Goal: Information Seeking & Learning: Learn about a topic

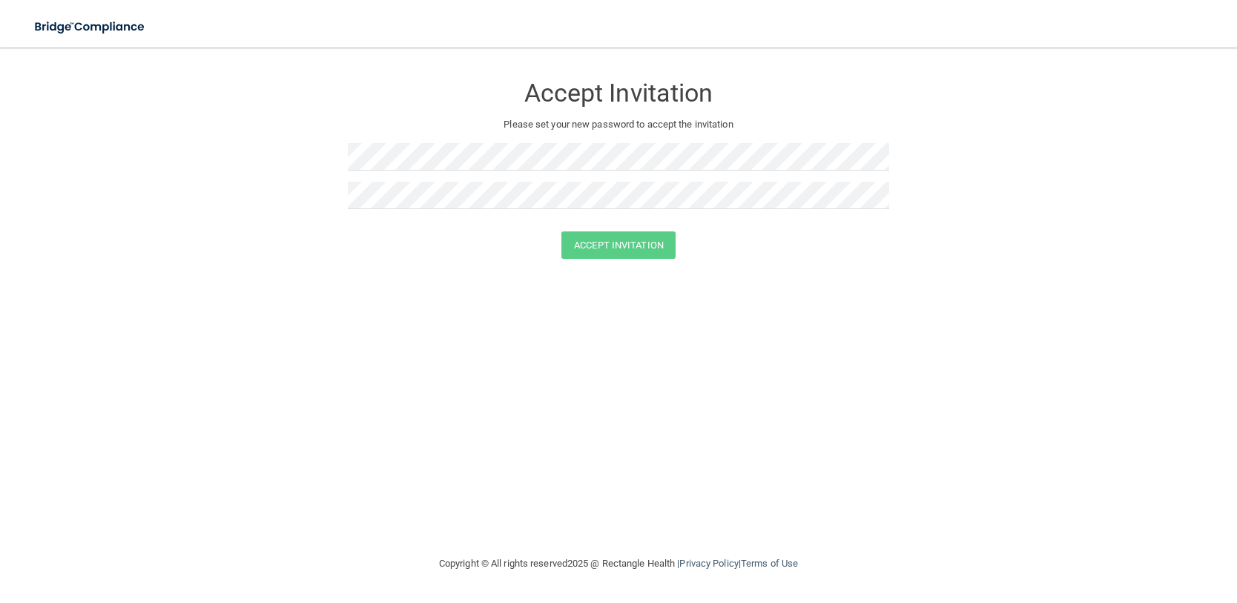
click at [101, 240] on div "Accept Invitation" at bounding box center [619, 244] width 1200 height 27
click at [44, 24] on img at bounding box center [90, 27] width 136 height 30
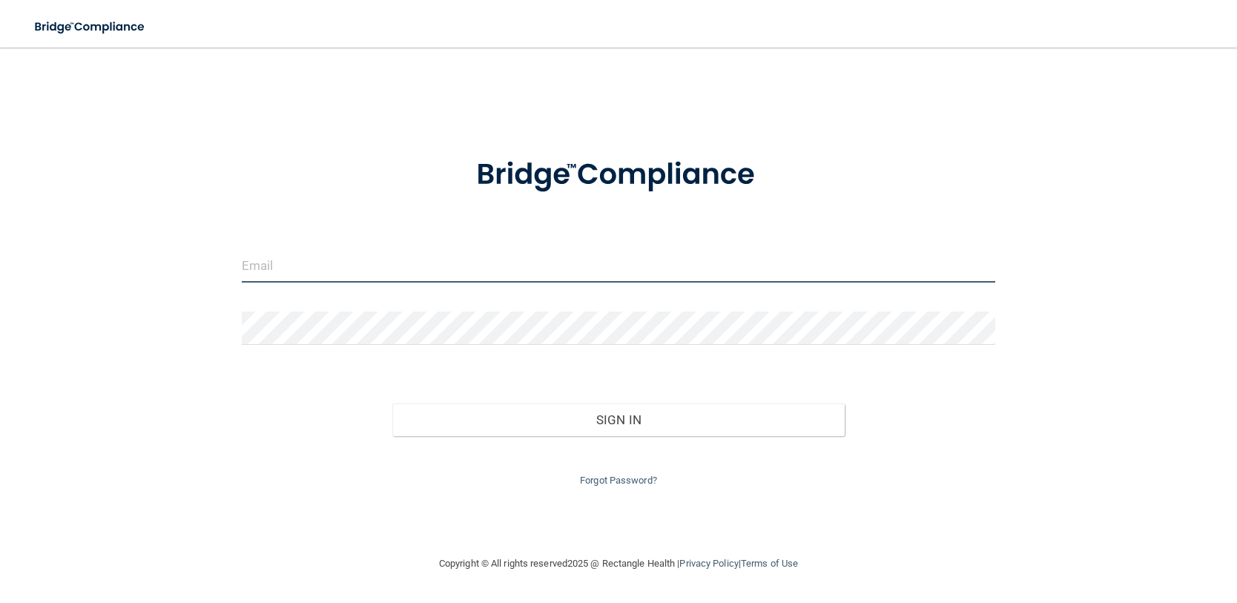
type input "[EMAIL_ADDRESS][DOMAIN_NAME]"
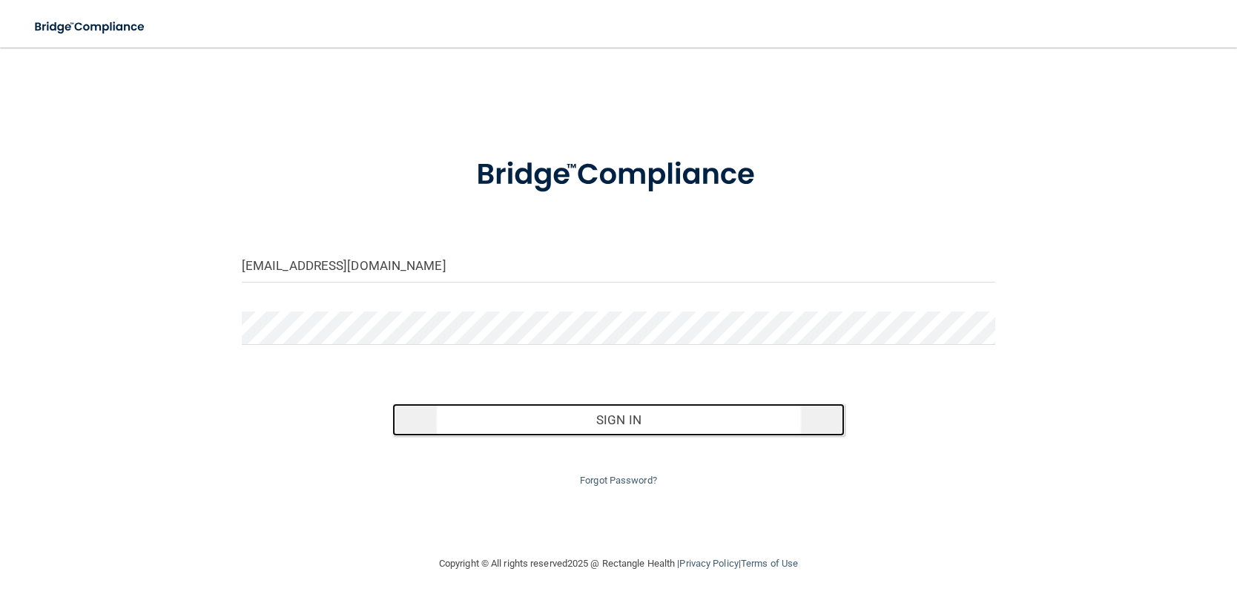
click at [561, 414] on button "Sign In" at bounding box center [618, 419] width 452 height 33
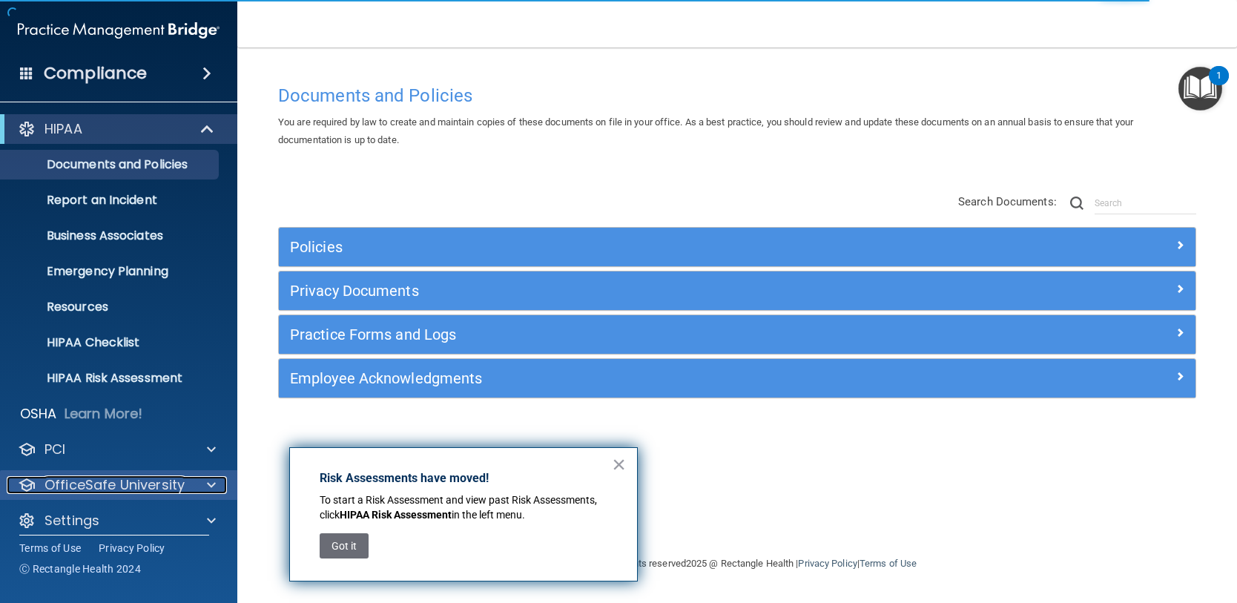
click at [130, 478] on p "OfficeSafe University" at bounding box center [114, 485] width 140 height 18
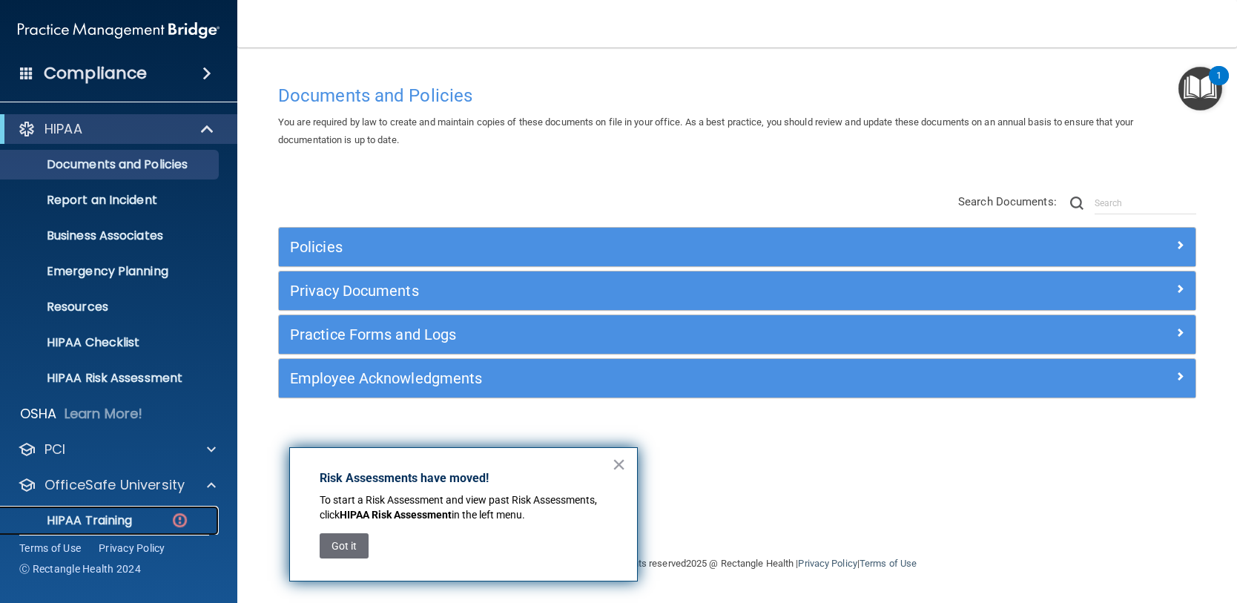
click at [117, 513] on p "HIPAA Training" at bounding box center [71, 520] width 122 height 15
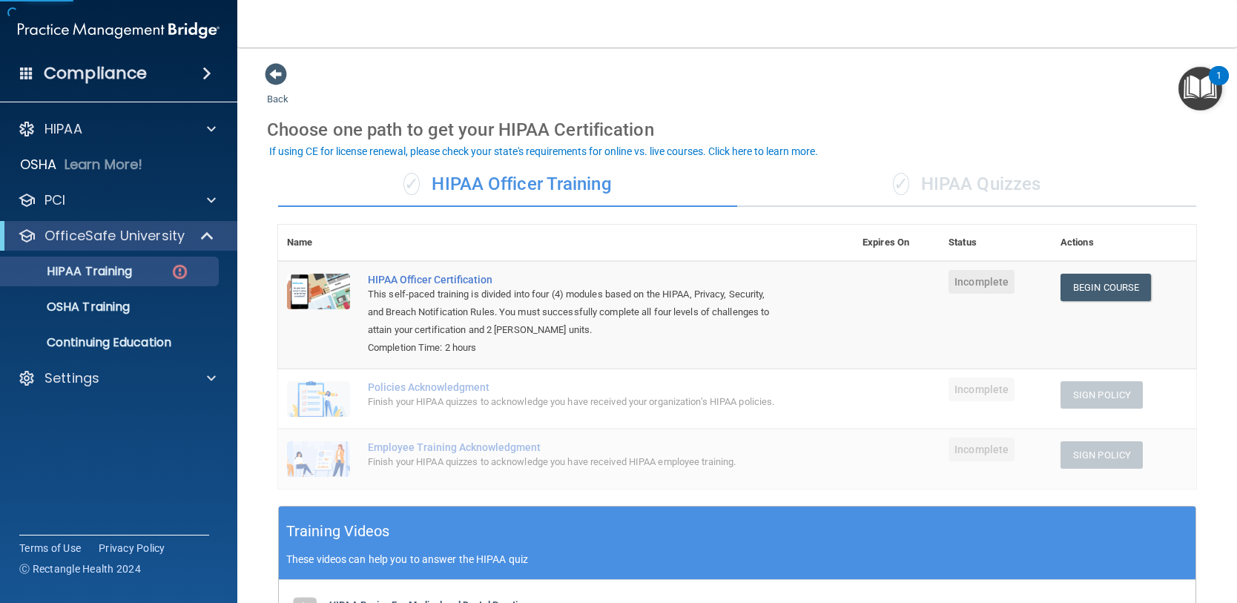
click at [954, 179] on div "✓ HIPAA Quizzes" at bounding box center [966, 184] width 459 height 44
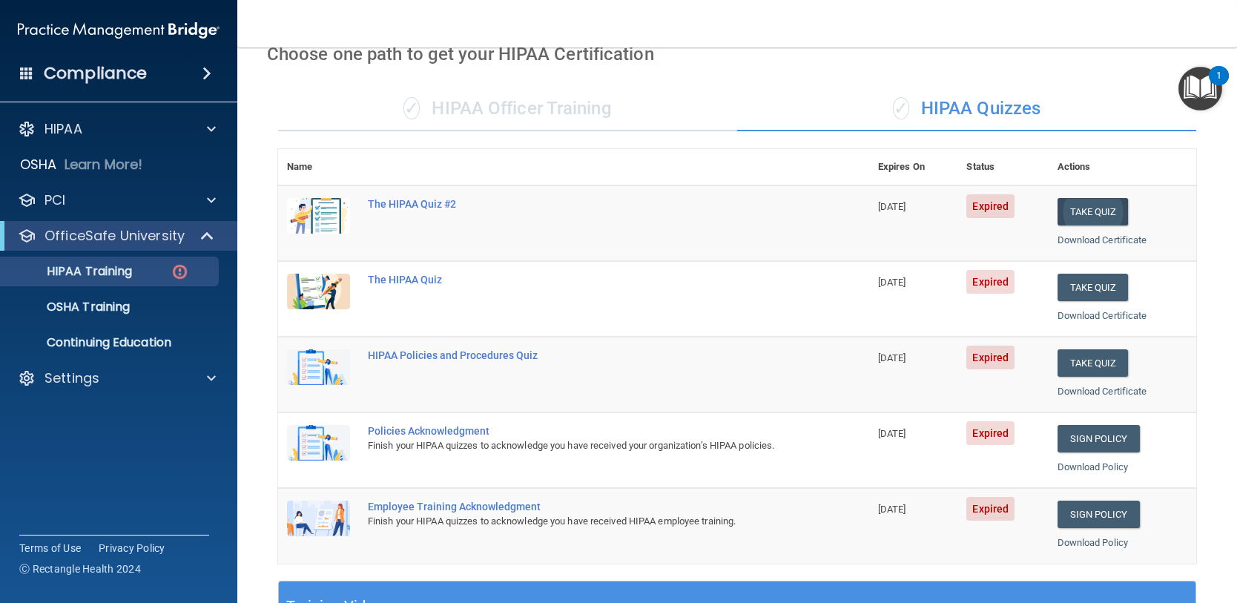
scroll to position [74, 0]
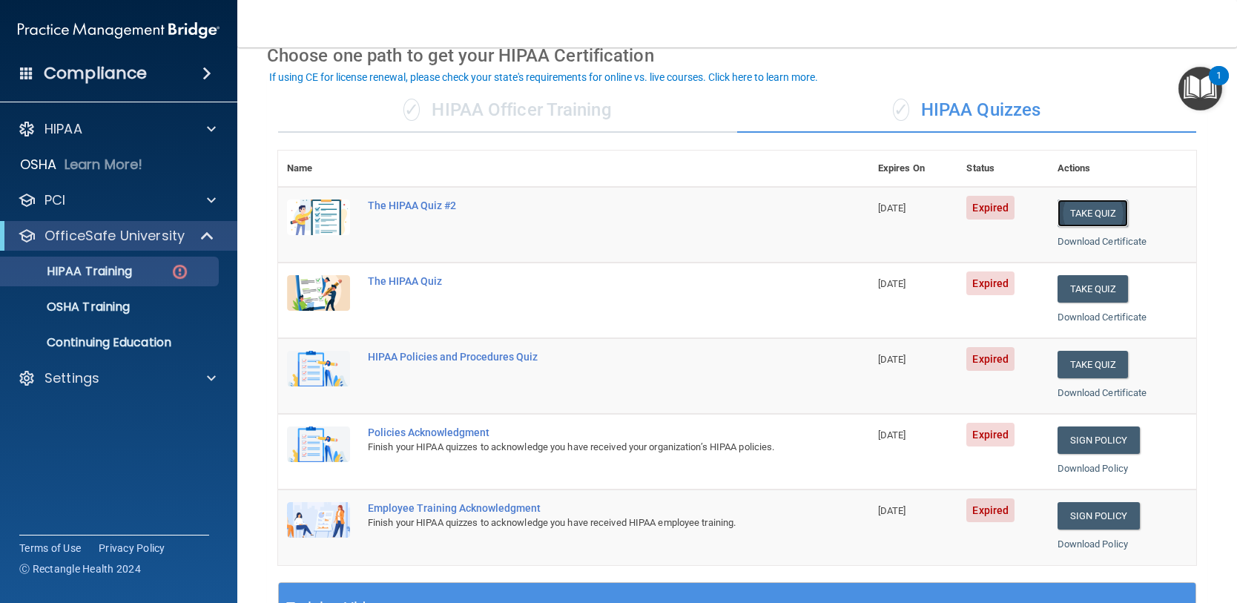
click at [1077, 208] on button "Take Quiz" at bounding box center [1093, 213] width 71 height 27
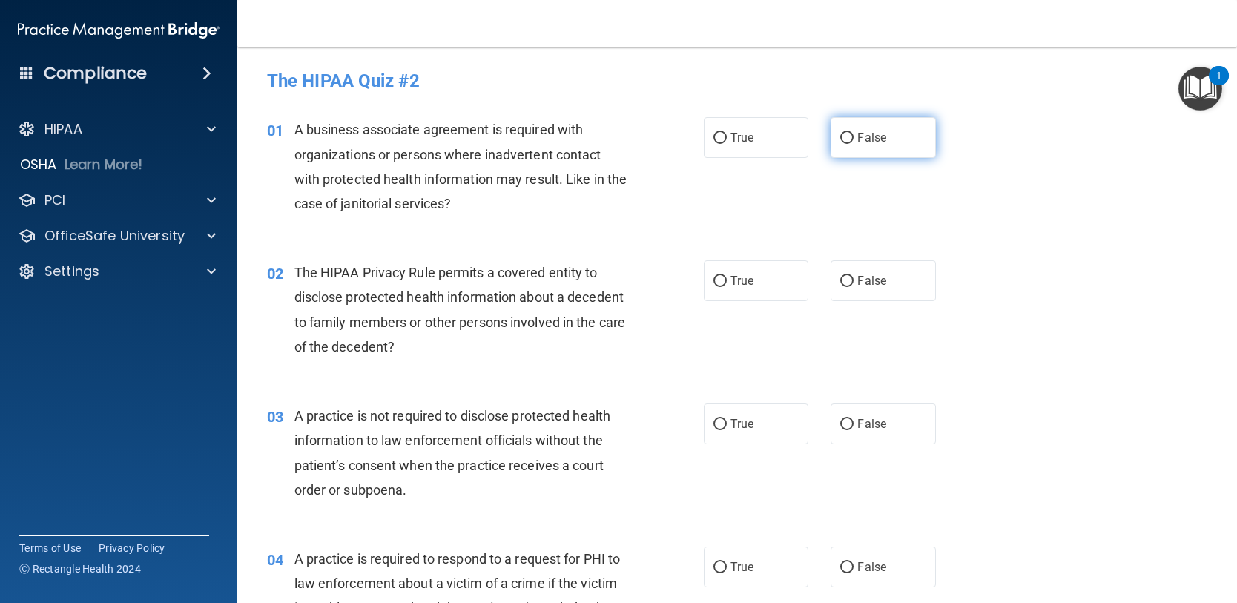
click at [844, 131] on label "False" at bounding box center [883, 137] width 105 height 41
click at [844, 133] on input "False" at bounding box center [846, 138] width 13 height 11
radio input "true"
click at [713, 284] on input "True" at bounding box center [719, 281] width 13 height 11
radio input "true"
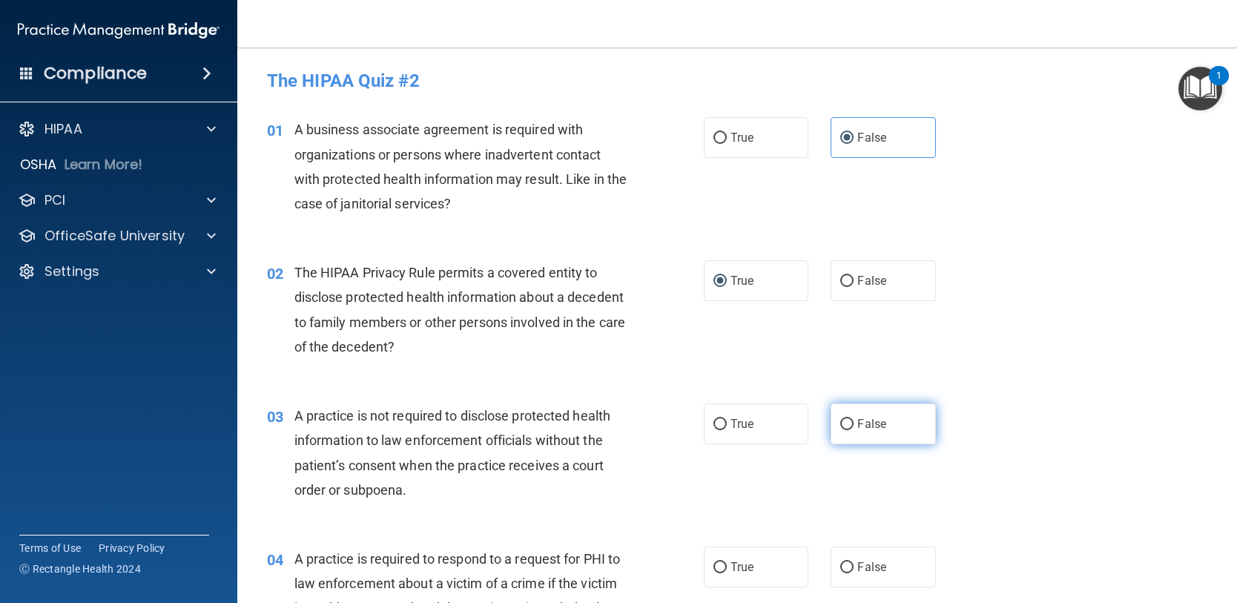
click at [840, 426] on input "False" at bounding box center [846, 424] width 13 height 11
radio input "true"
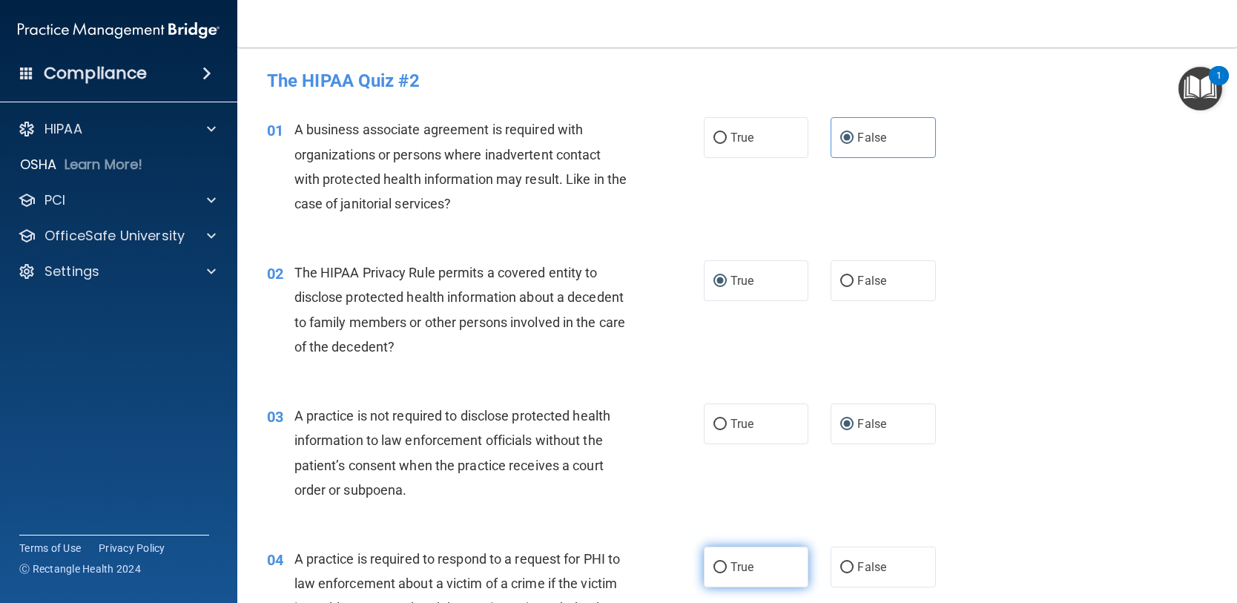
click at [713, 566] on input "True" at bounding box center [719, 567] width 13 height 11
radio input "true"
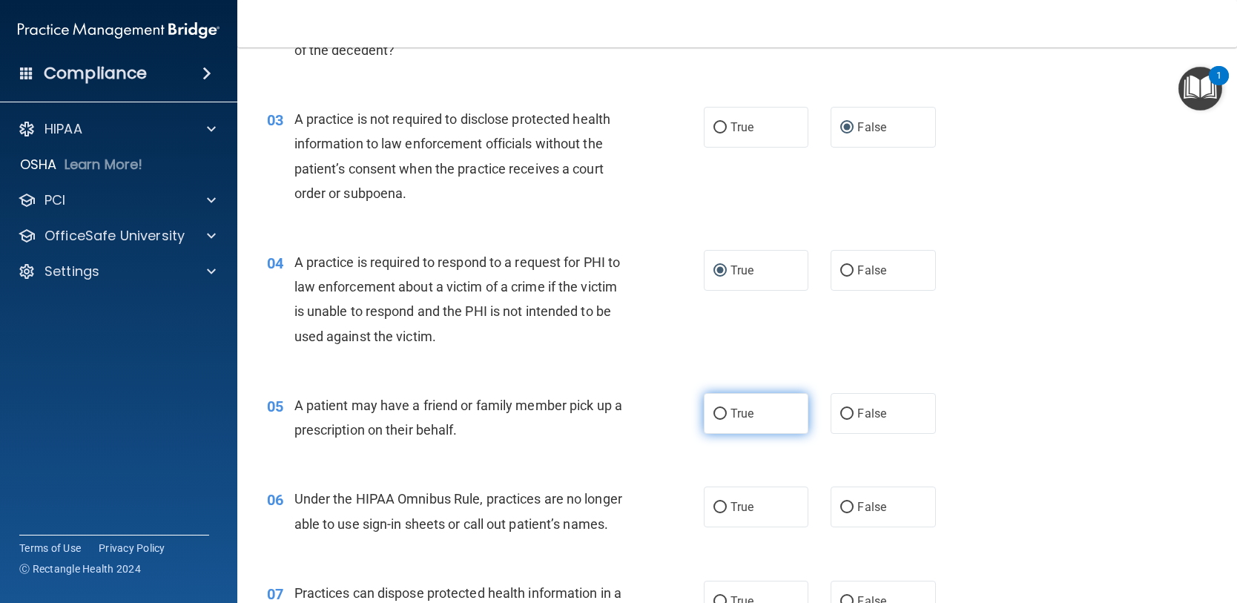
click at [713, 416] on input "True" at bounding box center [719, 414] width 13 height 11
radio input "true"
drag, startPoint x: 845, startPoint y: 505, endPoint x: 851, endPoint y: 494, distance: 12.6
click at [845, 502] on input "False" at bounding box center [846, 507] width 13 height 11
radio input "true"
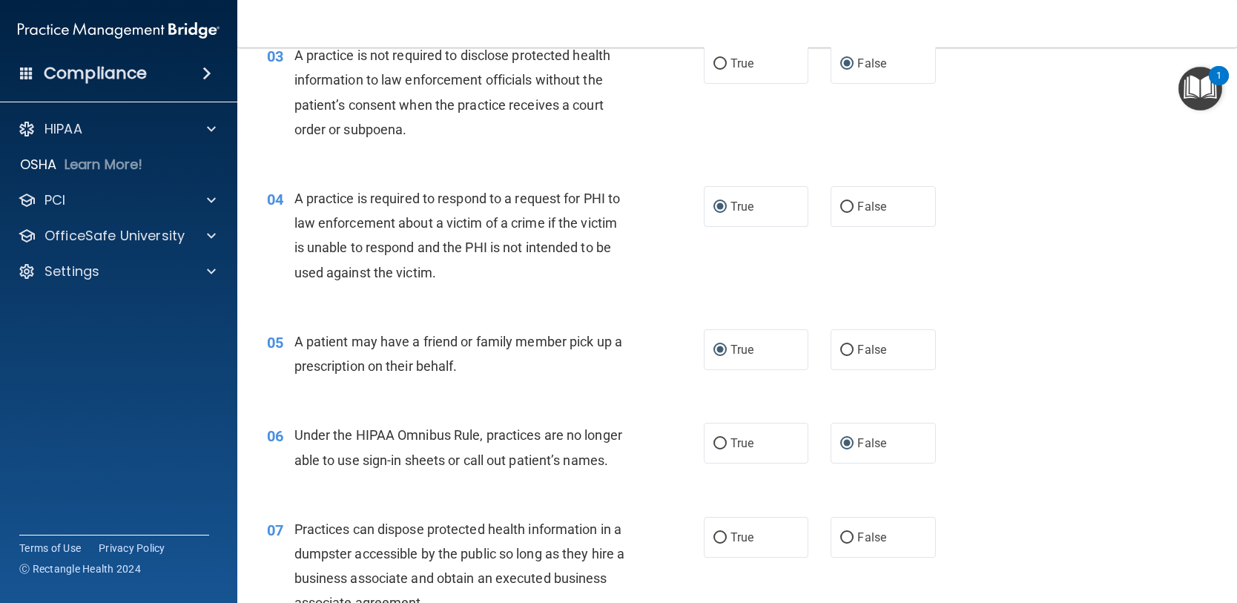
scroll to position [593, 0]
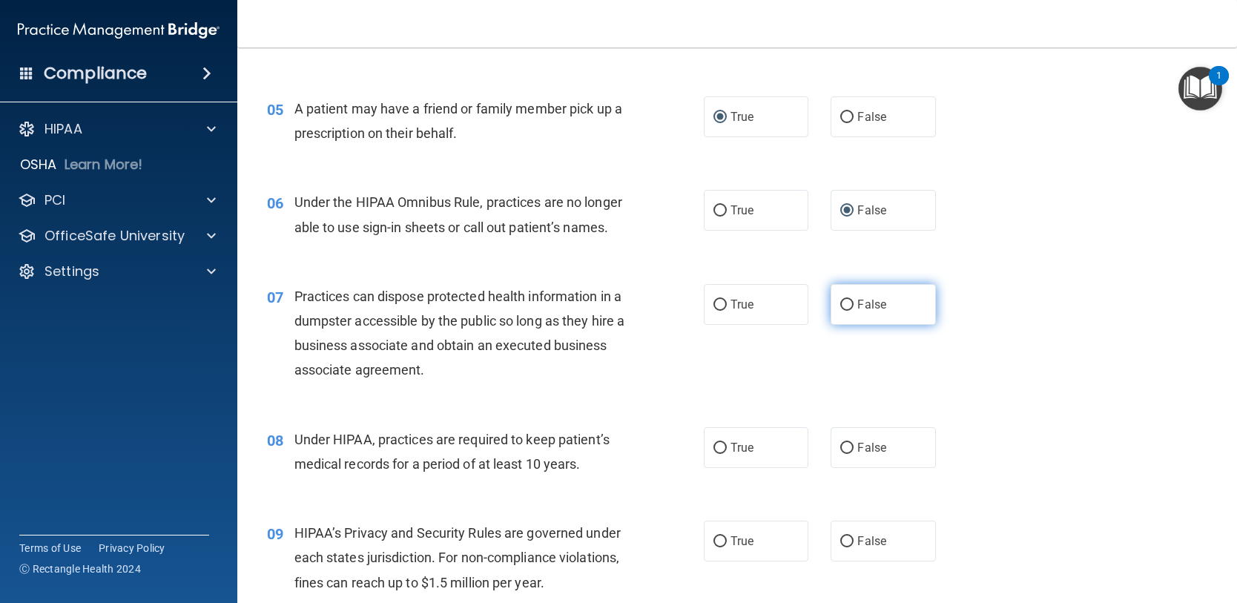
click at [859, 325] on label "False" at bounding box center [883, 304] width 105 height 41
click at [854, 311] on input "False" at bounding box center [846, 305] width 13 height 11
radio input "true"
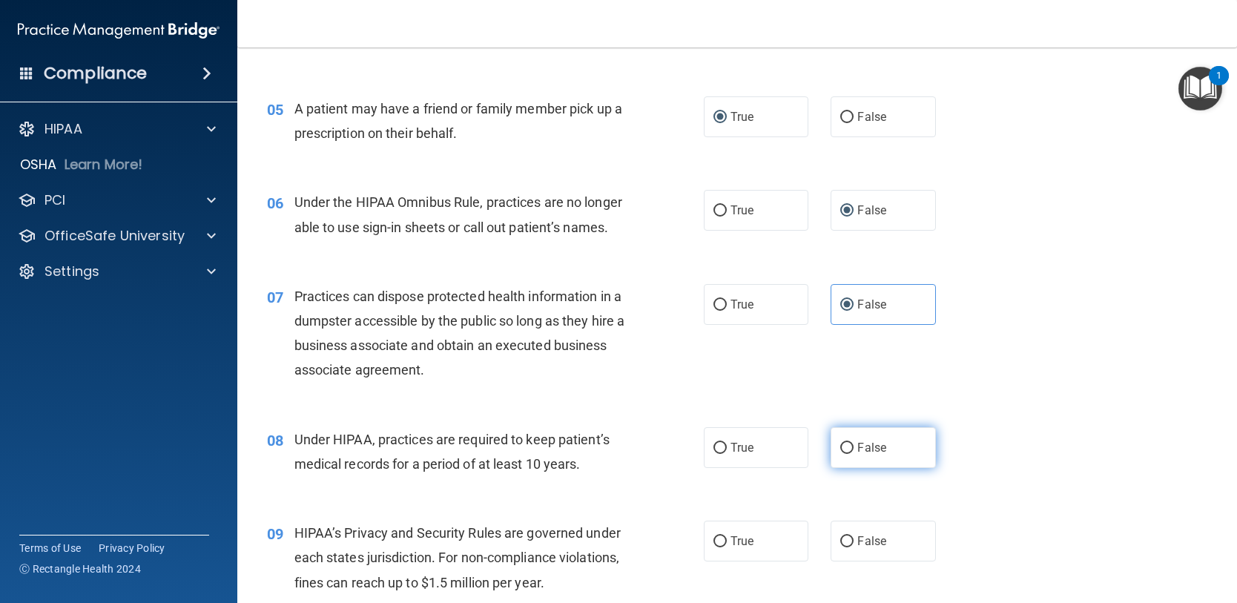
click at [857, 455] on span "False" at bounding box center [871, 448] width 29 height 14
click at [854, 454] on input "False" at bounding box center [846, 448] width 13 height 11
radio input "true"
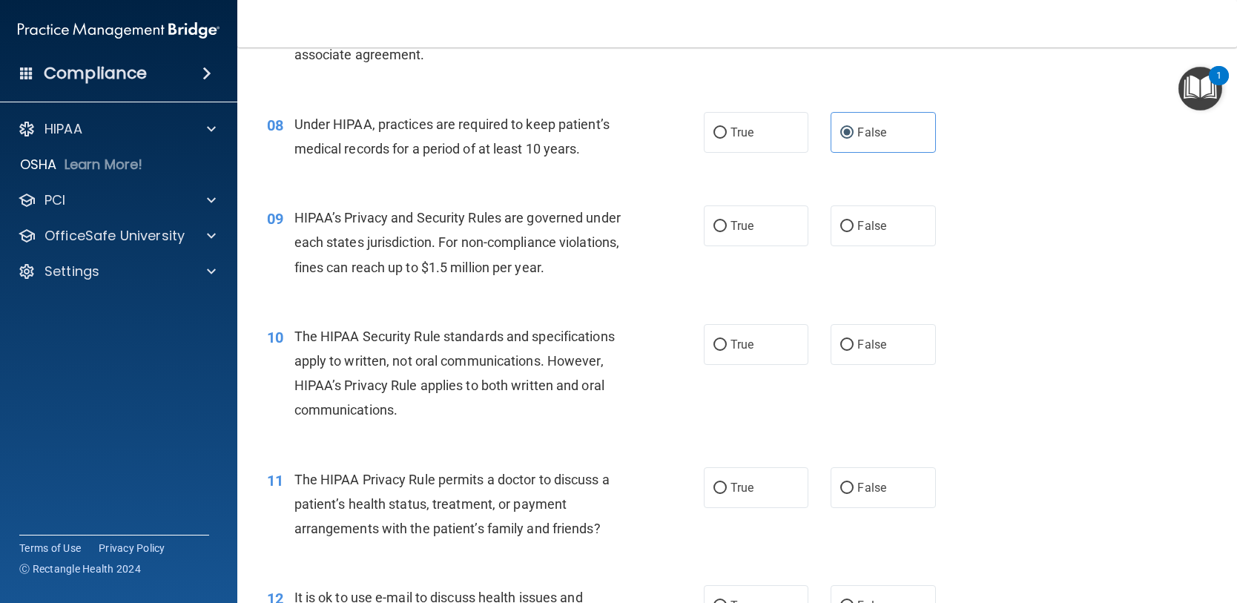
scroll to position [964, 0]
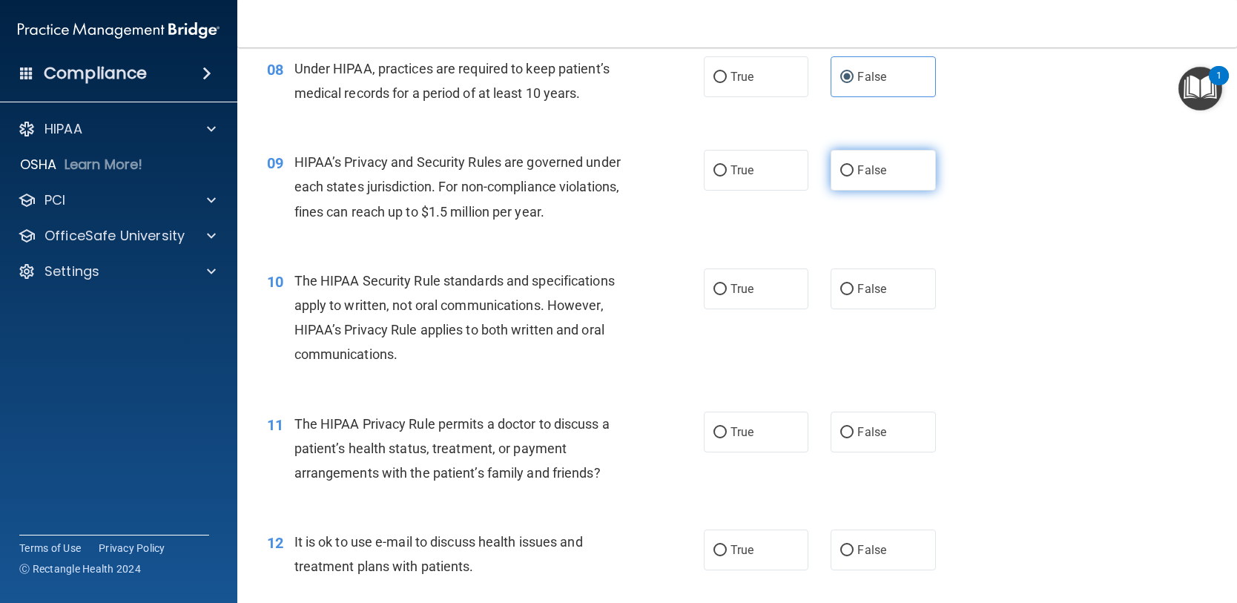
click at [841, 177] on input "False" at bounding box center [846, 170] width 13 height 11
radio input "true"
click at [733, 296] on span "True" at bounding box center [742, 289] width 23 height 14
click at [727, 295] on input "True" at bounding box center [719, 289] width 13 height 11
radio input "true"
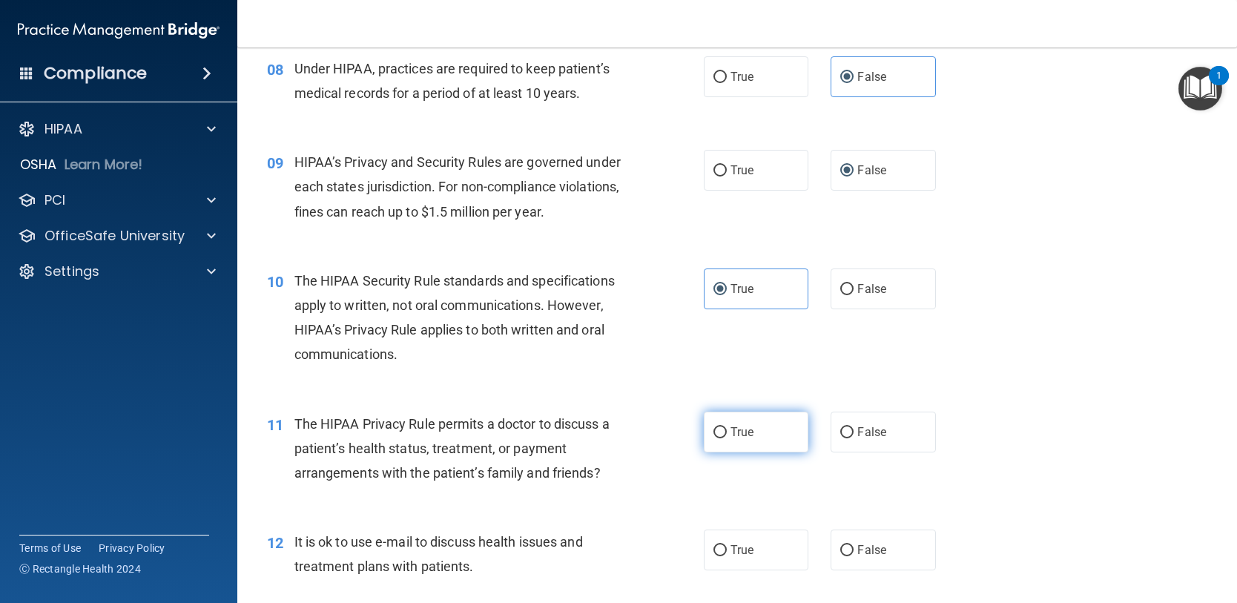
click at [713, 438] on input "True" at bounding box center [719, 432] width 13 height 11
radio input "true"
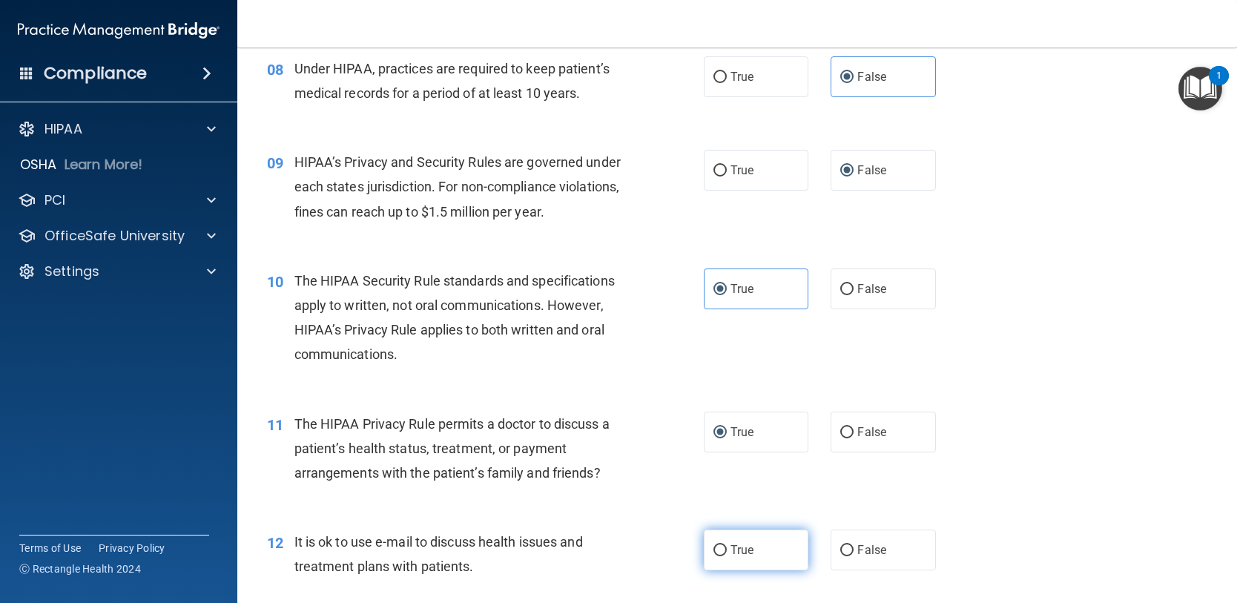
click at [716, 556] on input "True" at bounding box center [719, 550] width 13 height 11
radio input "true"
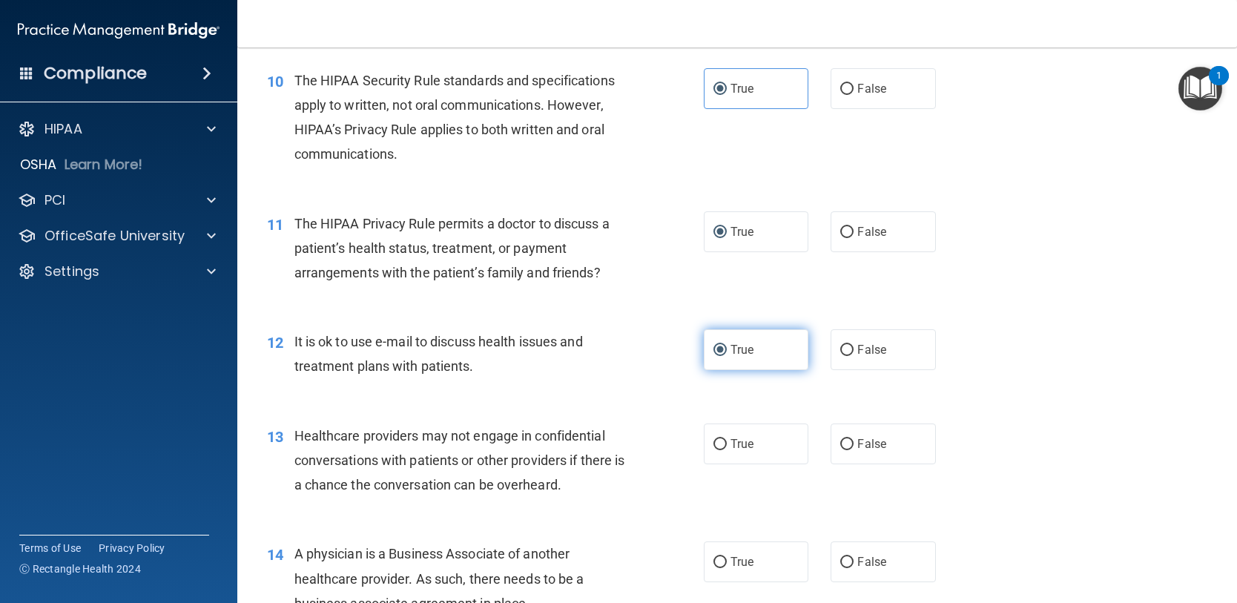
scroll to position [1261, 0]
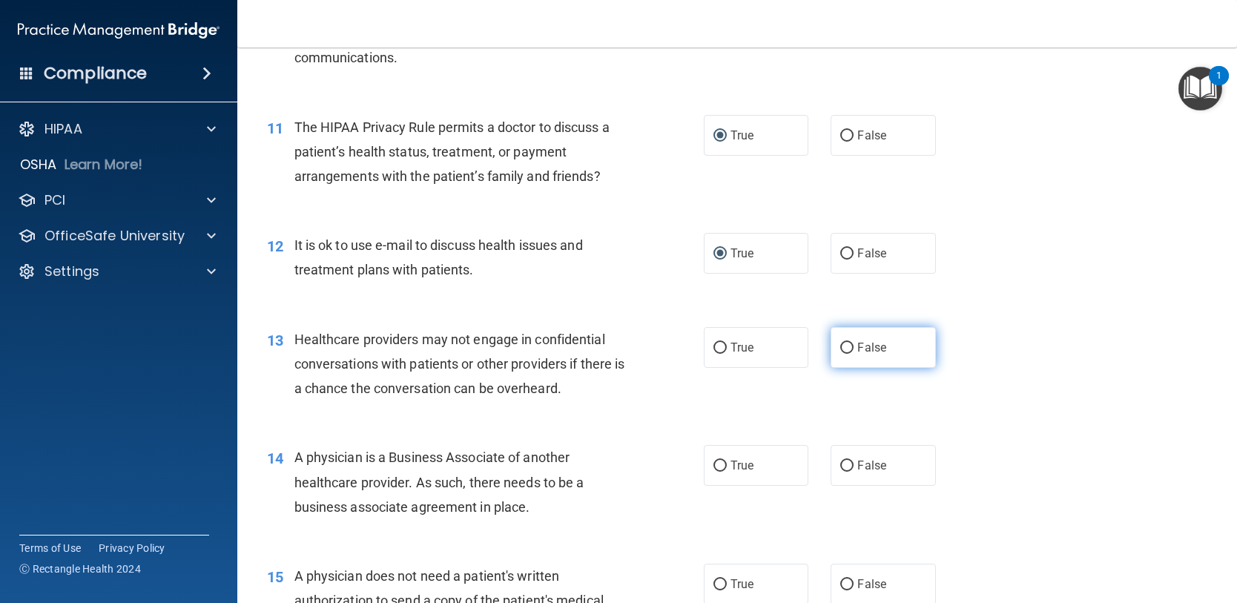
click at [844, 354] on input "False" at bounding box center [846, 348] width 13 height 11
radio input "true"
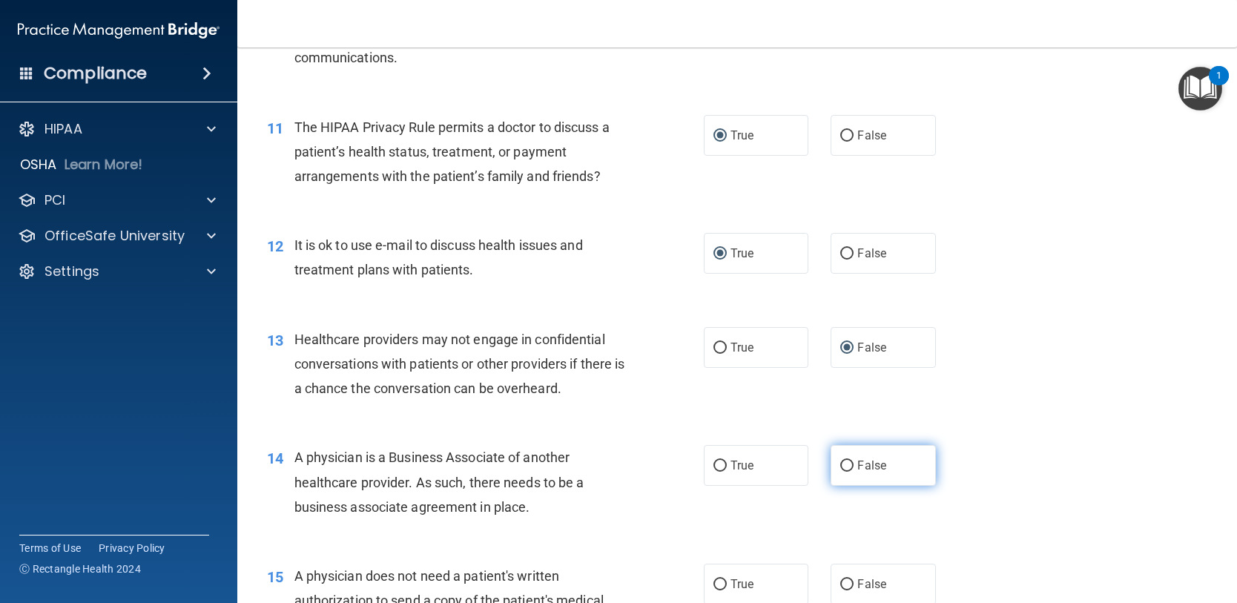
click at [840, 472] on input "False" at bounding box center [846, 466] width 13 height 11
radio input "true"
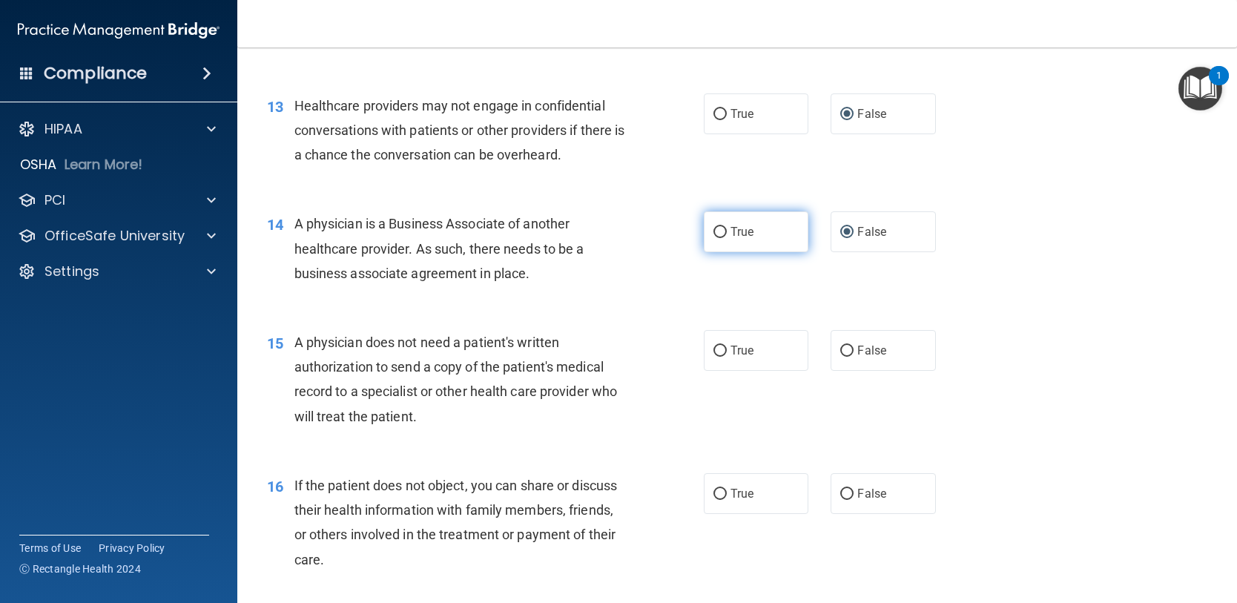
scroll to position [1557, 0]
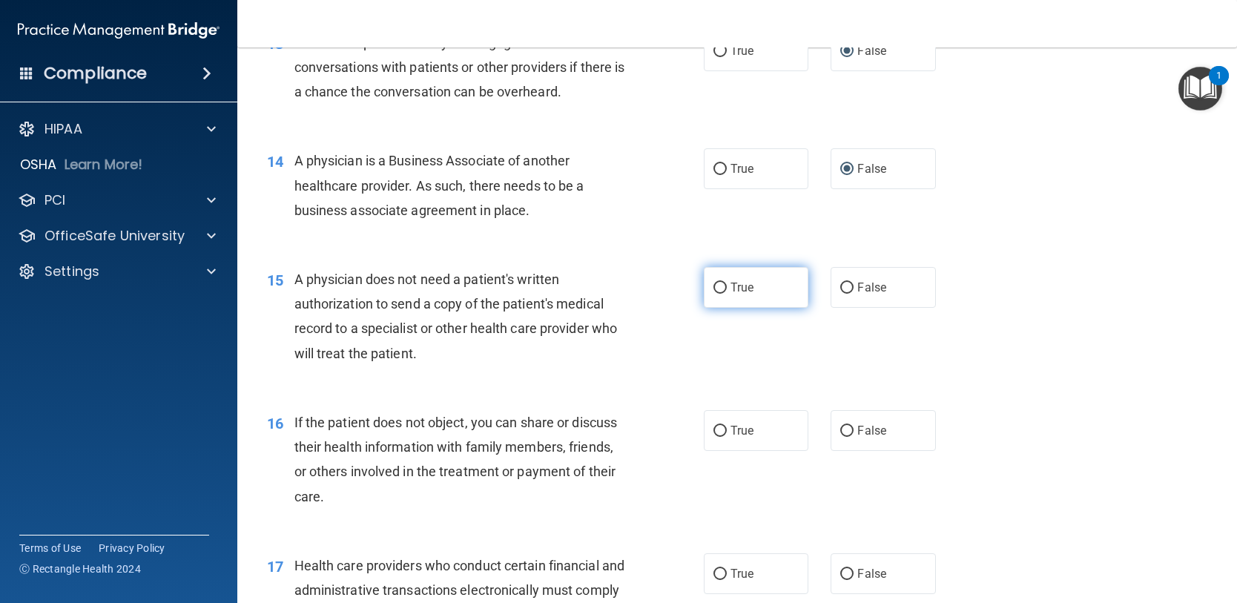
click at [737, 294] on span "True" at bounding box center [742, 287] width 23 height 14
click at [727, 294] on input "True" at bounding box center [719, 288] width 13 height 11
radio input "true"
click at [722, 450] on label "True" at bounding box center [756, 430] width 105 height 41
click at [722, 437] on input "True" at bounding box center [719, 431] width 13 height 11
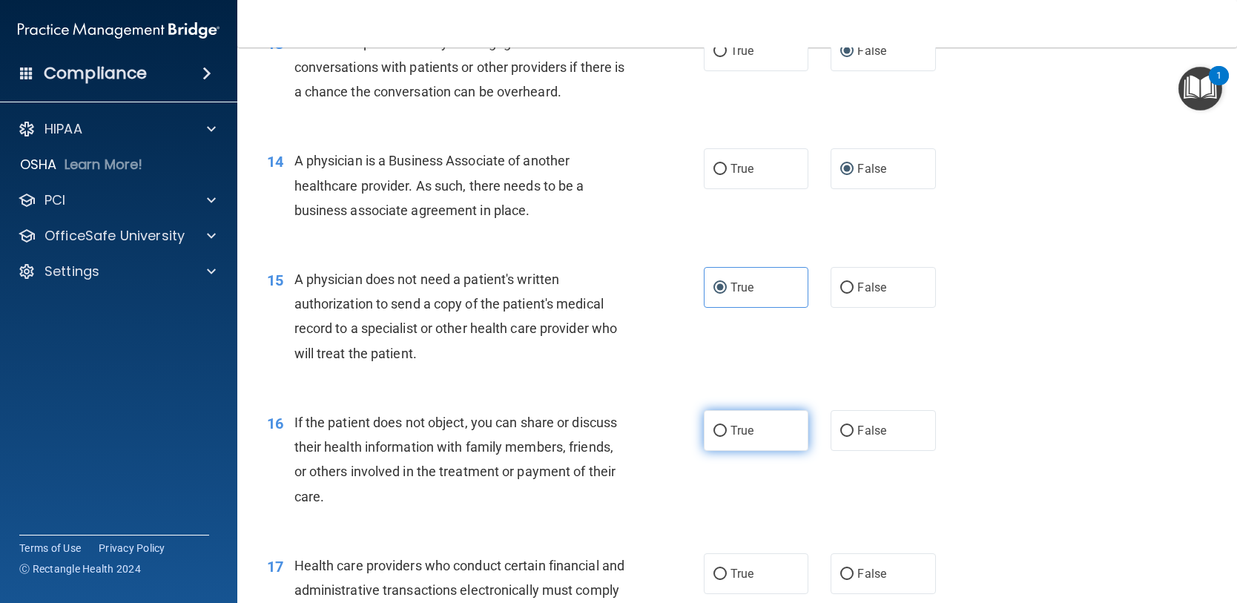
radio input "true"
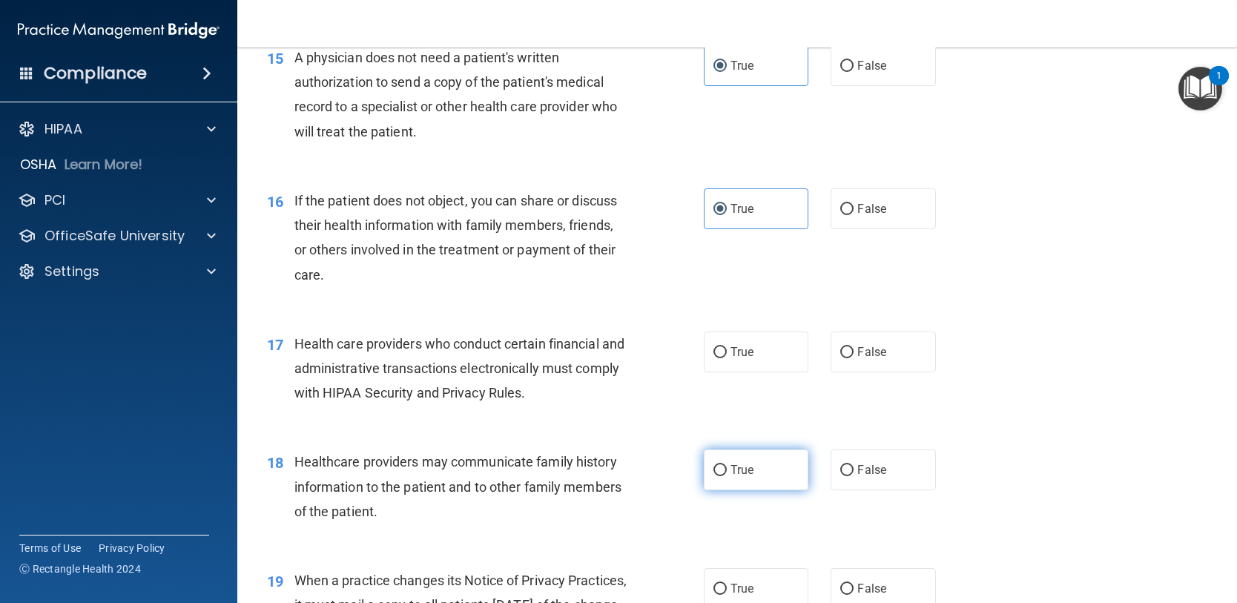
scroll to position [1780, 0]
click at [720, 357] on input "True" at bounding box center [719, 351] width 13 height 11
radio input "true"
click at [857, 476] on span "False" at bounding box center [871, 469] width 29 height 14
click at [854, 475] on input "False" at bounding box center [846, 469] width 13 height 11
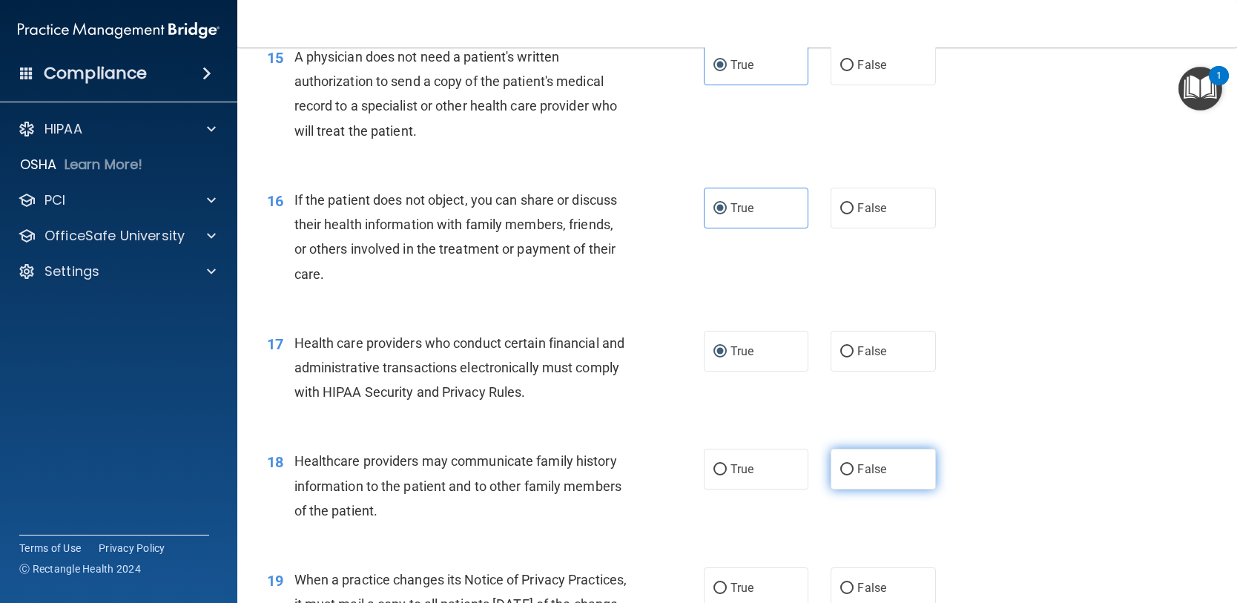
radio input "true"
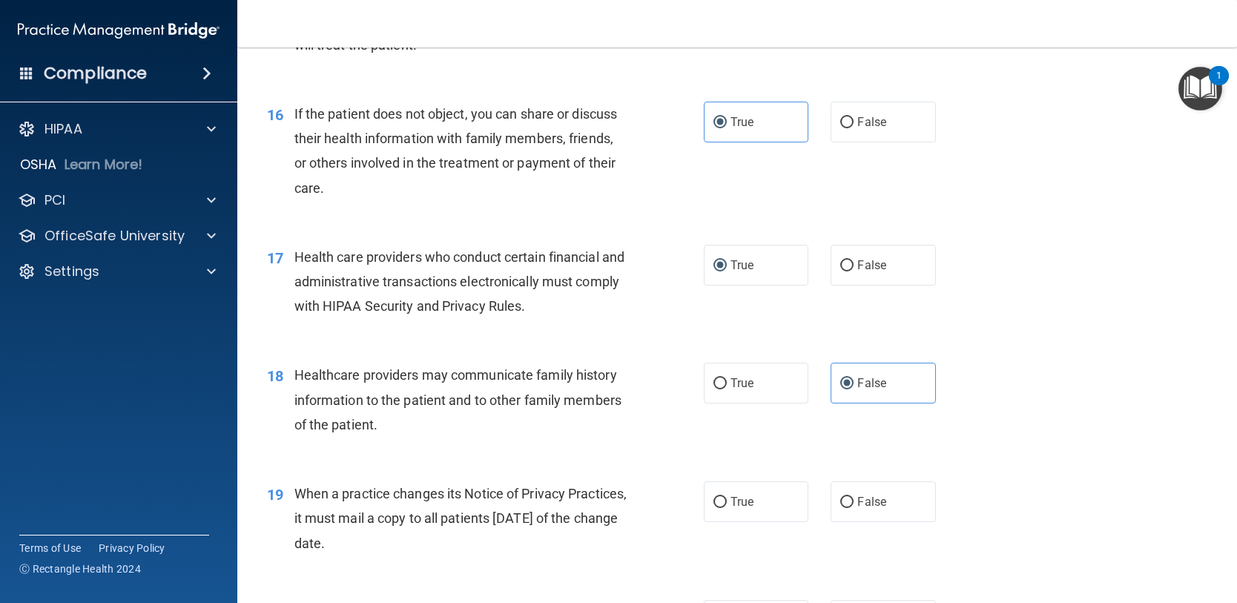
scroll to position [2002, 0]
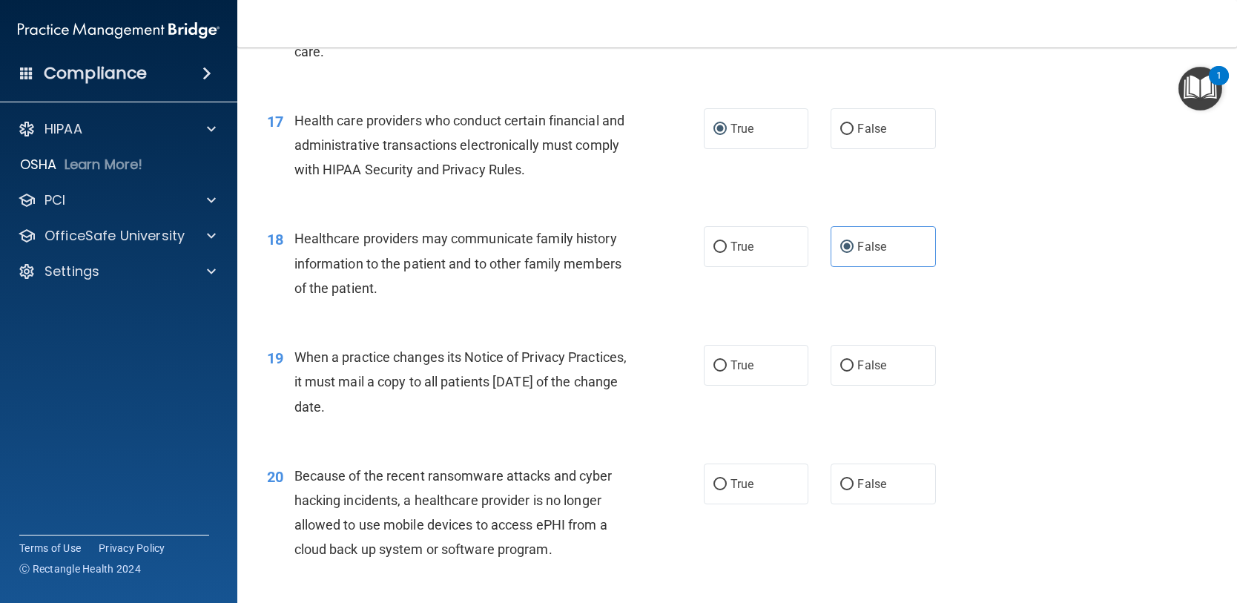
click at [866, 422] on div "19 When a practice changes its Notice of Privacy Practices, it must mail a copy…" at bounding box center [737, 385] width 963 height 119
drag, startPoint x: 861, startPoint y: 398, endPoint x: 855, endPoint y: 424, distance: 26.6
click at [861, 386] on label "False" at bounding box center [883, 365] width 105 height 41
click at [854, 372] on input "False" at bounding box center [846, 365] width 13 height 11
radio input "true"
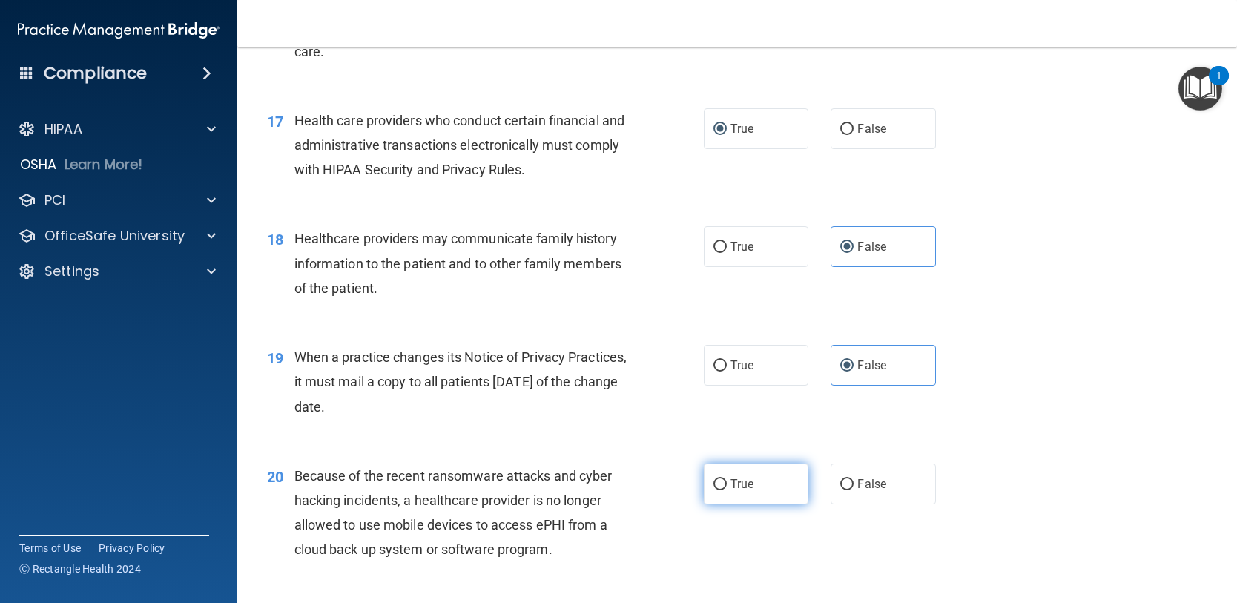
click at [738, 491] on span "True" at bounding box center [742, 484] width 23 height 14
click at [727, 490] on input "True" at bounding box center [719, 484] width 13 height 11
radio input "true"
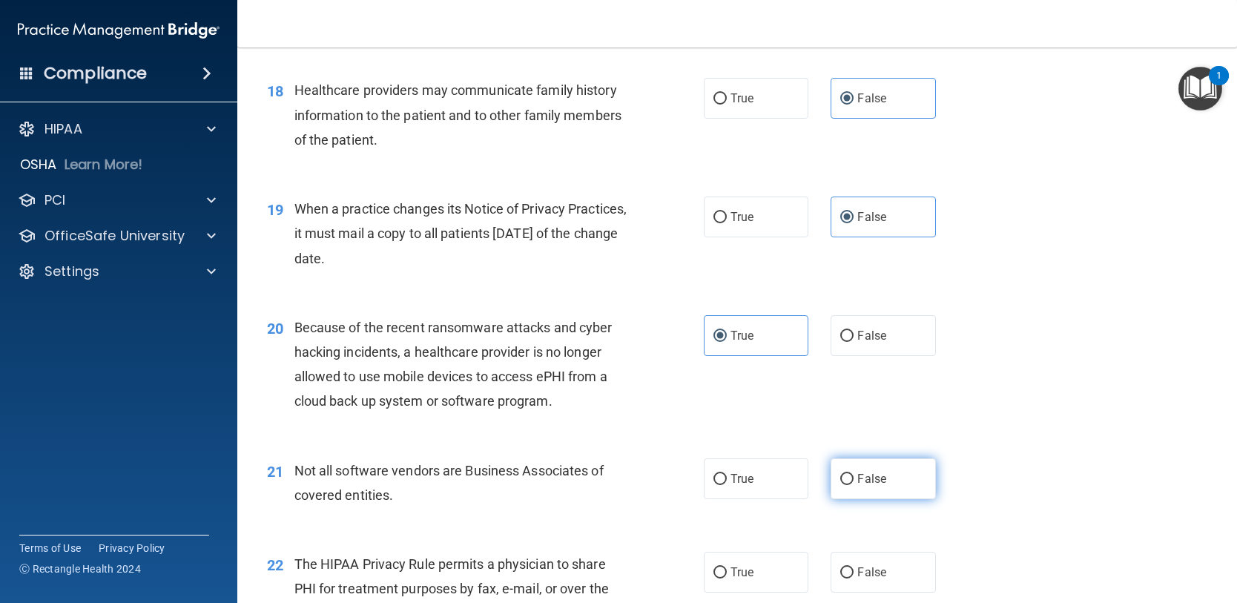
click at [840, 485] on input "False" at bounding box center [846, 479] width 13 height 11
radio input "true"
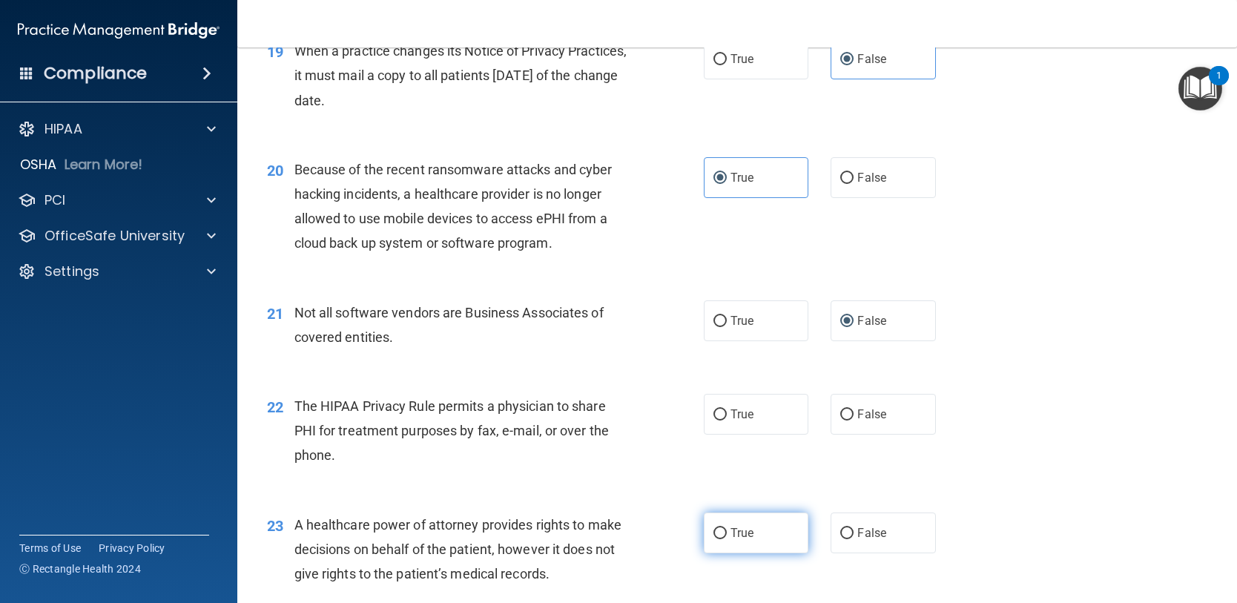
scroll to position [2373, 0]
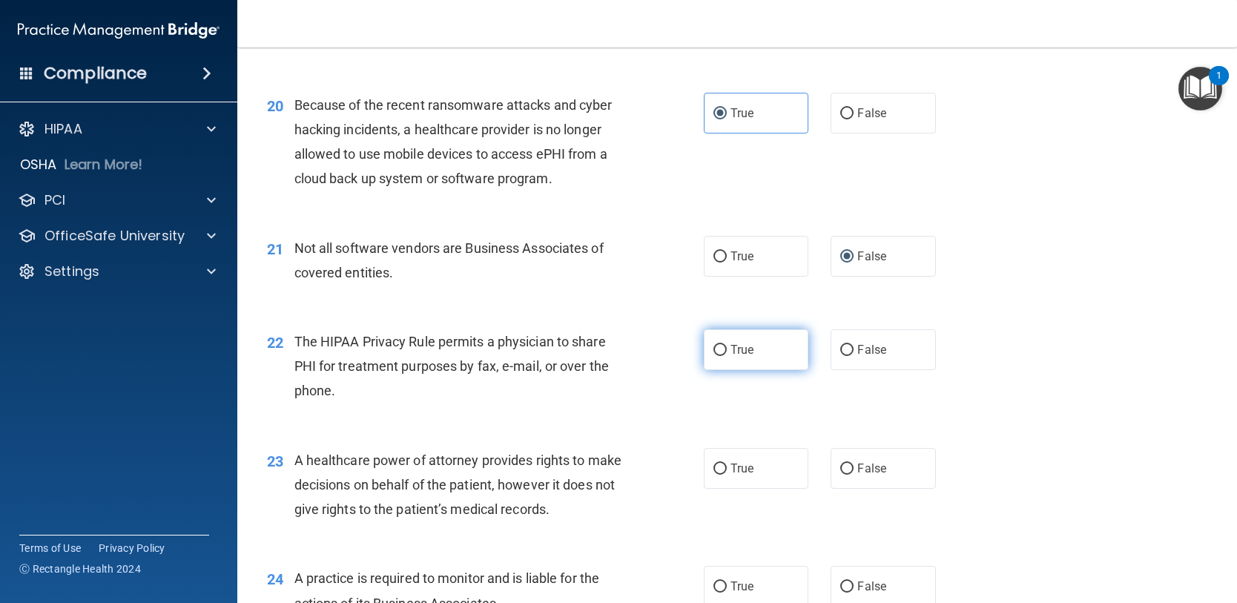
click at [731, 357] on span "True" at bounding box center [742, 350] width 23 height 14
click at [727, 356] on input "True" at bounding box center [719, 350] width 13 height 11
radio input "true"
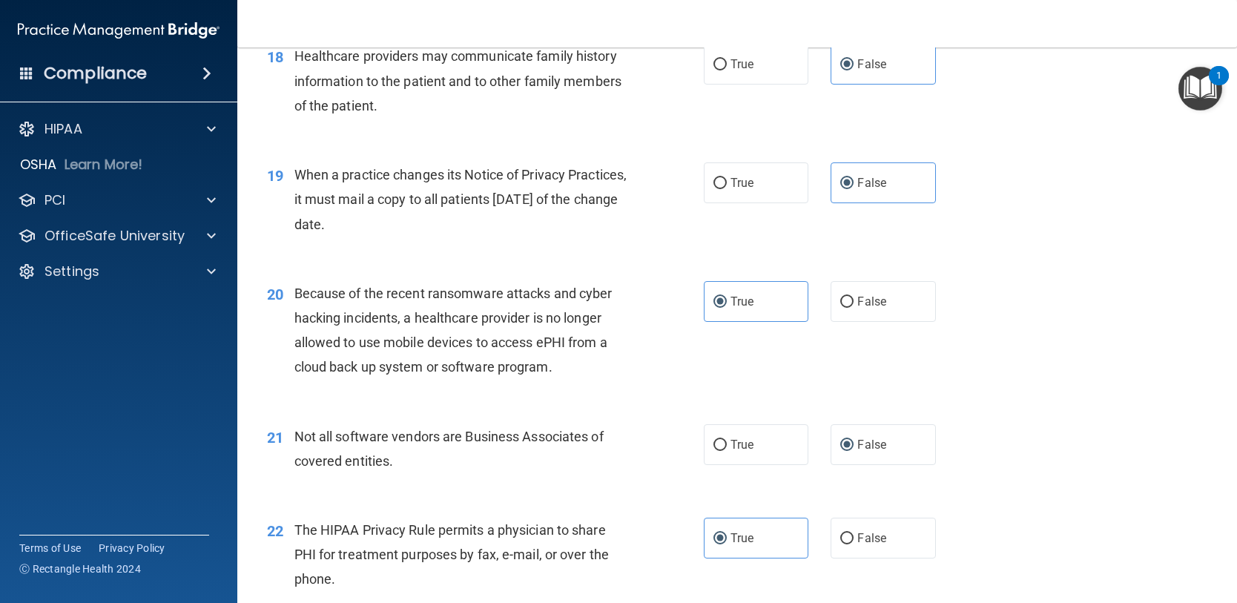
scroll to position [2151, 0]
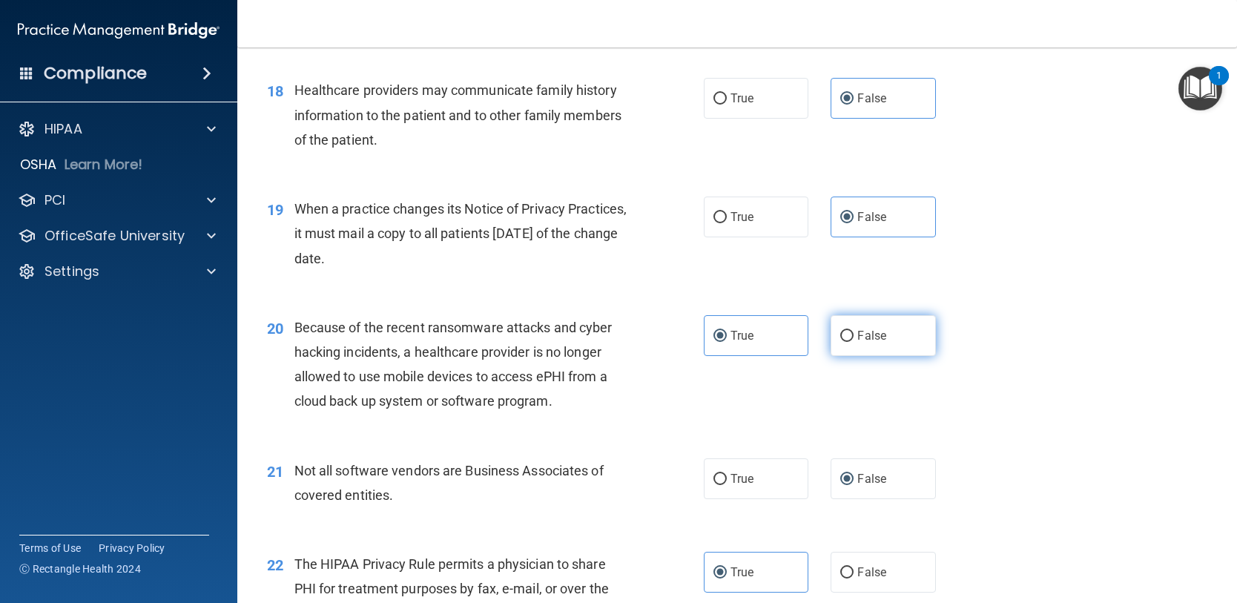
click at [840, 342] on input "False" at bounding box center [846, 336] width 13 height 11
radio input "true"
radio input "false"
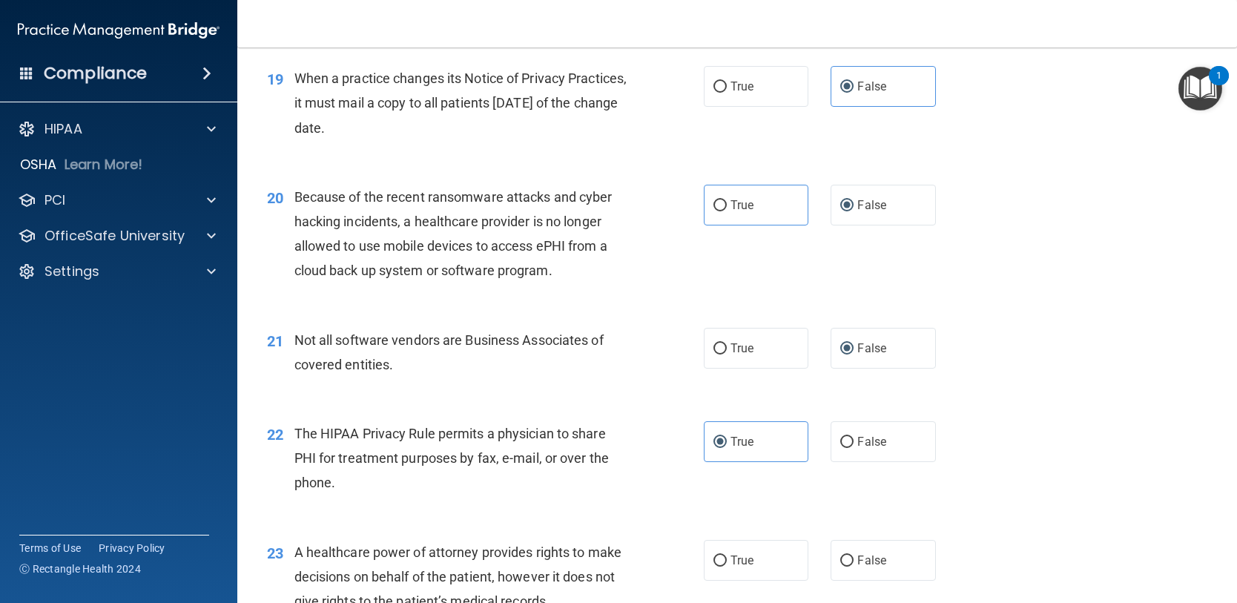
scroll to position [2299, 0]
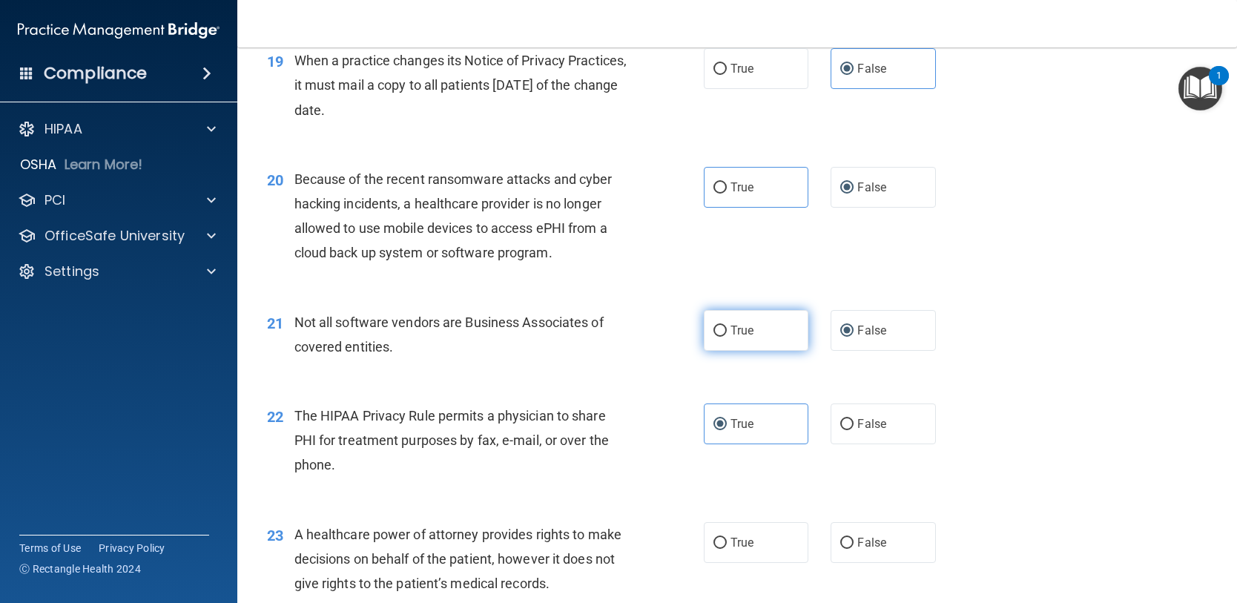
click at [745, 337] on span "True" at bounding box center [742, 330] width 23 height 14
click at [727, 337] on input "True" at bounding box center [719, 331] width 13 height 11
radio input "true"
radio input "false"
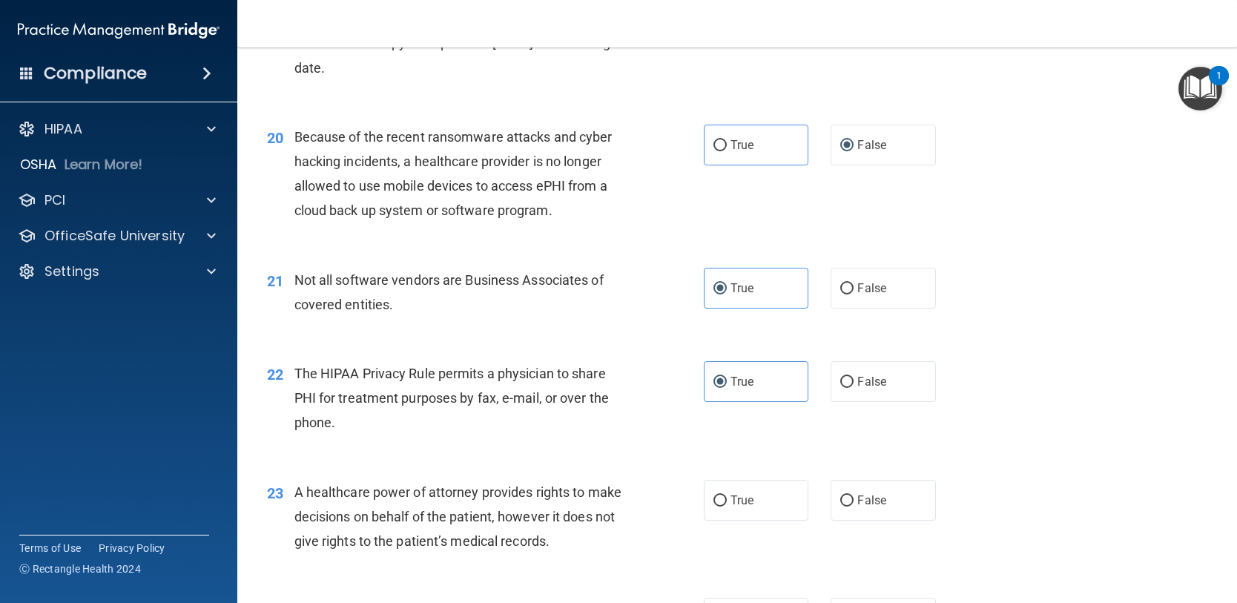
scroll to position [2447, 0]
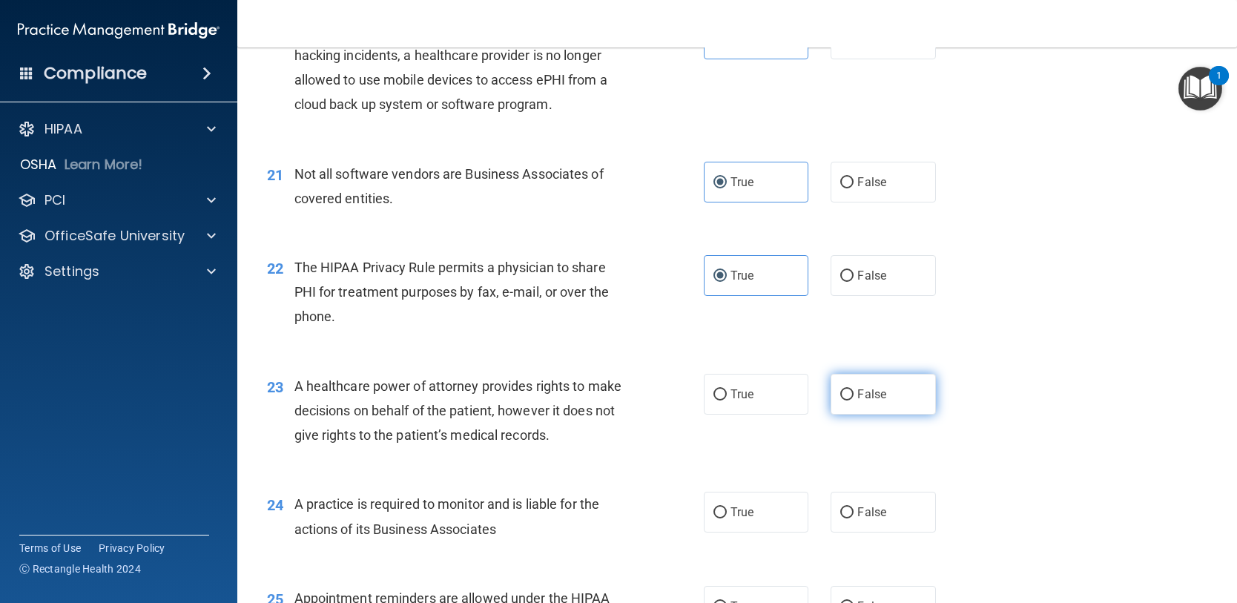
click at [848, 415] on label "False" at bounding box center [883, 394] width 105 height 41
click at [848, 400] on input "False" at bounding box center [846, 394] width 13 height 11
radio input "true"
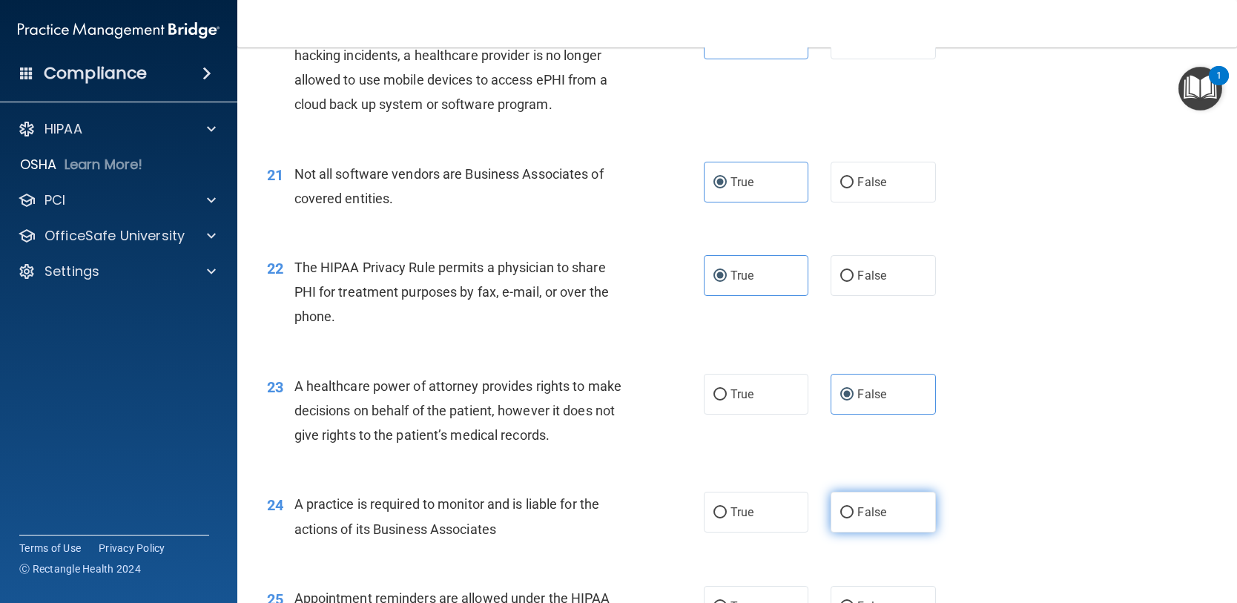
click at [857, 519] on span "False" at bounding box center [871, 512] width 29 height 14
click at [854, 518] on input "False" at bounding box center [846, 512] width 13 height 11
radio input "true"
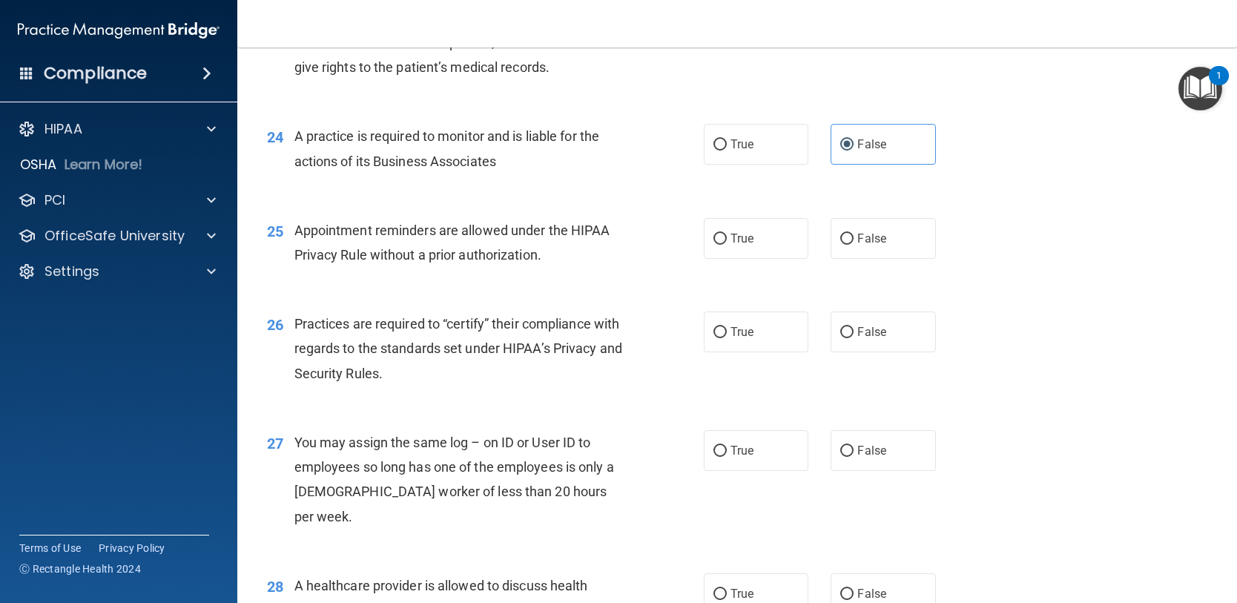
scroll to position [2818, 0]
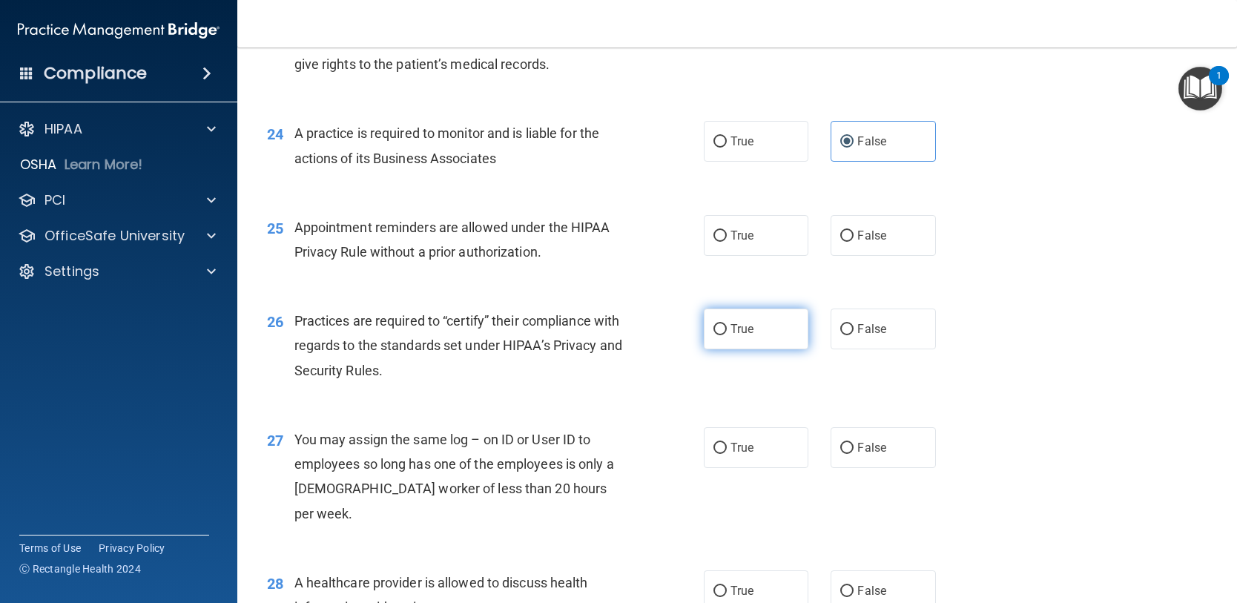
click at [731, 336] on span "True" at bounding box center [742, 329] width 23 height 14
click at [727, 335] on input "True" at bounding box center [719, 329] width 13 height 11
radio input "true"
click at [730, 248] on label "True" at bounding box center [756, 235] width 105 height 41
click at [727, 242] on input "True" at bounding box center [719, 236] width 13 height 11
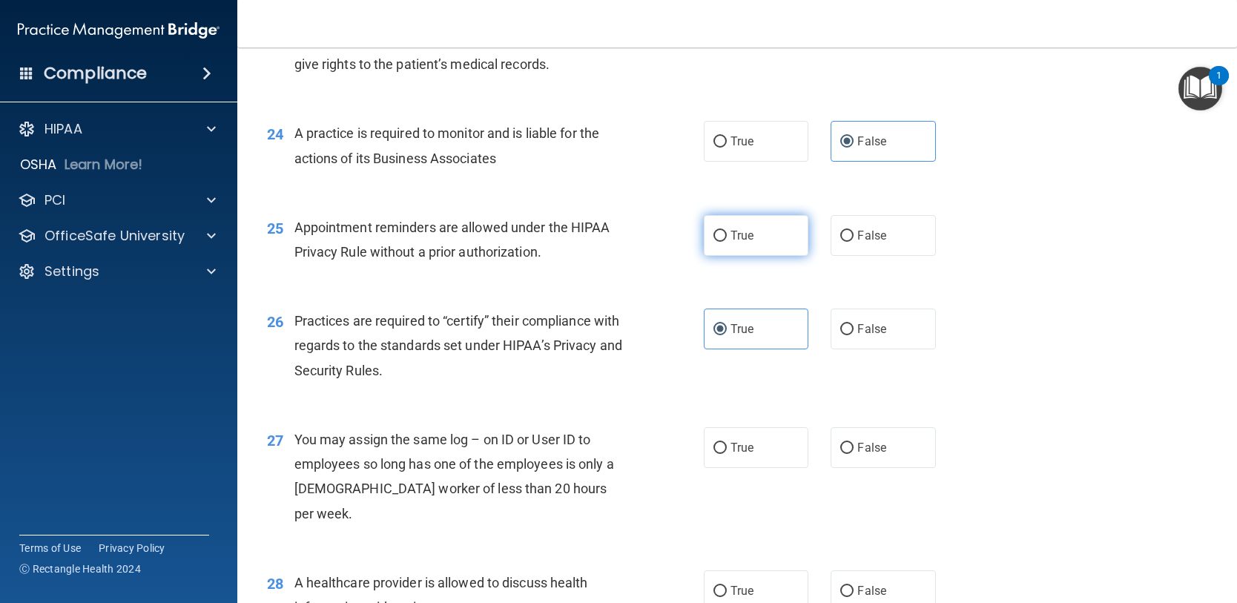
radio input "true"
click at [843, 349] on label "False" at bounding box center [883, 329] width 105 height 41
click at [843, 335] on input "False" at bounding box center [846, 329] width 13 height 11
radio input "true"
radio input "false"
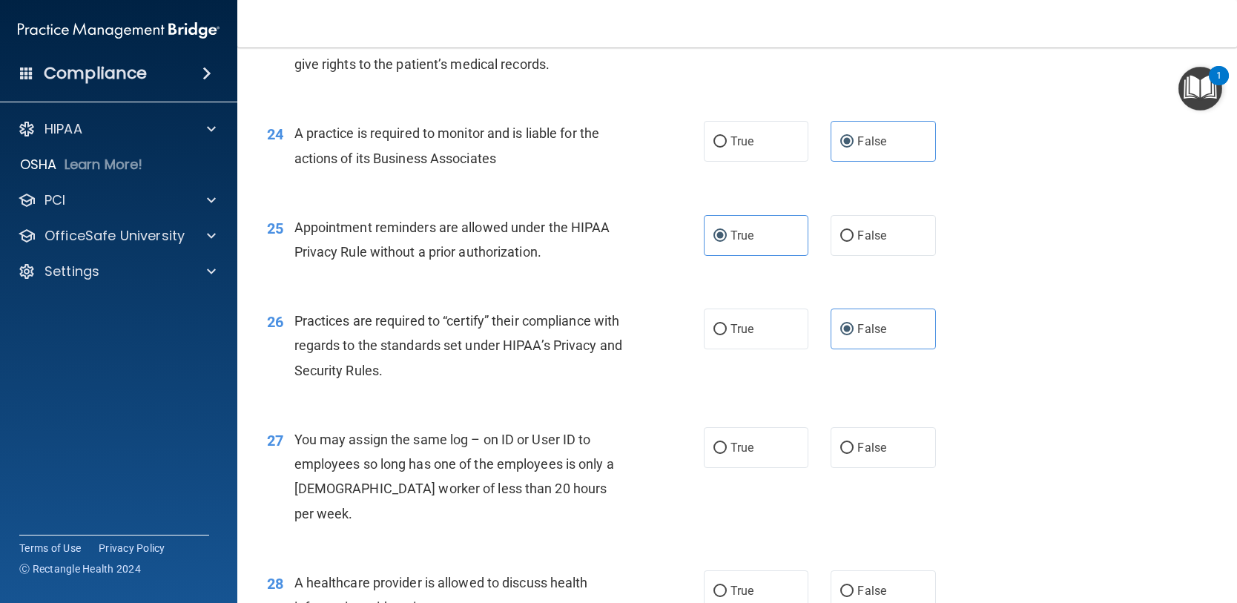
drag, startPoint x: 846, startPoint y: 475, endPoint x: 814, endPoint y: 498, distance: 39.9
click at [845, 454] on input "False" at bounding box center [846, 448] width 13 height 11
radio input "true"
click at [713, 586] on input "True" at bounding box center [719, 591] width 13 height 11
radio input "true"
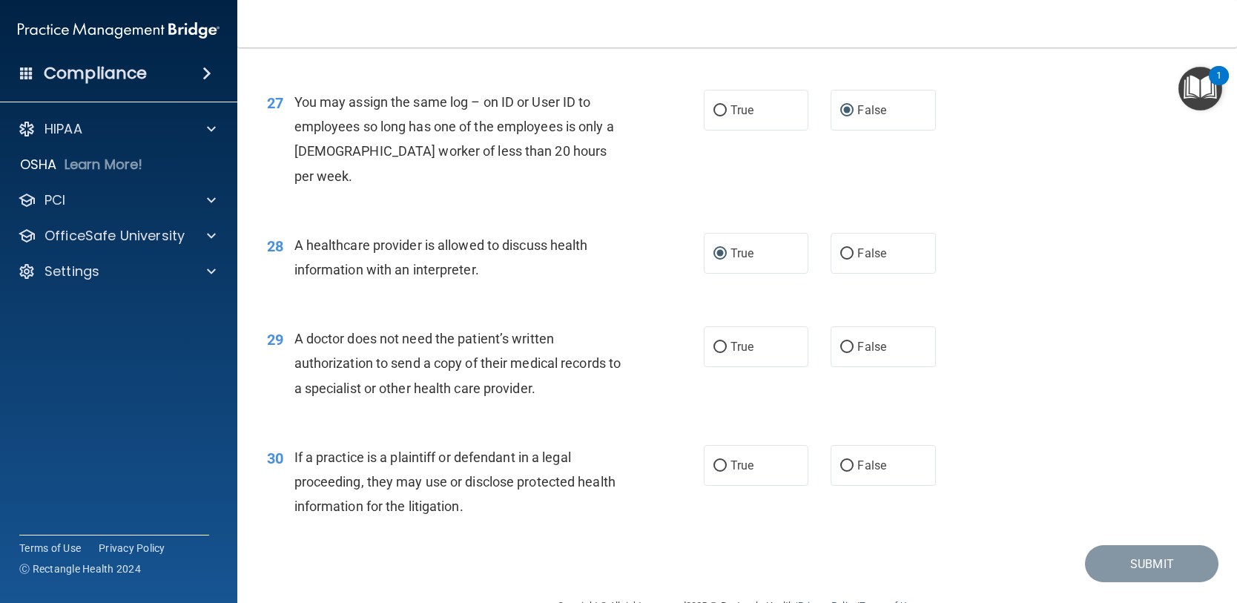
scroll to position [3194, 0]
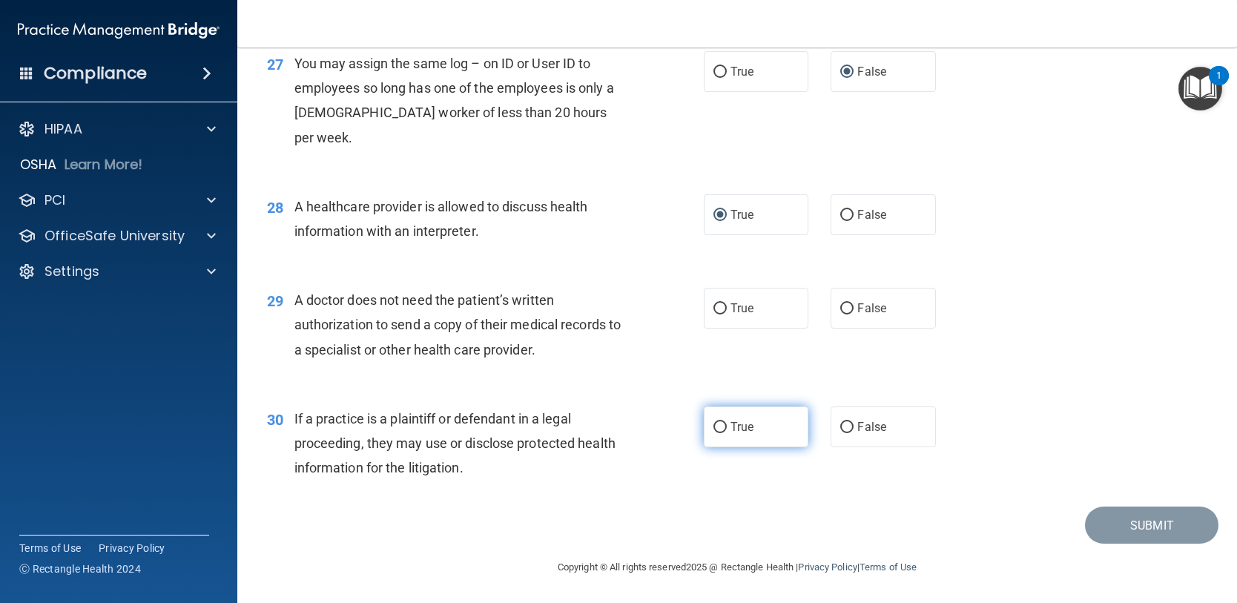
click at [731, 427] on span "True" at bounding box center [742, 427] width 23 height 14
click at [727, 427] on input "True" at bounding box center [719, 427] width 13 height 11
radio input "true"
click at [754, 304] on label "True" at bounding box center [756, 308] width 105 height 41
click at [727, 304] on input "True" at bounding box center [719, 308] width 13 height 11
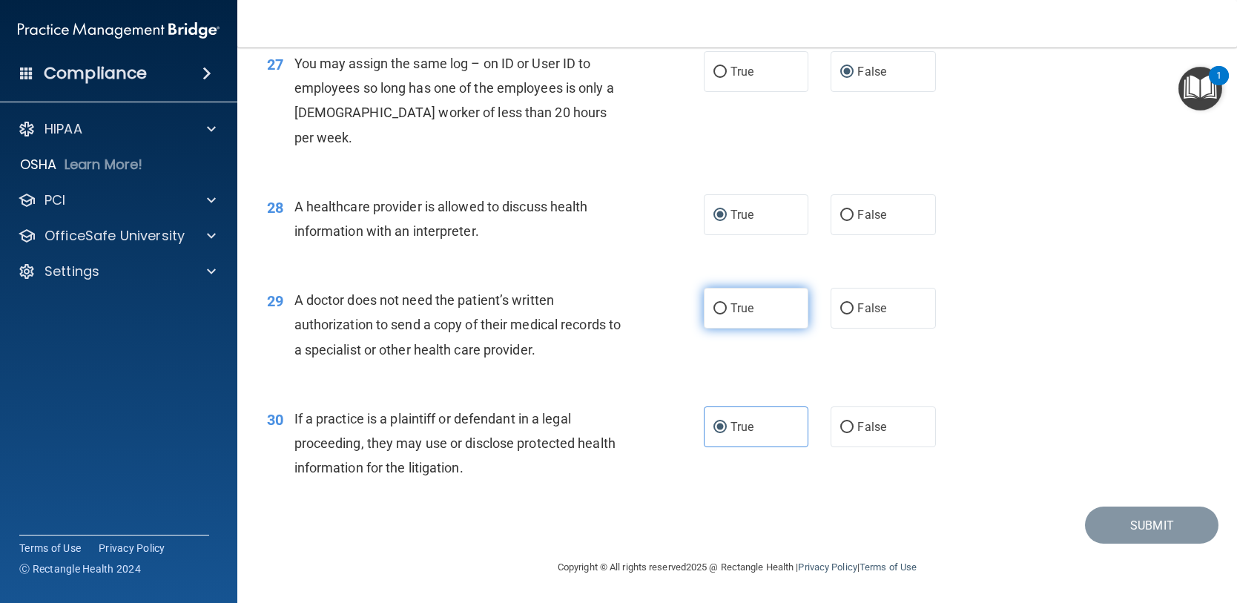
radio input "true"
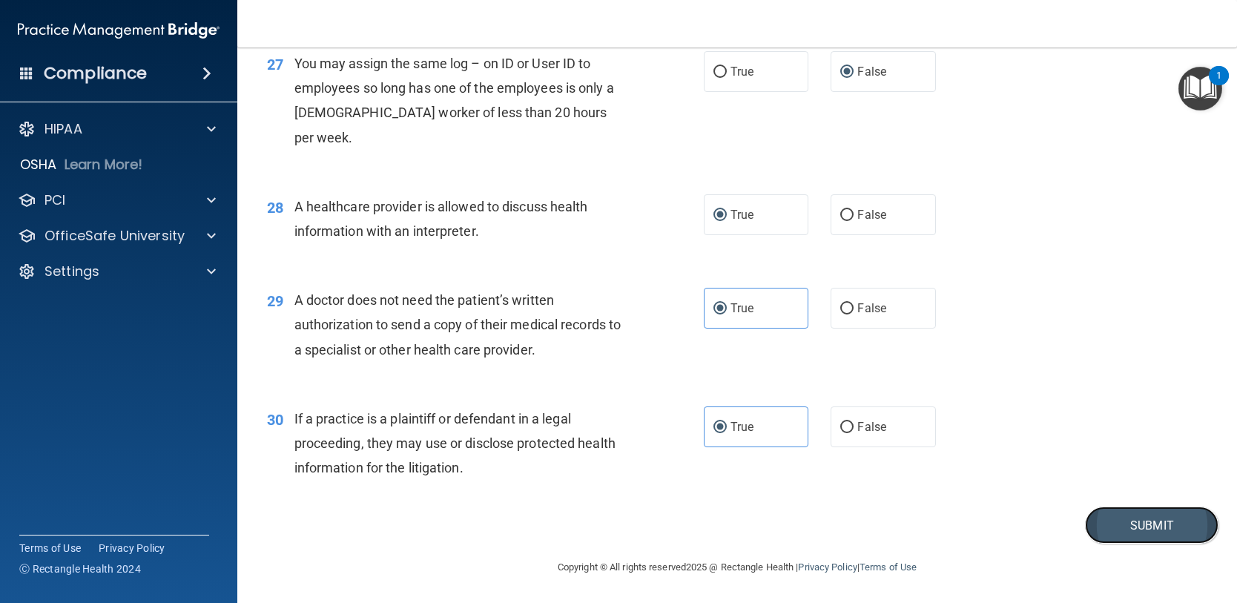
click at [1104, 521] on button "Submit" at bounding box center [1151, 526] width 133 height 38
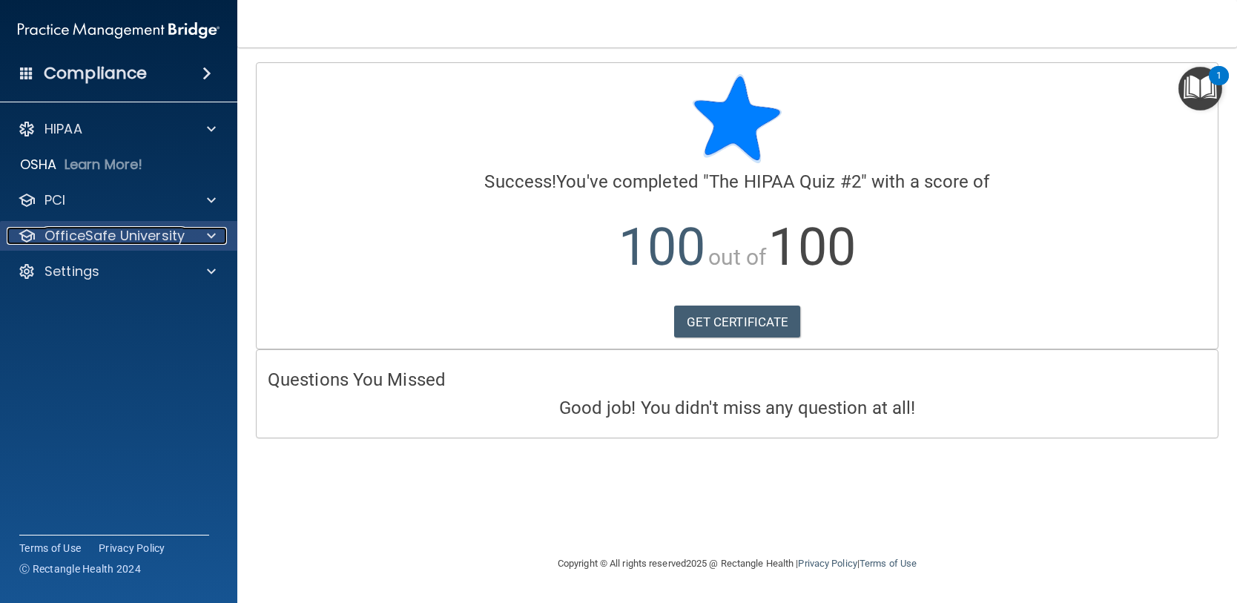
click at [115, 233] on p "OfficeSafe University" at bounding box center [114, 236] width 140 height 18
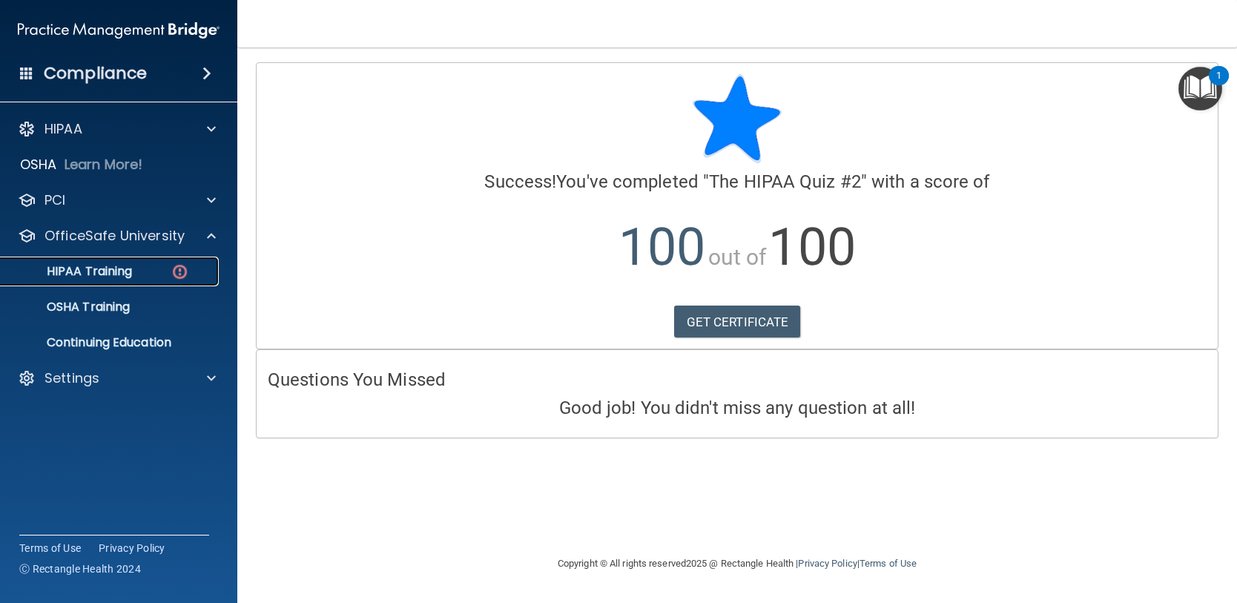
click at [122, 274] on p "HIPAA Training" at bounding box center [71, 271] width 122 height 15
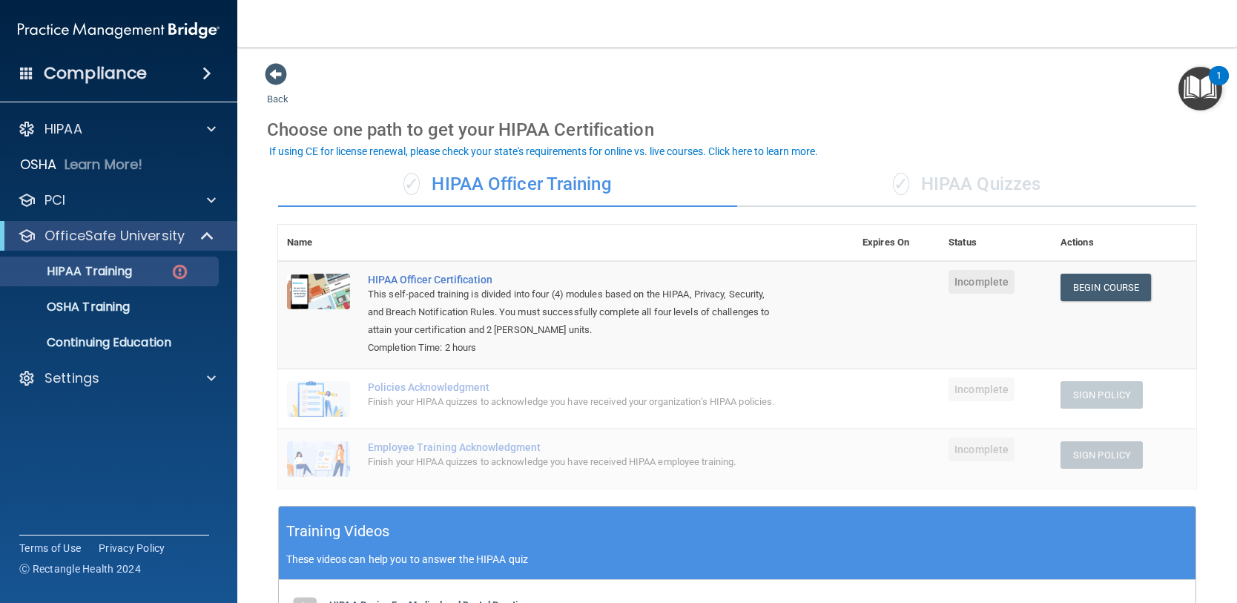
click at [981, 179] on div "✓ HIPAA Quizzes" at bounding box center [966, 184] width 459 height 44
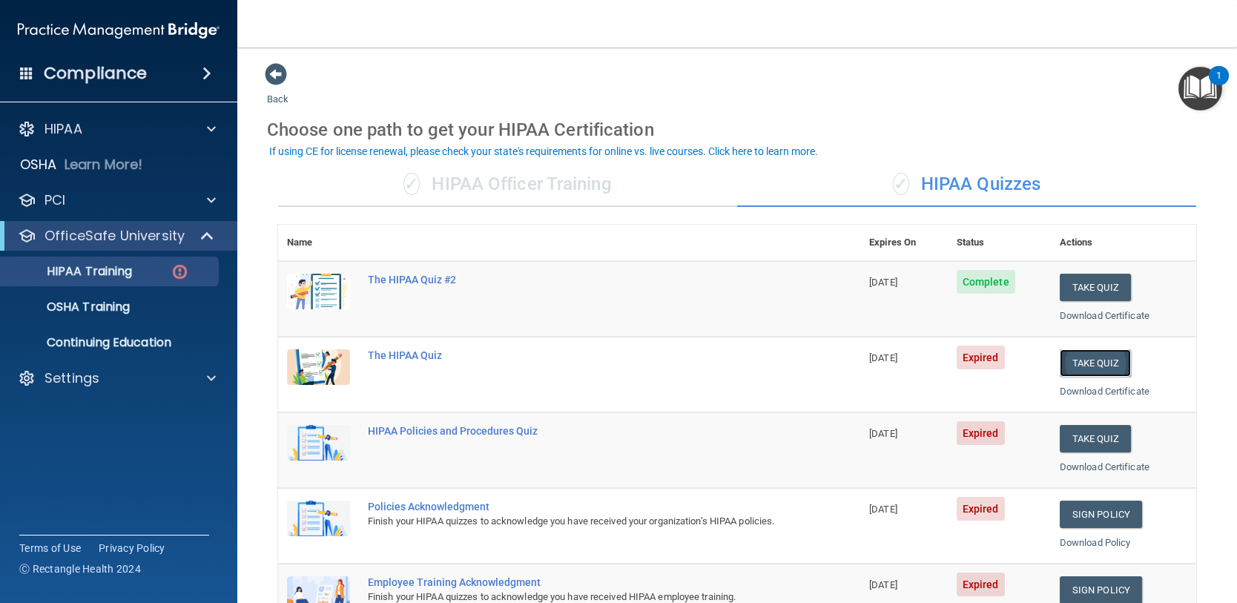
click at [1084, 356] on button "Take Quiz" at bounding box center [1095, 362] width 71 height 27
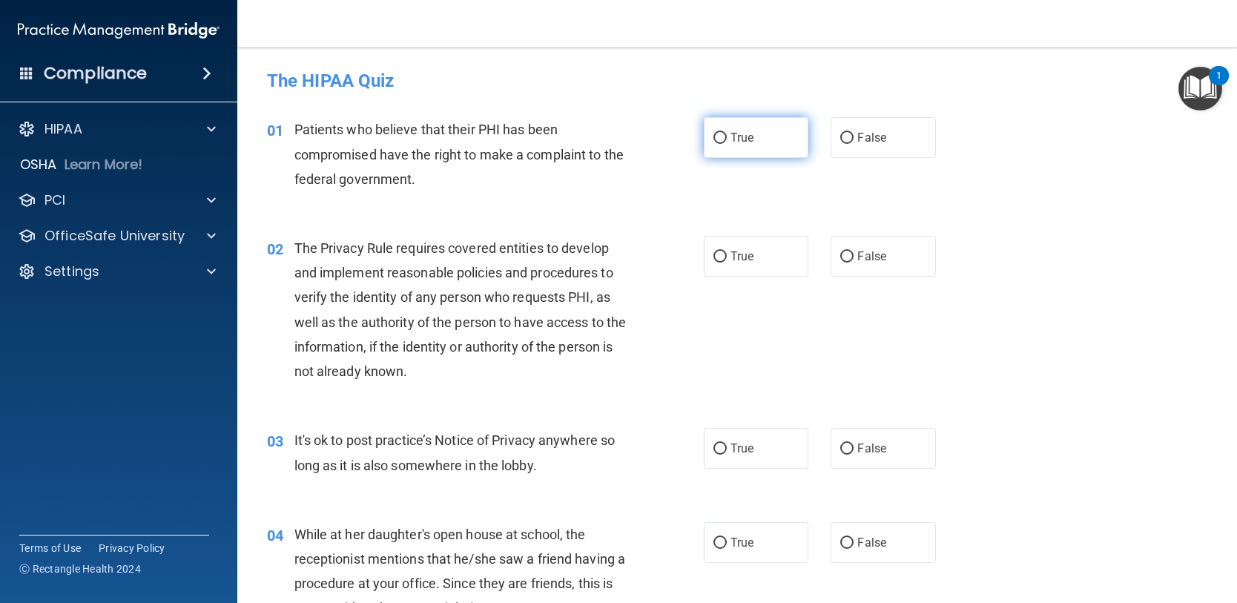
click at [713, 139] on input "True" at bounding box center [719, 138] width 13 height 11
radio input "true"
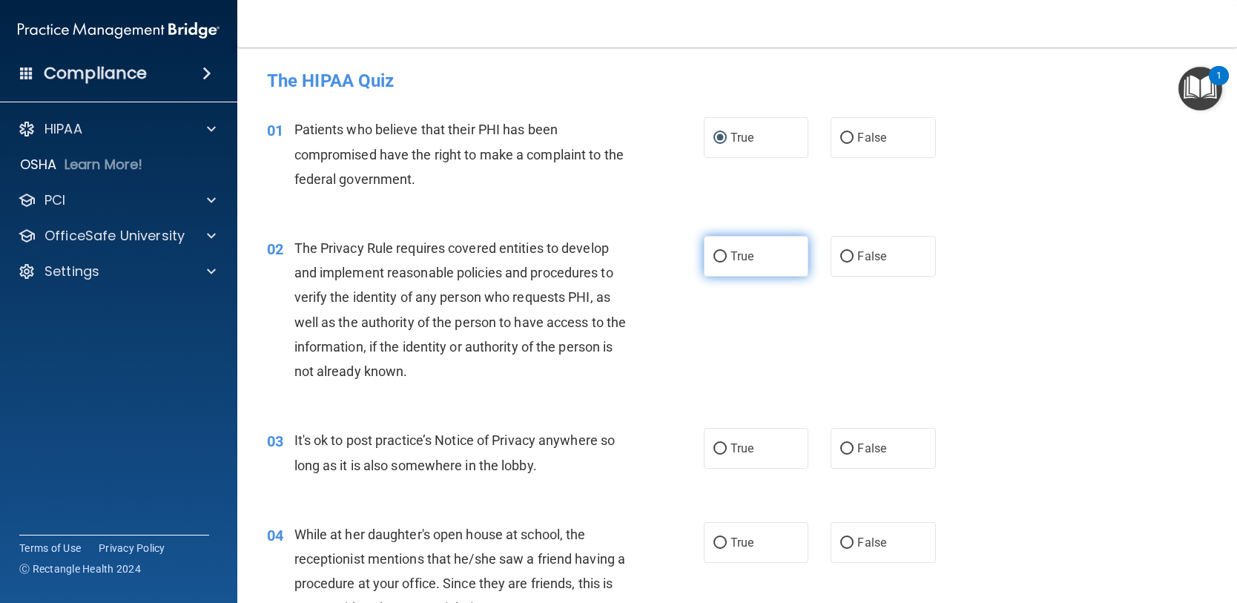
click at [717, 247] on label "True" at bounding box center [756, 256] width 105 height 41
click at [717, 251] on input "True" at bounding box center [719, 256] width 13 height 11
radio input "true"
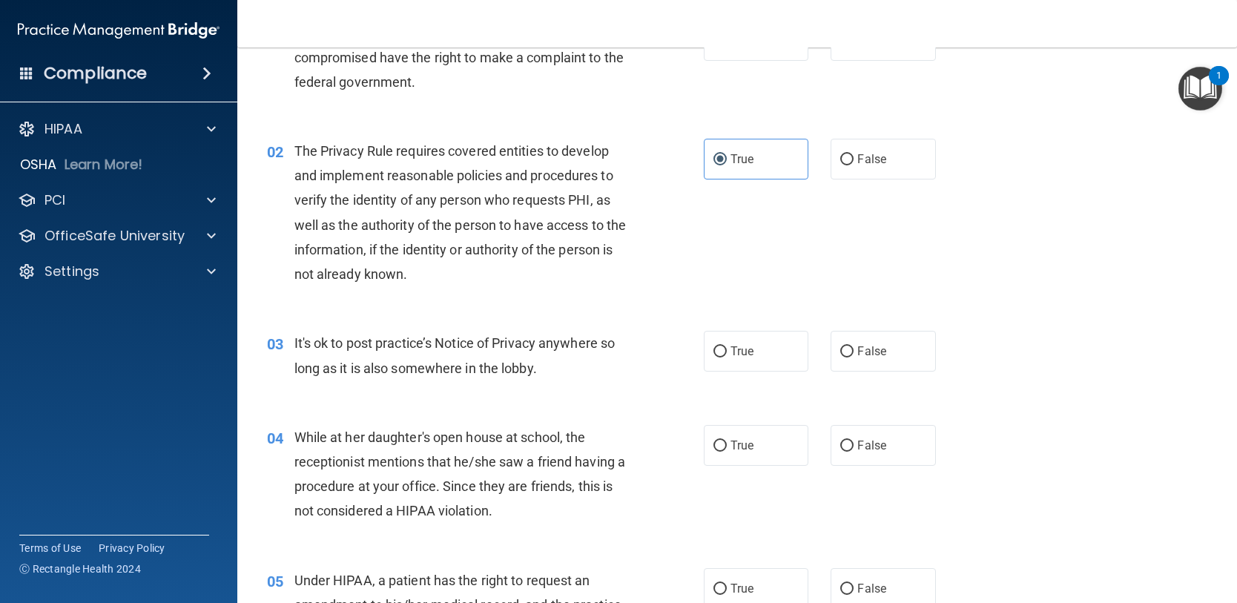
scroll to position [297, 0]
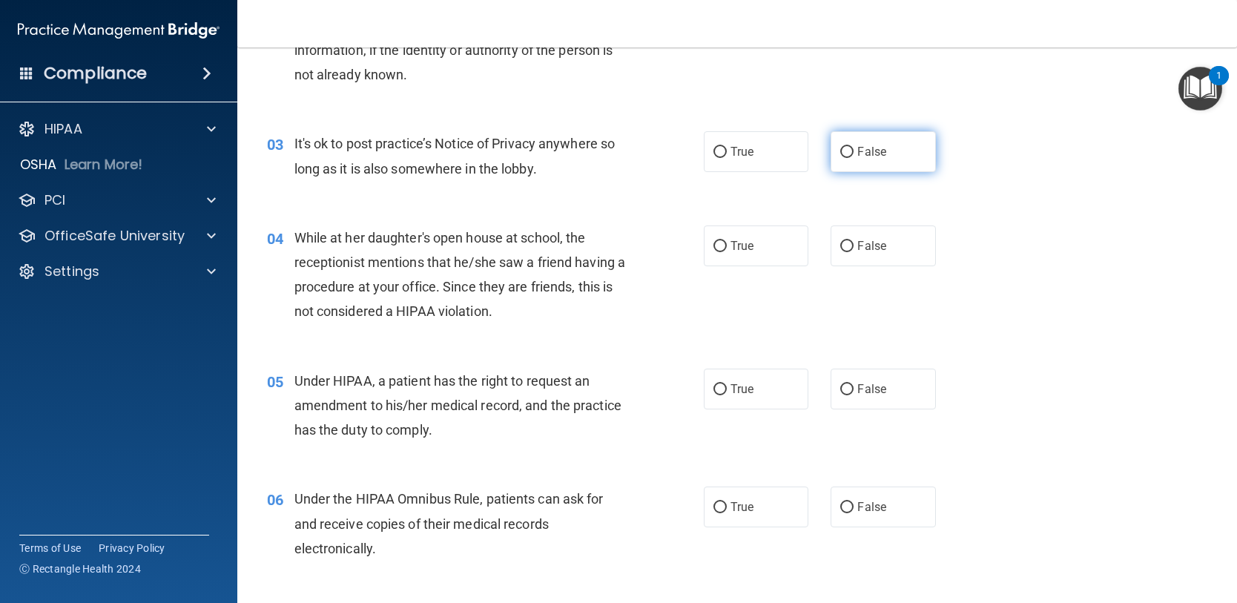
click at [843, 154] on input "False" at bounding box center [846, 152] width 13 height 11
radio input "true"
drag, startPoint x: 852, startPoint y: 239, endPoint x: 845, endPoint y: 281, distance: 42.8
click at [857, 239] on span "False" at bounding box center [871, 246] width 29 height 14
click at [851, 241] on input "False" at bounding box center [846, 246] width 13 height 11
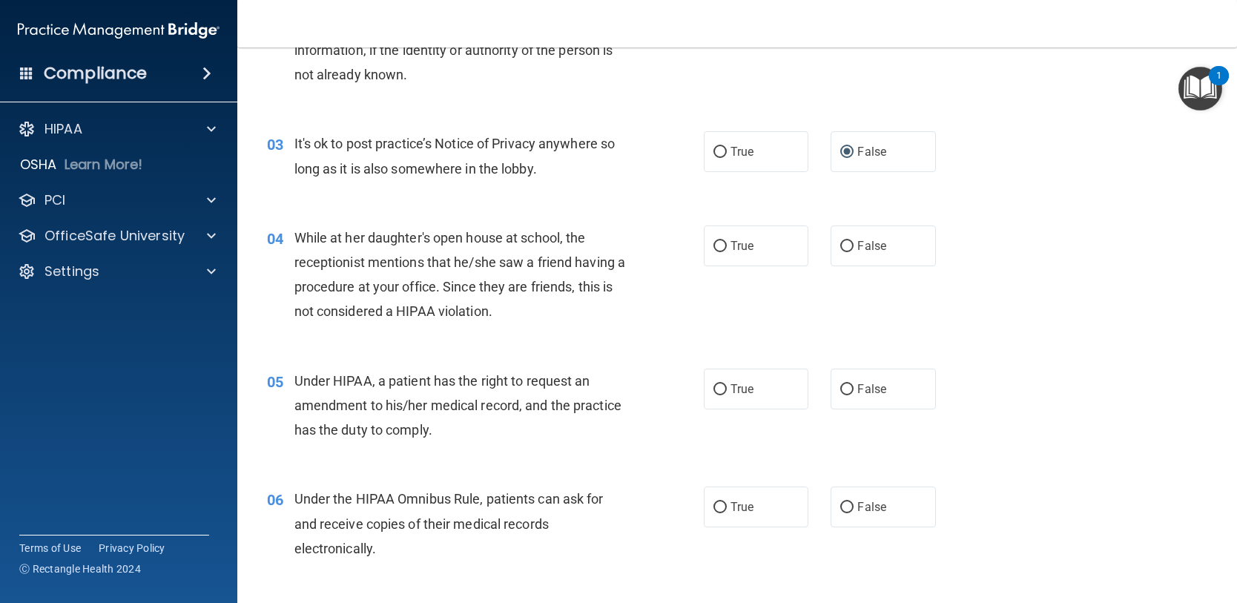
radio input "true"
click at [857, 391] on span "False" at bounding box center [871, 389] width 29 height 14
click at [854, 391] on input "False" at bounding box center [846, 389] width 13 height 11
radio input "true"
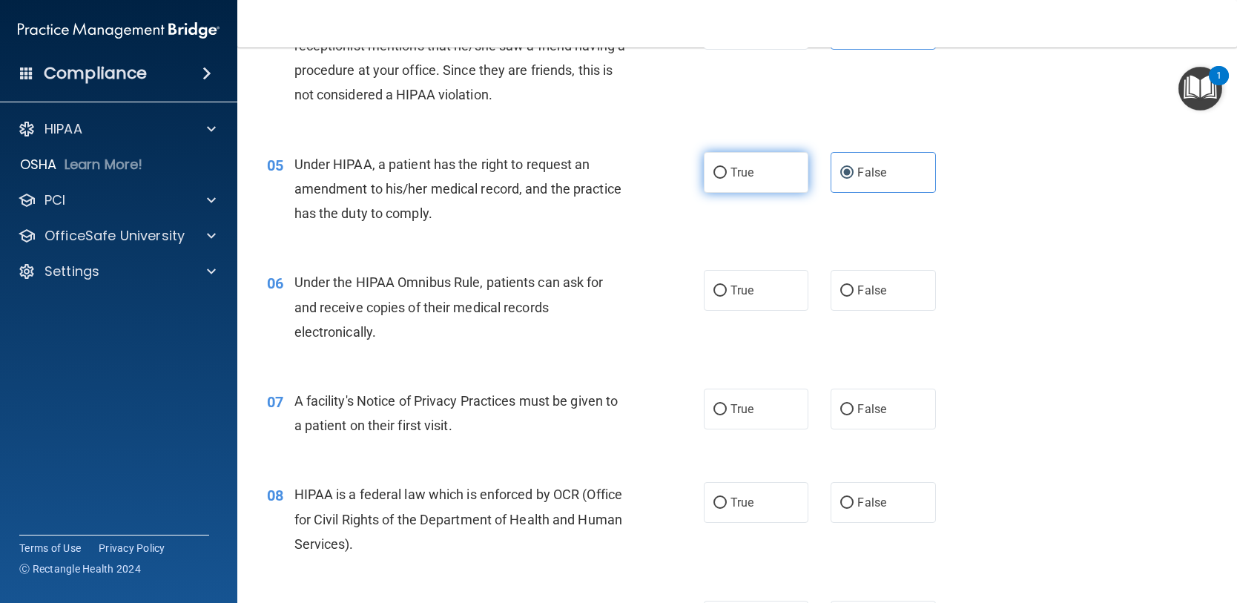
scroll to position [519, 0]
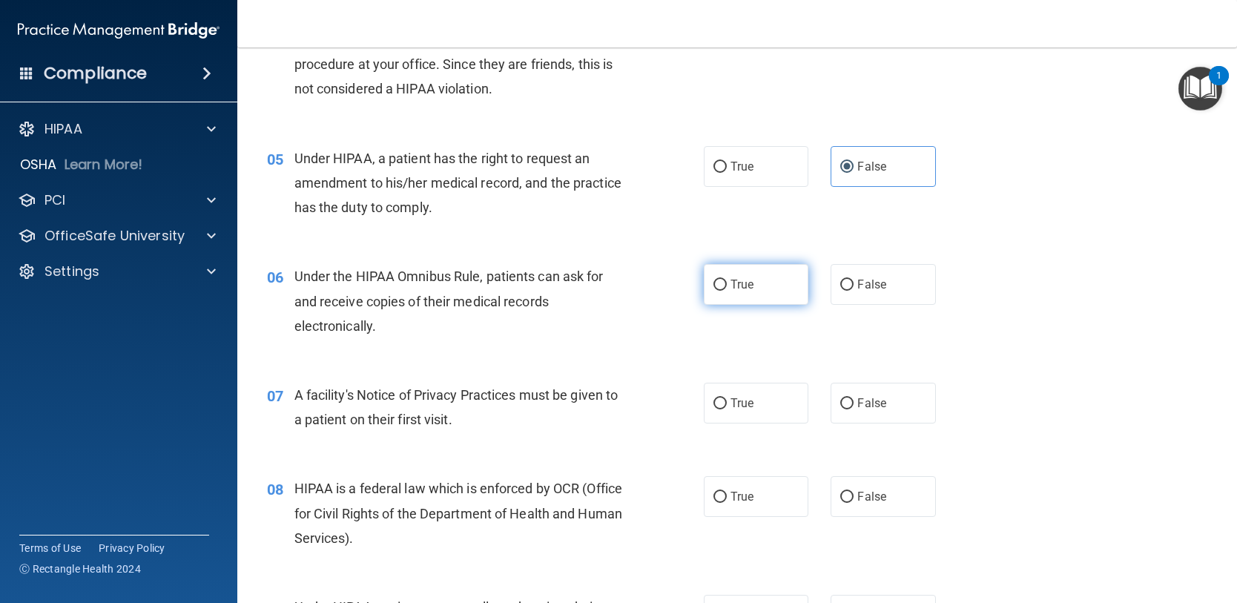
click at [736, 294] on label "True" at bounding box center [756, 284] width 105 height 41
click at [727, 291] on input "True" at bounding box center [719, 285] width 13 height 11
radio input "true"
click at [737, 399] on span "True" at bounding box center [742, 403] width 23 height 14
click at [727, 399] on input "True" at bounding box center [719, 403] width 13 height 11
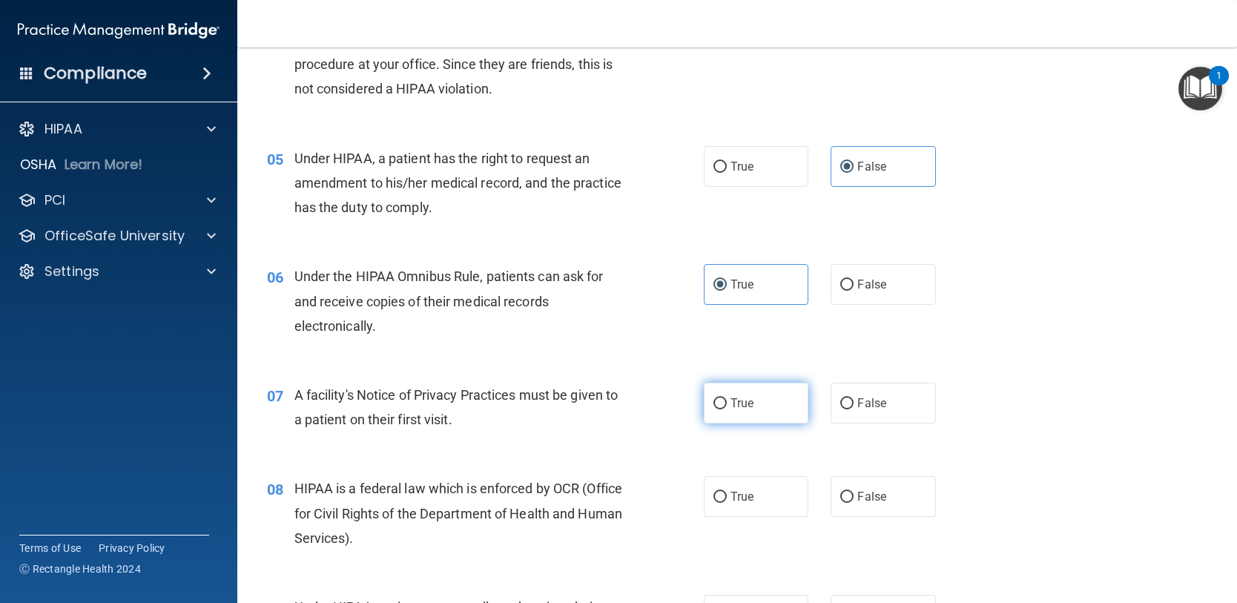
radio input "true"
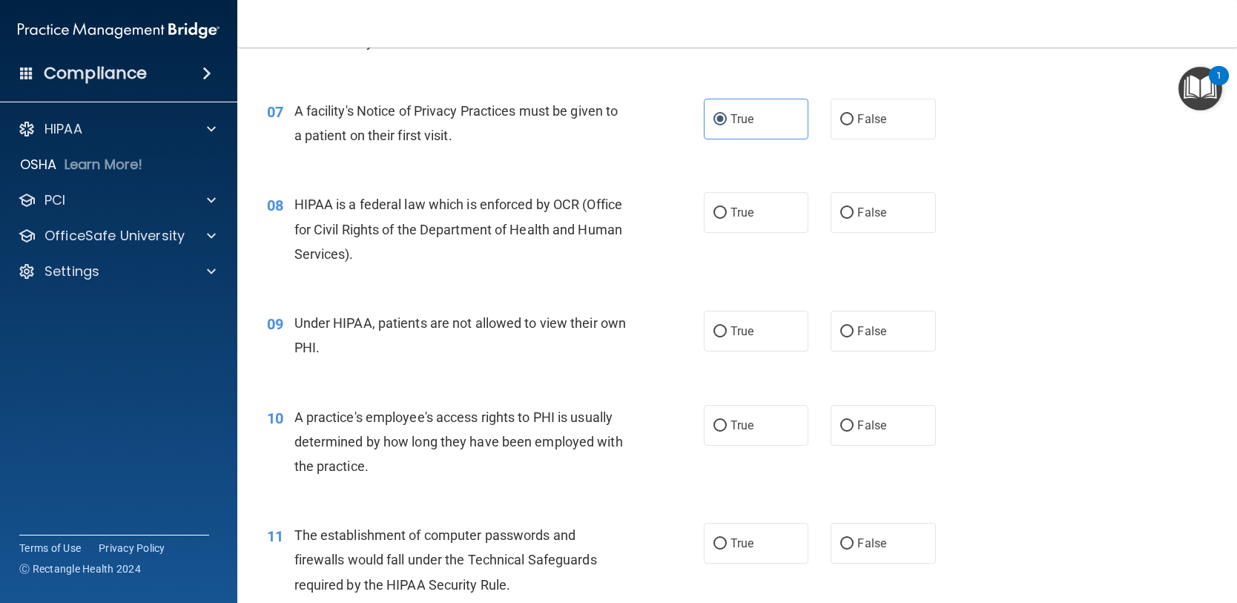
scroll to position [816, 0]
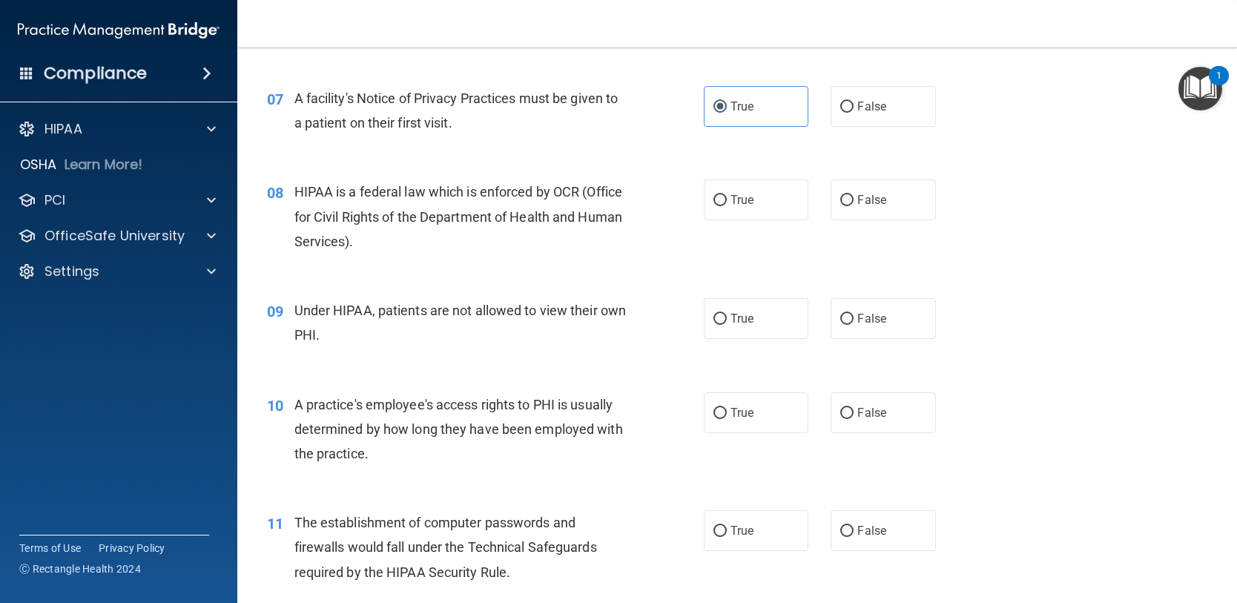
drag, startPoint x: 716, startPoint y: 205, endPoint x: 860, endPoint y: 357, distance: 208.8
click at [719, 214] on label "True" at bounding box center [756, 199] width 105 height 41
click at [719, 206] on input "True" at bounding box center [719, 200] width 13 height 11
radio input "true"
drag, startPoint x: 847, startPoint y: 328, endPoint x: 851, endPoint y: 376, distance: 48.4
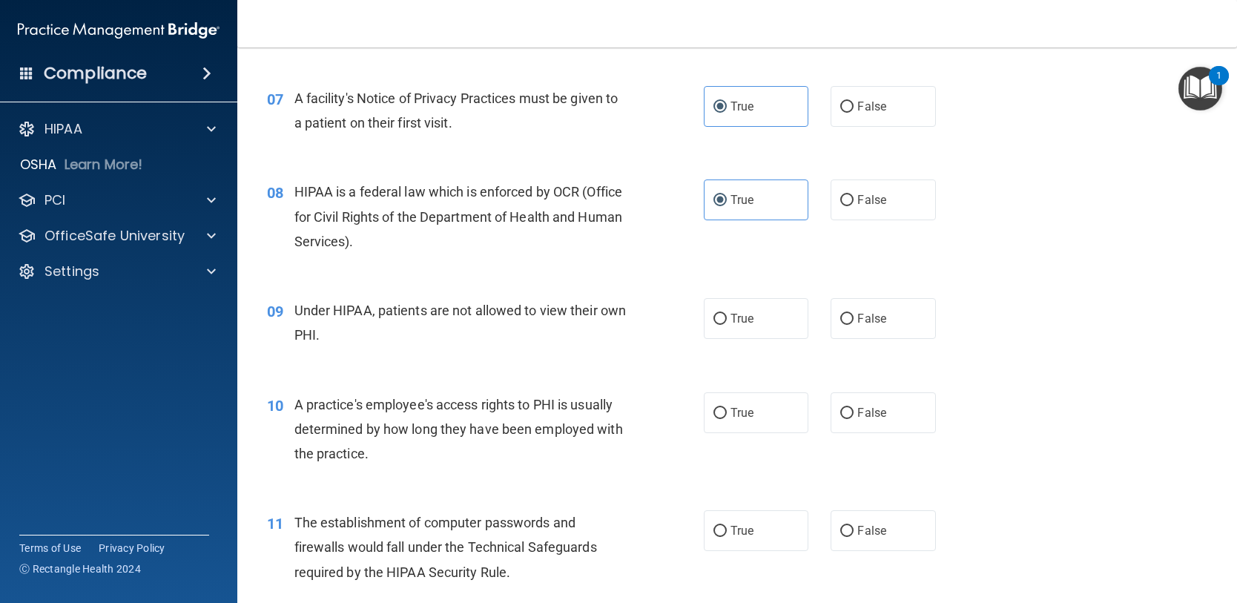
click at [847, 329] on label "False" at bounding box center [883, 318] width 105 height 41
click at [847, 325] on input "False" at bounding box center [846, 319] width 13 height 11
radio input "true"
click at [848, 417] on label "False" at bounding box center [883, 412] width 105 height 41
click at [848, 417] on input "False" at bounding box center [846, 413] width 13 height 11
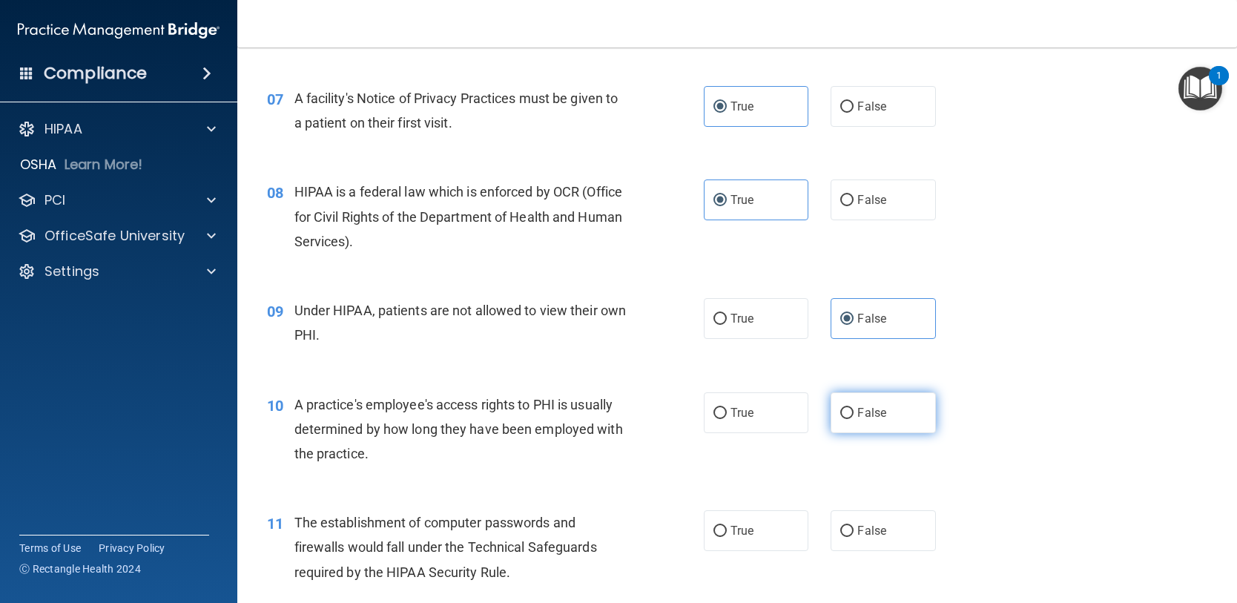
radio input "true"
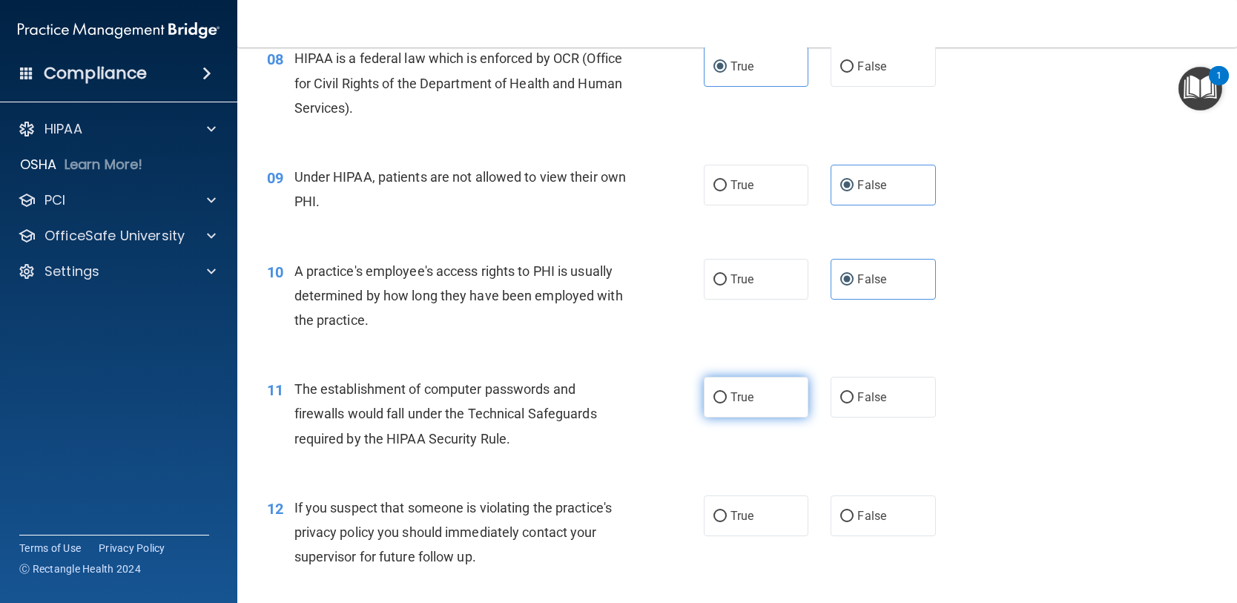
scroll to position [964, 0]
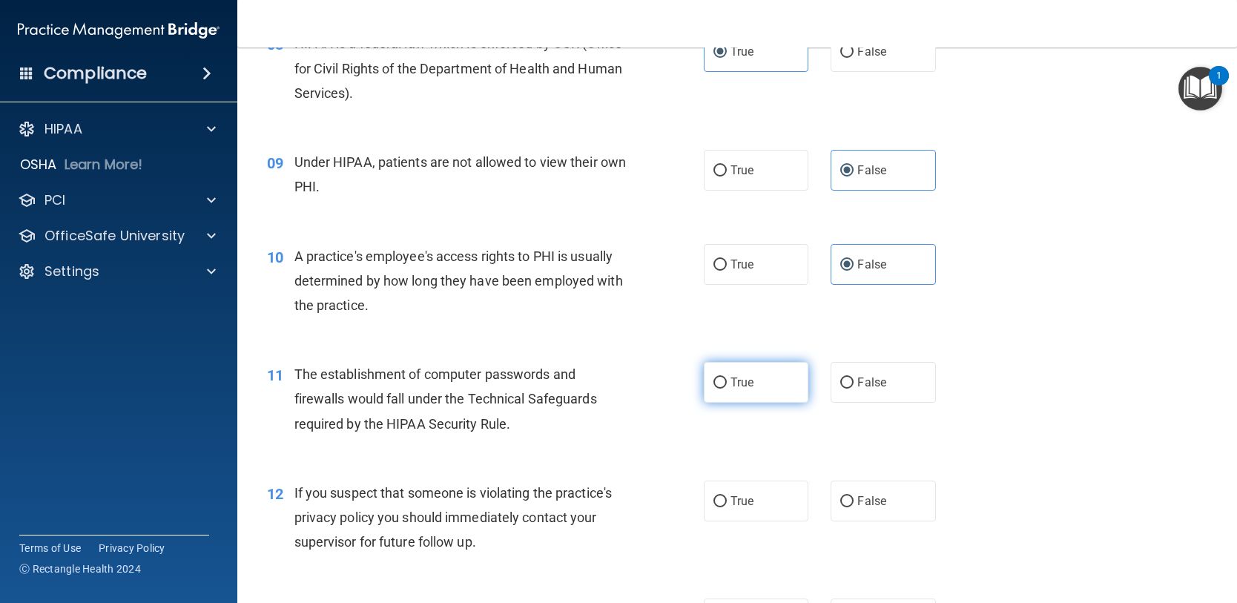
drag, startPoint x: 772, startPoint y: 387, endPoint x: 723, endPoint y: 449, distance: 79.2
click at [771, 387] on label "True" at bounding box center [756, 382] width 105 height 41
click at [727, 387] on input "True" at bounding box center [719, 383] width 13 height 11
radio input "true"
click at [738, 489] on label "True" at bounding box center [756, 501] width 105 height 41
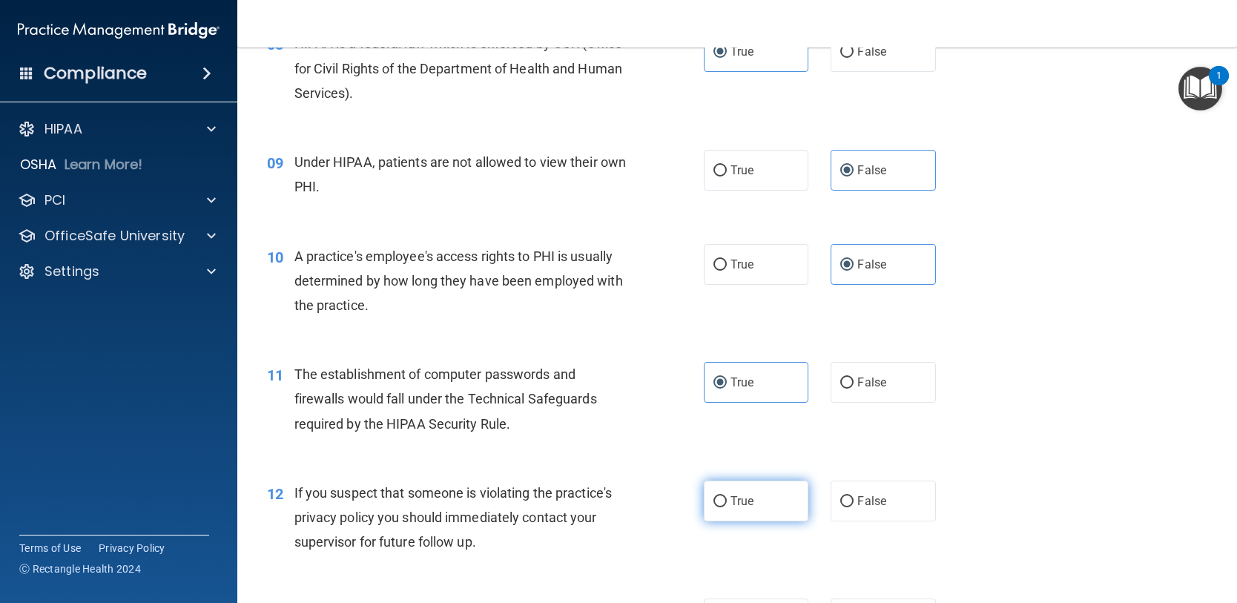
click at [727, 496] on input "True" at bounding box center [719, 501] width 13 height 11
radio input "true"
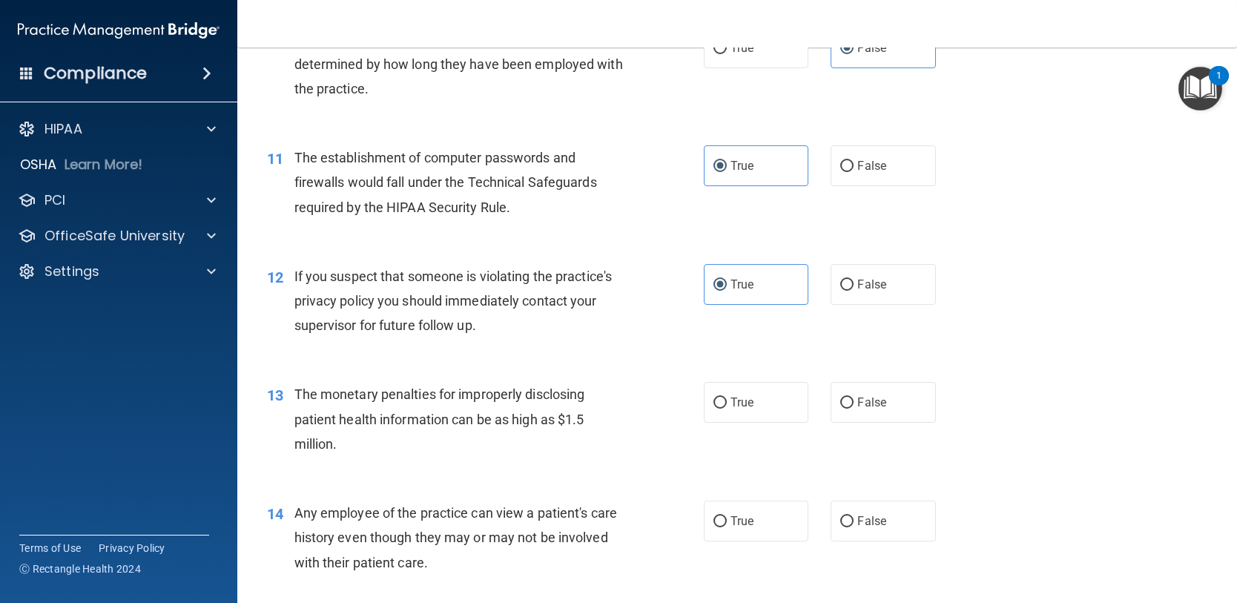
scroll to position [1187, 0]
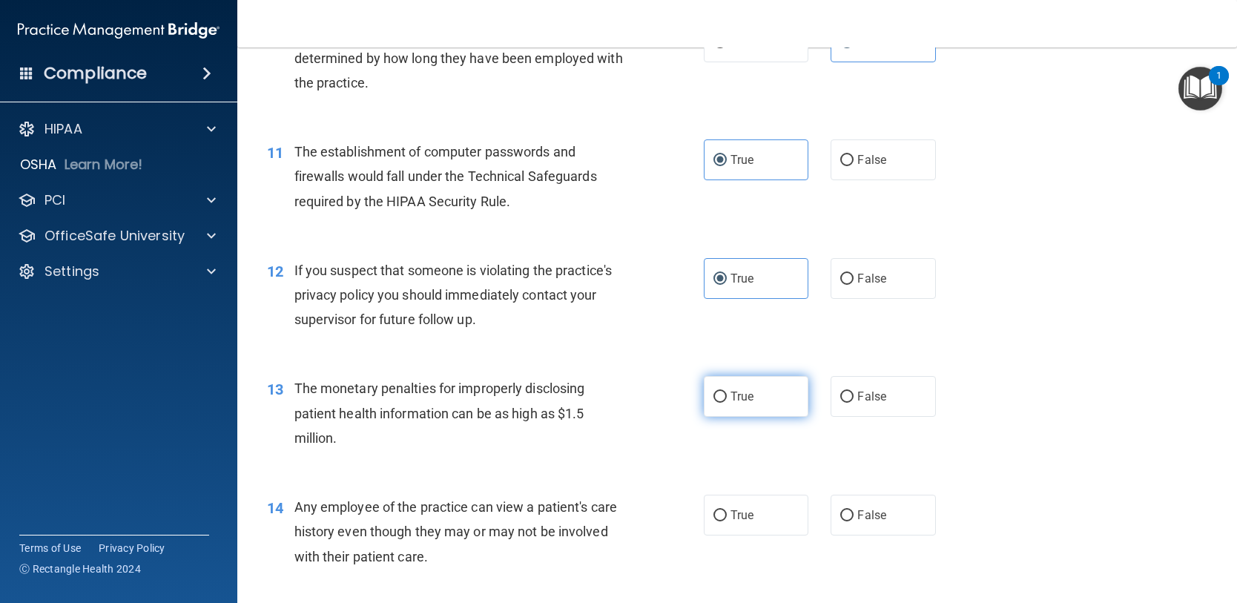
click at [726, 417] on label "True" at bounding box center [756, 396] width 105 height 41
click at [726, 403] on input "True" at bounding box center [719, 397] width 13 height 11
radio input "true"
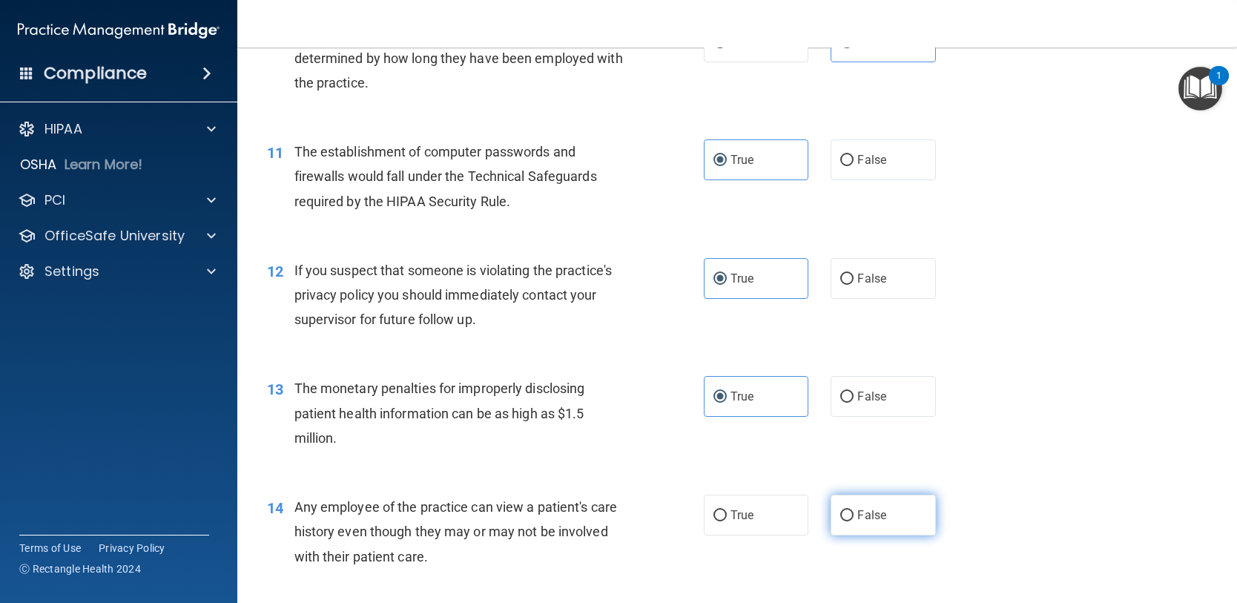
click at [843, 510] on input "False" at bounding box center [846, 515] width 13 height 11
radio input "true"
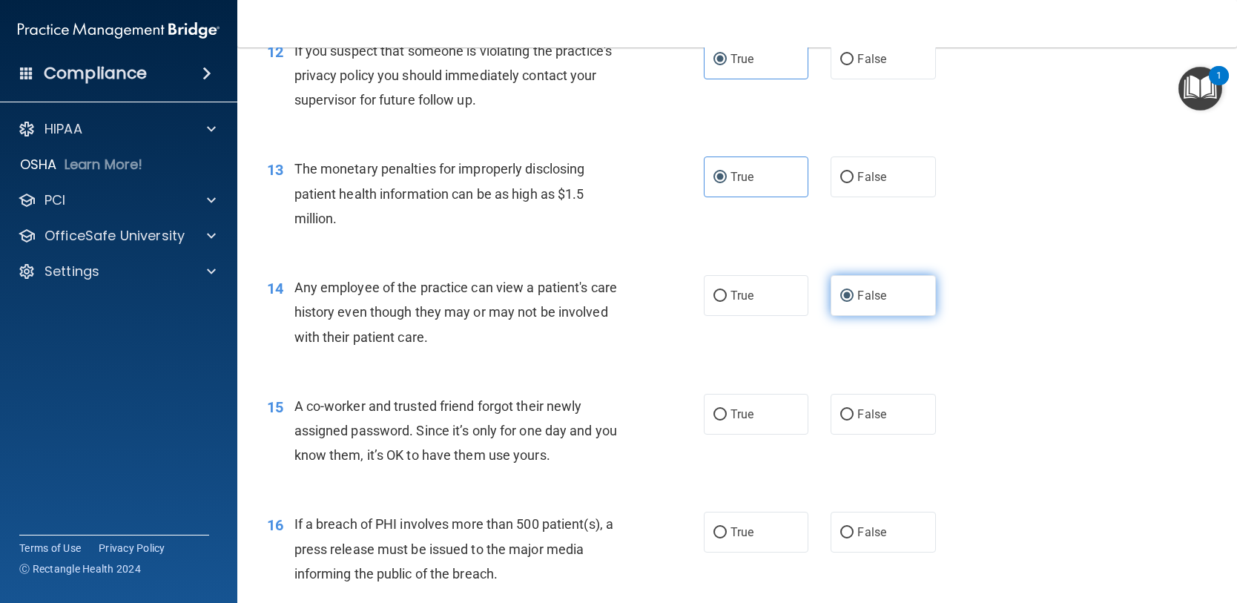
scroll to position [1409, 0]
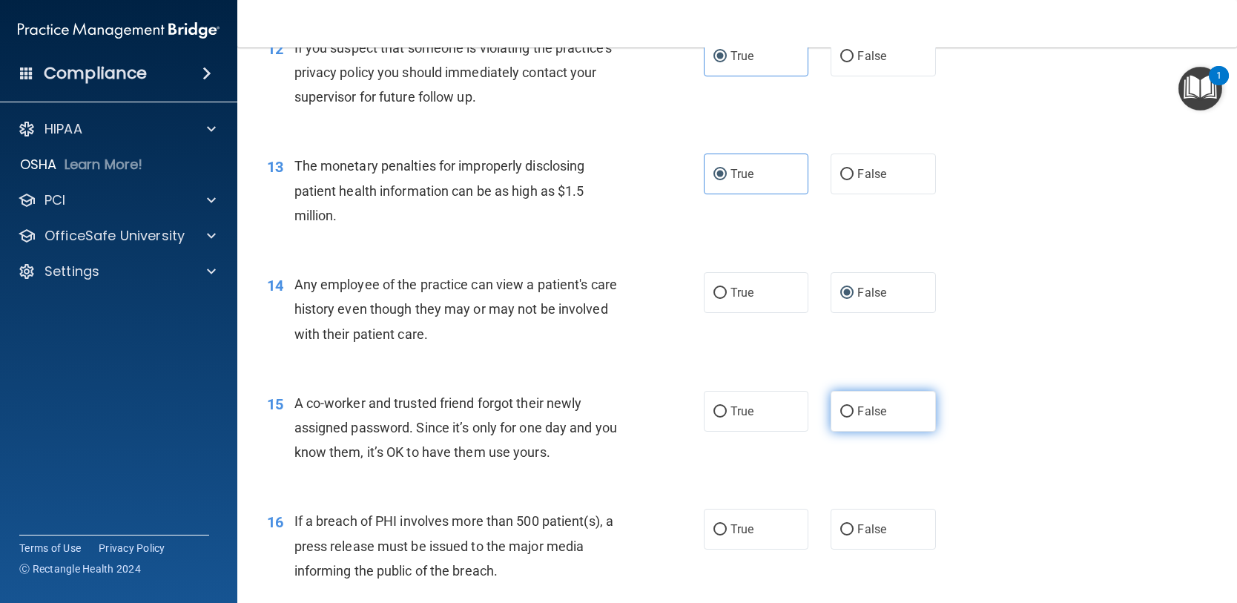
click at [851, 408] on label "False" at bounding box center [883, 411] width 105 height 41
click at [851, 408] on input "False" at bounding box center [846, 411] width 13 height 11
radio input "true"
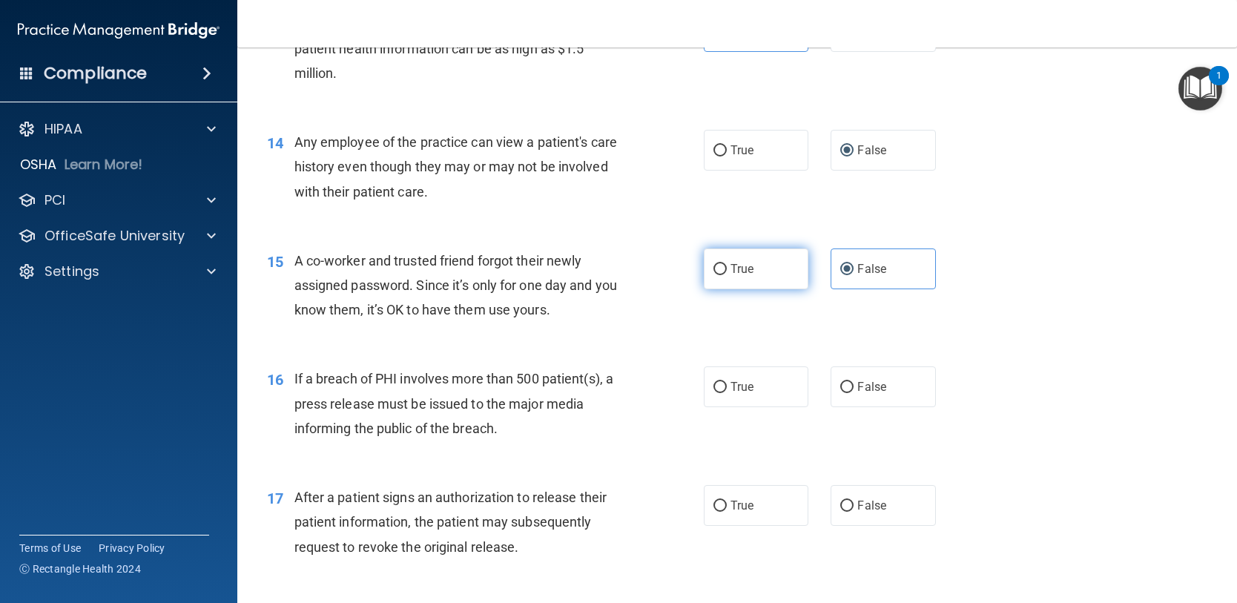
scroll to position [1557, 0]
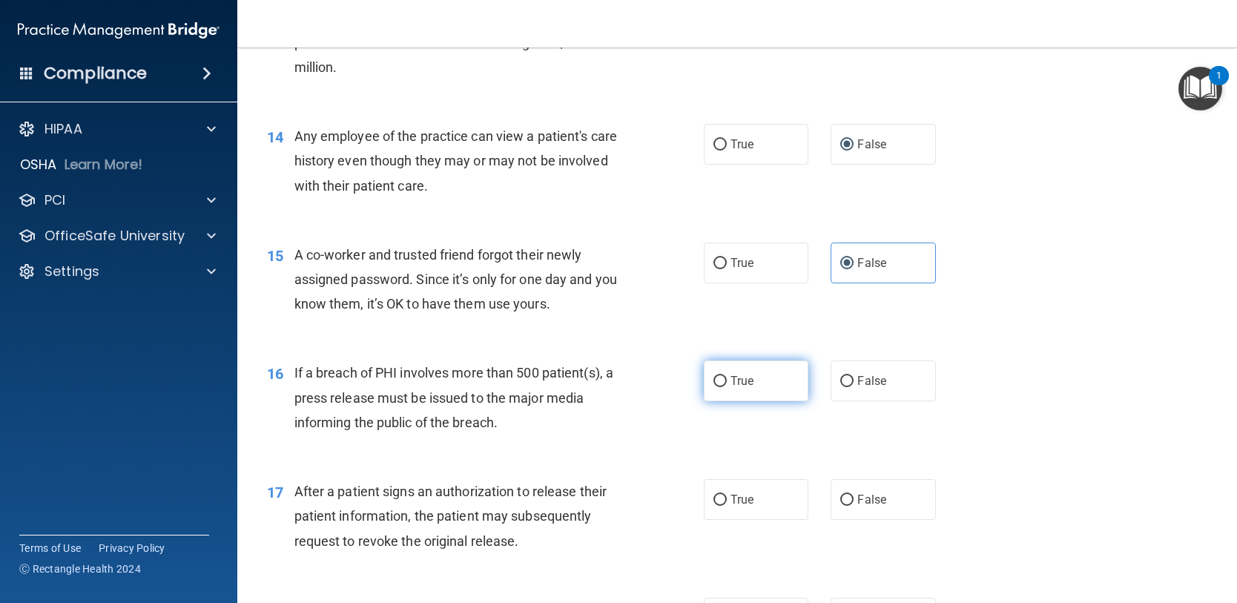
click at [728, 392] on label "True" at bounding box center [756, 380] width 105 height 41
click at [727, 387] on input "True" at bounding box center [719, 381] width 13 height 11
radio input "true"
click at [738, 490] on label "True" at bounding box center [756, 499] width 105 height 41
click at [727, 495] on input "True" at bounding box center [719, 500] width 13 height 11
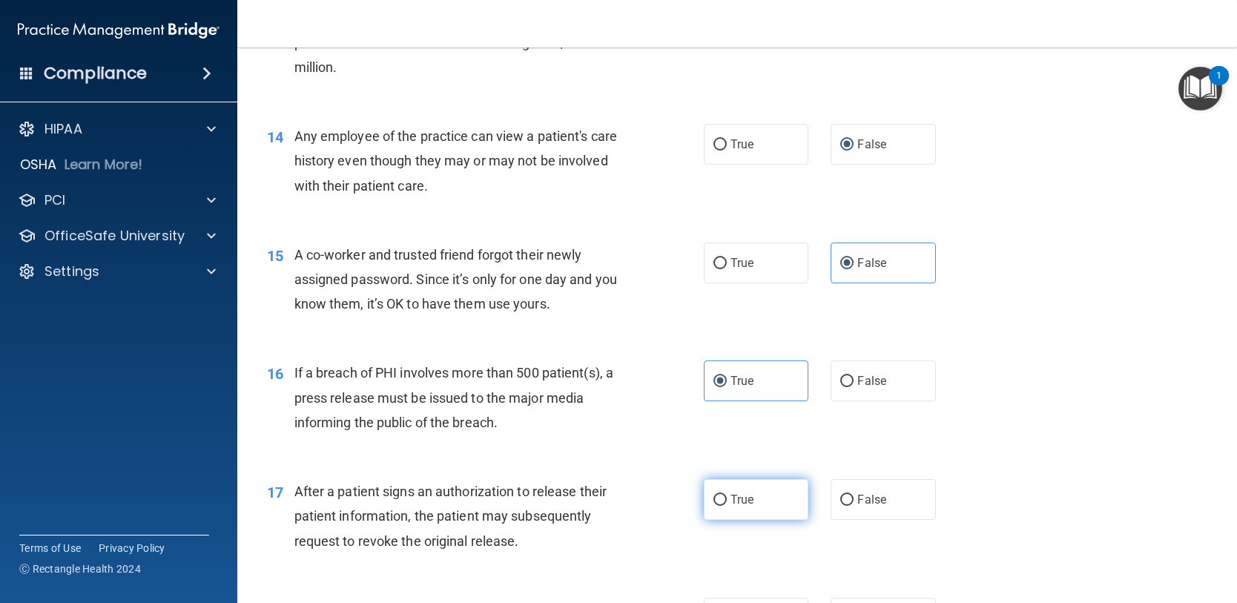
radio input "true"
click at [889, 504] on label "False" at bounding box center [883, 499] width 105 height 41
click at [854, 504] on input "False" at bounding box center [846, 500] width 13 height 11
radio input "true"
click at [739, 504] on span "True" at bounding box center [742, 499] width 23 height 14
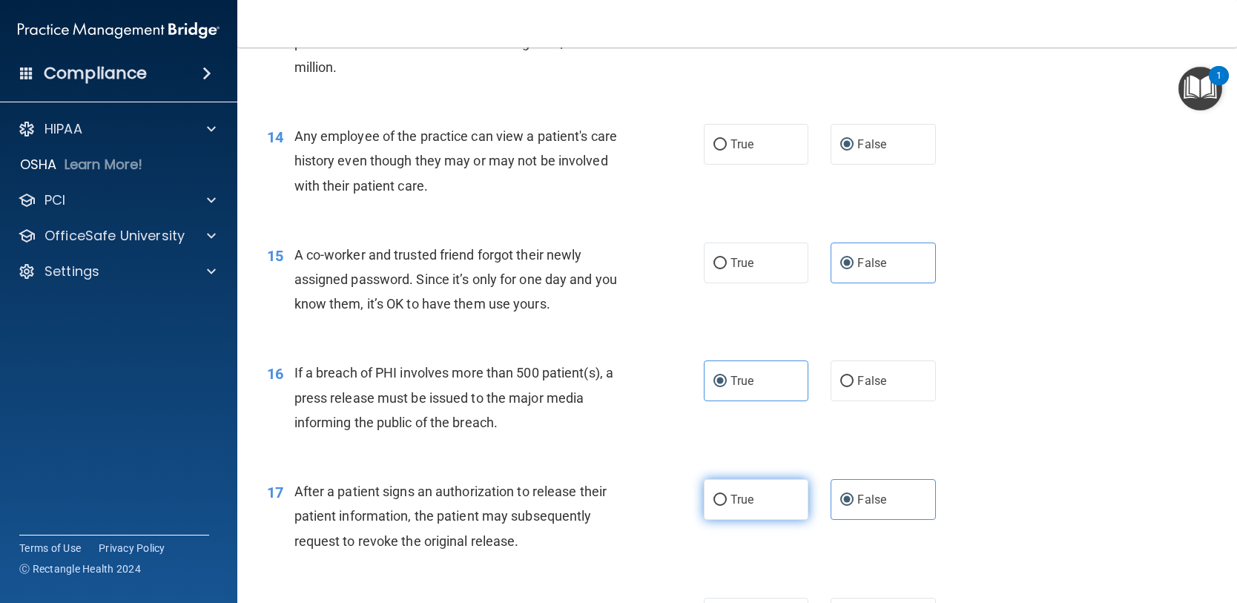
click at [727, 504] on input "True" at bounding box center [719, 500] width 13 height 11
radio input "true"
radio input "false"
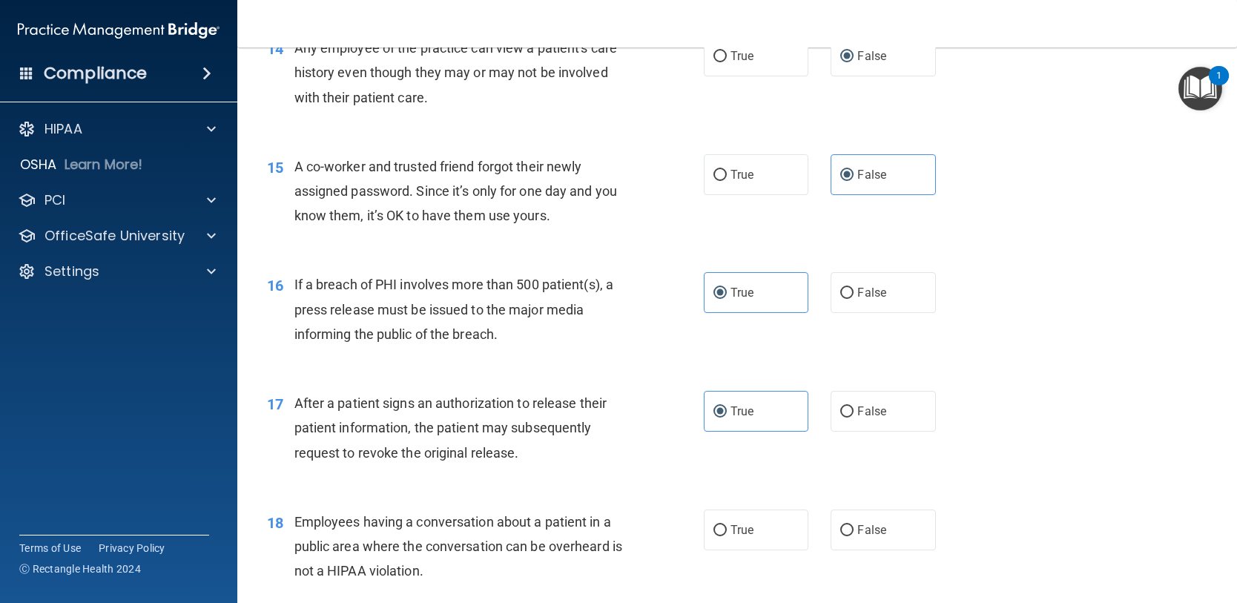
scroll to position [1780, 0]
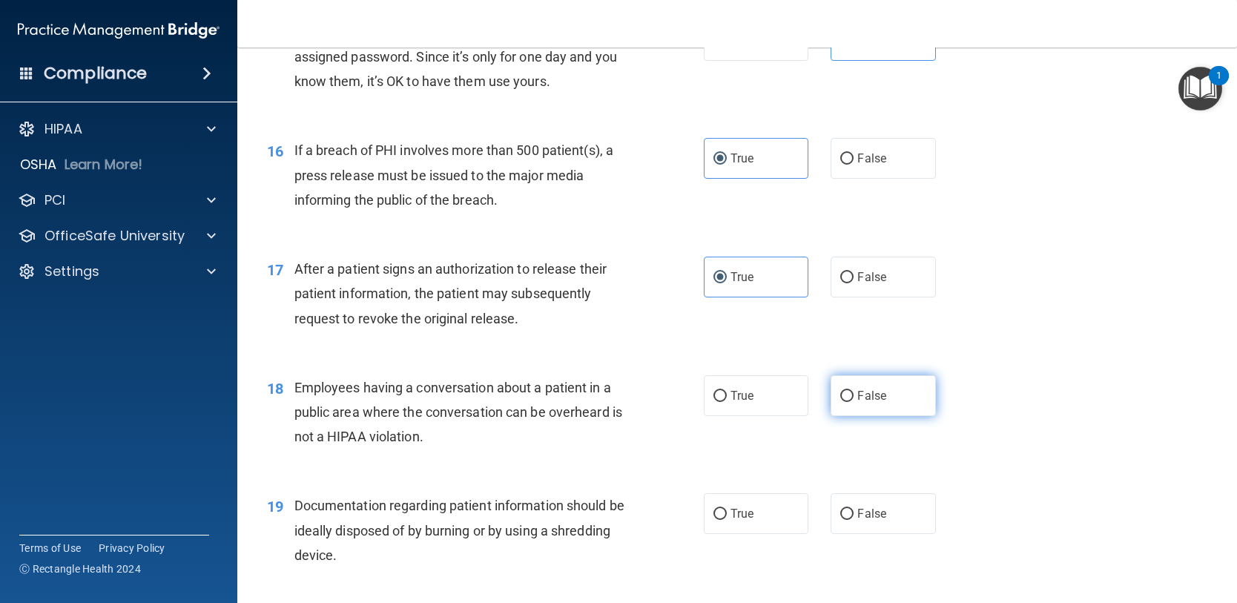
click at [854, 405] on label "False" at bounding box center [883, 395] width 105 height 41
click at [854, 402] on input "False" at bounding box center [846, 396] width 13 height 11
radio input "true"
click at [709, 523] on label "True" at bounding box center [756, 513] width 105 height 41
click at [713, 520] on input "True" at bounding box center [719, 514] width 13 height 11
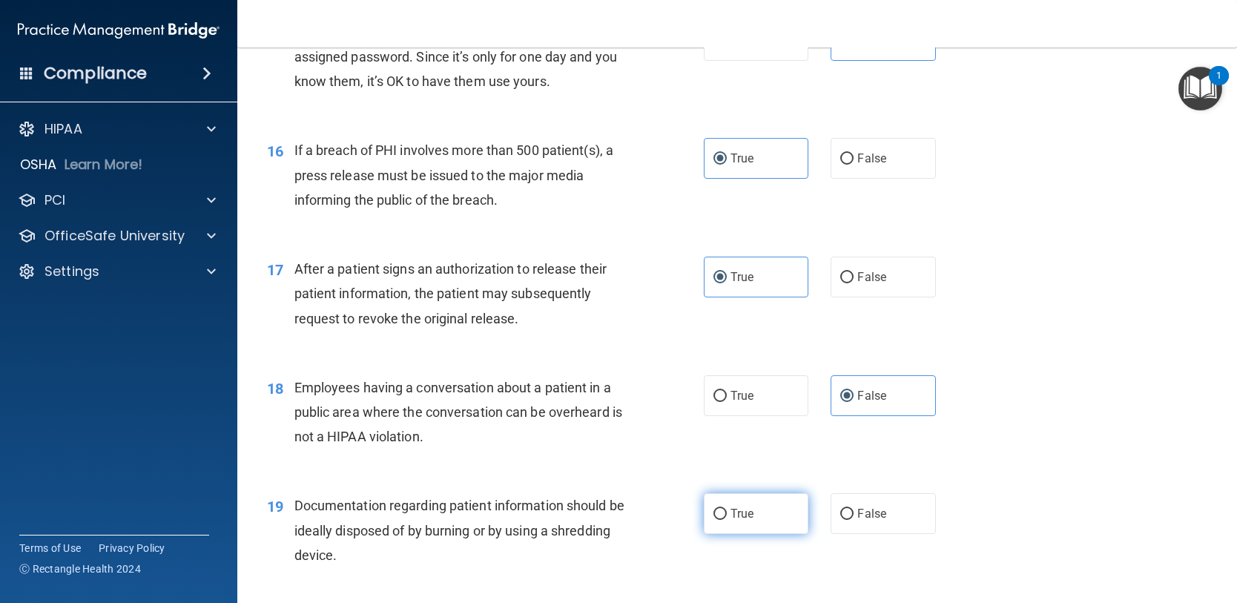
radio input "true"
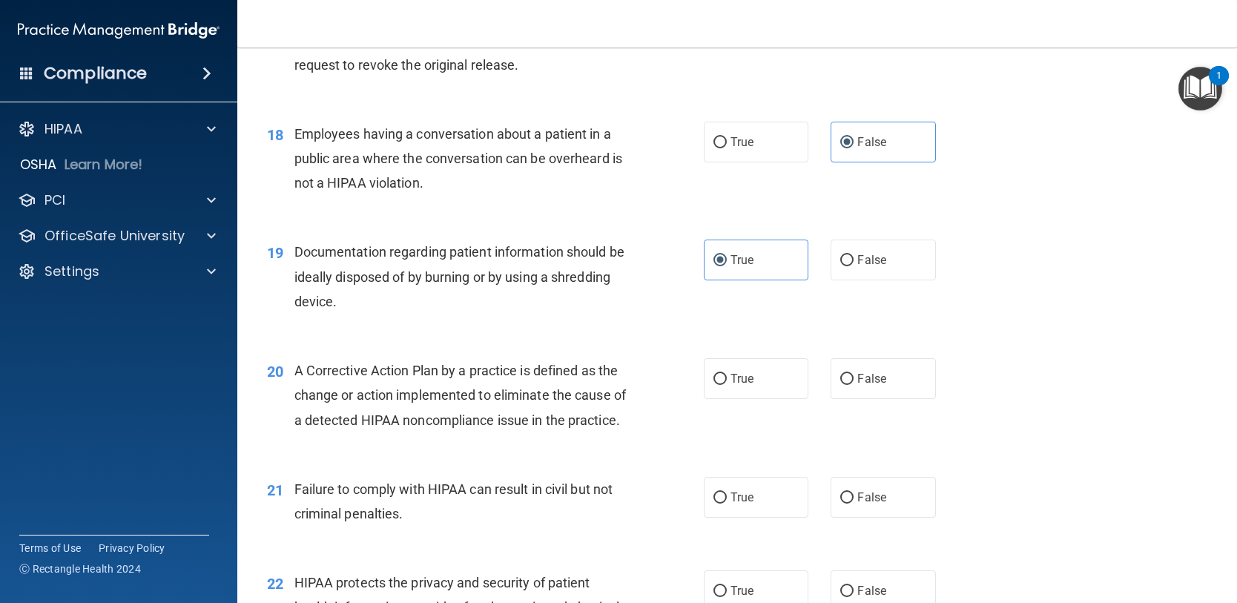
scroll to position [2077, 0]
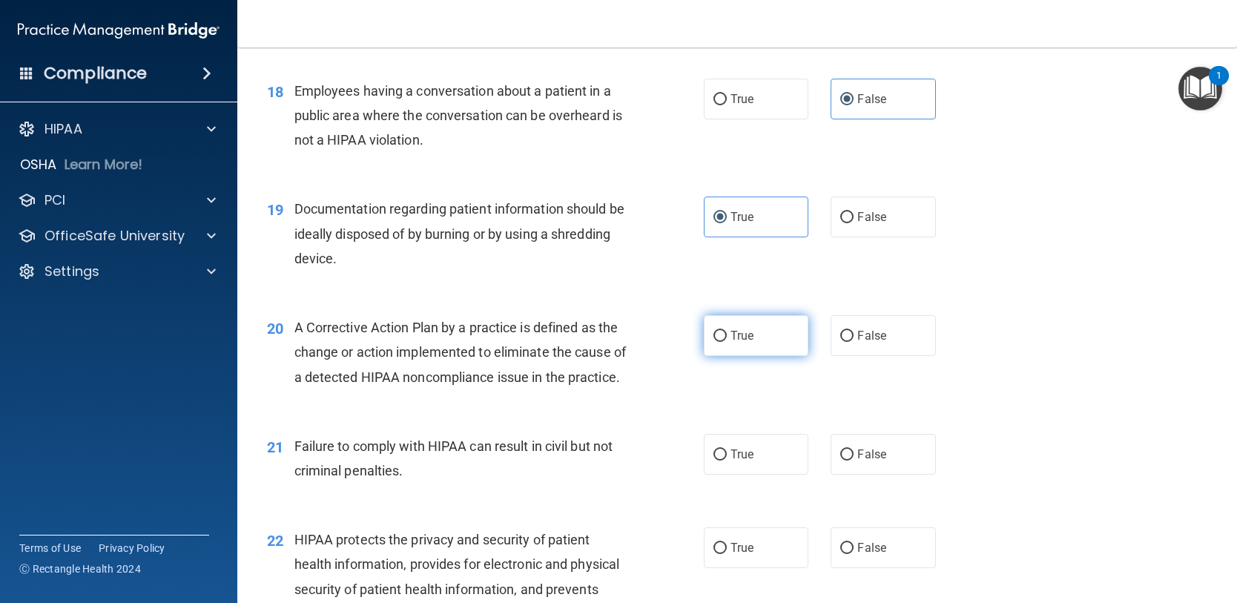
drag, startPoint x: 745, startPoint y: 325, endPoint x: 754, endPoint y: 341, distance: 18.6
click at [745, 326] on label "True" at bounding box center [756, 335] width 105 height 41
click at [727, 331] on input "True" at bounding box center [719, 336] width 13 height 11
radio input "true"
click at [858, 471] on label "False" at bounding box center [883, 454] width 105 height 41
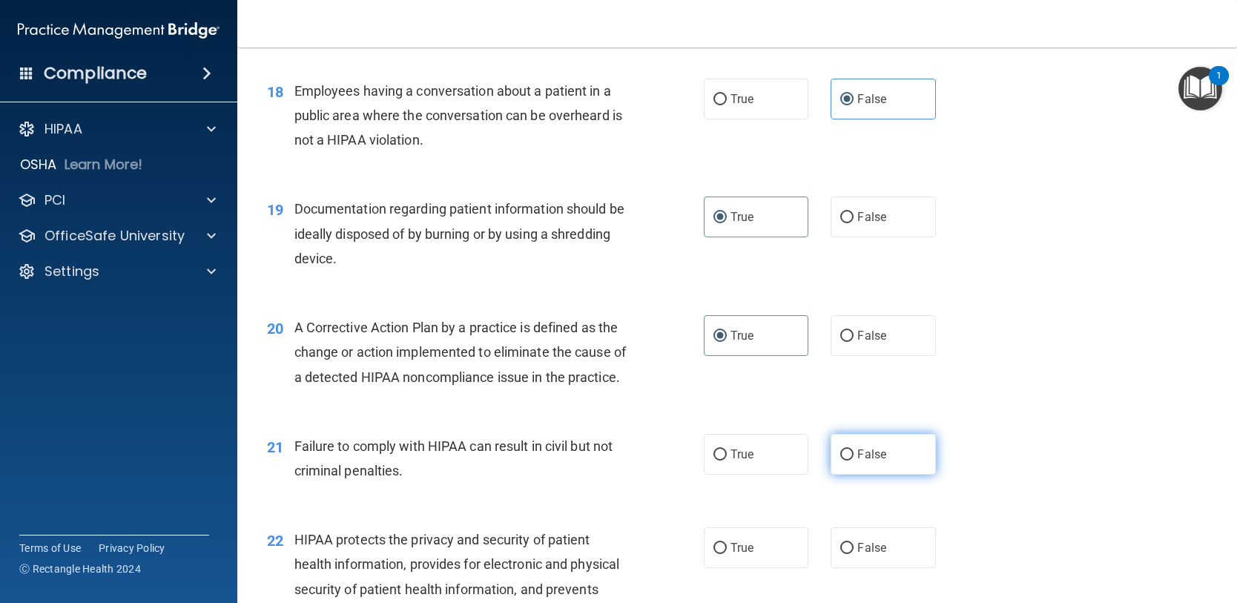
click at [854, 461] on input "False" at bounding box center [846, 454] width 13 height 11
radio input "true"
click at [735, 563] on label "True" at bounding box center [756, 547] width 105 height 41
click at [727, 554] on input "True" at bounding box center [719, 548] width 13 height 11
radio input "true"
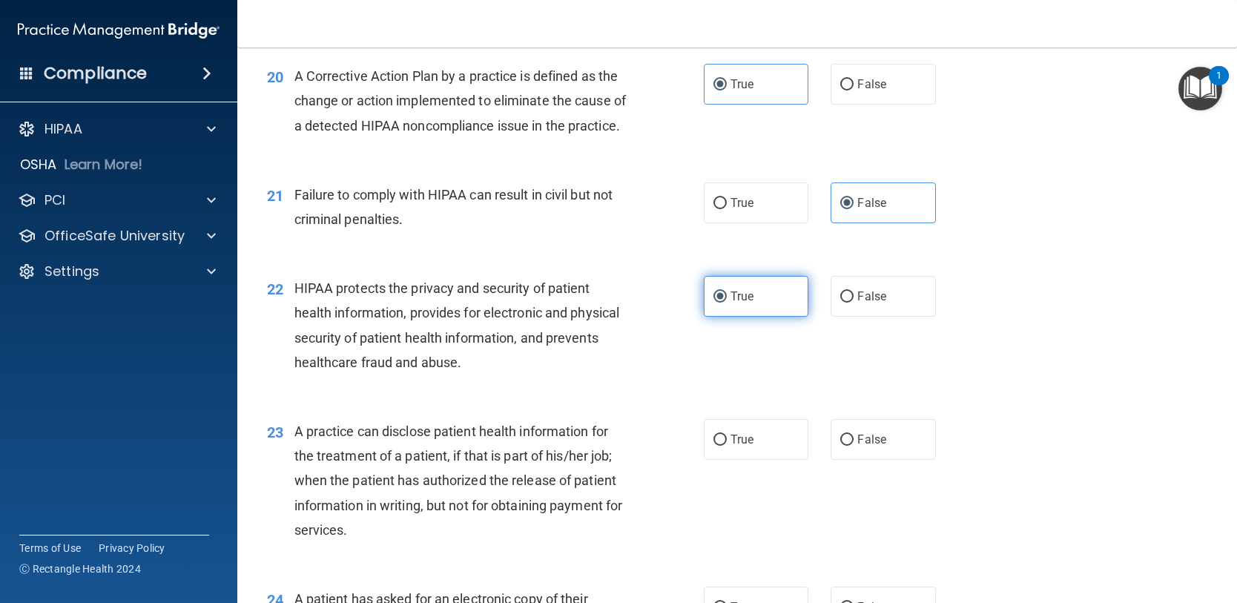
scroll to position [2373, 0]
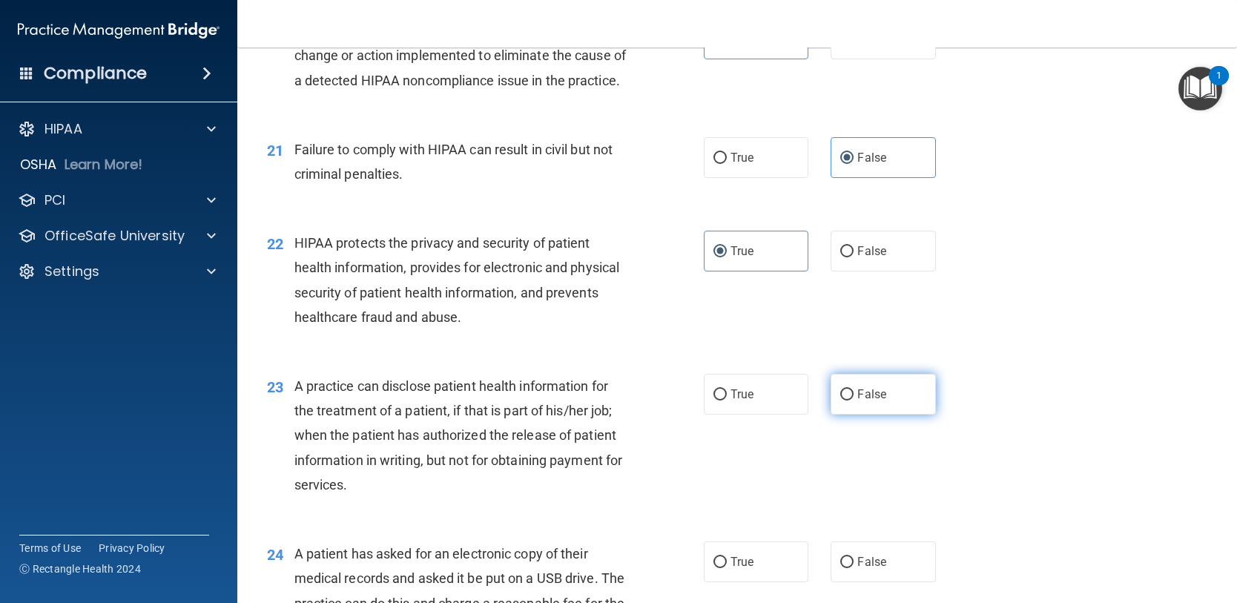
click at [840, 400] on input "False" at bounding box center [846, 394] width 13 height 11
radio input "true"
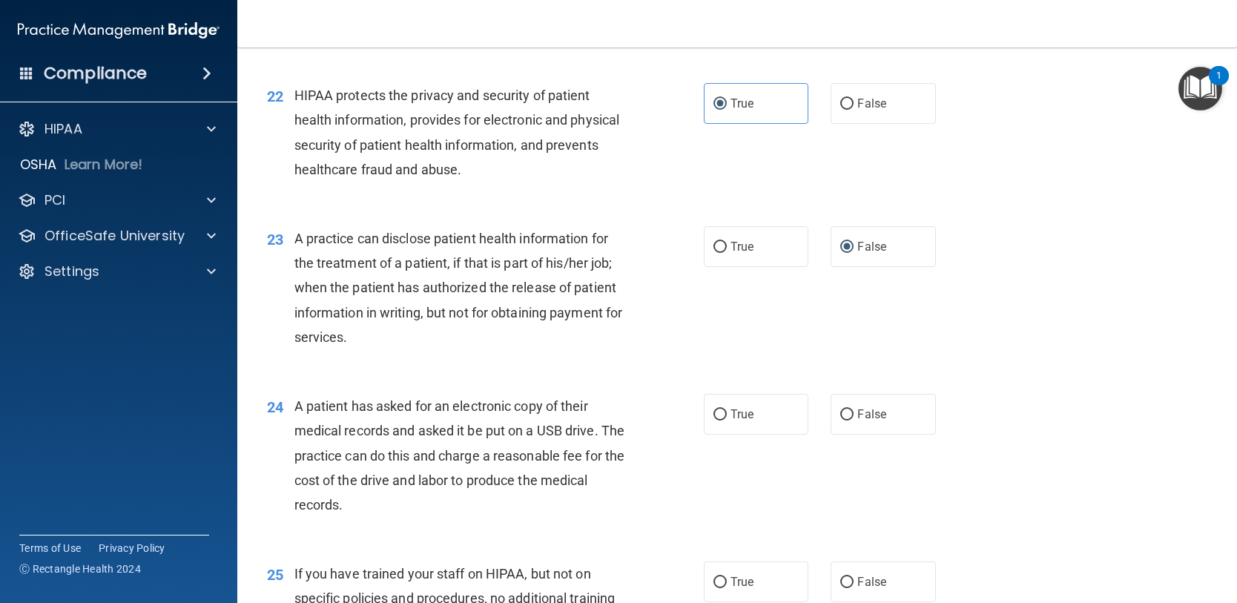
scroll to position [2522, 0]
click at [722, 427] on label "True" at bounding box center [756, 413] width 105 height 41
click at [722, 420] on input "True" at bounding box center [719, 414] width 13 height 11
radio input "true"
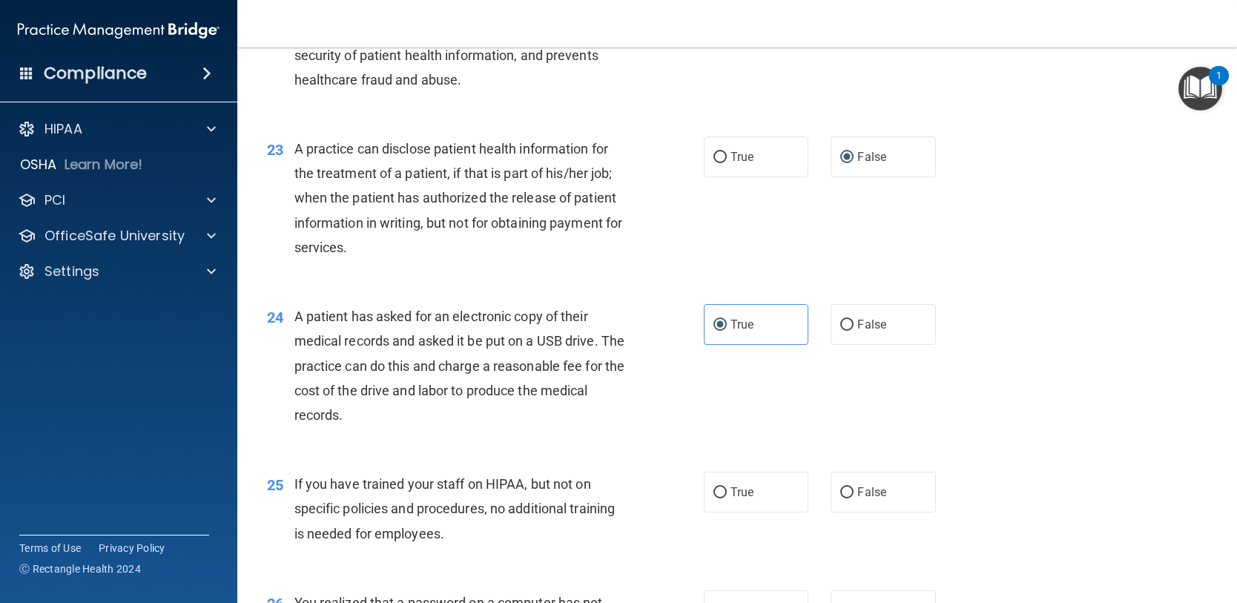
scroll to position [2818, 0]
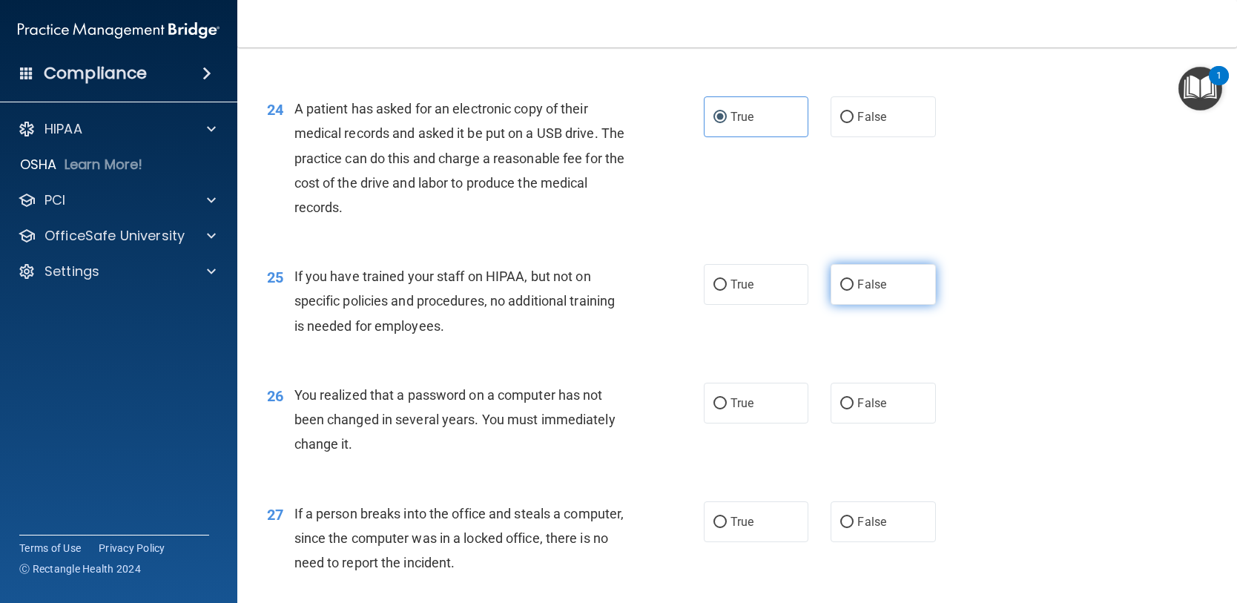
click at [863, 291] on span "False" at bounding box center [871, 284] width 29 height 14
click at [854, 291] on input "False" at bounding box center [846, 285] width 13 height 11
radio input "true"
click at [752, 423] on label "True" at bounding box center [756, 403] width 105 height 41
click at [727, 409] on input "True" at bounding box center [719, 403] width 13 height 11
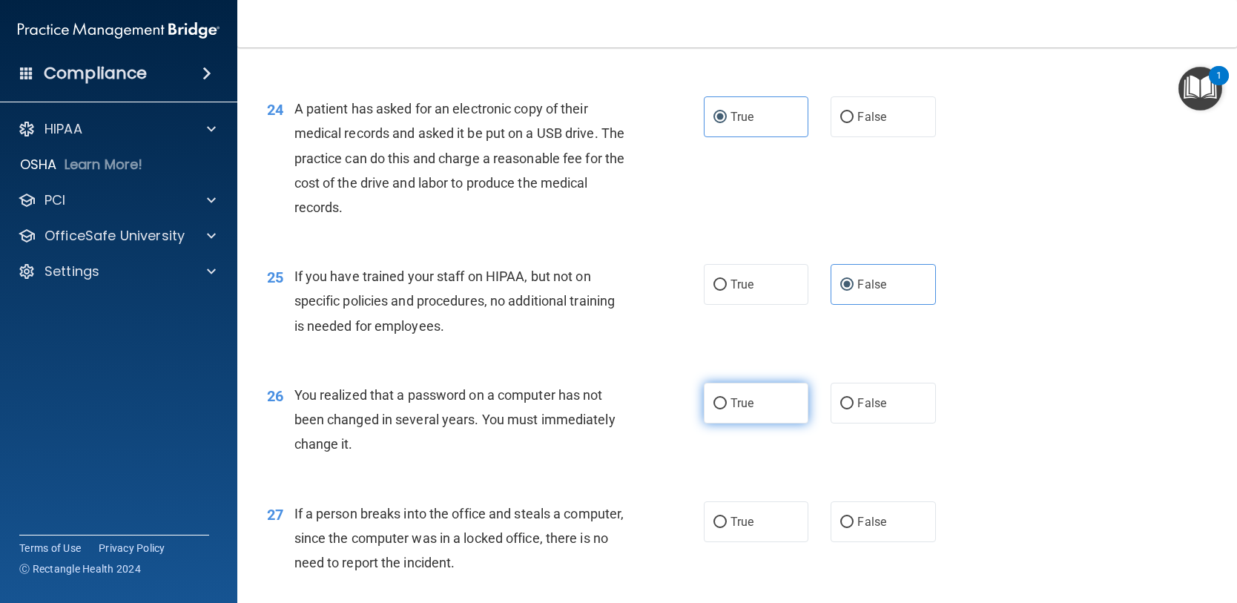
radio input "true"
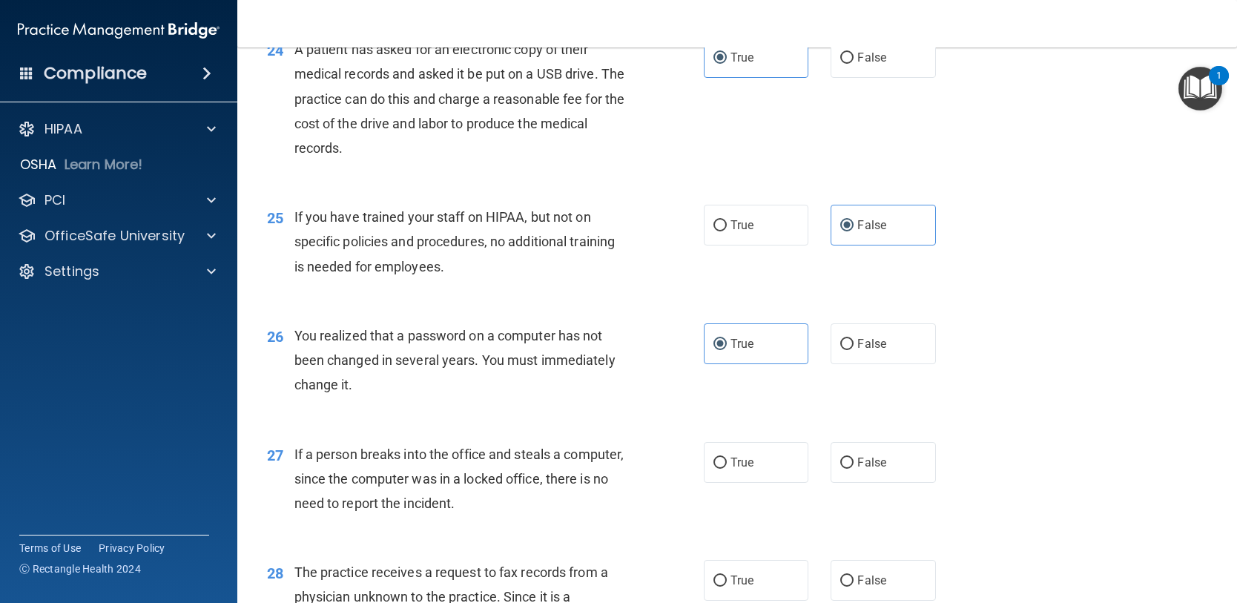
scroll to position [2967, 0]
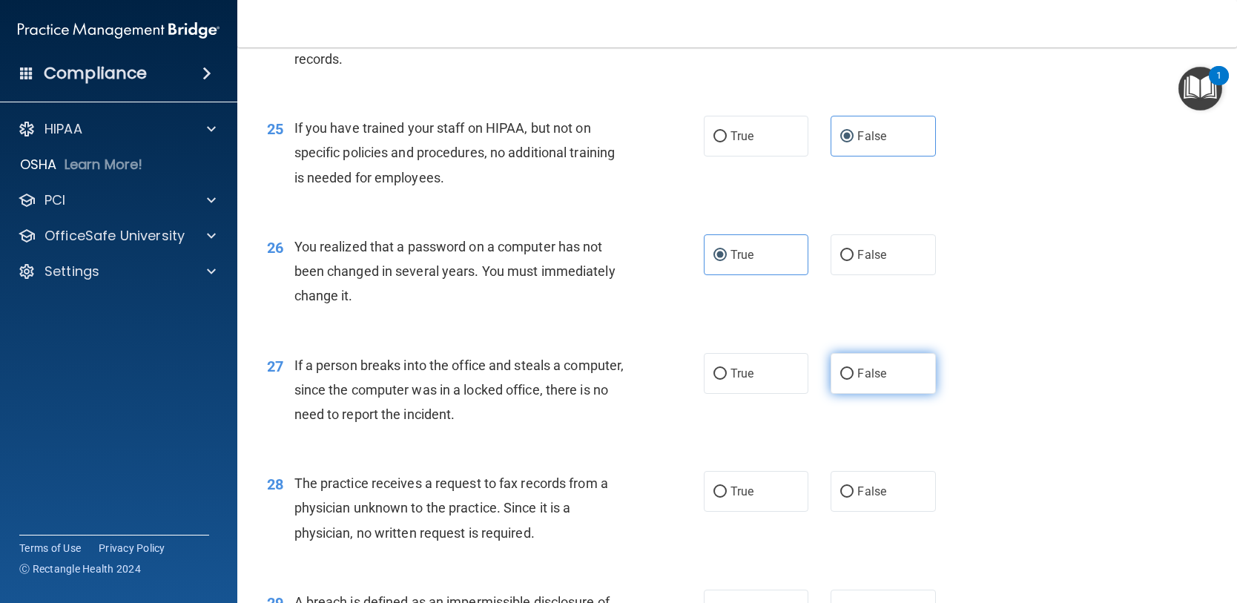
click at [836, 394] on label "False" at bounding box center [883, 373] width 105 height 41
click at [840, 380] on input "False" at bounding box center [846, 374] width 13 height 11
radio input "true"
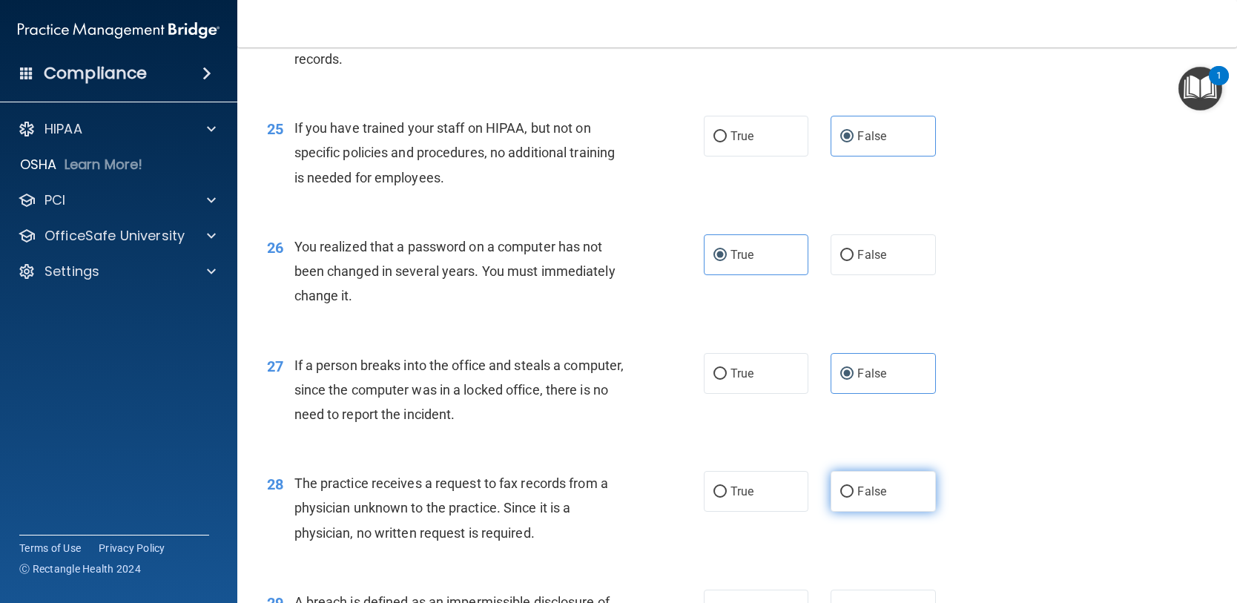
click at [843, 498] on input "False" at bounding box center [846, 492] width 13 height 11
radio input "true"
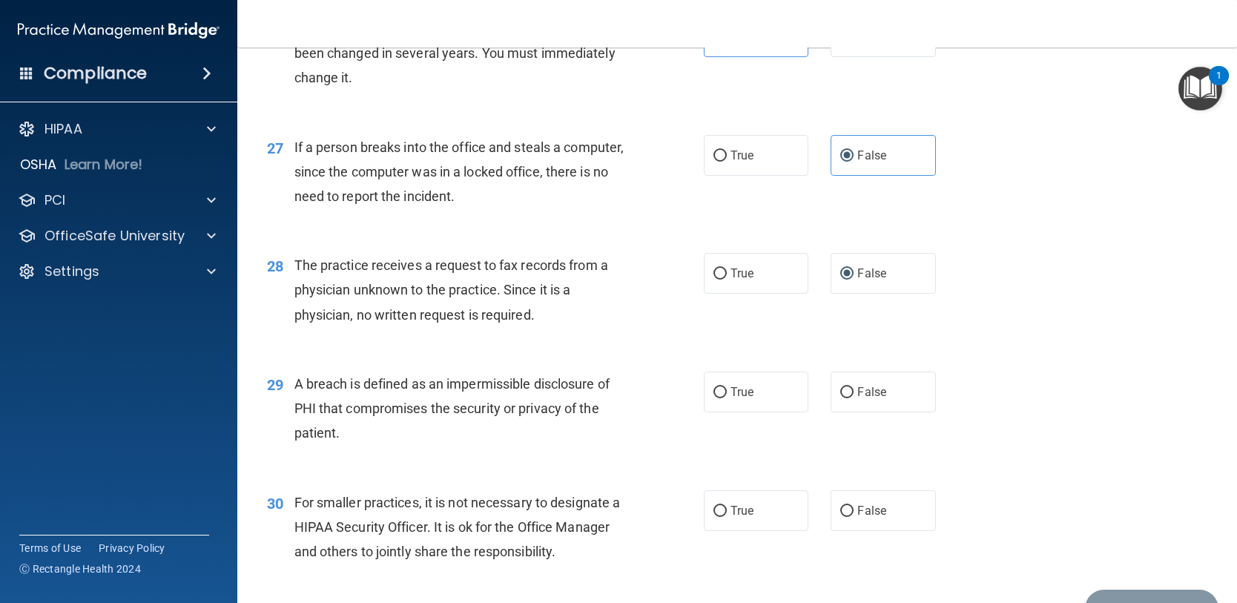
scroll to position [3189, 0]
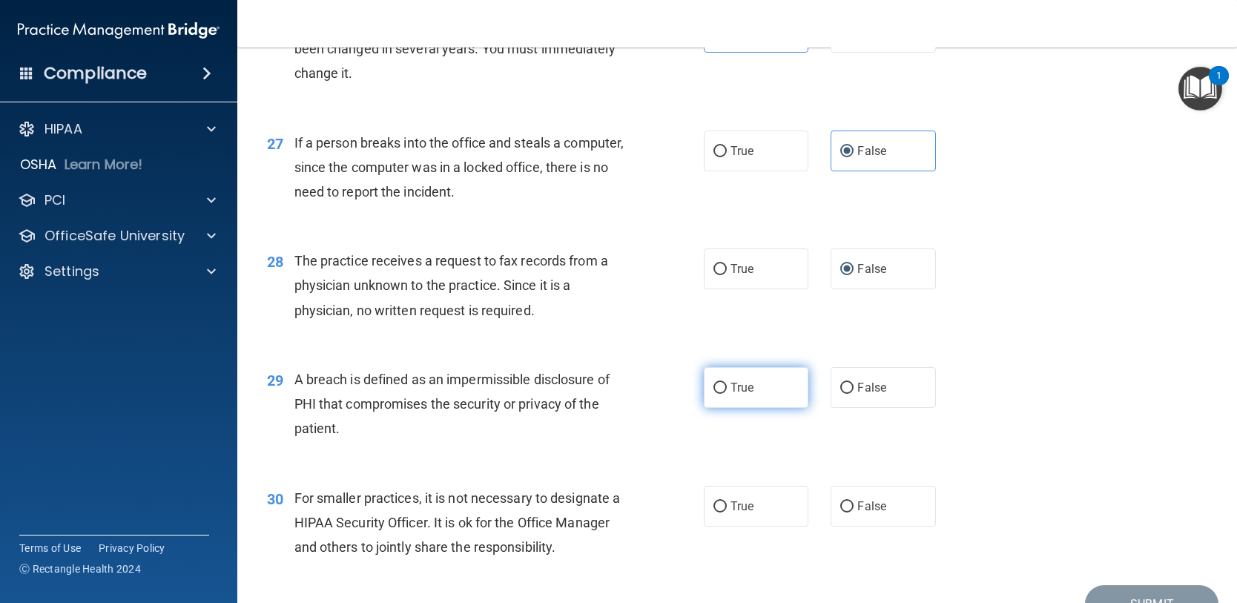
click at [722, 408] on label "True" at bounding box center [756, 387] width 105 height 41
click at [722, 394] on input "True" at bounding box center [719, 388] width 13 height 11
radio input "true"
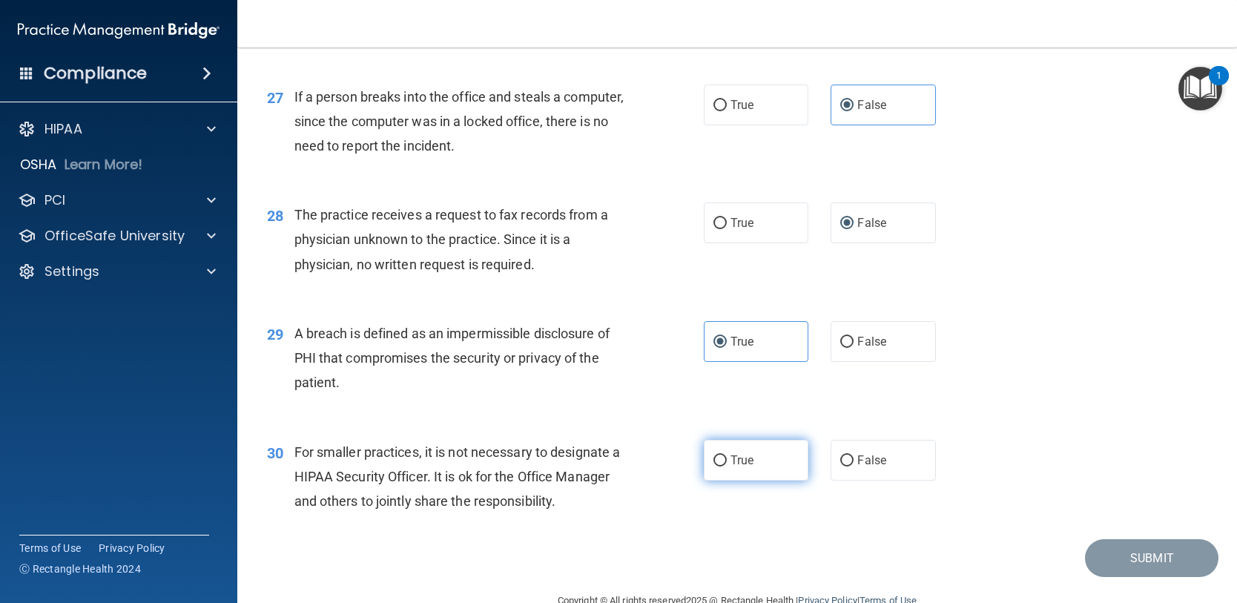
scroll to position [3293, 0]
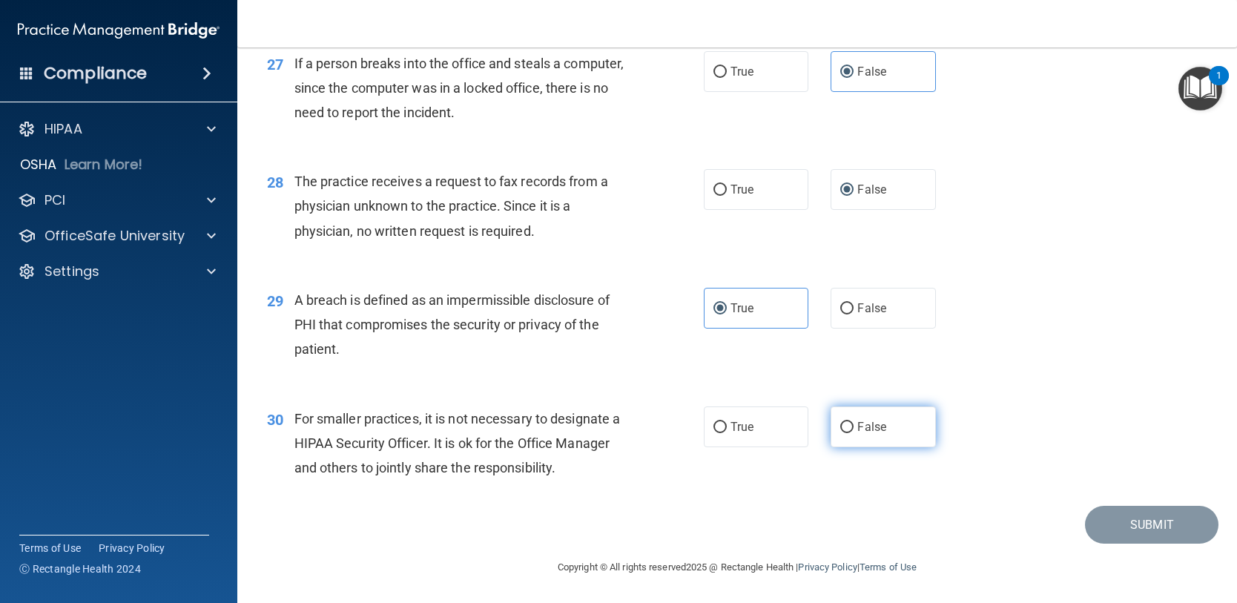
click at [843, 428] on input "False" at bounding box center [846, 427] width 13 height 11
radio input "true"
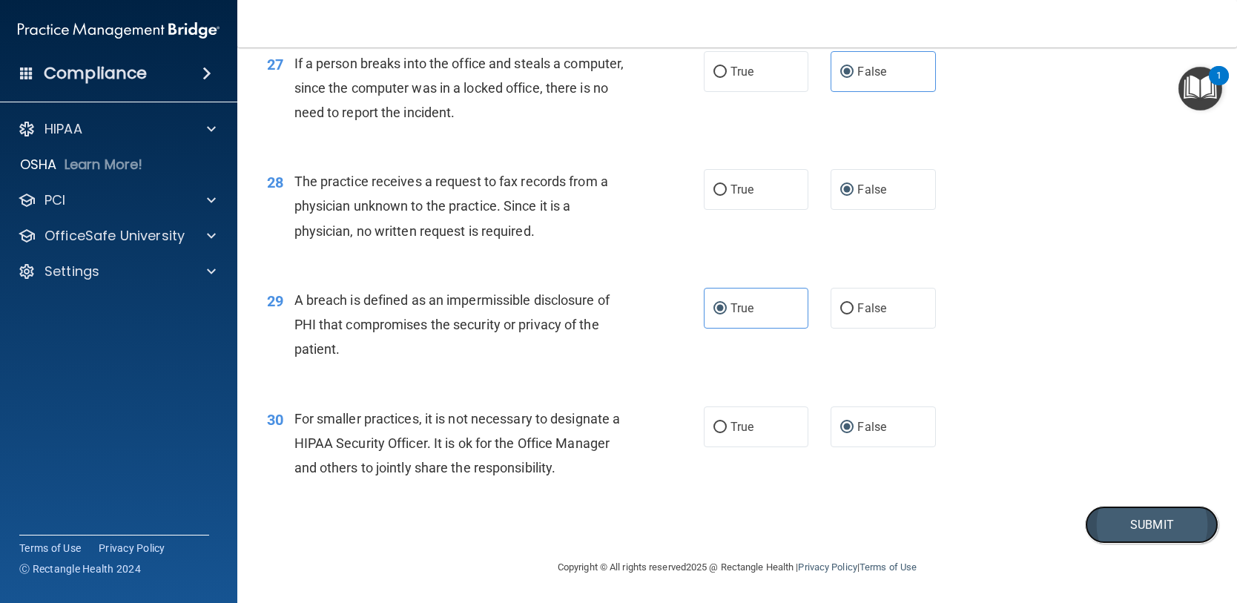
click at [1135, 526] on button "Submit" at bounding box center [1151, 525] width 133 height 38
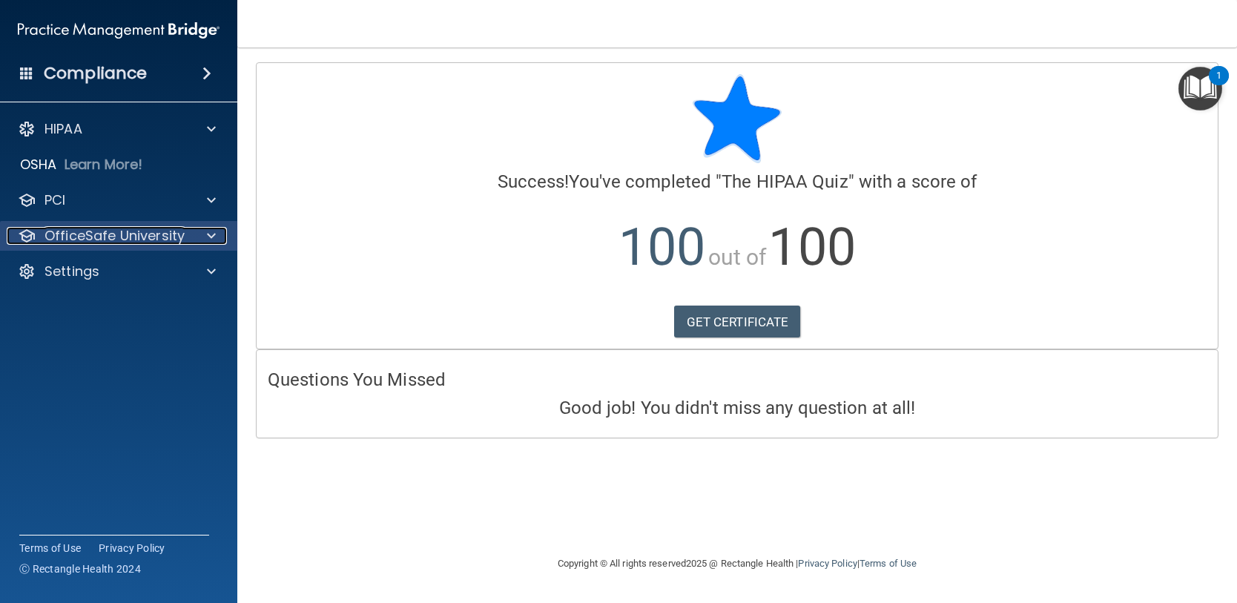
click at [90, 236] on p "OfficeSafe University" at bounding box center [114, 236] width 140 height 18
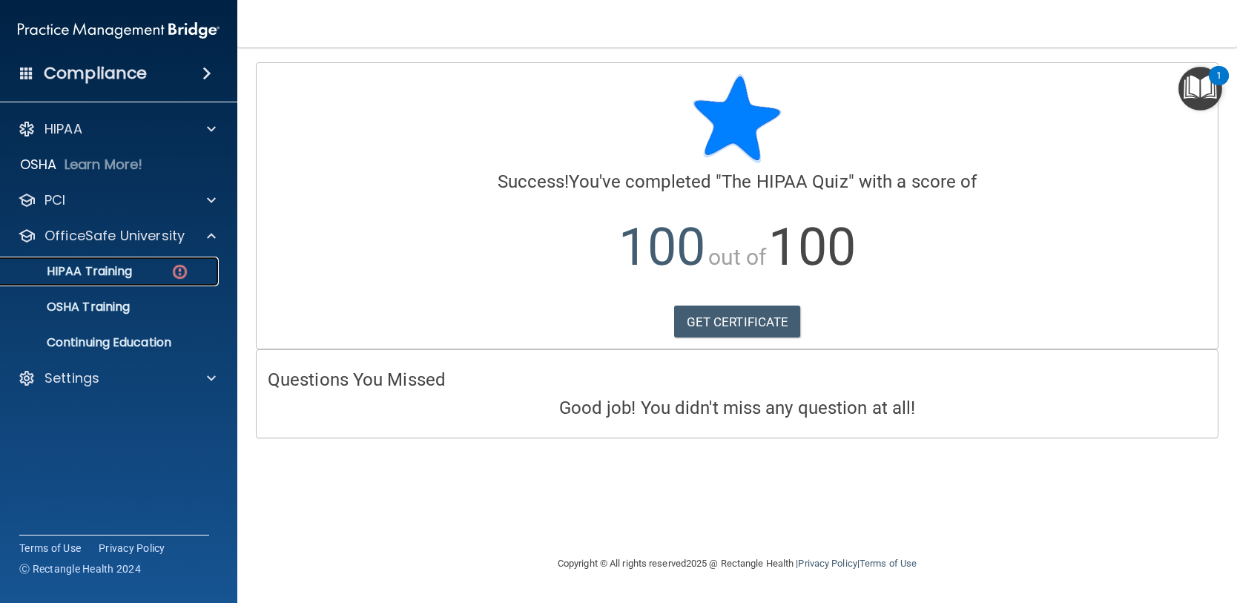
click at [128, 276] on p "HIPAA Training" at bounding box center [71, 271] width 122 height 15
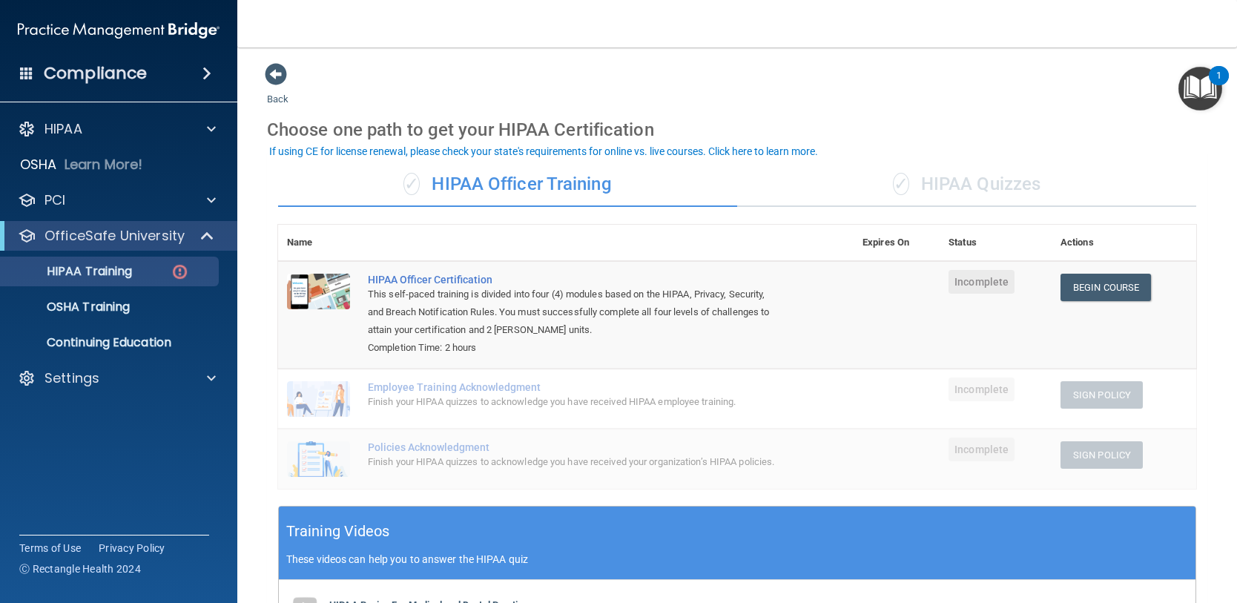
click at [918, 184] on div "✓ HIPAA Quizzes" at bounding box center [966, 184] width 459 height 44
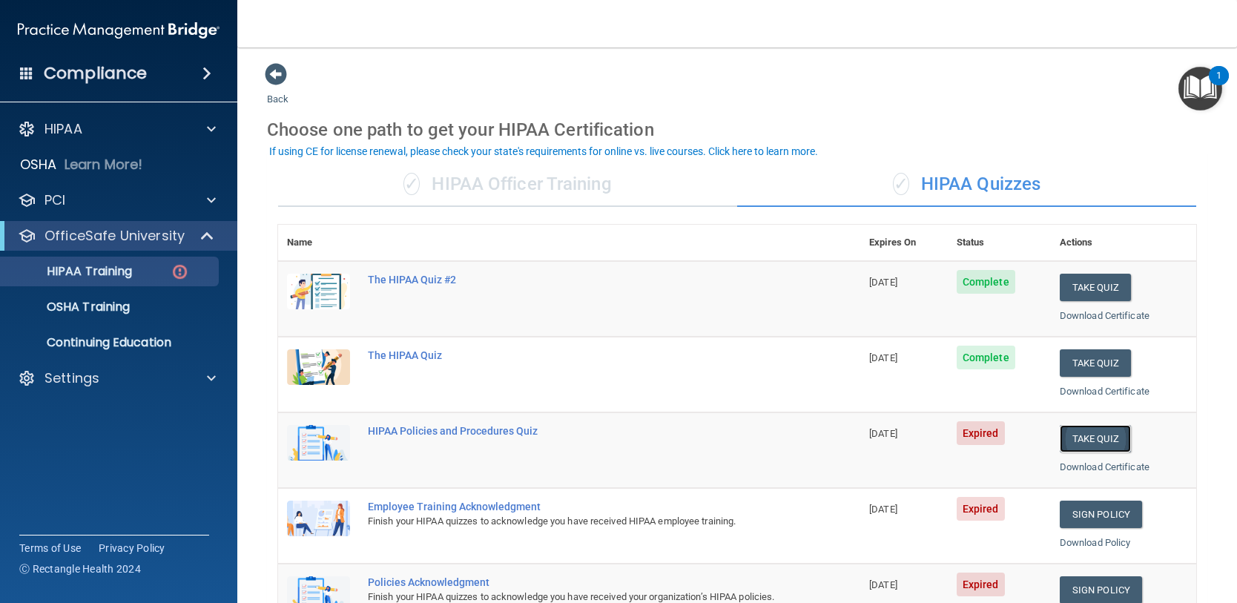
click at [1073, 438] on button "Take Quiz" at bounding box center [1095, 438] width 71 height 27
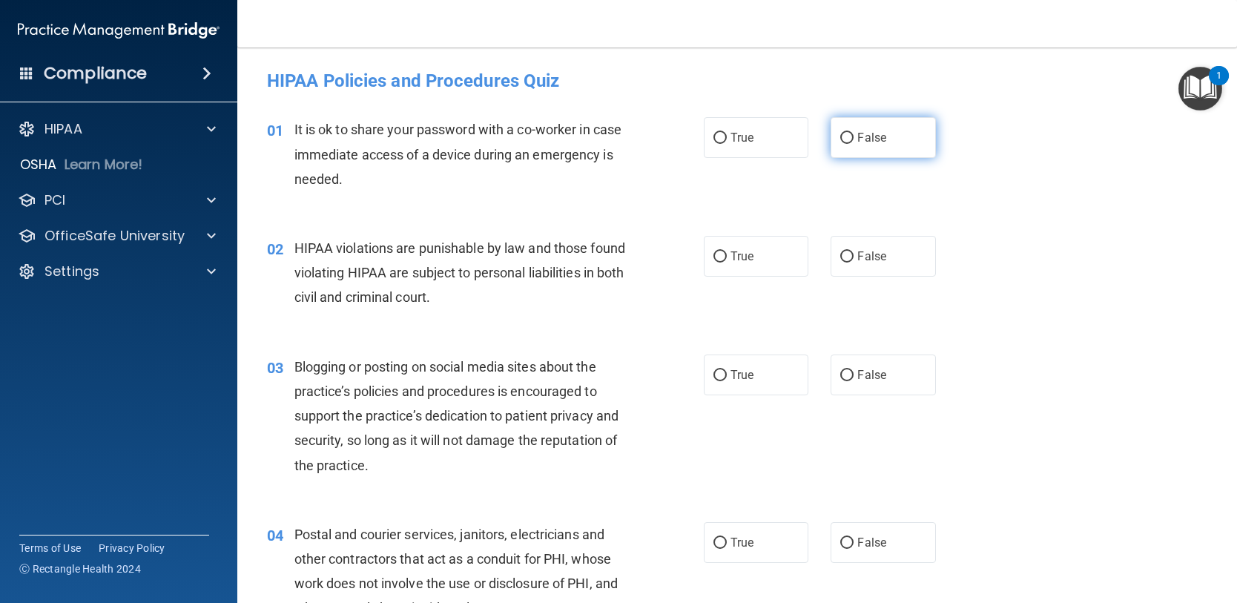
click at [840, 138] on input "False" at bounding box center [846, 138] width 13 height 11
radio input "true"
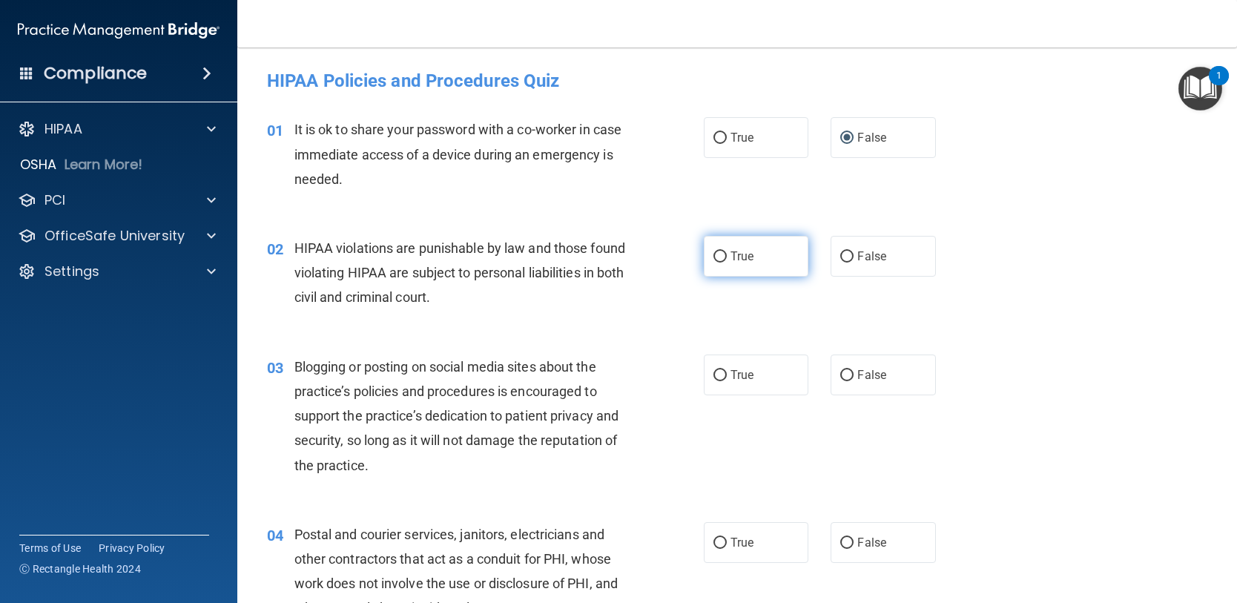
click at [722, 251] on label "True" at bounding box center [756, 256] width 105 height 41
click at [722, 251] on input "True" at bounding box center [719, 256] width 13 height 11
radio input "true"
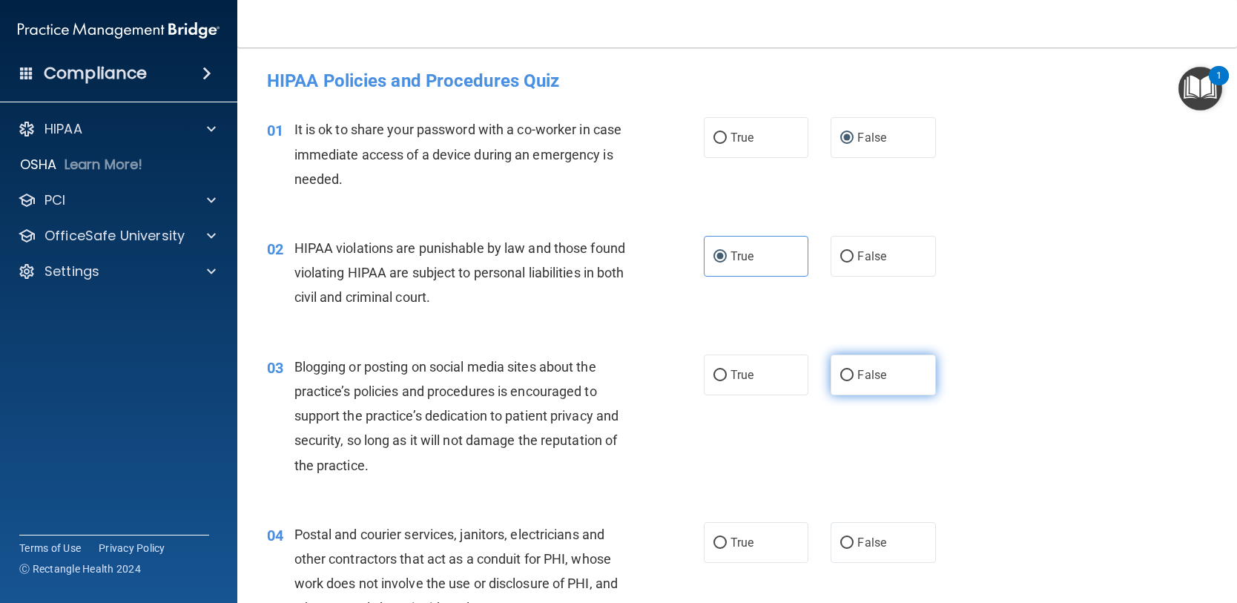
click at [847, 381] on label "False" at bounding box center [883, 375] width 105 height 41
click at [847, 381] on input "False" at bounding box center [846, 375] width 13 height 11
radio input "true"
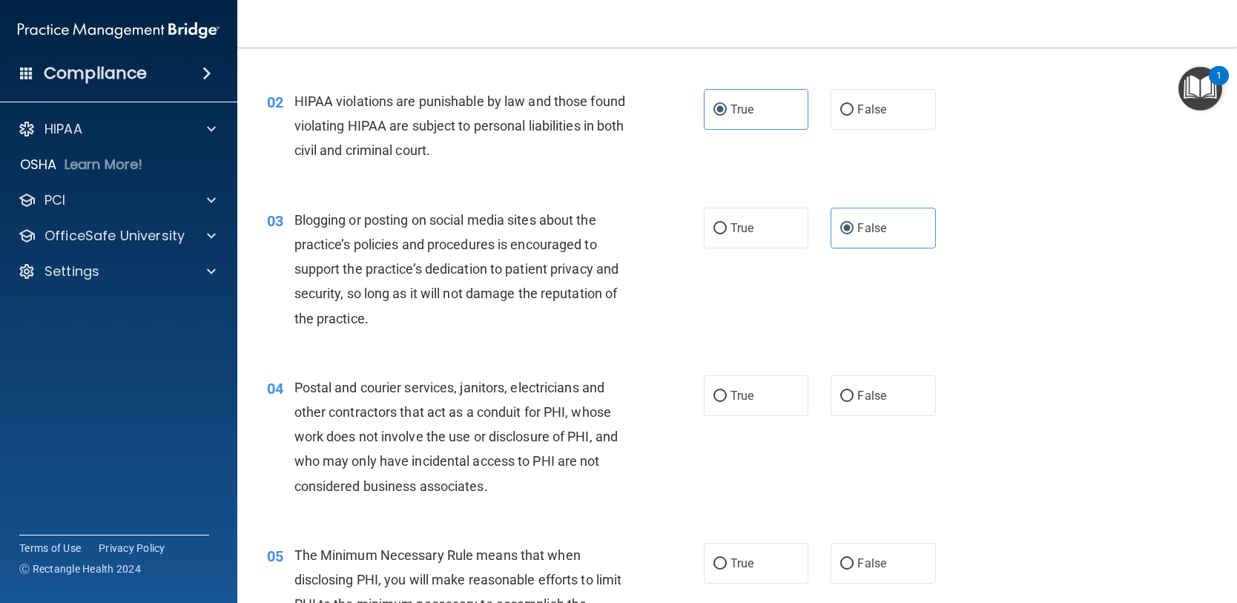
scroll to position [148, 0]
click at [747, 403] on label "True" at bounding box center [756, 394] width 105 height 41
click at [727, 400] on input "True" at bounding box center [719, 394] width 13 height 11
radio input "true"
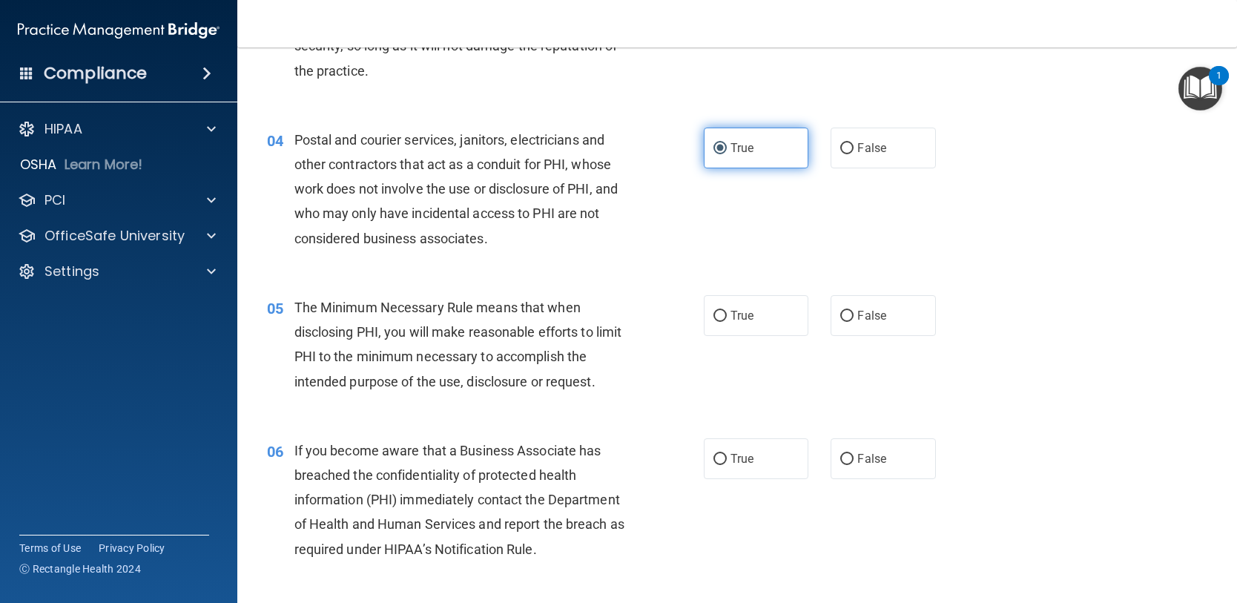
scroll to position [445, 0]
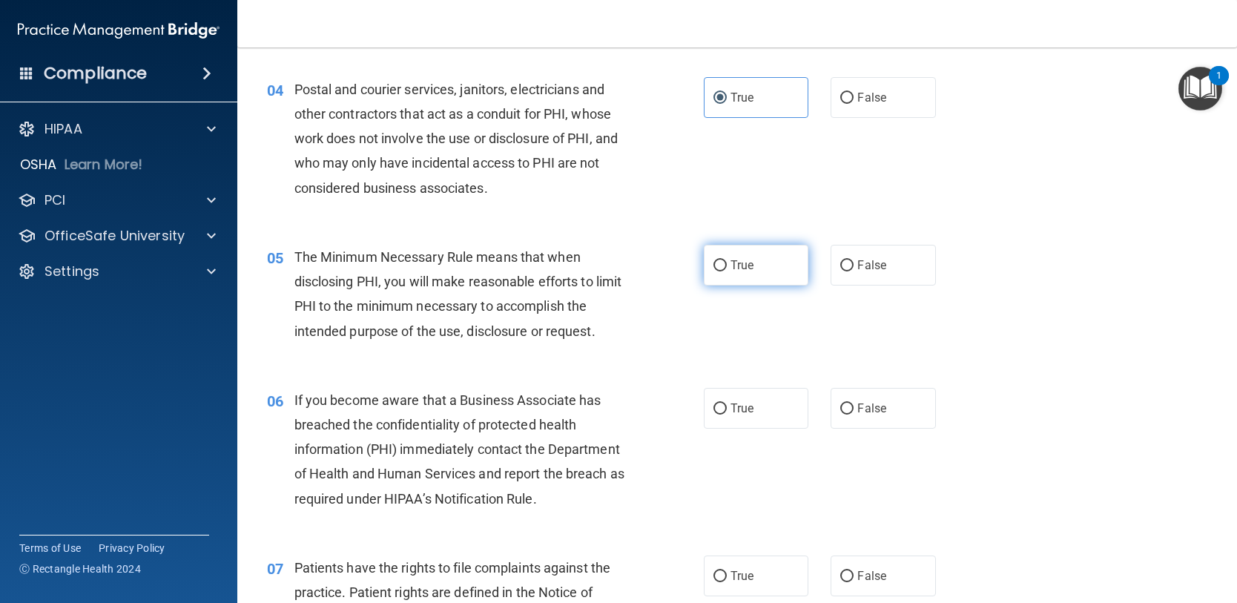
click at [731, 268] on span "True" at bounding box center [742, 265] width 23 height 14
click at [727, 268] on input "True" at bounding box center [719, 265] width 13 height 11
radio input "true"
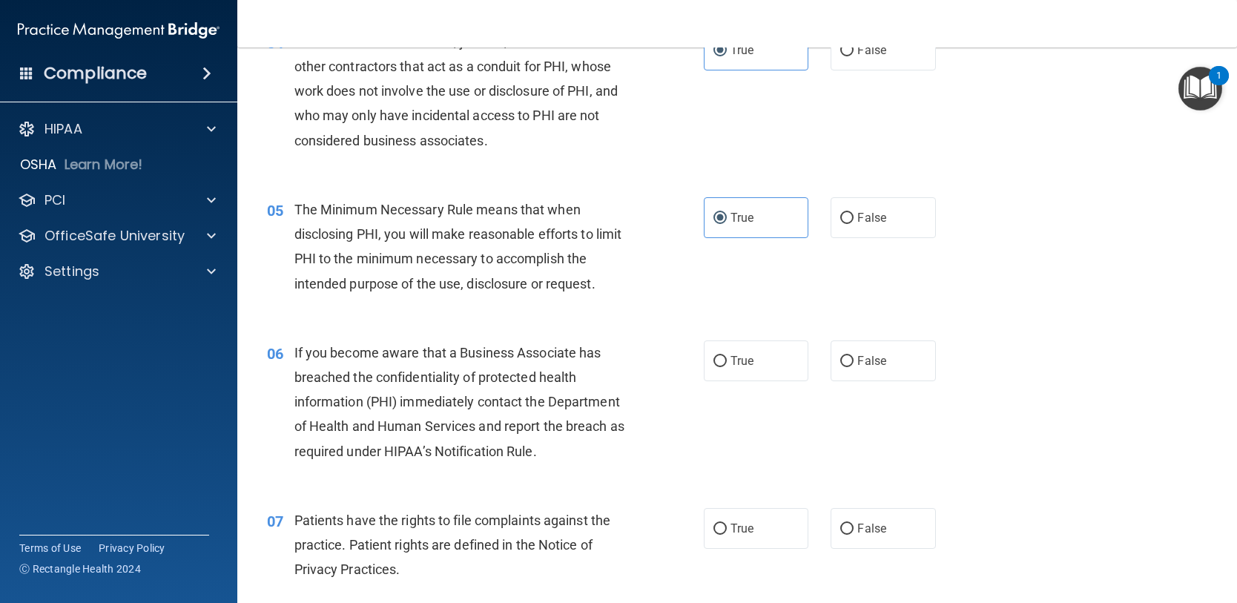
scroll to position [519, 0]
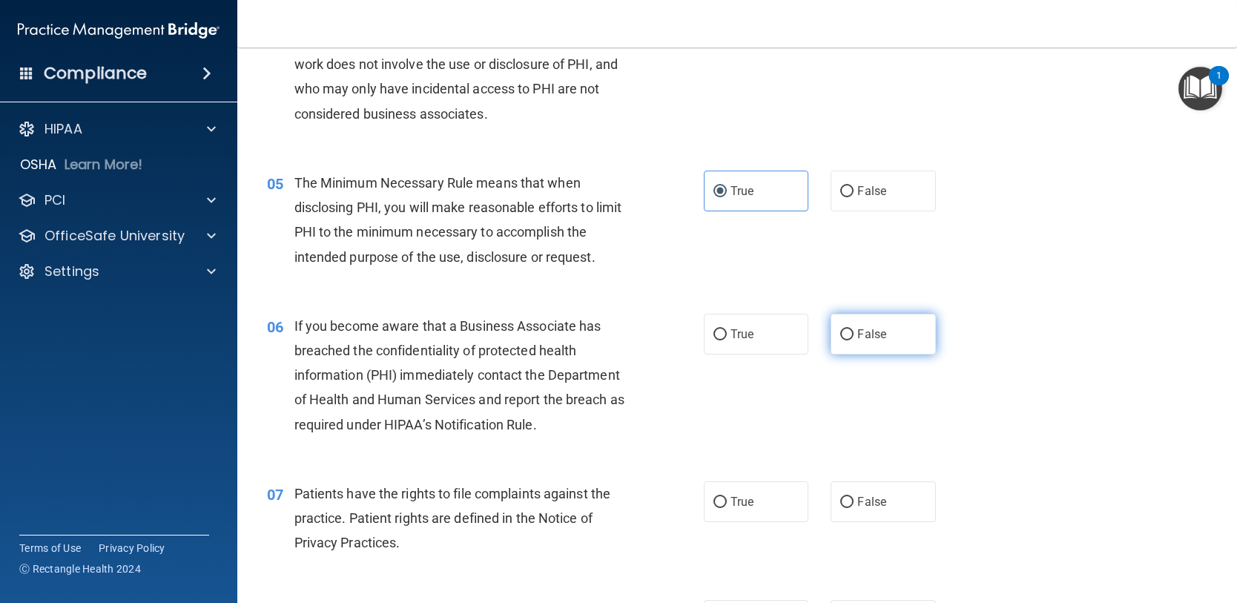
click at [842, 338] on input "False" at bounding box center [846, 334] width 13 height 11
radio input "true"
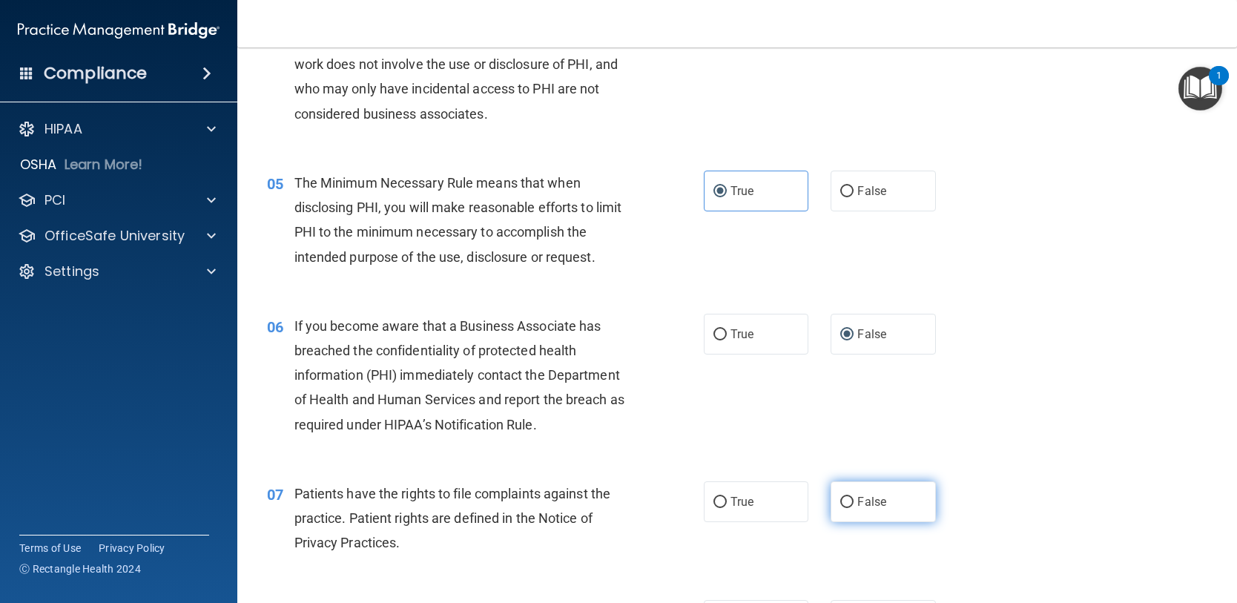
click at [844, 502] on input "False" at bounding box center [846, 502] width 13 height 11
radio input "true"
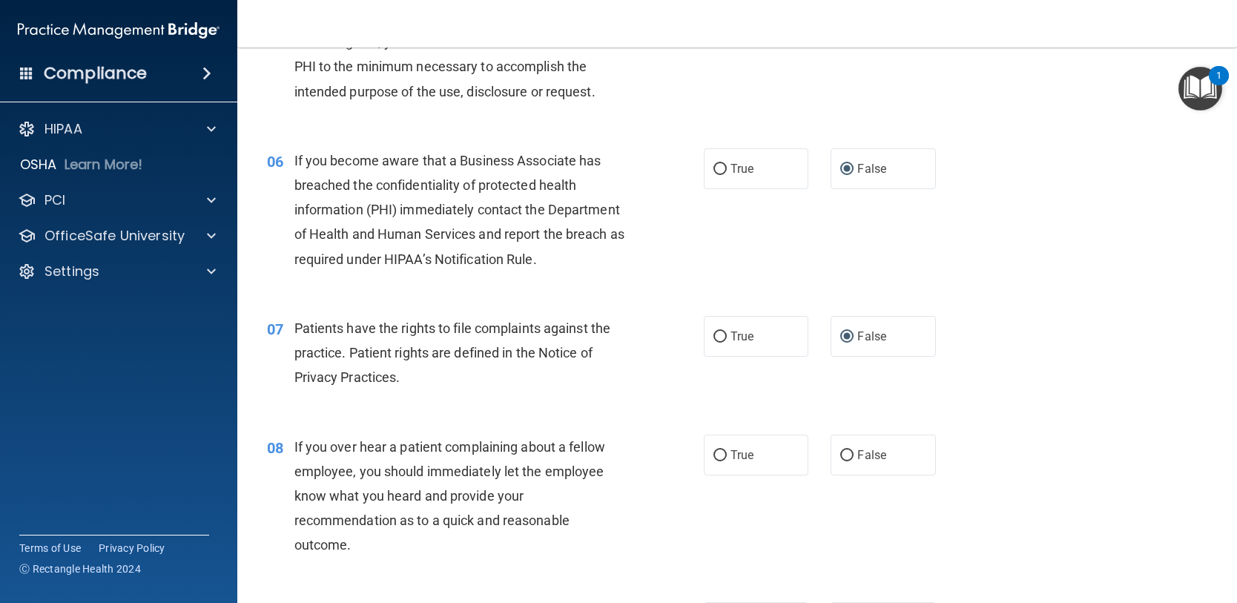
scroll to position [742, 0]
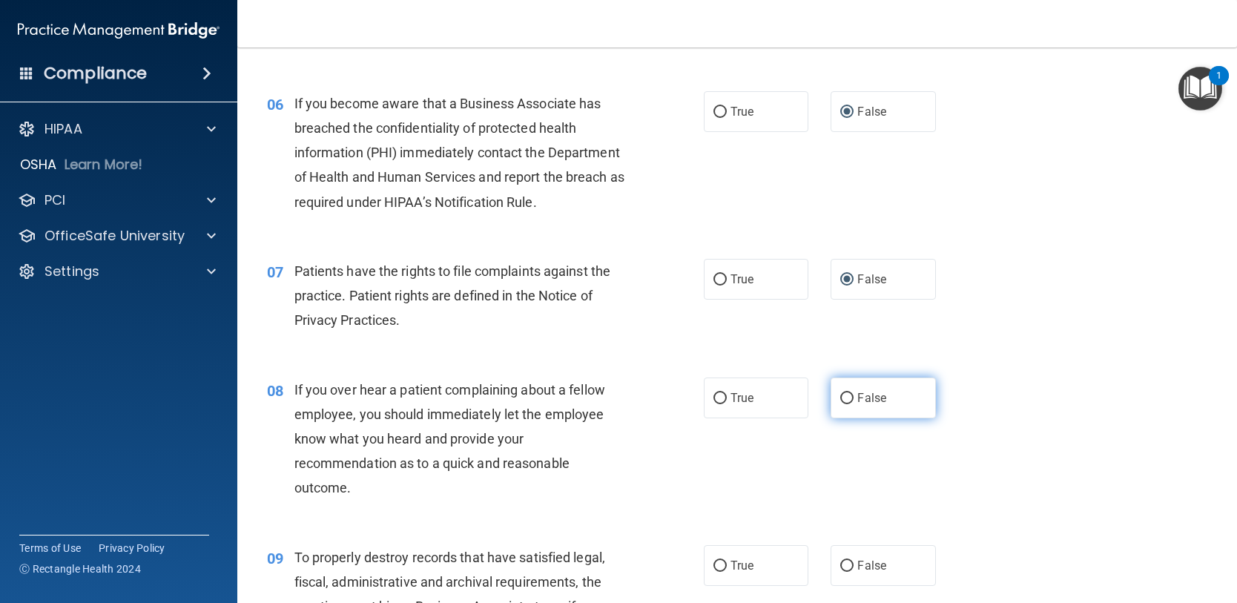
click at [857, 403] on span "False" at bounding box center [871, 398] width 29 height 14
click at [854, 403] on input "False" at bounding box center [846, 398] width 13 height 11
radio input "true"
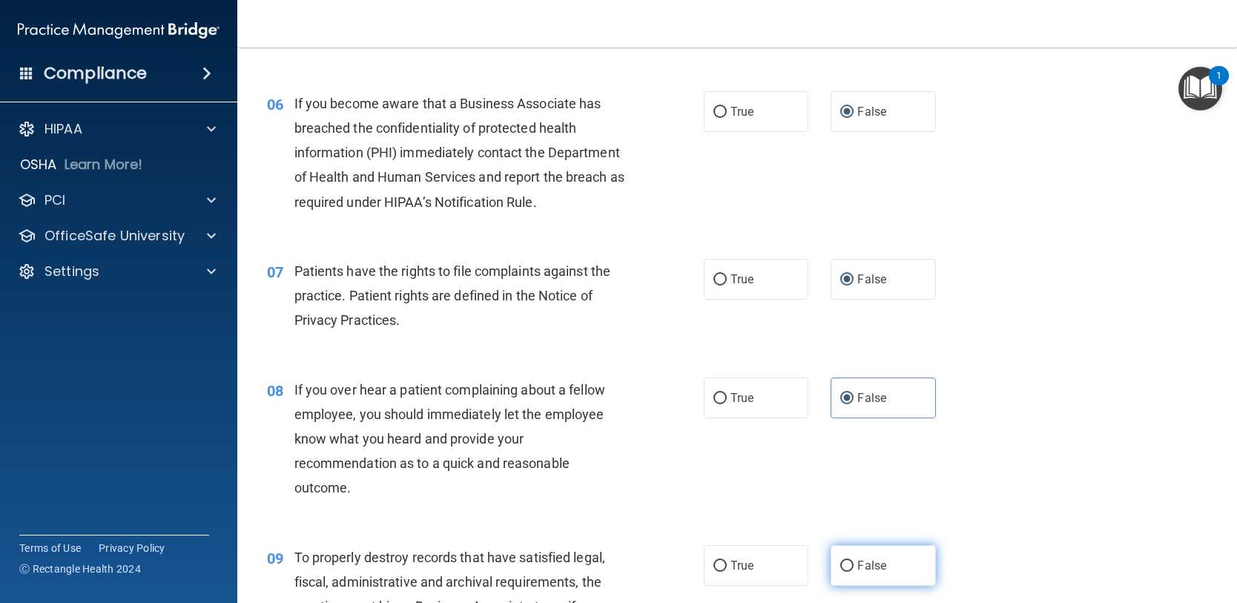
click at [843, 570] on input "False" at bounding box center [846, 566] width 13 height 11
radio input "true"
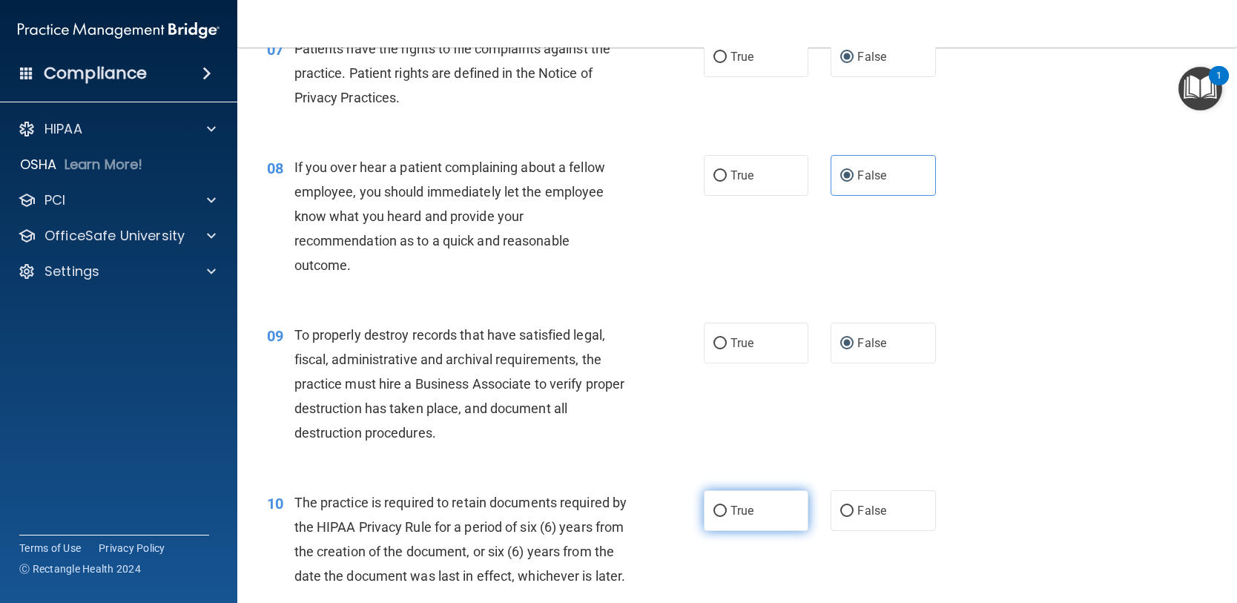
click at [735, 514] on span "True" at bounding box center [742, 511] width 23 height 14
click at [727, 514] on input "True" at bounding box center [719, 511] width 13 height 11
radio input "true"
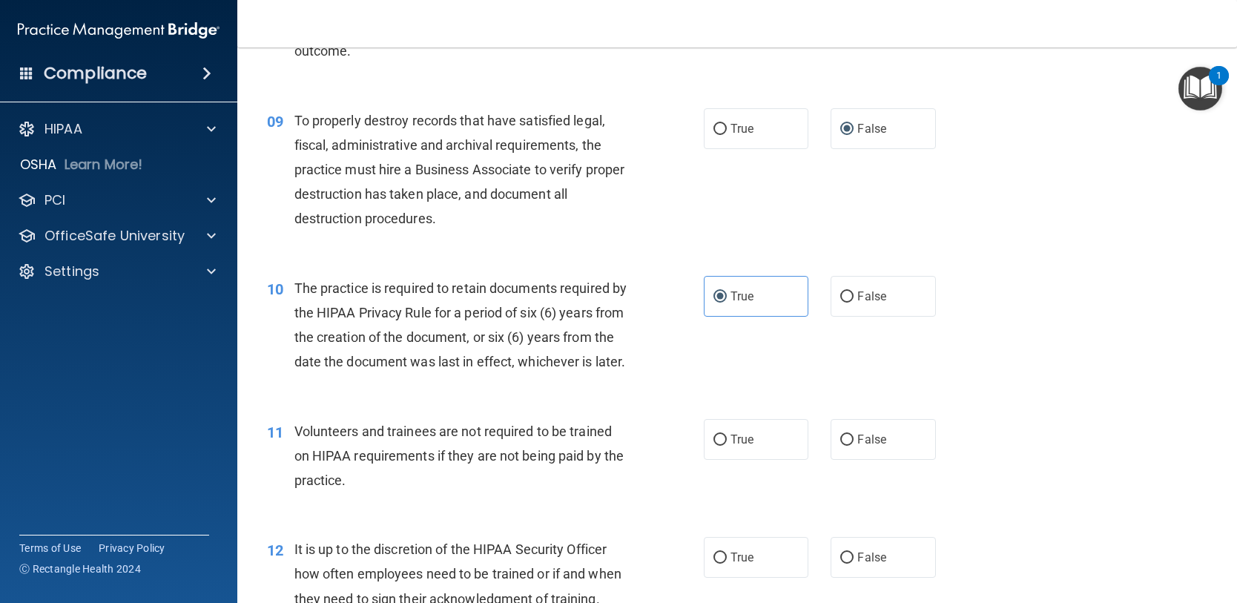
scroll to position [1187, 0]
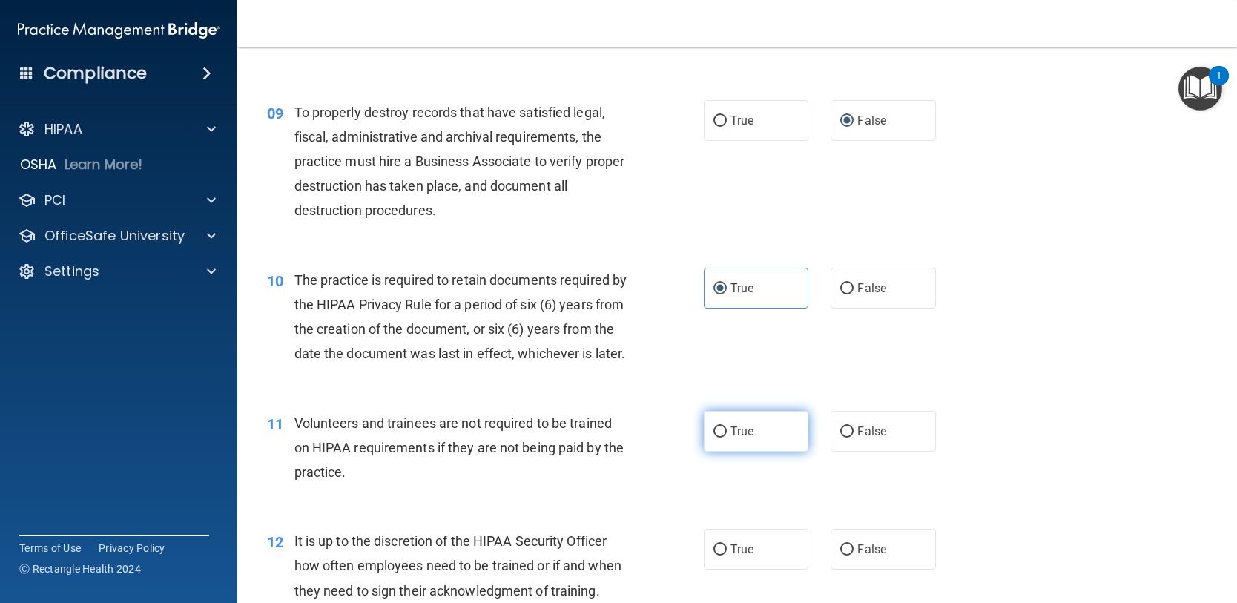
drag, startPoint x: 728, startPoint y: 459, endPoint x: 739, endPoint y: 544, distance: 86.0
click at [731, 438] on span "True" at bounding box center [742, 431] width 23 height 14
click at [727, 438] on input "True" at bounding box center [719, 431] width 13 height 11
radio input "true"
click at [741, 564] on label "True" at bounding box center [756, 549] width 105 height 41
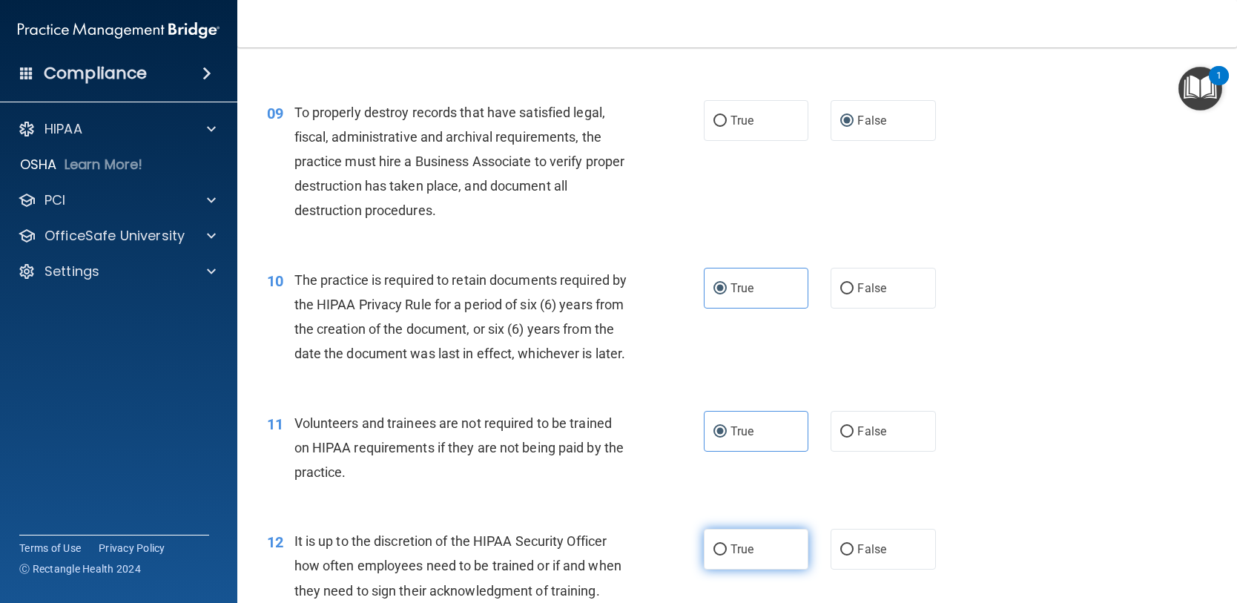
click at [727, 556] on input "True" at bounding box center [719, 549] width 13 height 11
radio input "true"
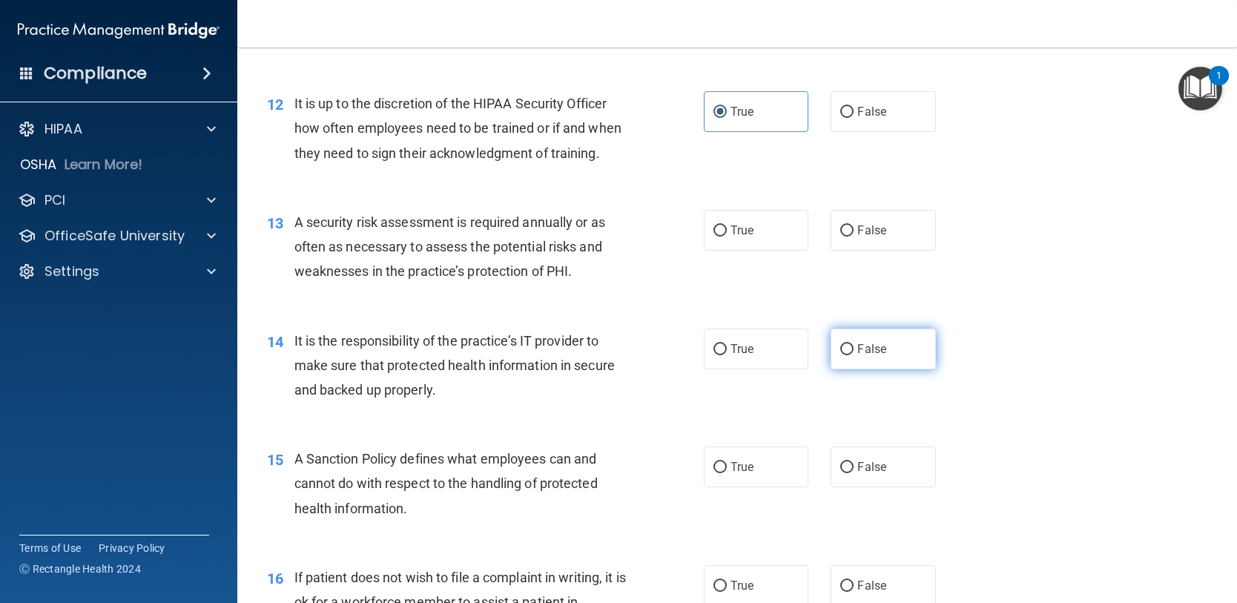
scroll to position [1632, 0]
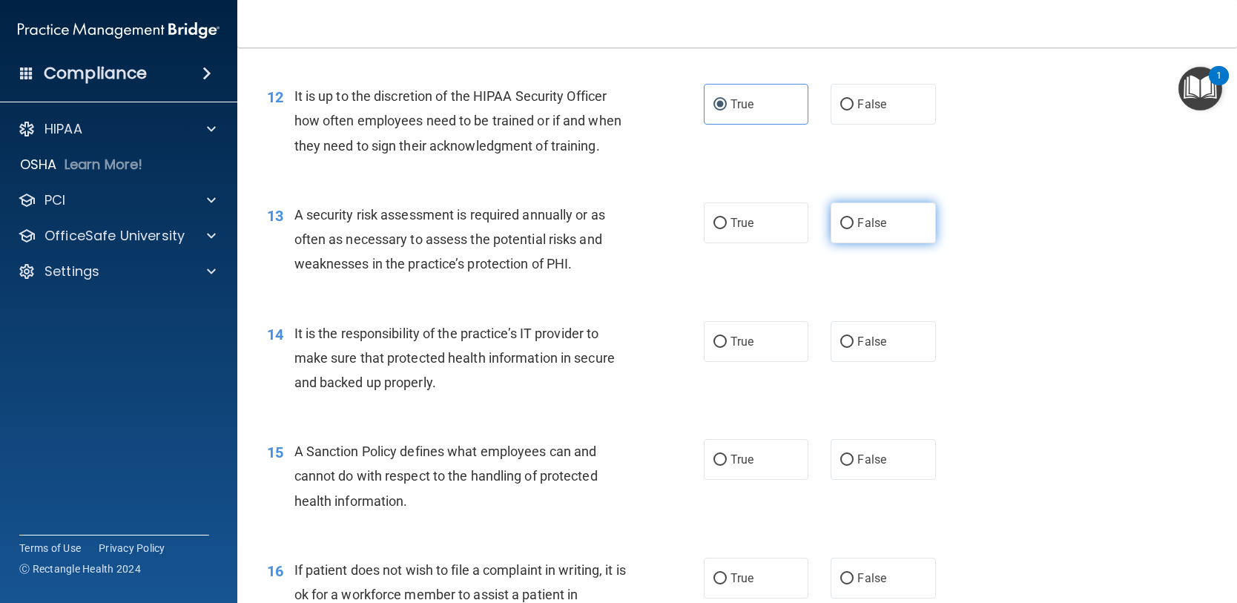
click at [843, 229] on input "False" at bounding box center [846, 223] width 13 height 11
radio input "true"
click at [857, 349] on span "False" at bounding box center [871, 341] width 29 height 14
click at [854, 348] on input "False" at bounding box center [846, 342] width 13 height 11
radio input "true"
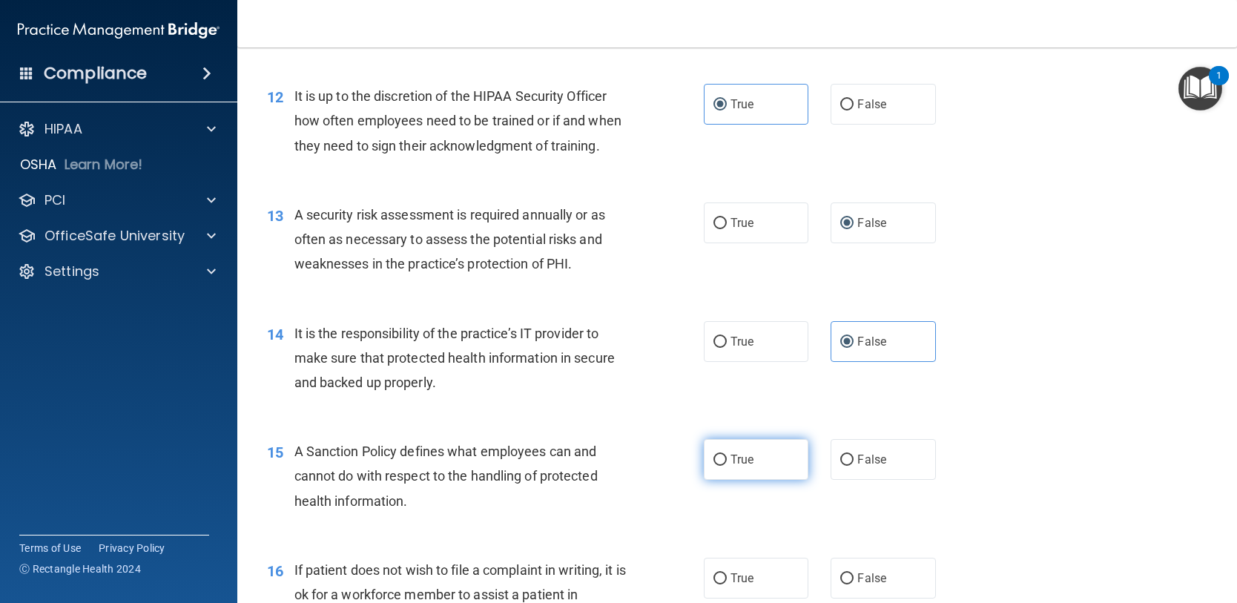
click at [750, 480] on label "True" at bounding box center [756, 459] width 105 height 41
click at [727, 466] on input "True" at bounding box center [719, 460] width 13 height 11
radio input "true"
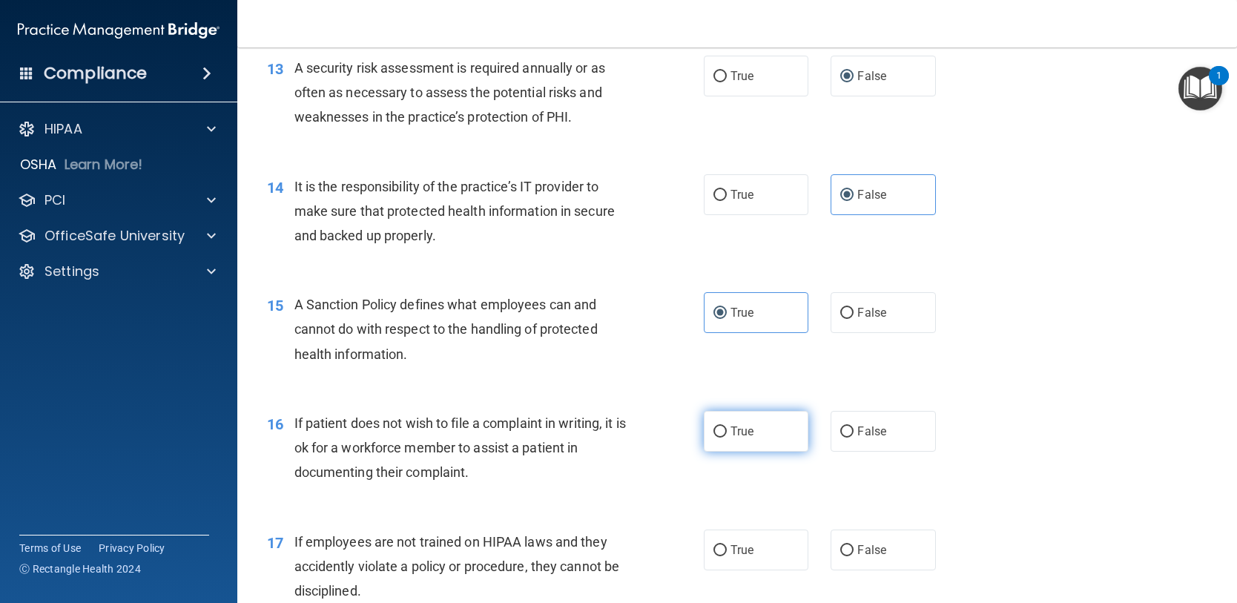
scroll to position [1780, 0]
click at [736, 437] on span "True" at bounding box center [742, 430] width 23 height 14
click at [727, 436] on input "True" at bounding box center [719, 430] width 13 height 11
radio input "true"
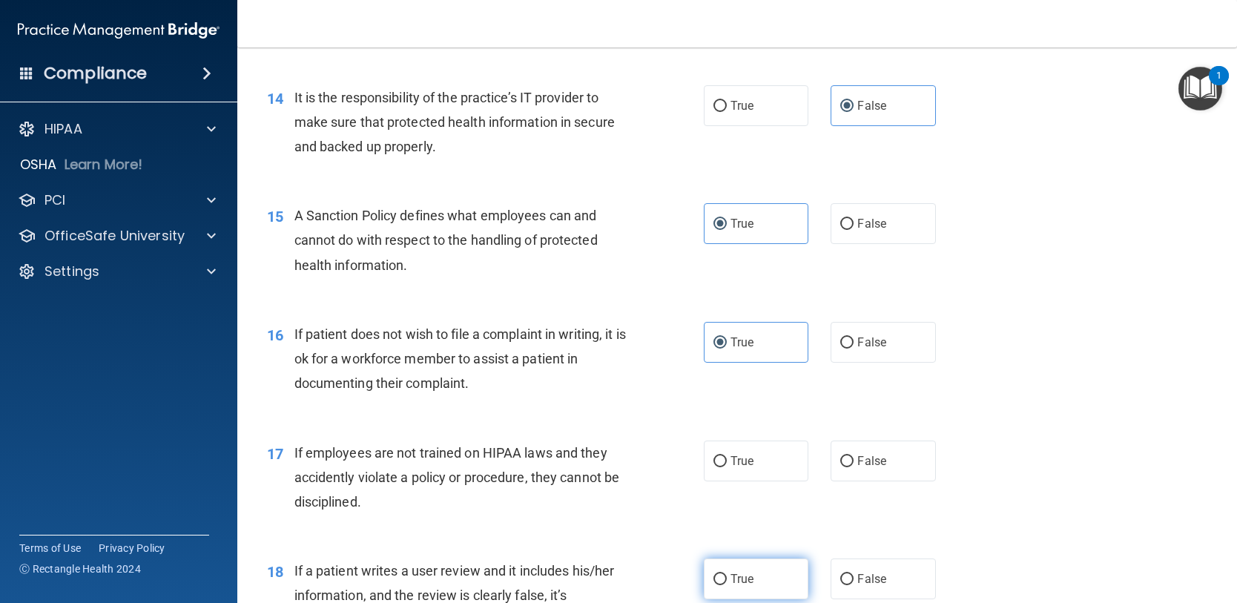
scroll to position [2002, 0]
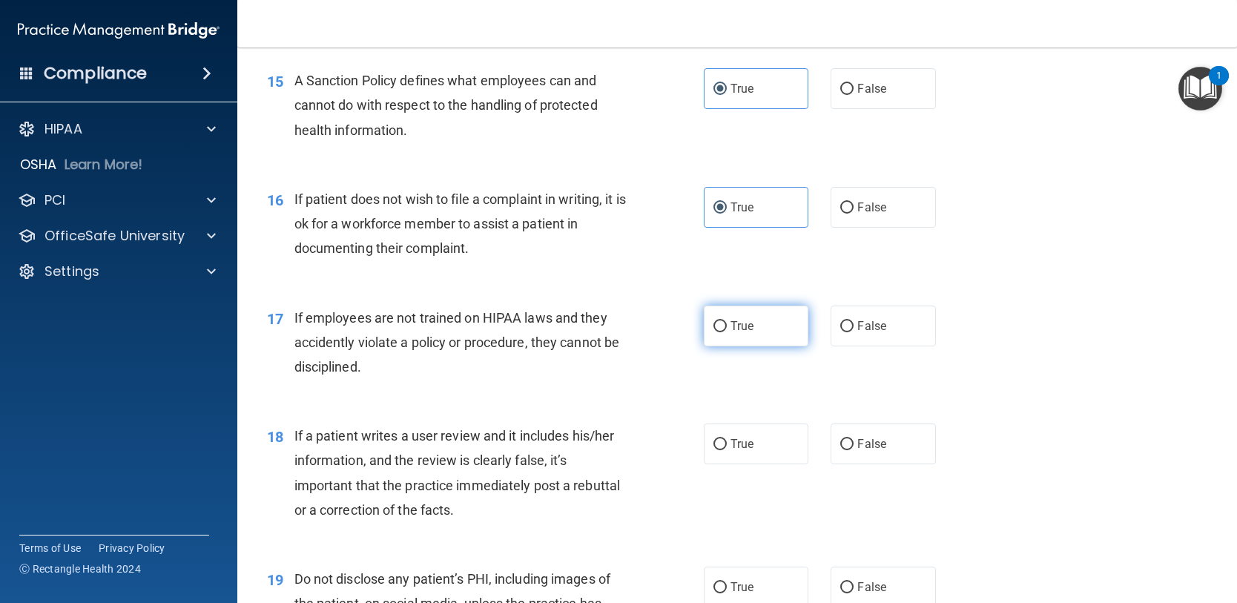
click at [722, 342] on label "True" at bounding box center [756, 326] width 105 height 41
click at [722, 332] on input "True" at bounding box center [719, 326] width 13 height 11
radio input "true"
click at [854, 461] on label "False" at bounding box center [883, 443] width 105 height 41
click at [854, 450] on input "False" at bounding box center [846, 444] width 13 height 11
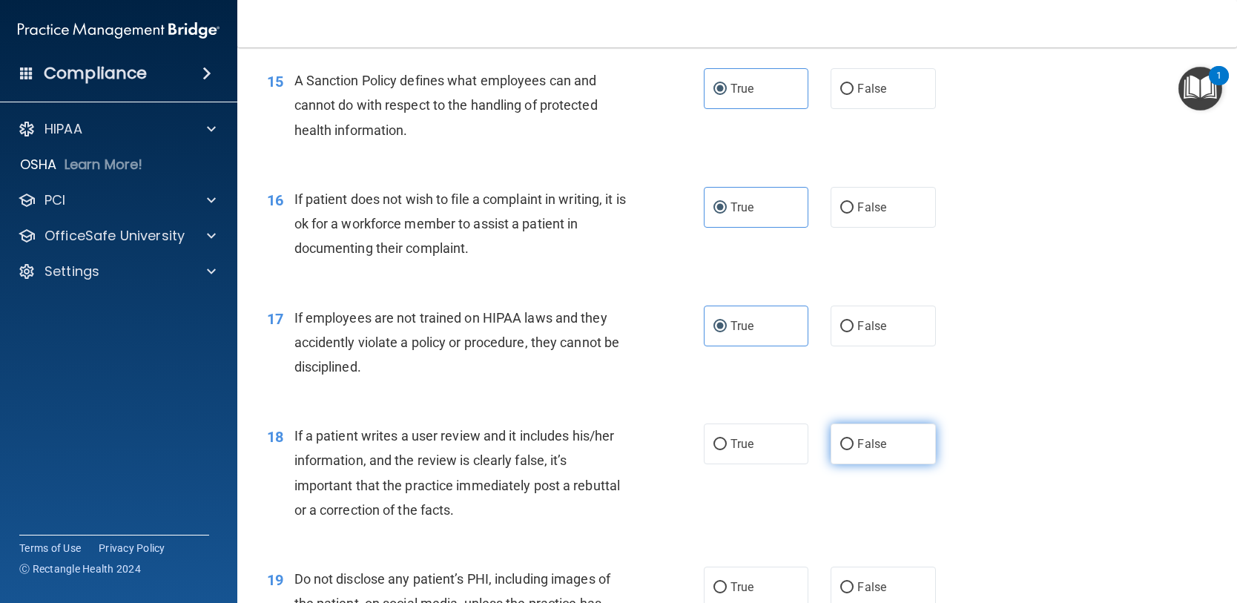
radio input "true"
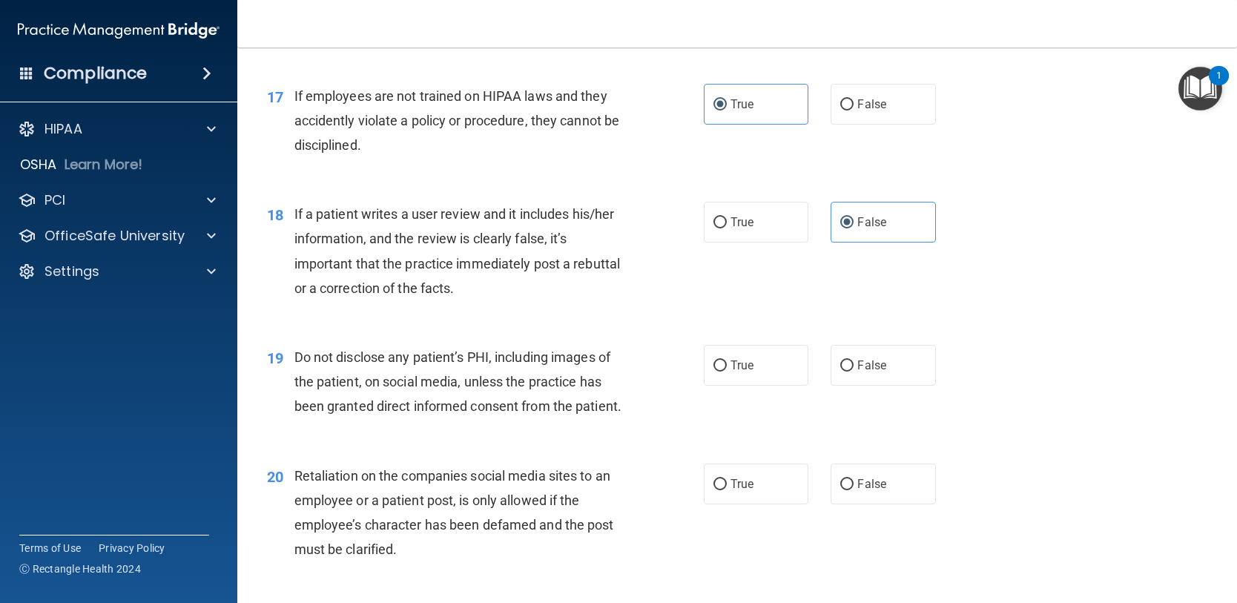
scroll to position [2225, 0]
click at [848, 385] on label "False" at bounding box center [883, 364] width 105 height 41
click at [848, 371] on input "False" at bounding box center [846, 365] width 13 height 11
radio input "true"
click at [843, 489] on input "False" at bounding box center [846, 483] width 13 height 11
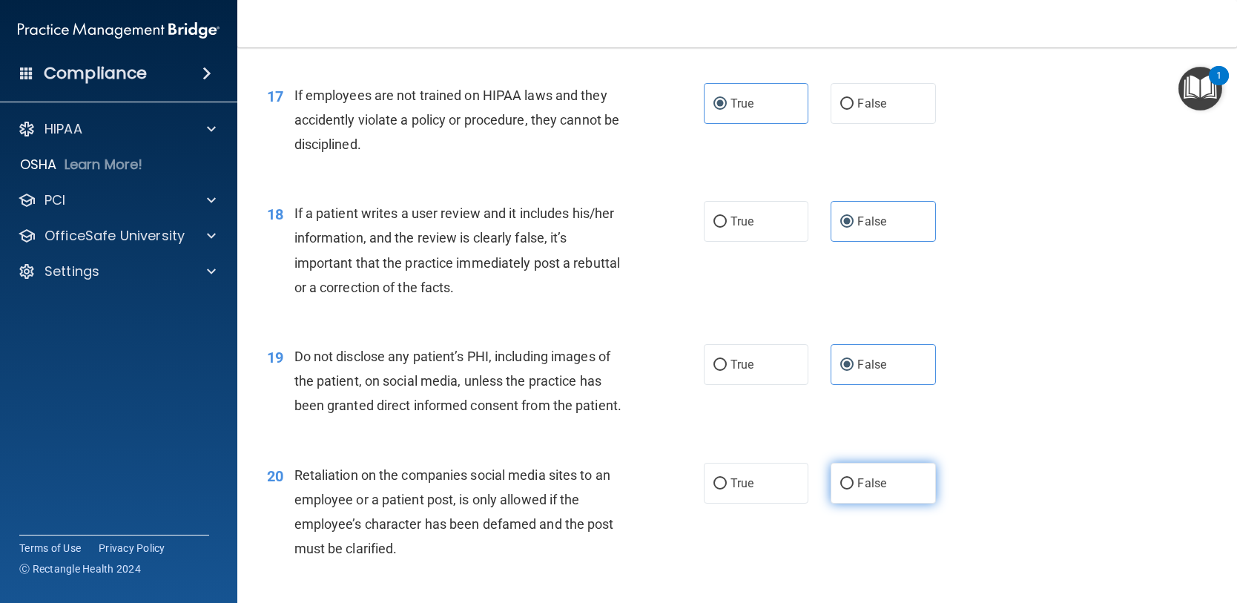
radio input "true"
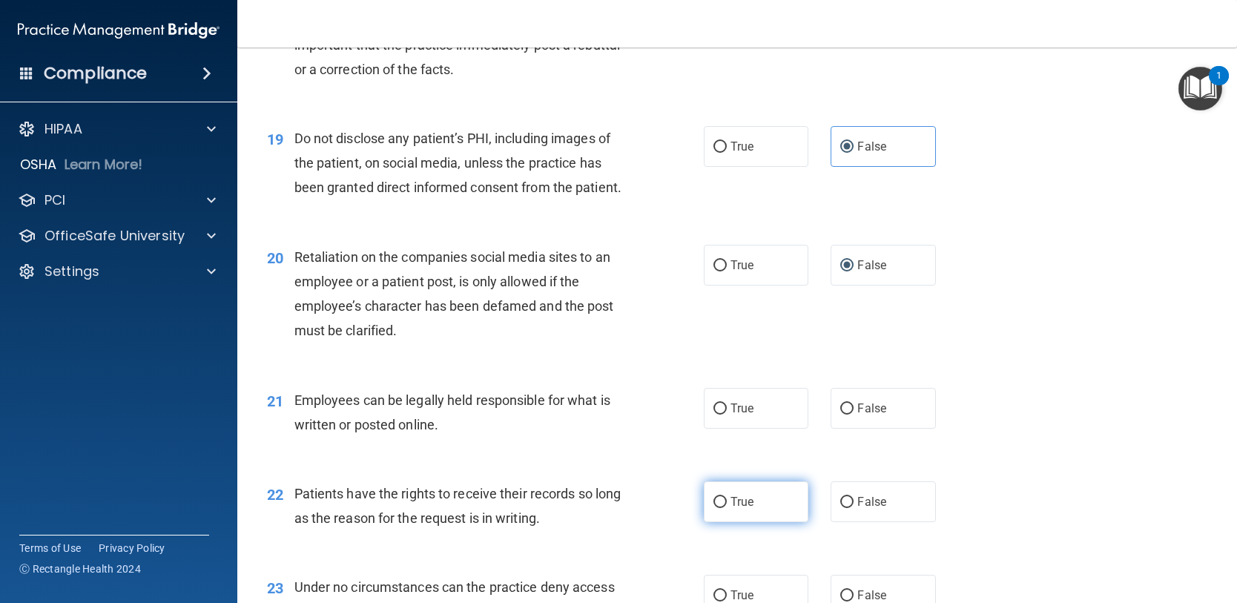
scroll to position [2447, 0]
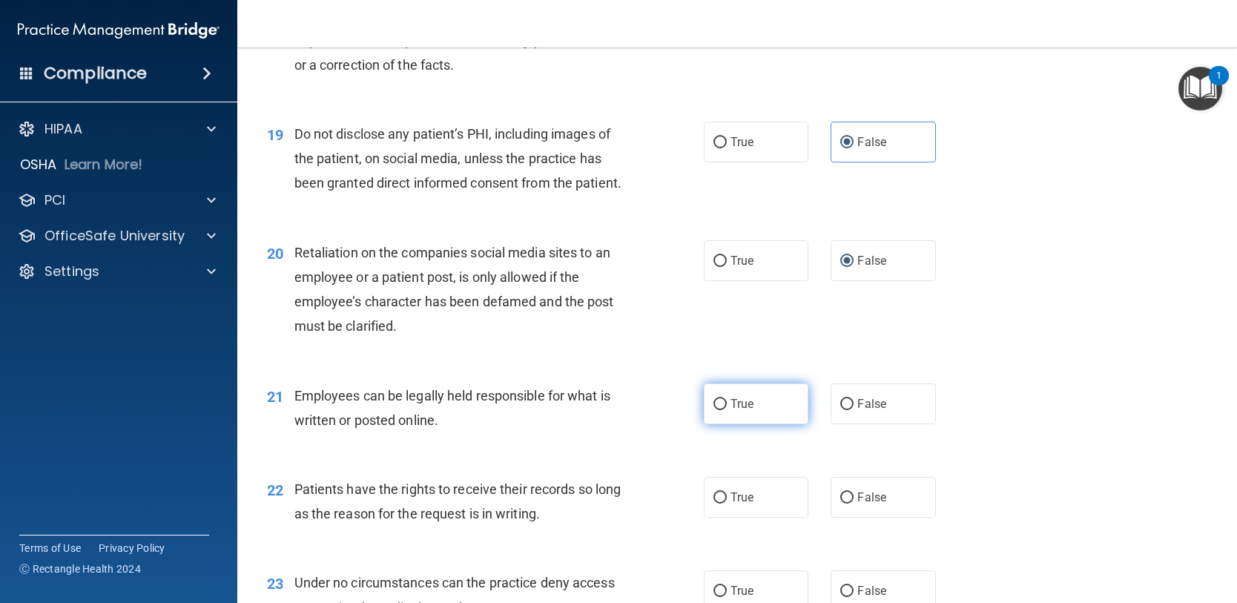
click at [725, 421] on label "True" at bounding box center [756, 403] width 105 height 41
click at [725, 410] on input "True" at bounding box center [719, 404] width 13 height 11
radio input "true"
click at [755, 518] on label "True" at bounding box center [756, 497] width 105 height 41
click at [727, 504] on input "True" at bounding box center [719, 497] width 13 height 11
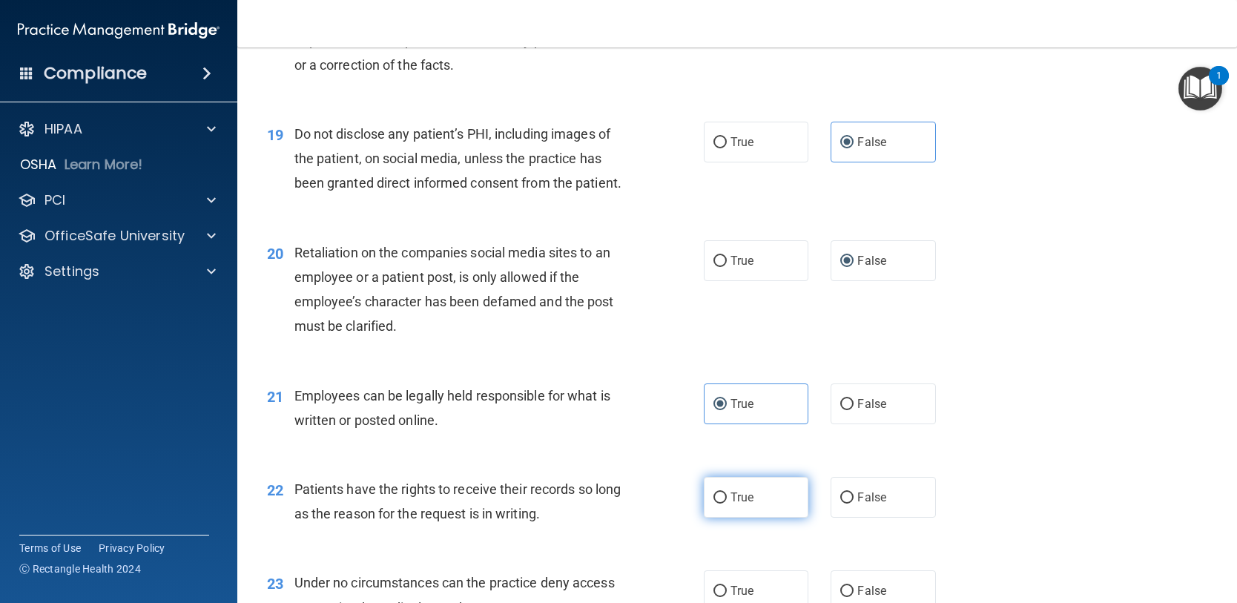
radio input "true"
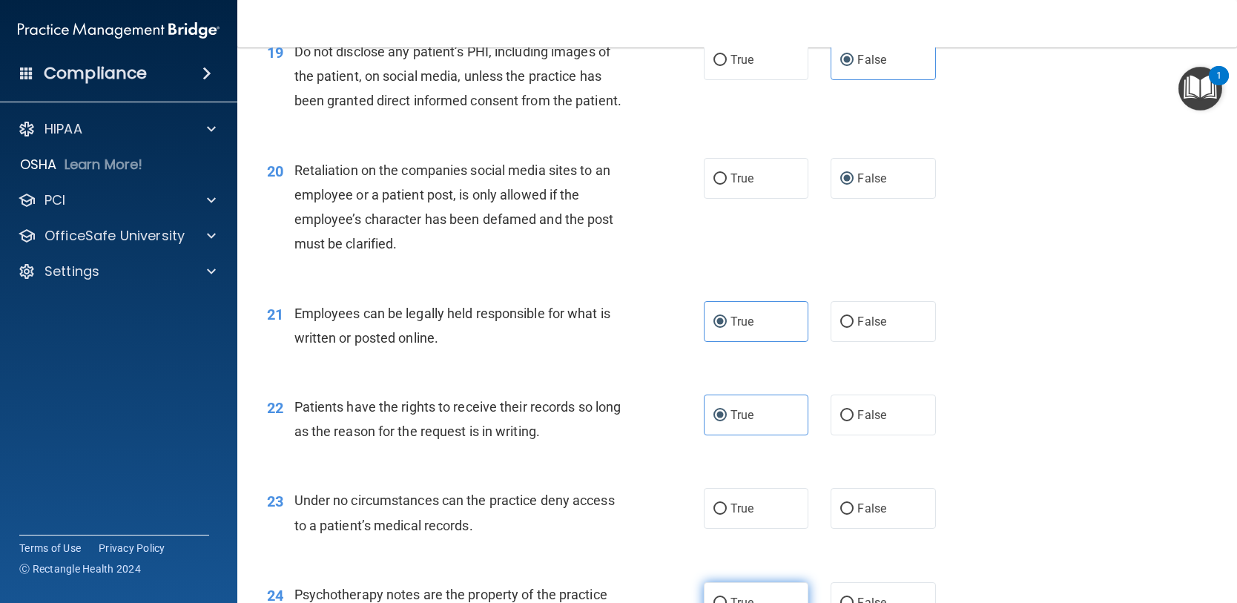
scroll to position [2670, 0]
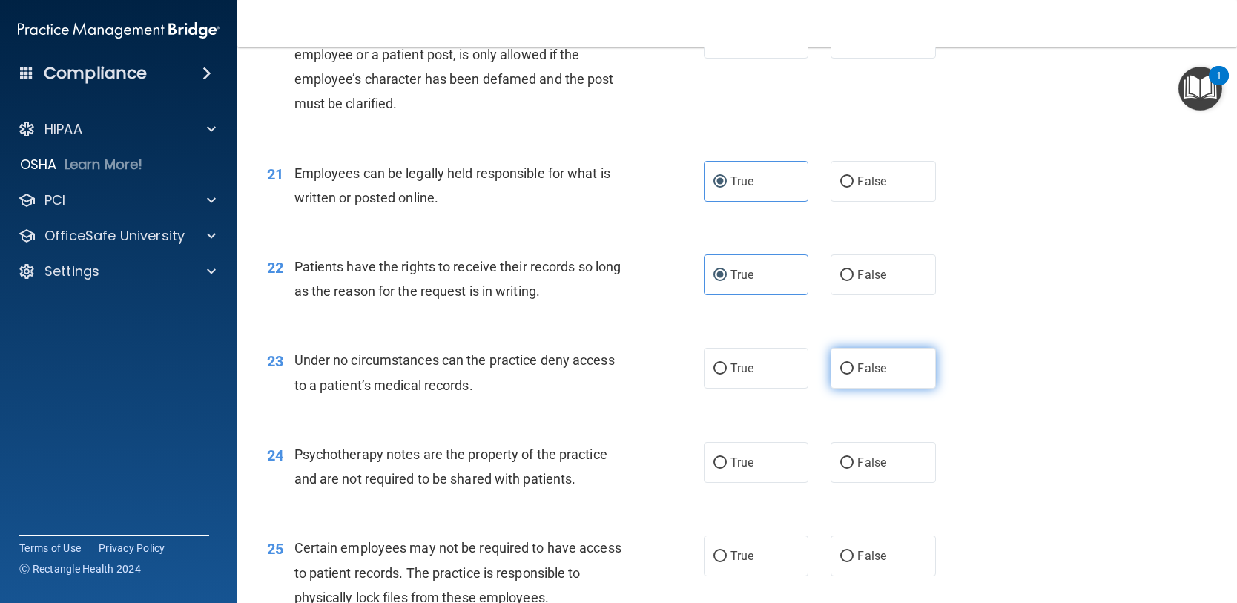
click at [848, 389] on label "False" at bounding box center [883, 368] width 105 height 41
click at [848, 375] on input "False" at bounding box center [846, 368] width 13 height 11
radio input "true"
click at [862, 469] on span "False" at bounding box center [871, 462] width 29 height 14
click at [854, 469] on input "False" at bounding box center [846, 463] width 13 height 11
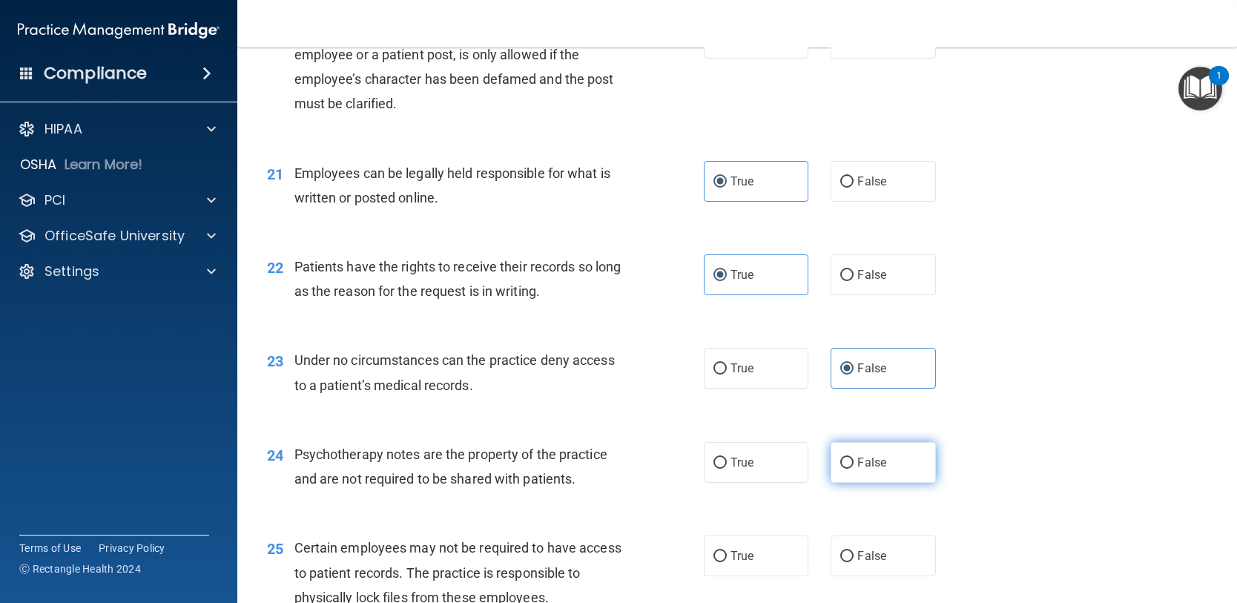
radio input "true"
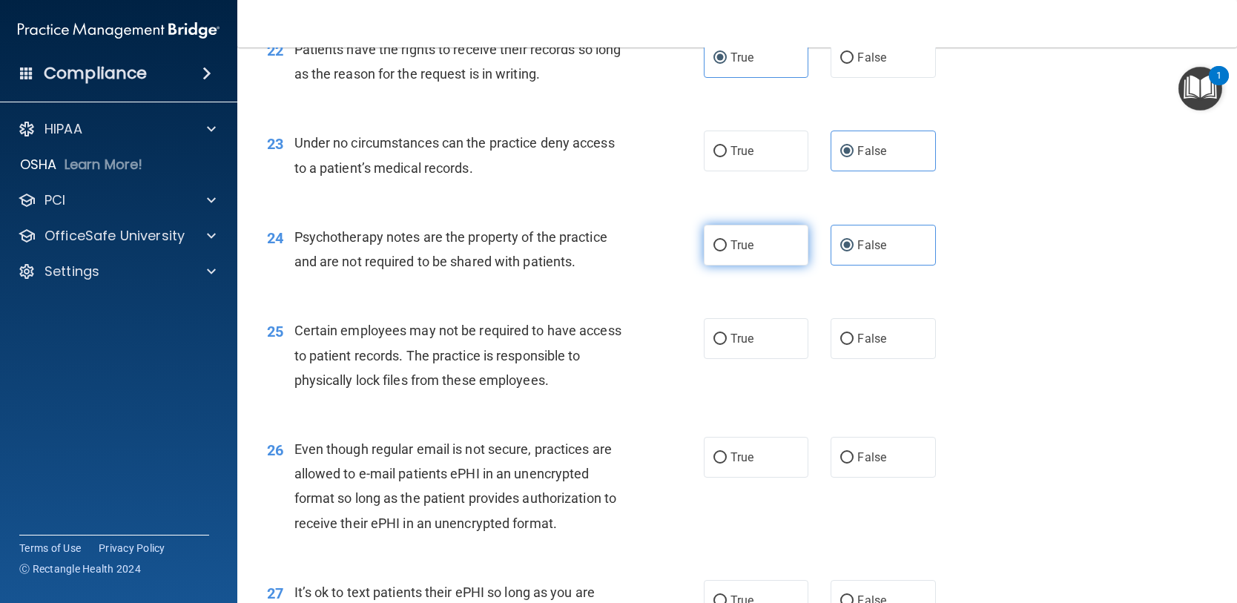
scroll to position [2892, 0]
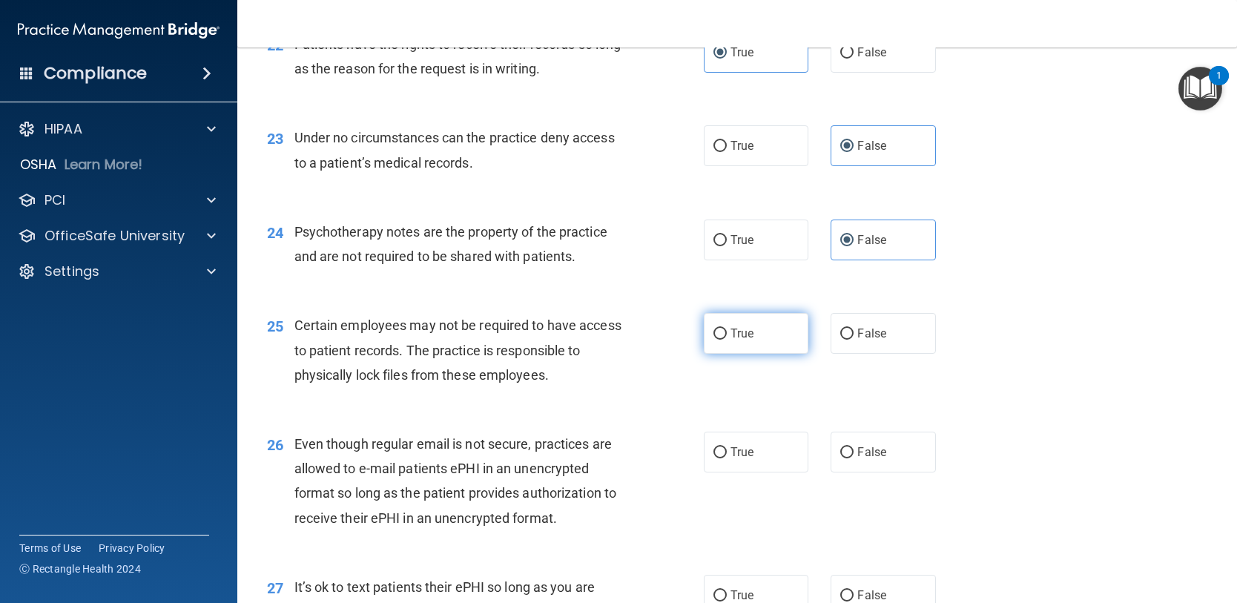
drag, startPoint x: 733, startPoint y: 366, endPoint x: 736, endPoint y: 378, distance: 12.1
click at [733, 354] on label "True" at bounding box center [756, 333] width 105 height 41
click at [727, 340] on input "True" at bounding box center [719, 334] width 13 height 11
radio input "true"
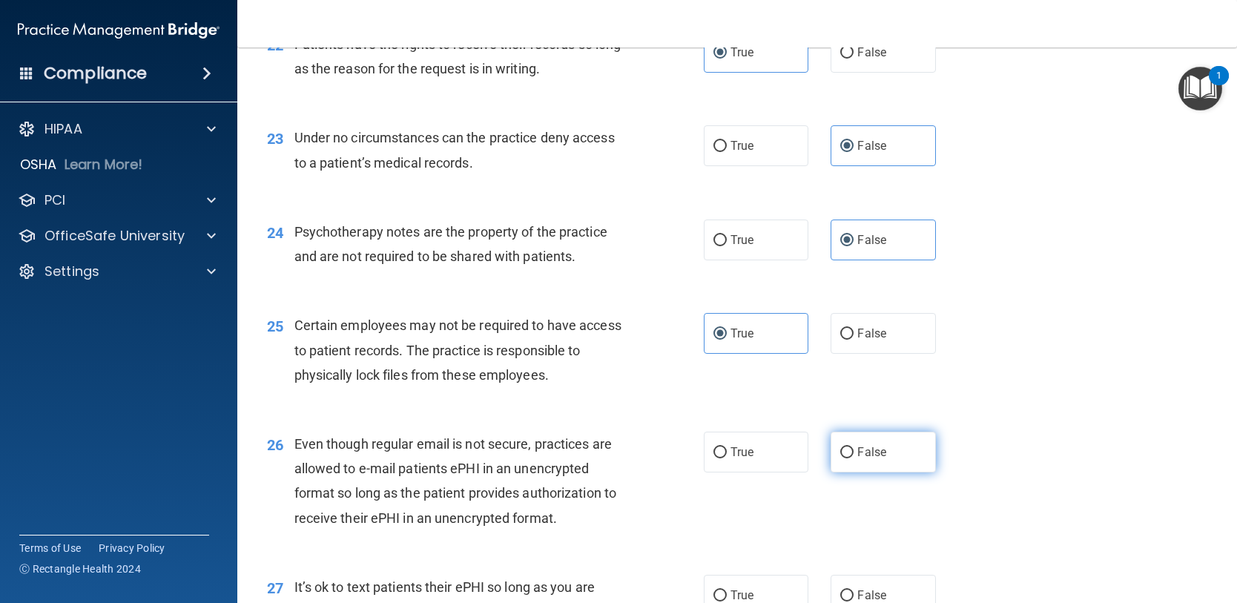
click at [857, 459] on span "False" at bounding box center [871, 452] width 29 height 14
click at [851, 458] on input "False" at bounding box center [846, 452] width 13 height 11
radio input "true"
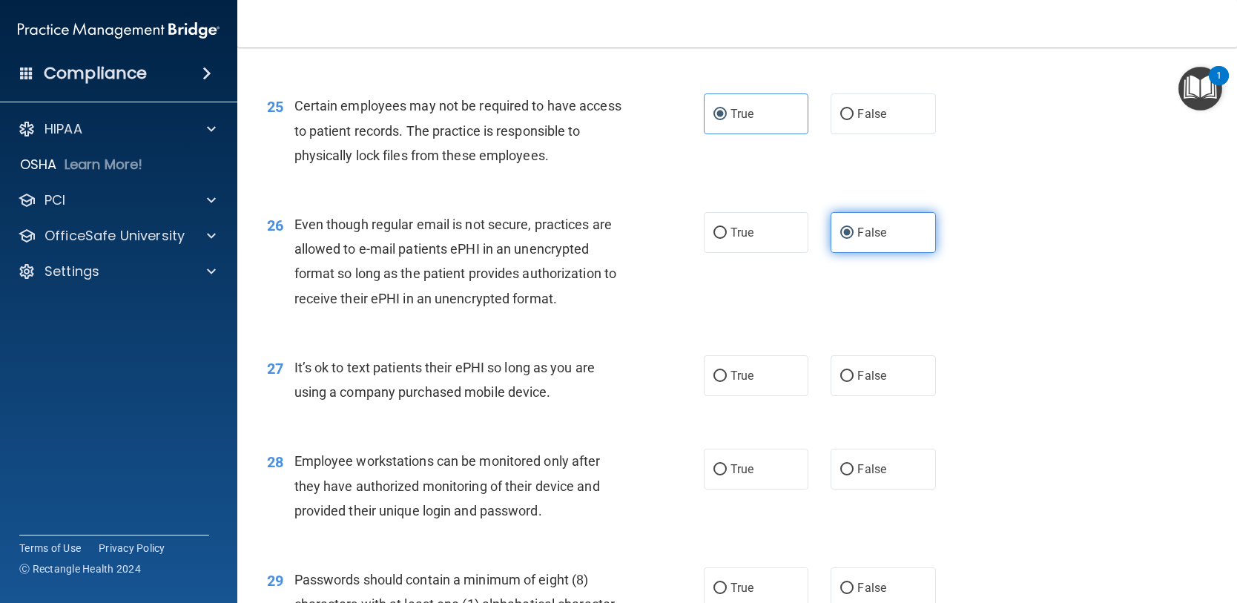
scroll to position [3115, 0]
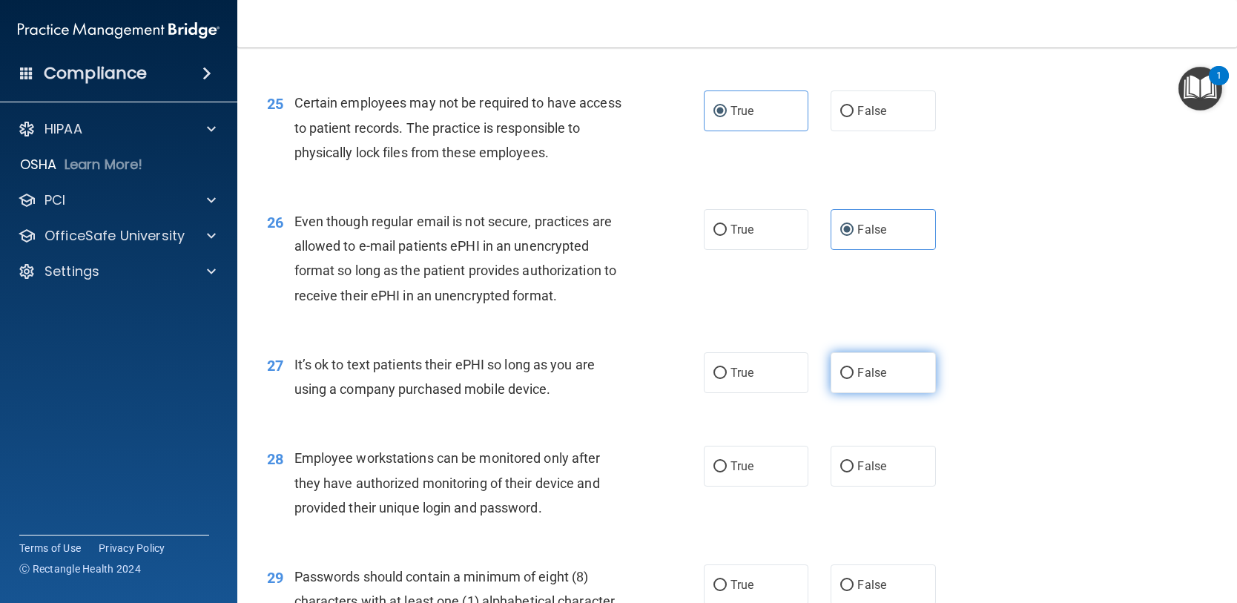
click at [849, 393] on label "False" at bounding box center [883, 372] width 105 height 41
click at [849, 379] on input "False" at bounding box center [846, 373] width 13 height 11
radio input "true"
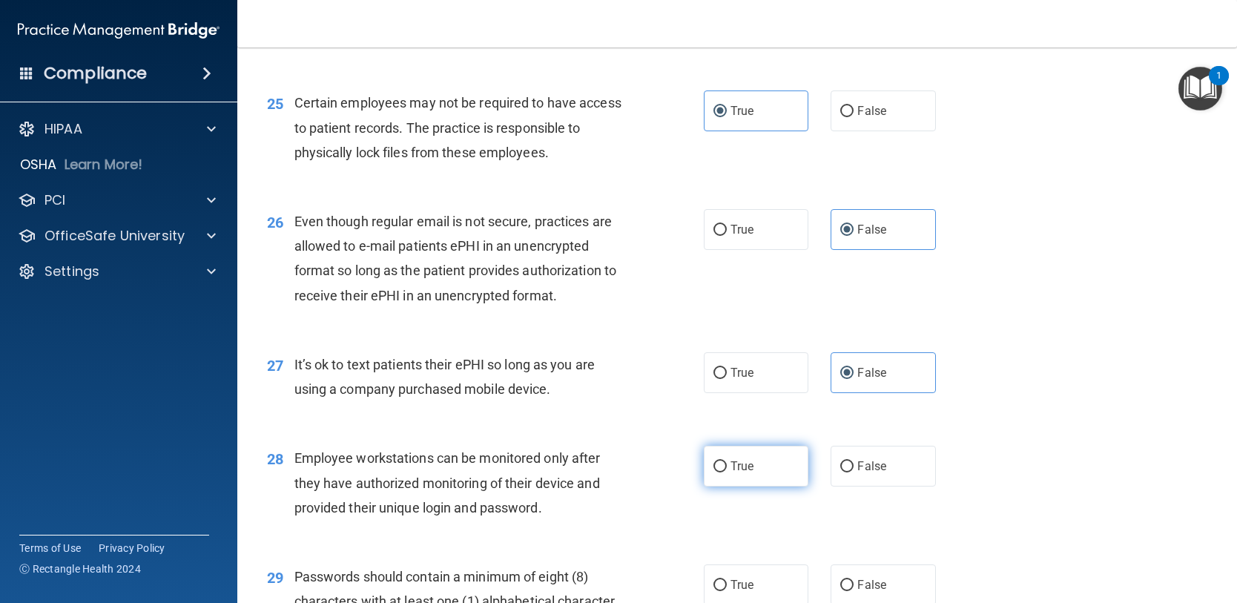
click at [749, 487] on label "True" at bounding box center [756, 466] width 105 height 41
click at [727, 472] on input "True" at bounding box center [719, 466] width 13 height 11
radio input "true"
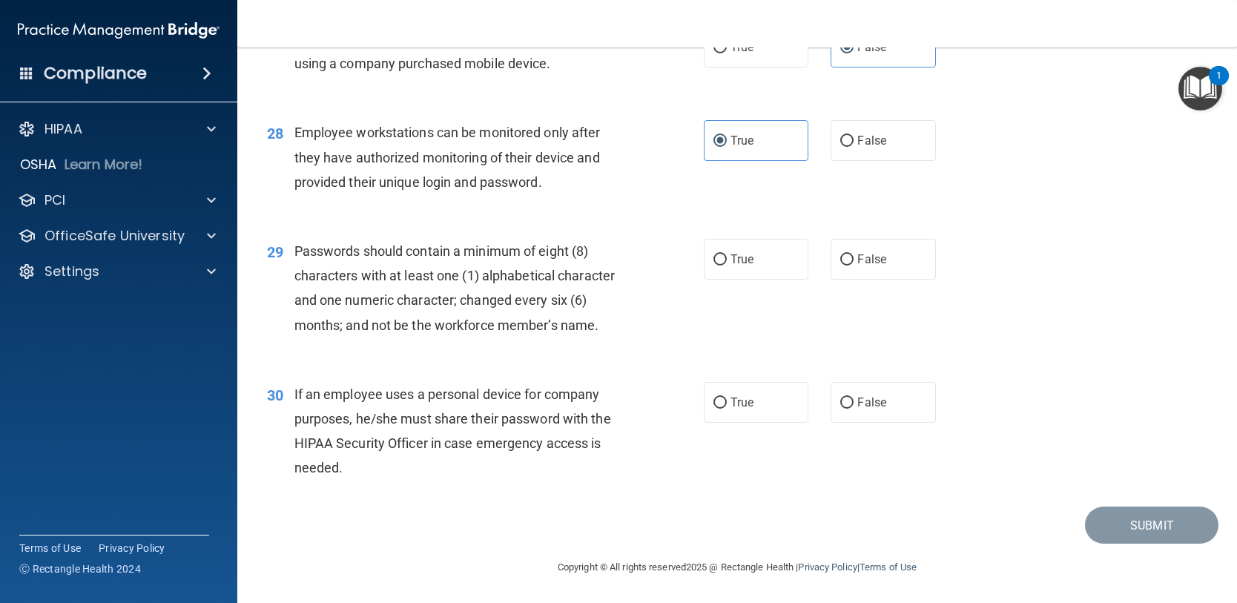
scroll to position [3465, 0]
click at [753, 266] on label "True" at bounding box center [756, 259] width 105 height 41
click at [727, 266] on input "True" at bounding box center [719, 259] width 13 height 11
radio input "true"
click at [750, 405] on label "True" at bounding box center [756, 402] width 105 height 41
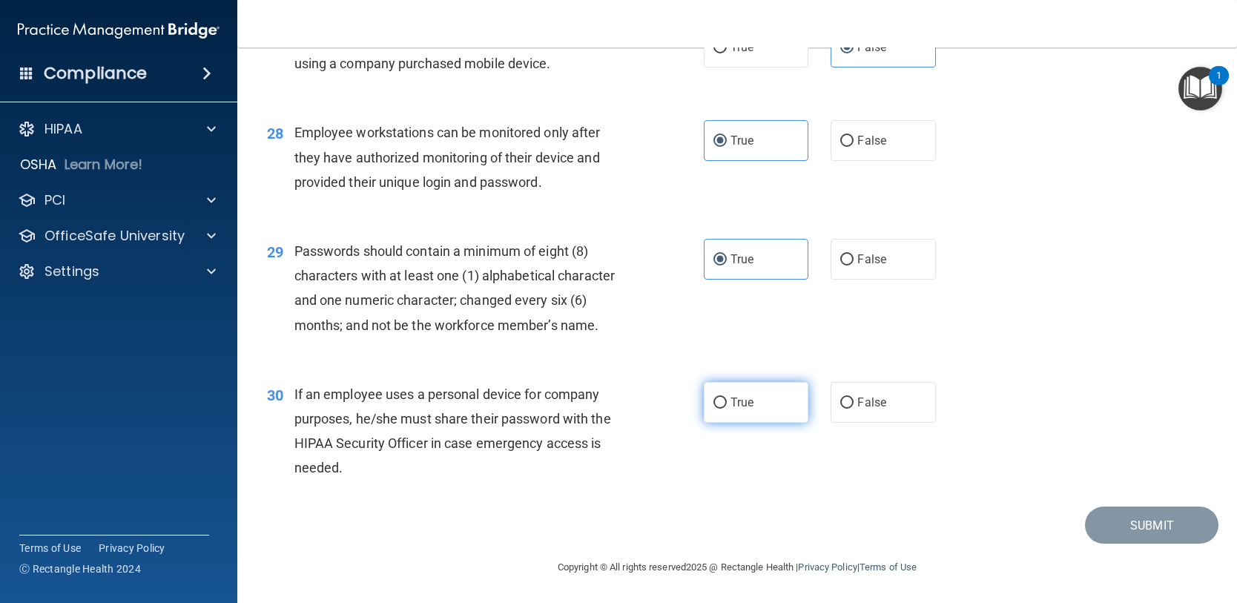
click at [727, 405] on input "True" at bounding box center [719, 403] width 13 height 11
radio input "true"
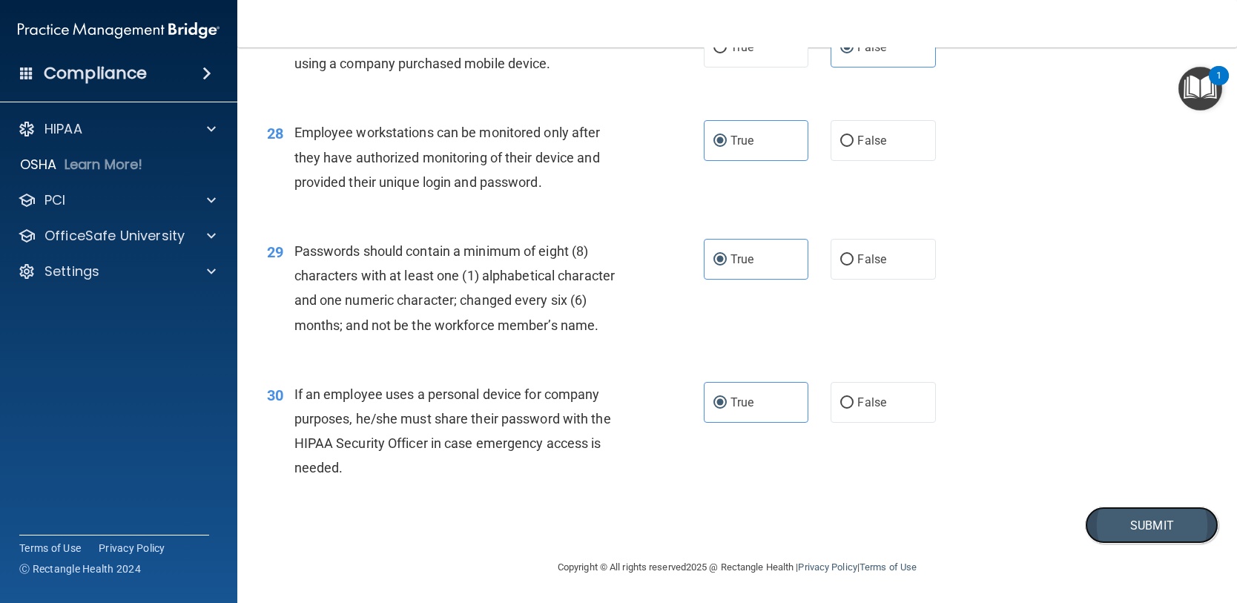
click at [1127, 516] on button "Submit" at bounding box center [1151, 526] width 133 height 38
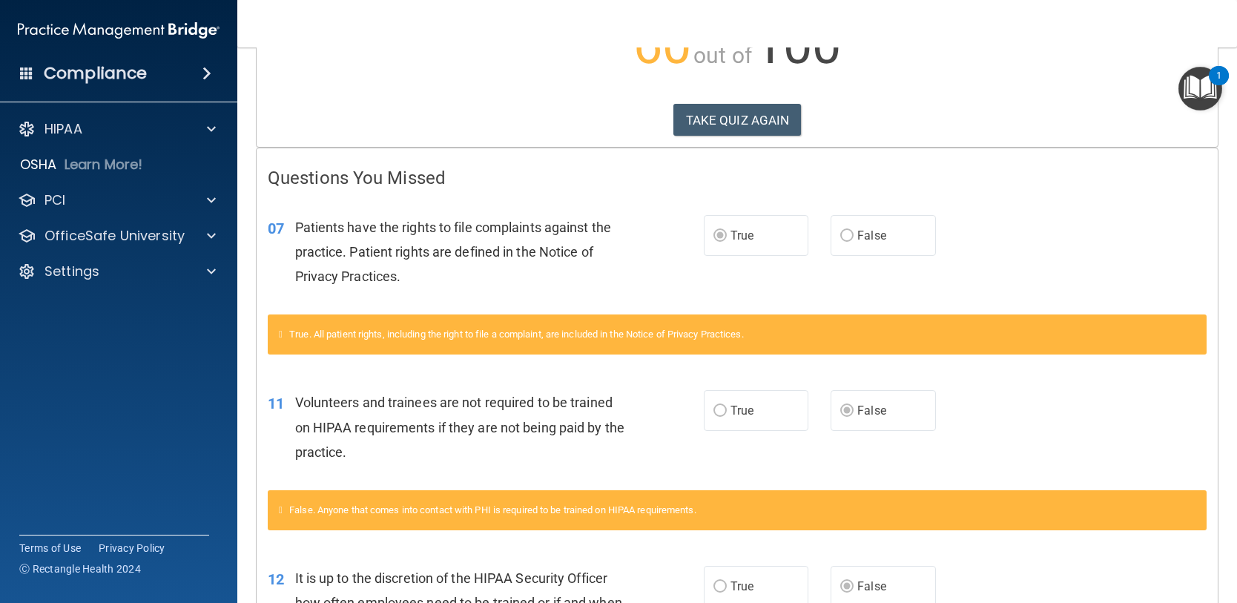
scroll to position [222, 0]
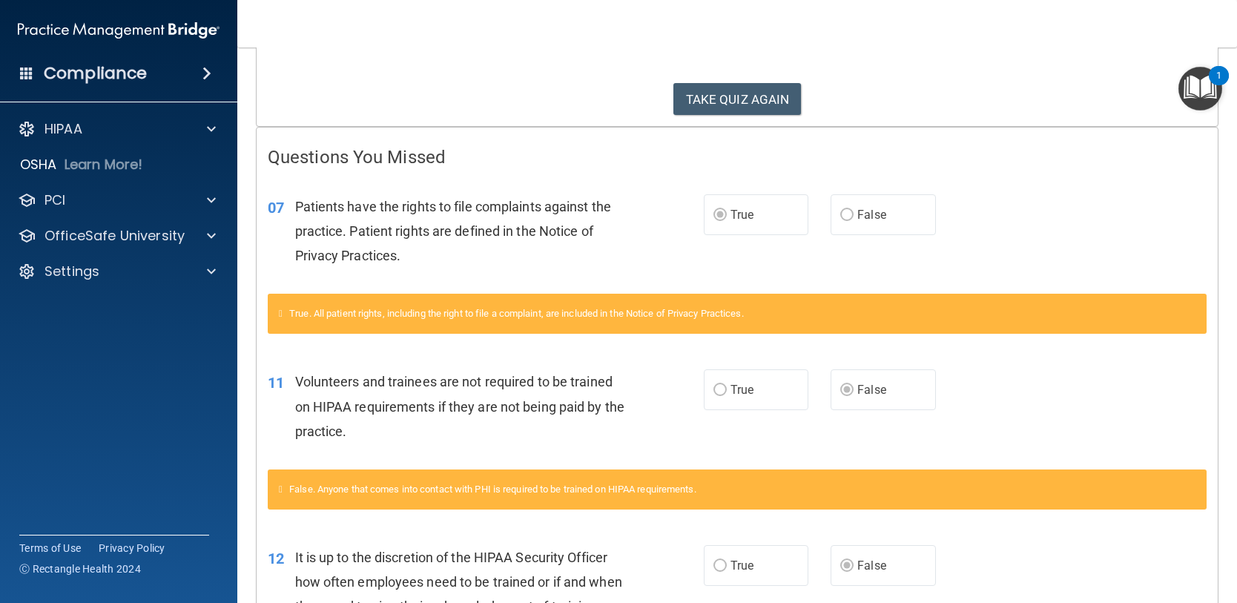
click at [696, 99] on button "TAKE QUIZ AGAIN" at bounding box center [737, 99] width 128 height 33
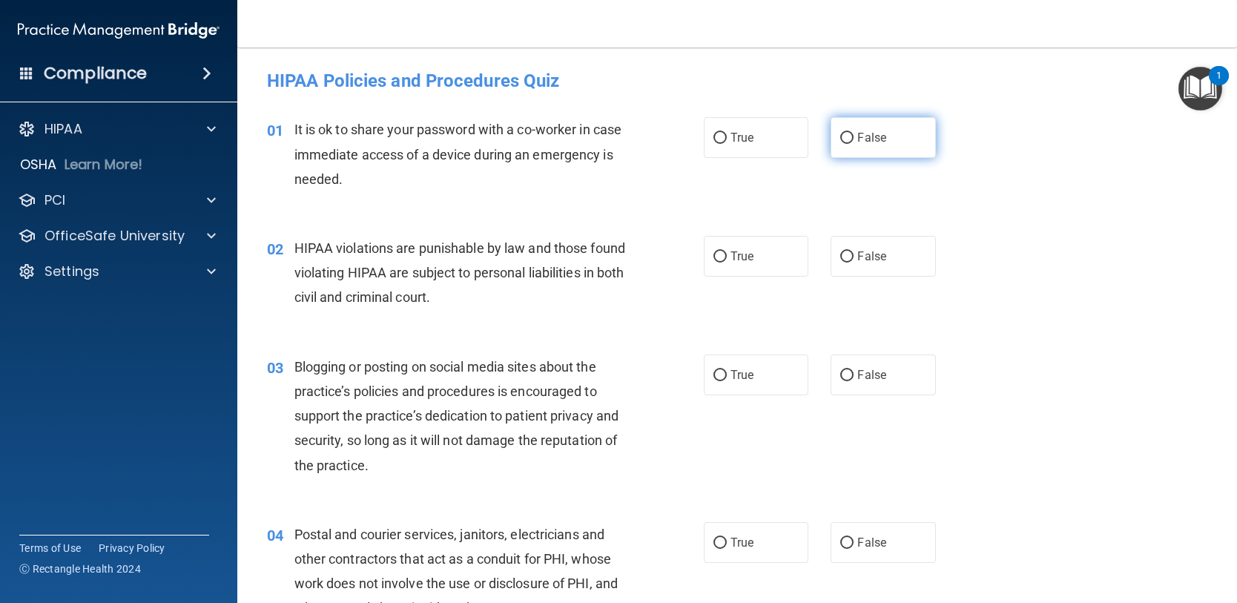
click at [857, 131] on span "False" at bounding box center [871, 138] width 29 height 14
click at [851, 133] on input "False" at bounding box center [846, 138] width 13 height 11
radio input "true"
click at [761, 258] on label "True" at bounding box center [756, 256] width 105 height 41
click at [727, 258] on input "True" at bounding box center [719, 256] width 13 height 11
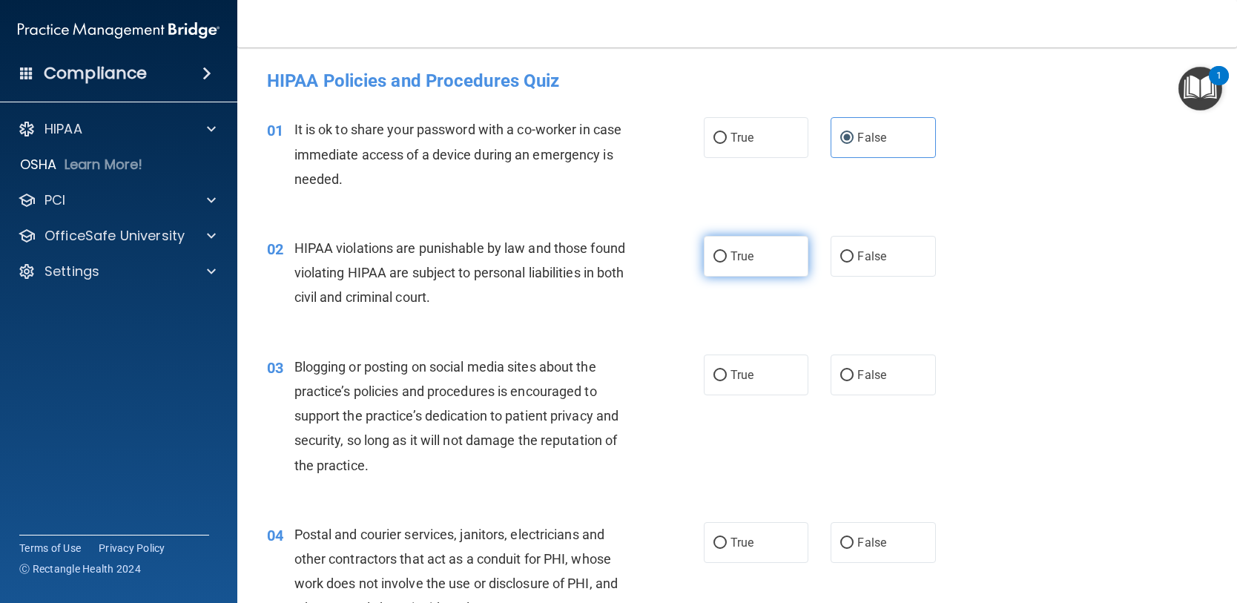
radio input "true"
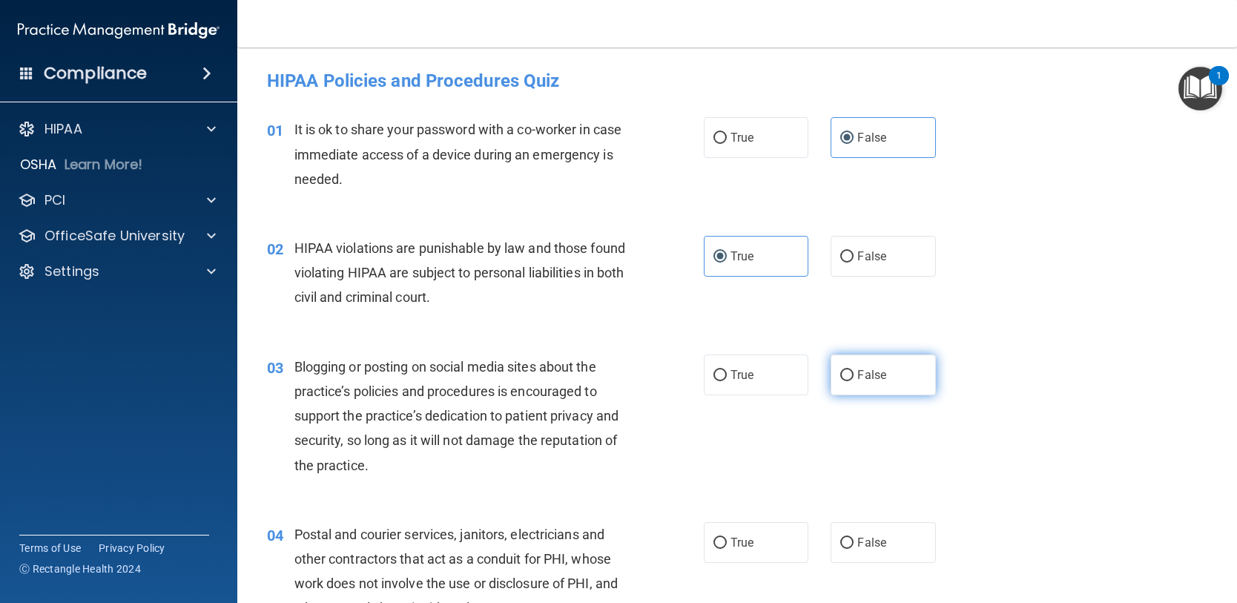
click at [861, 378] on span "False" at bounding box center [871, 375] width 29 height 14
click at [854, 378] on input "False" at bounding box center [846, 375] width 13 height 11
radio input "true"
drag, startPoint x: 717, startPoint y: 538, endPoint x: 744, endPoint y: 482, distance: 61.7
click at [717, 538] on input "True" at bounding box center [719, 543] width 13 height 11
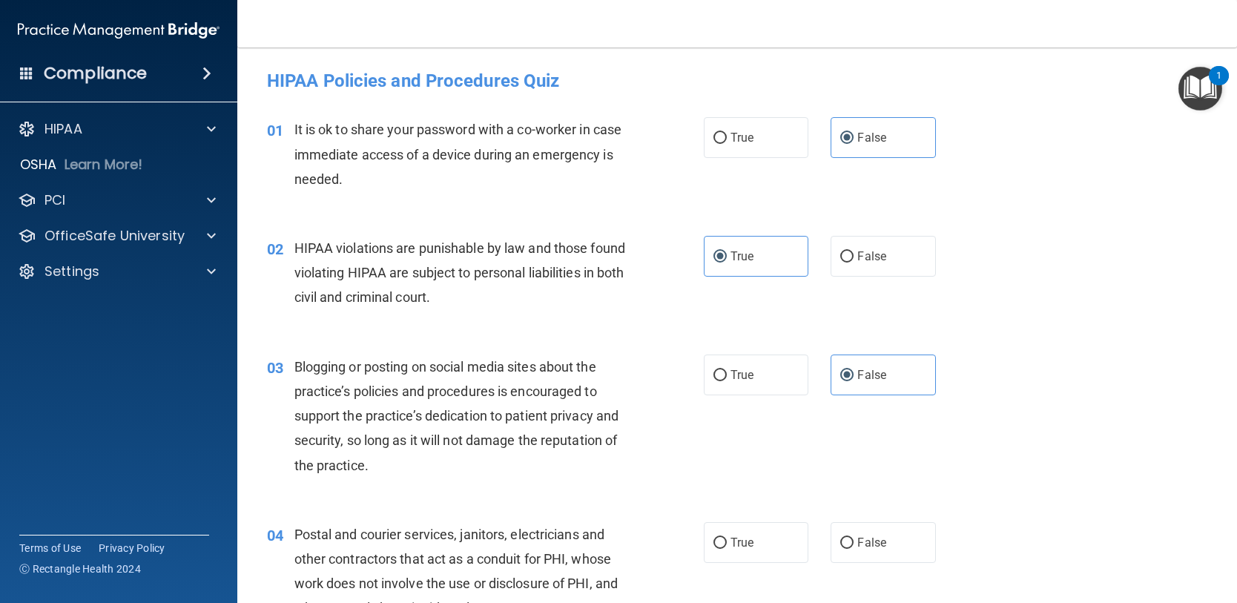
radio input "true"
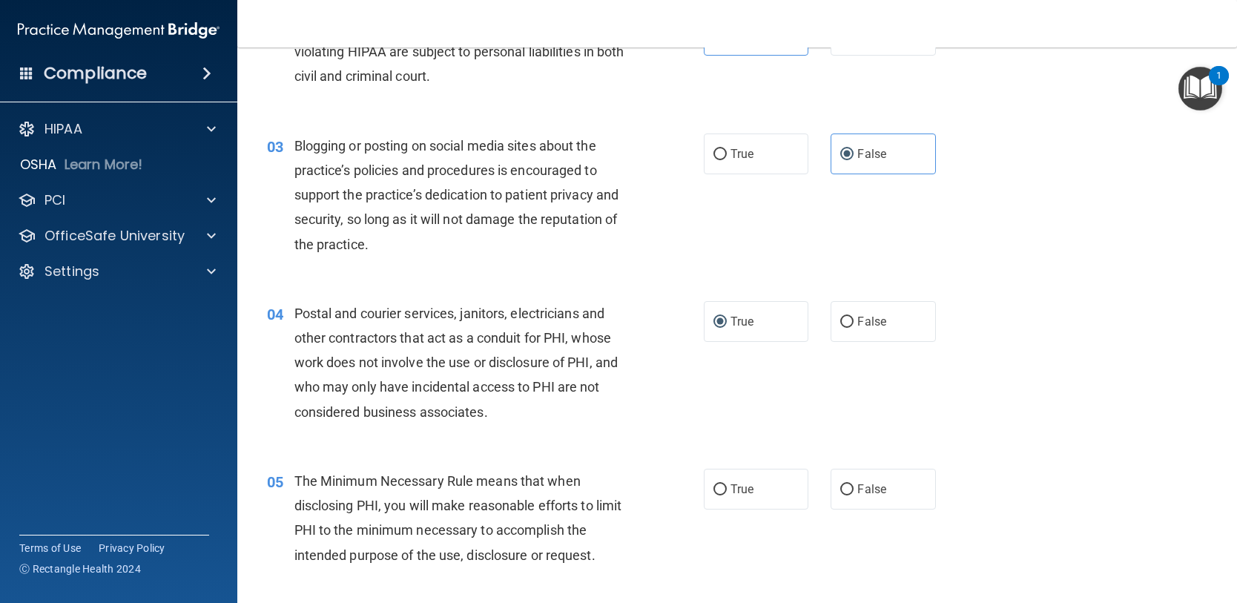
scroll to position [222, 0]
click at [725, 498] on label "True" at bounding box center [756, 487] width 105 height 41
click at [725, 494] on input "True" at bounding box center [719, 488] width 13 height 11
radio input "true"
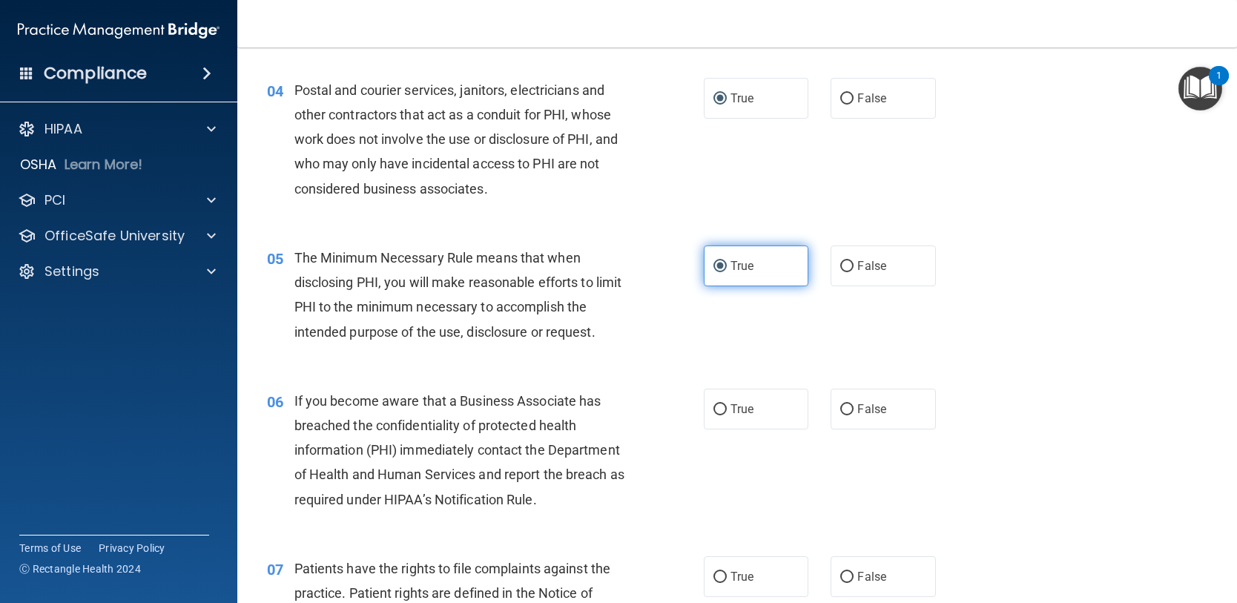
scroll to position [445, 0]
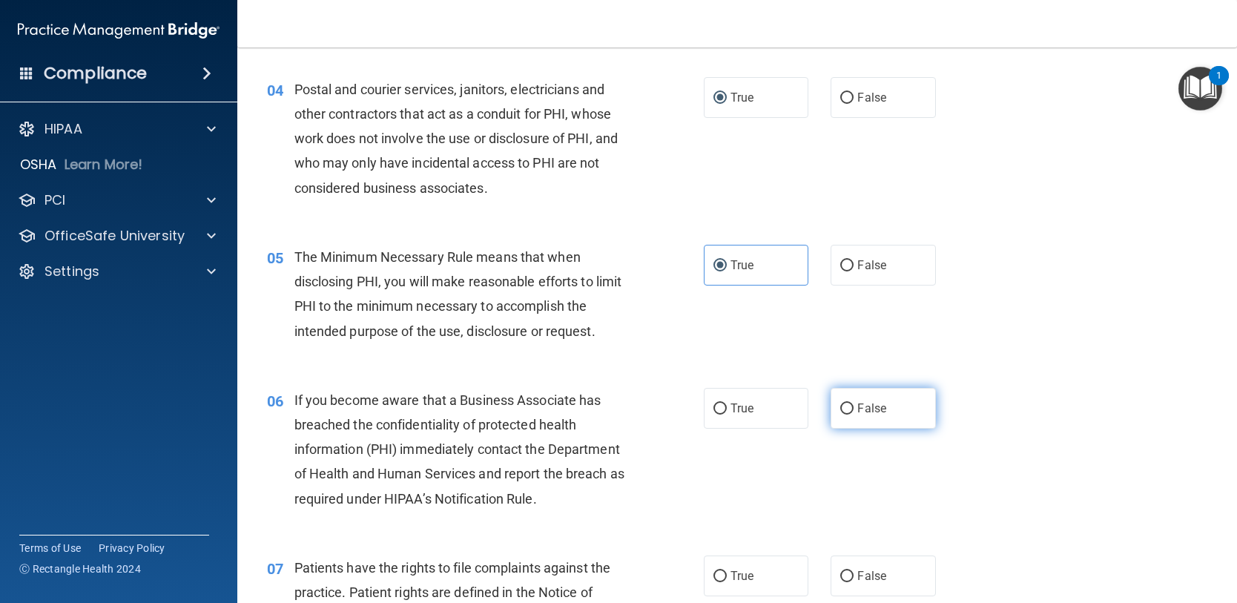
click at [847, 410] on input "False" at bounding box center [846, 408] width 13 height 11
radio input "true"
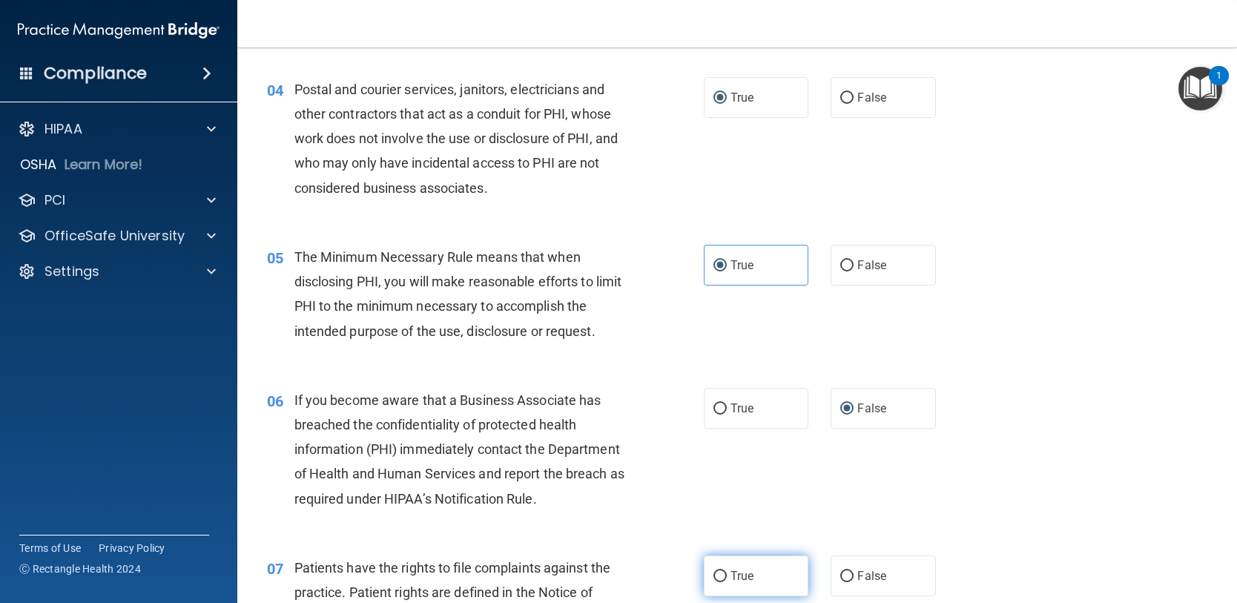
click at [738, 573] on span "True" at bounding box center [742, 576] width 23 height 14
click at [727, 573] on input "True" at bounding box center [719, 576] width 13 height 11
radio input "true"
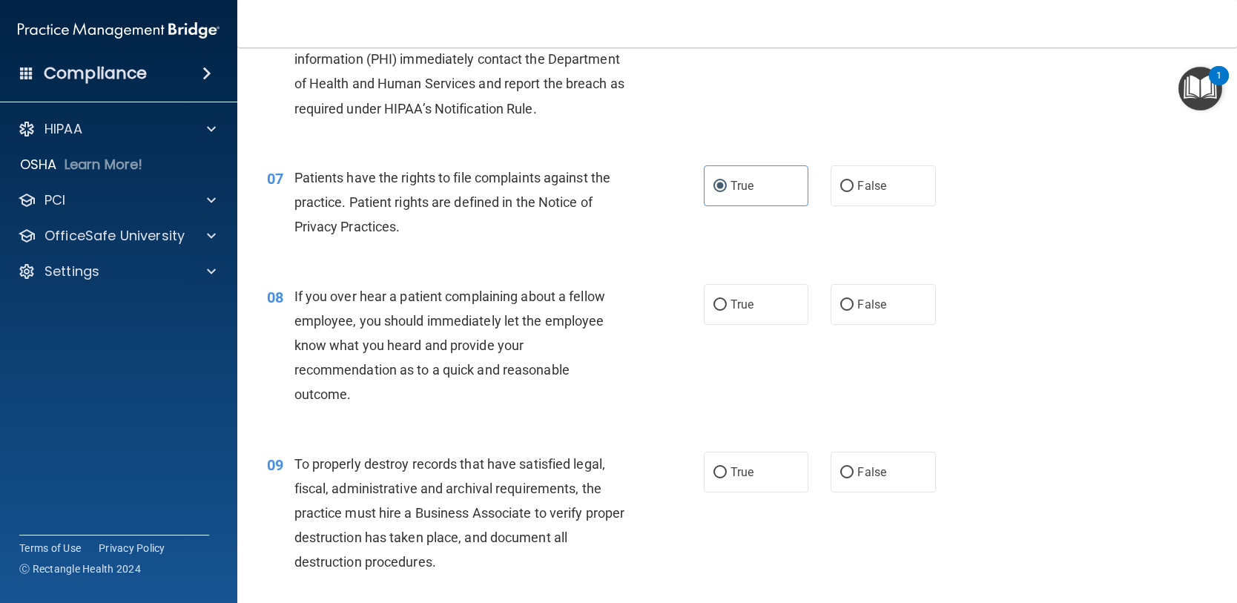
scroll to position [890, 0]
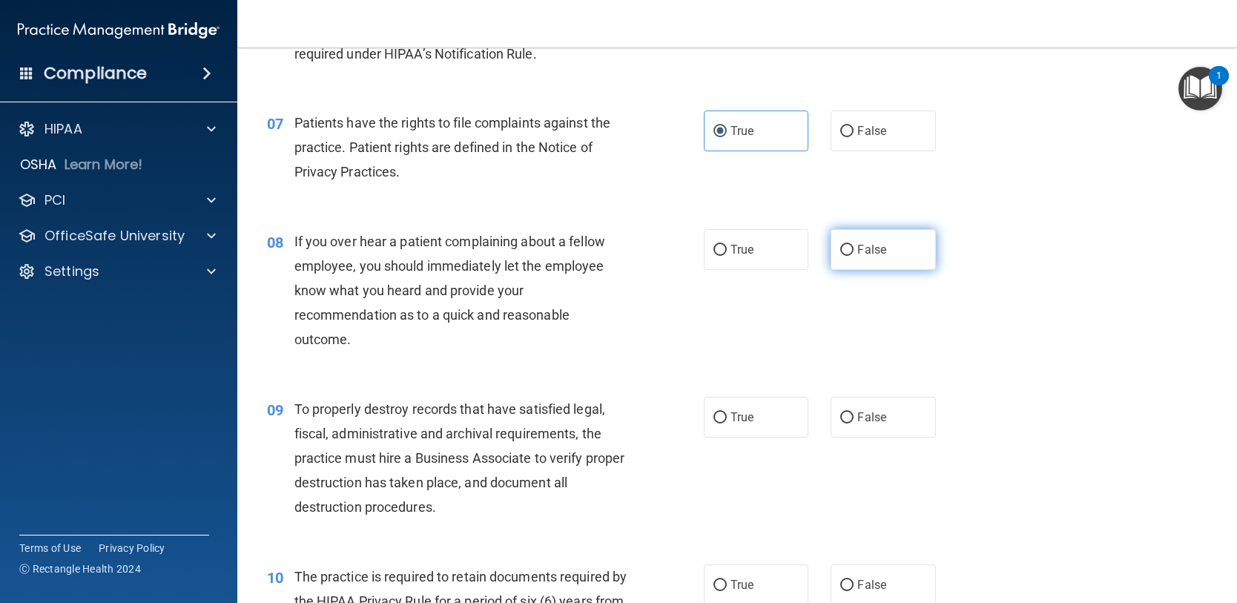
drag, startPoint x: 848, startPoint y: 237, endPoint x: 843, endPoint y: 246, distance: 10.3
click at [848, 238] on label "False" at bounding box center [883, 249] width 105 height 41
click at [848, 245] on input "False" at bounding box center [846, 250] width 13 height 11
radio input "true"
click at [843, 412] on input "False" at bounding box center [846, 417] width 13 height 11
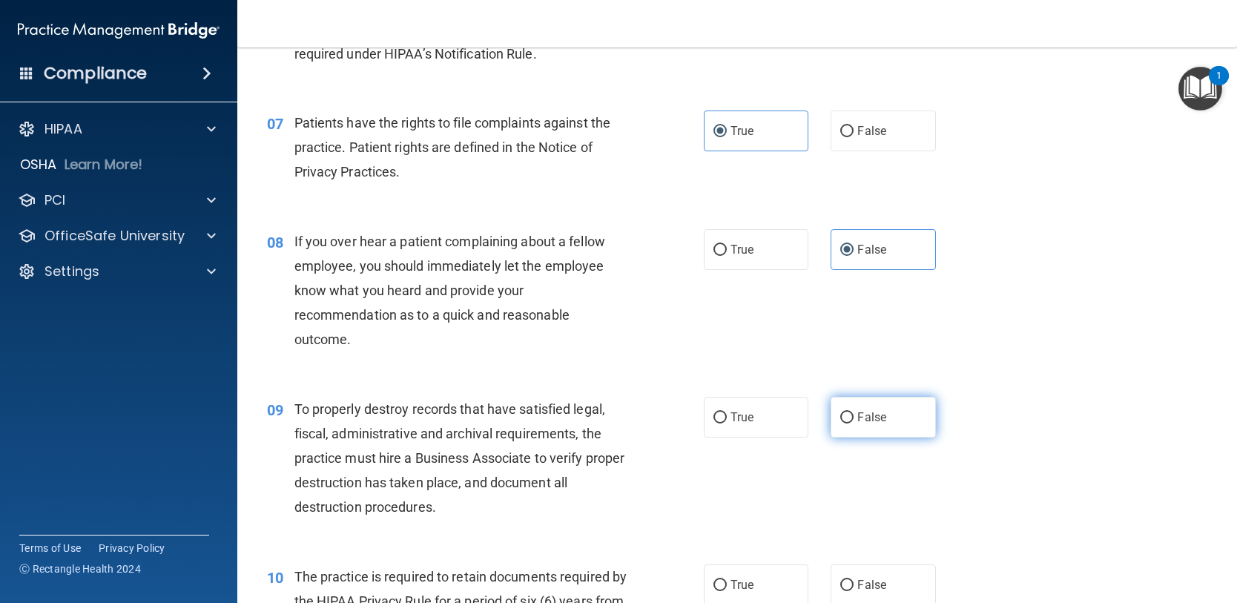
radio input "true"
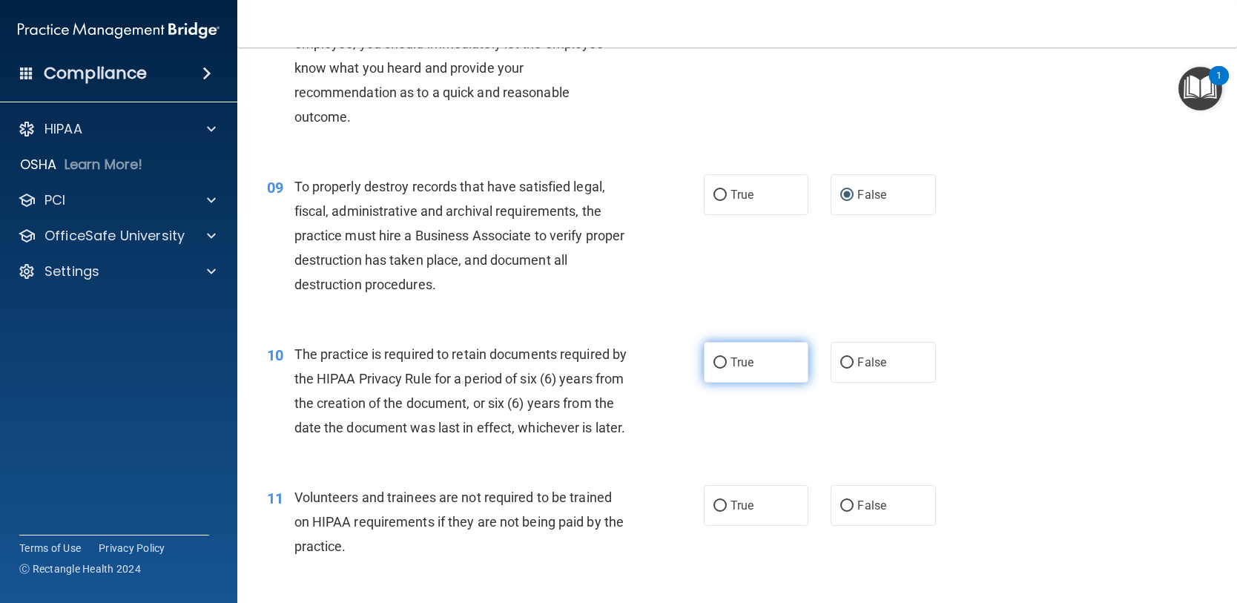
click at [742, 358] on span "True" at bounding box center [742, 362] width 23 height 14
click at [727, 358] on input "True" at bounding box center [719, 362] width 13 height 11
radio input "true"
click at [889, 526] on label "False" at bounding box center [883, 505] width 105 height 41
click at [854, 512] on input "False" at bounding box center [846, 506] width 13 height 11
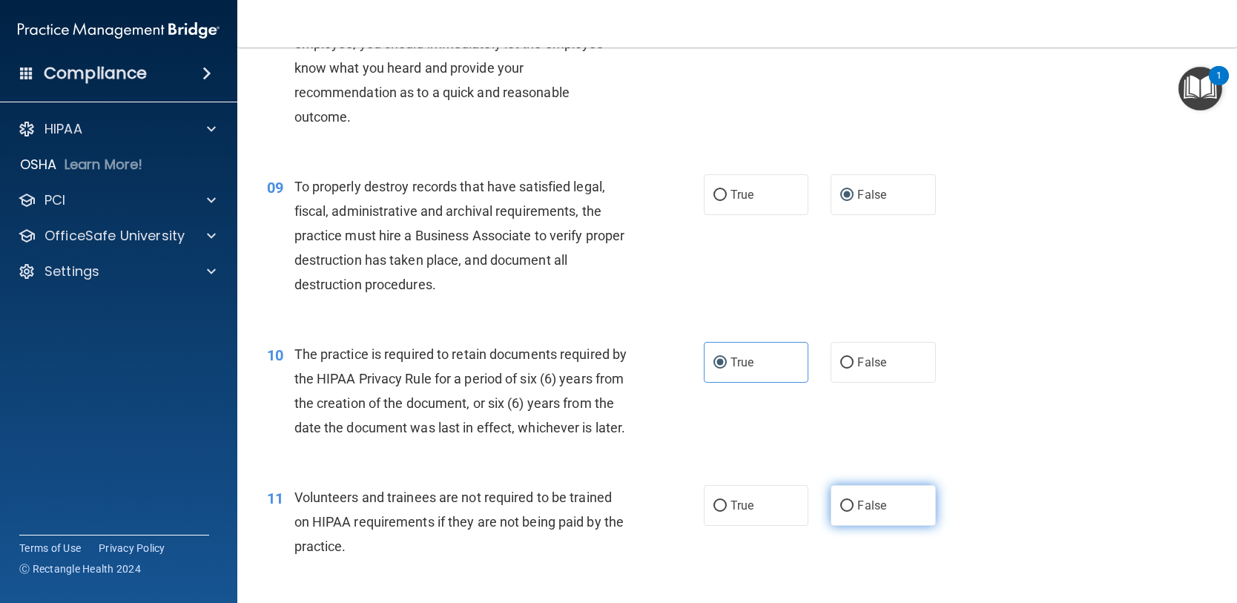
radio input "true"
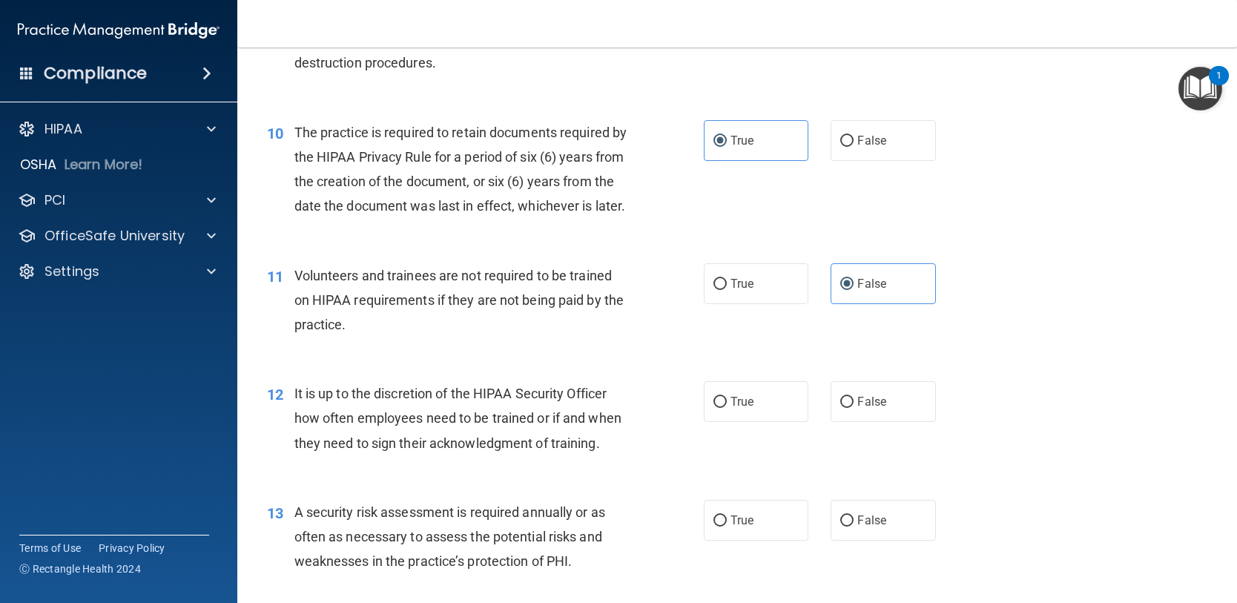
scroll to position [1335, 0]
click at [871, 421] on label "False" at bounding box center [883, 400] width 105 height 41
click at [854, 407] on input "False" at bounding box center [846, 401] width 13 height 11
radio input "true"
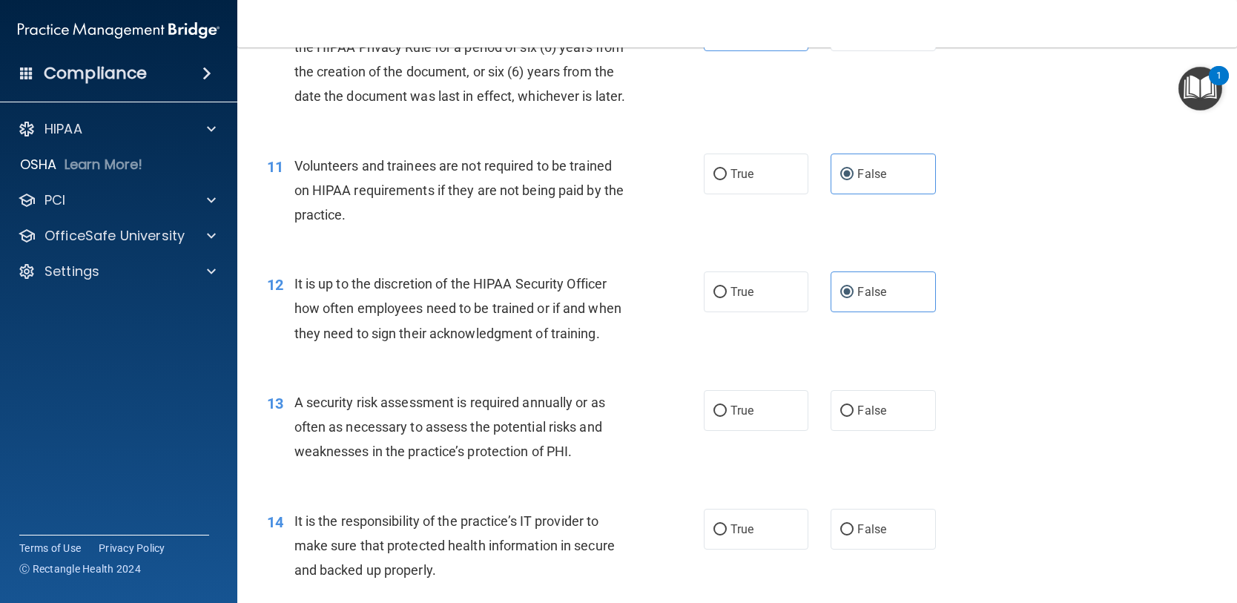
scroll to position [1483, 0]
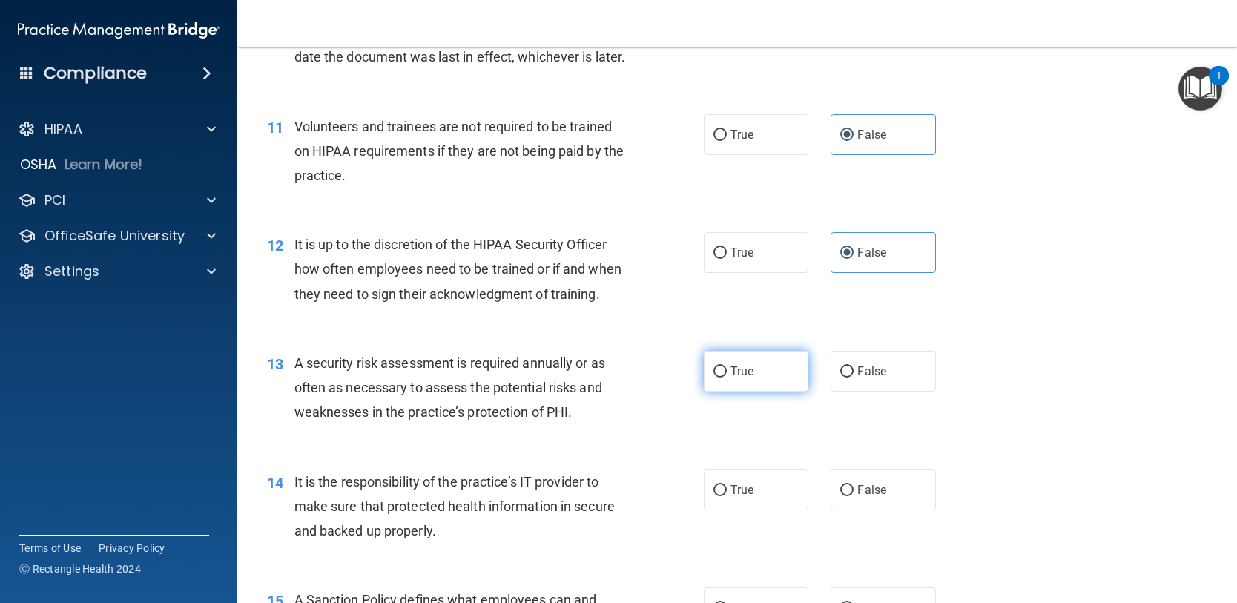
click at [731, 378] on span "True" at bounding box center [742, 371] width 23 height 14
click at [727, 378] on input "True" at bounding box center [719, 371] width 13 height 11
radio input "true"
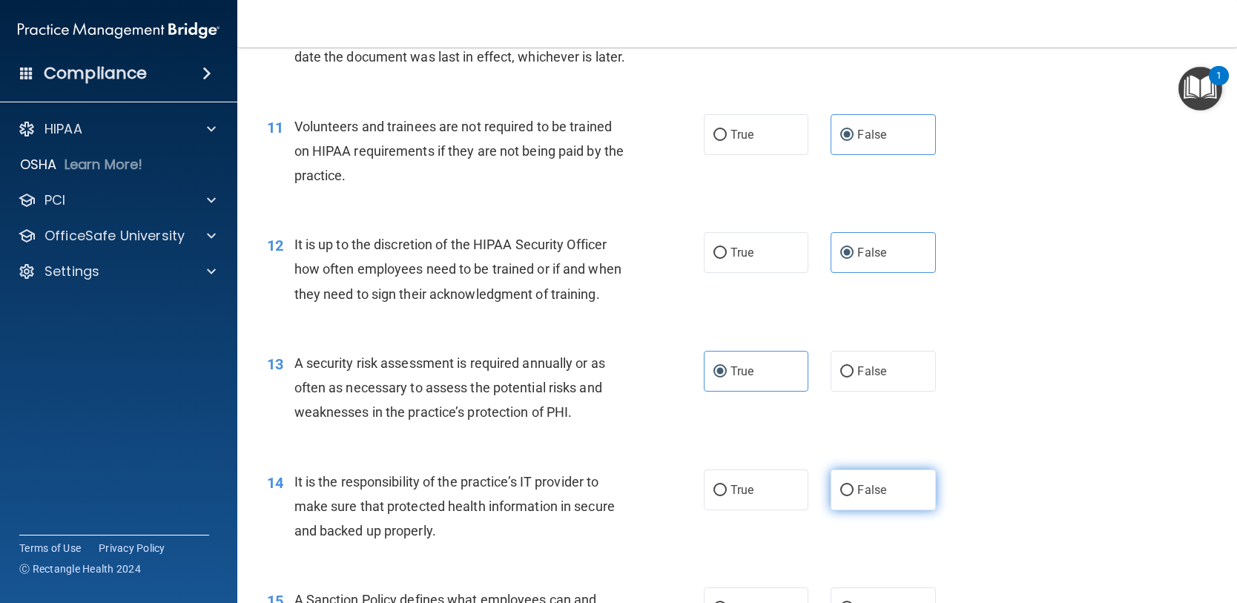
click at [883, 510] on label "False" at bounding box center [883, 489] width 105 height 41
click at [854, 496] on input "False" at bounding box center [846, 490] width 13 height 11
radio input "true"
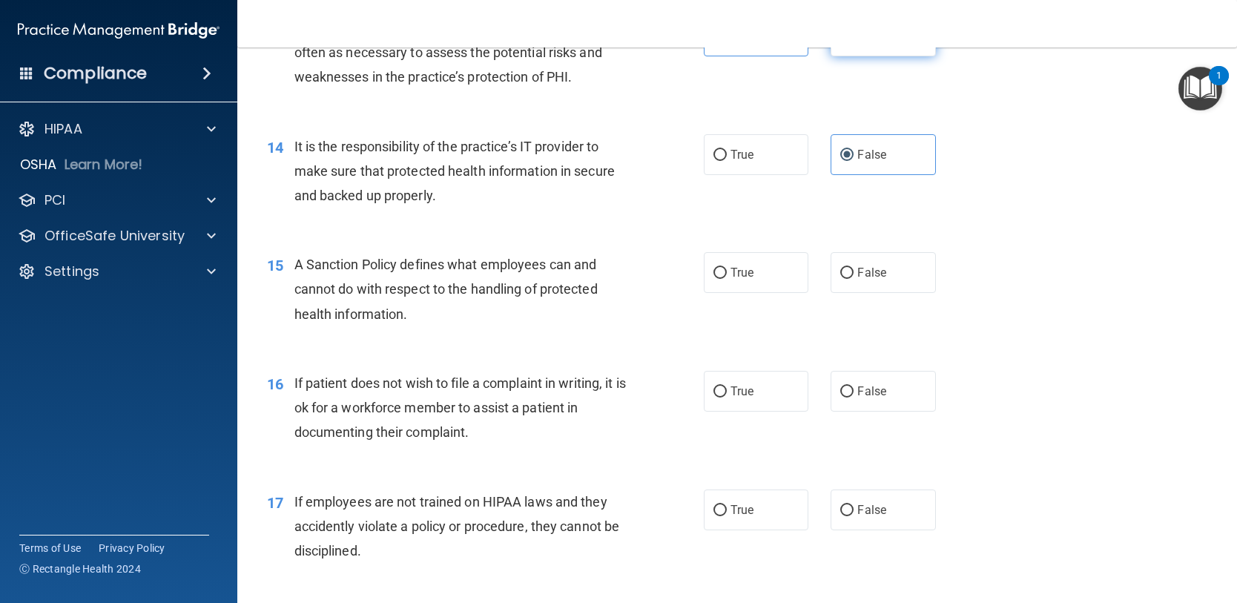
scroll to position [1854, 0]
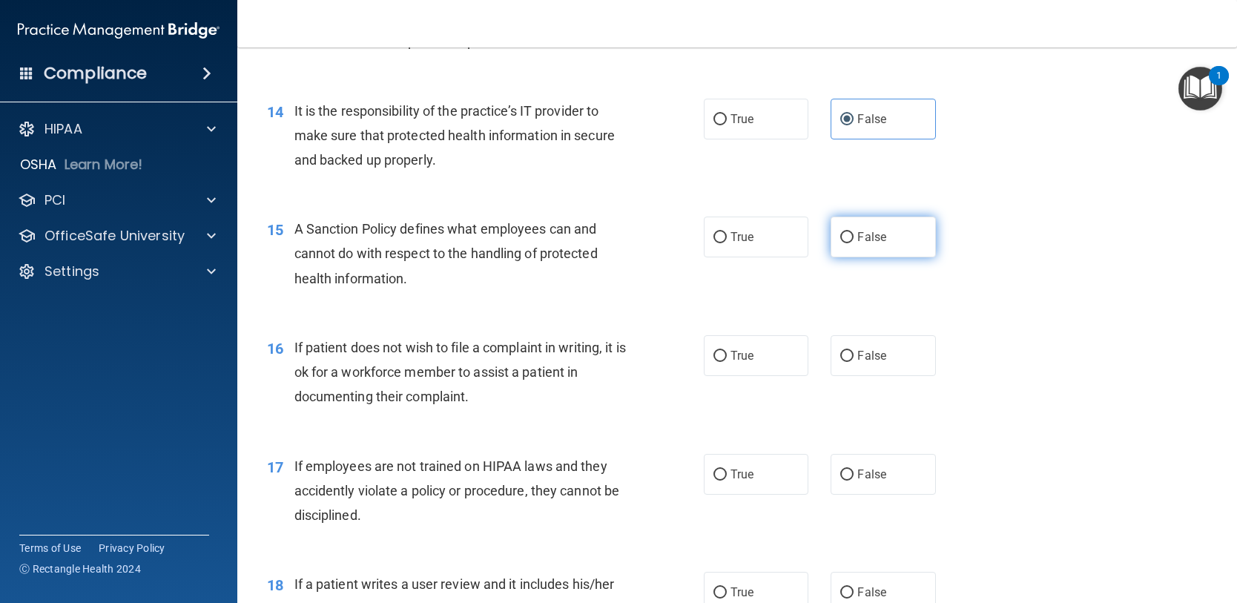
click at [848, 256] on label "False" at bounding box center [883, 237] width 105 height 41
click at [848, 243] on input "False" at bounding box center [846, 237] width 13 height 11
radio input "true"
click at [733, 363] on span "True" at bounding box center [742, 356] width 23 height 14
click at [727, 362] on input "True" at bounding box center [719, 356] width 13 height 11
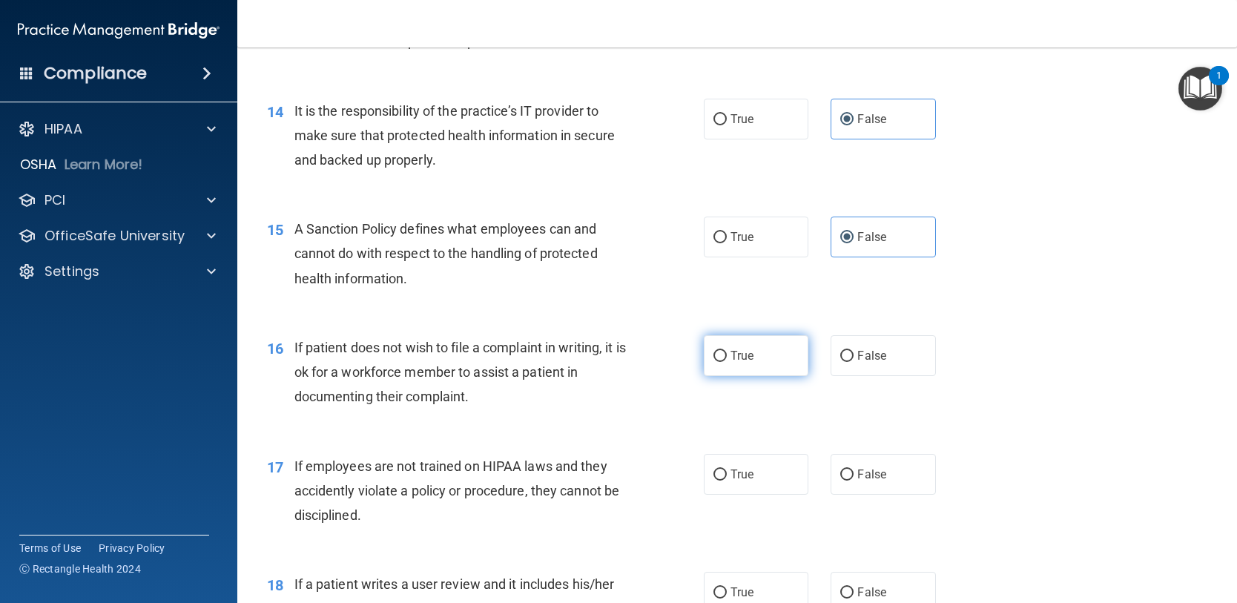
radio input "true"
click at [861, 481] on span "False" at bounding box center [871, 474] width 29 height 14
click at [854, 481] on input "False" at bounding box center [846, 474] width 13 height 11
radio input "true"
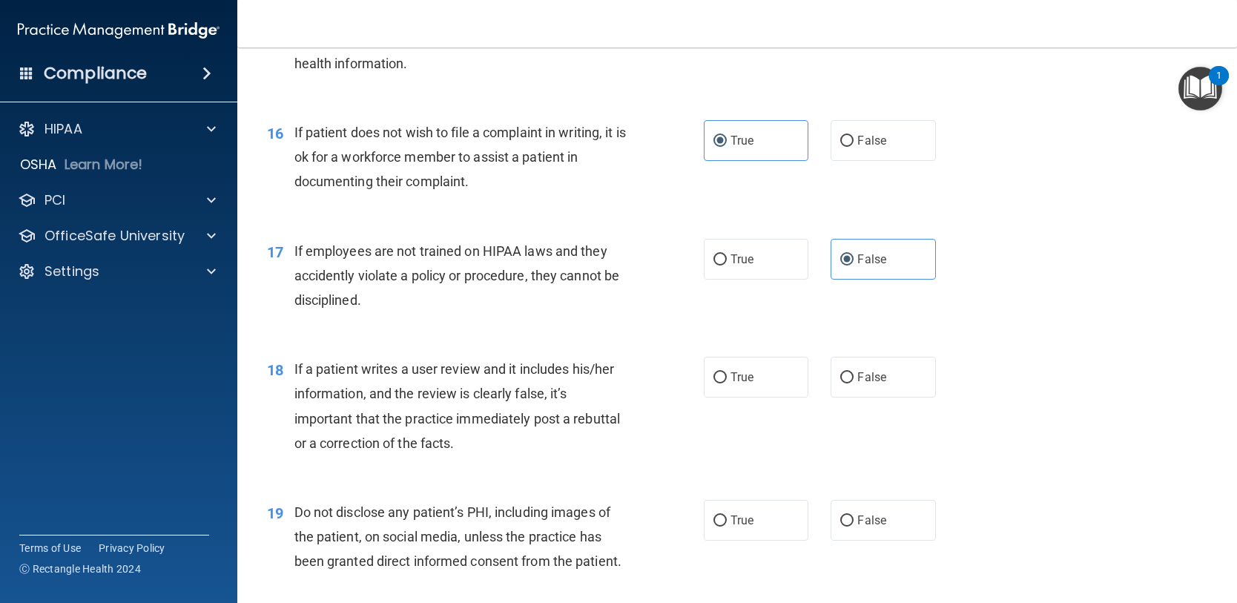
scroll to position [2077, 0]
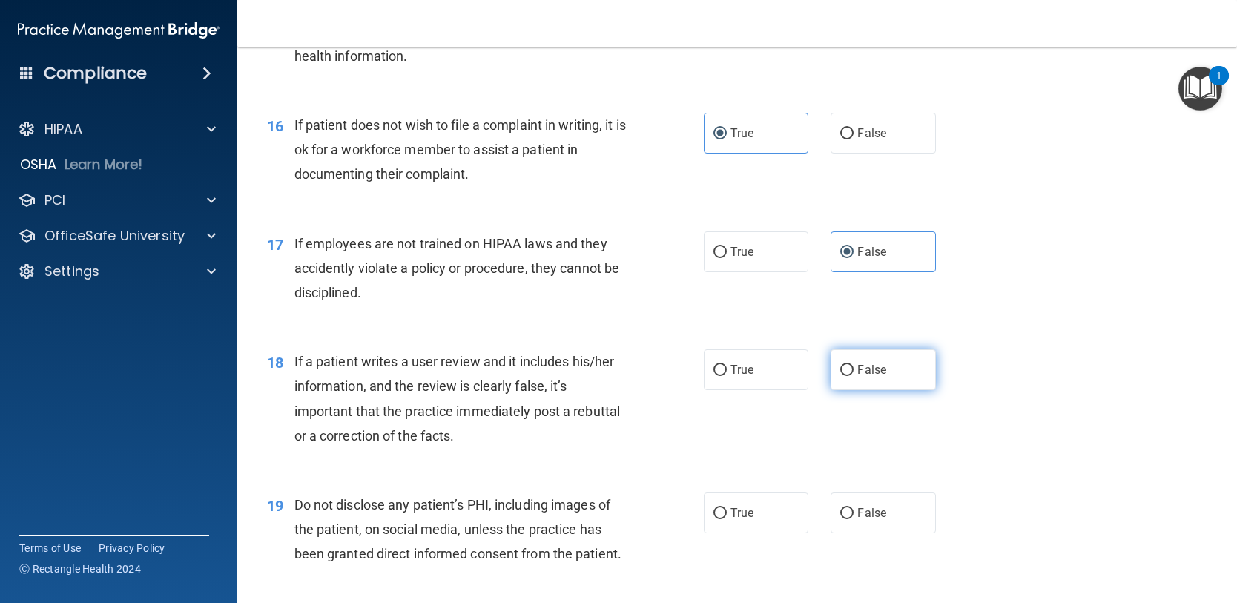
click at [857, 377] on span "False" at bounding box center [871, 370] width 29 height 14
click at [852, 376] on input "False" at bounding box center [846, 370] width 13 height 11
radio input "true"
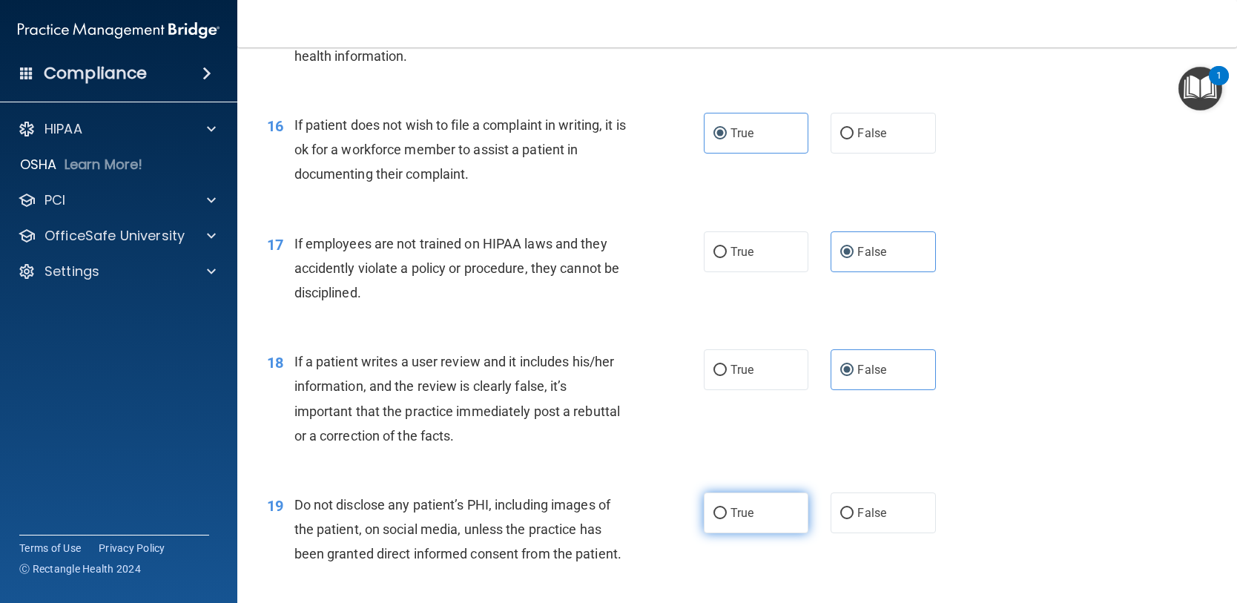
click at [760, 530] on label "True" at bounding box center [756, 512] width 105 height 41
click at [727, 519] on input "True" at bounding box center [719, 513] width 13 height 11
radio input "true"
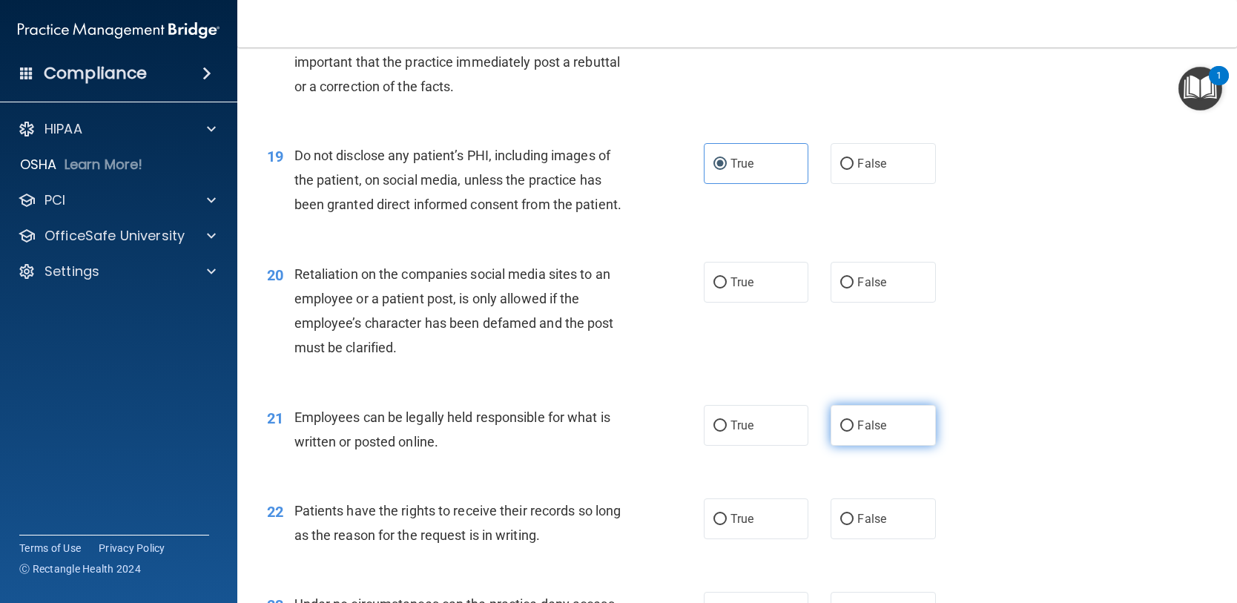
scroll to position [2447, 0]
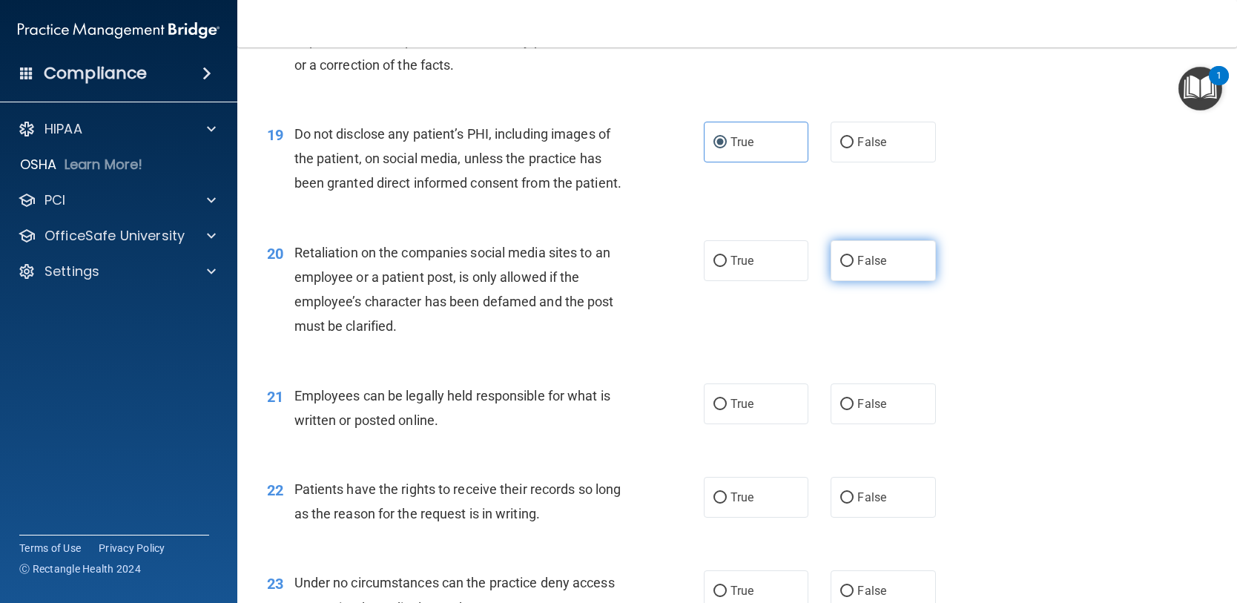
click at [862, 281] on label "False" at bounding box center [883, 260] width 105 height 41
click at [854, 267] on input "False" at bounding box center [846, 261] width 13 height 11
radio input "true"
click at [745, 411] on span "True" at bounding box center [742, 404] width 23 height 14
click at [727, 410] on input "True" at bounding box center [719, 404] width 13 height 11
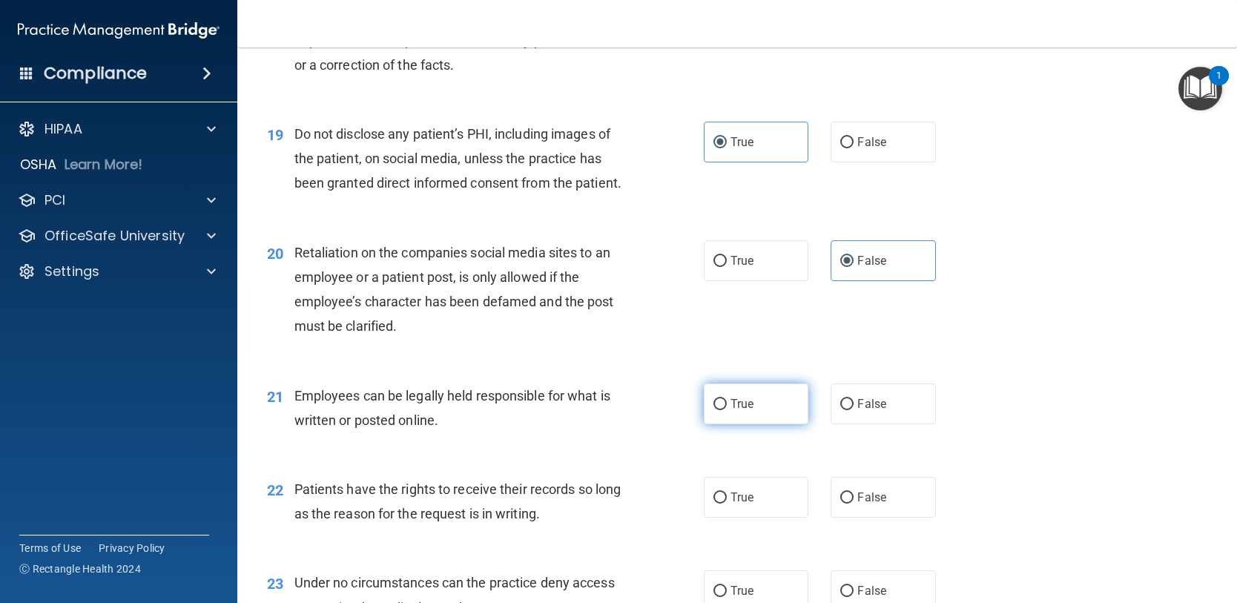
radio input "true"
click at [840, 504] on input "False" at bounding box center [846, 497] width 13 height 11
radio input "true"
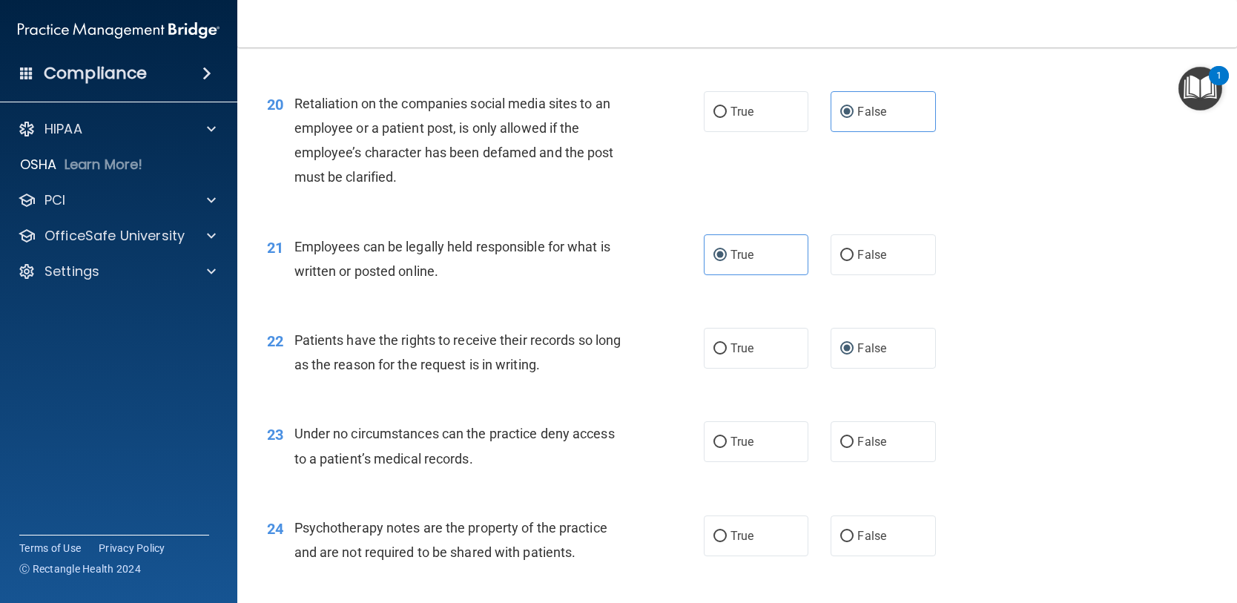
scroll to position [2892, 0]
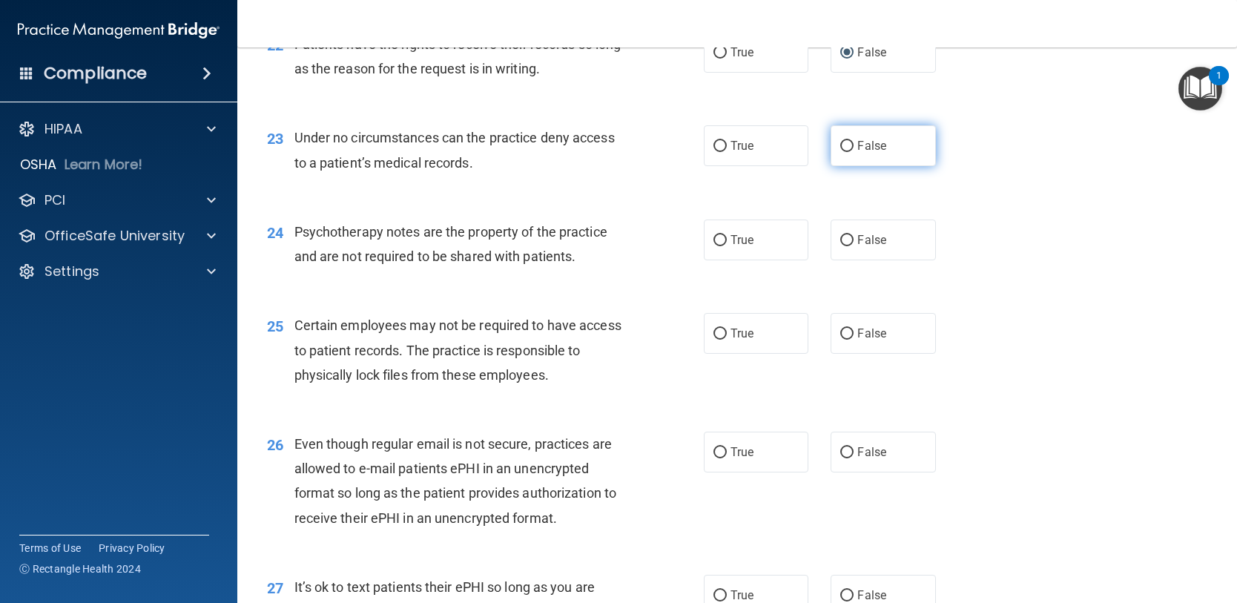
click at [854, 162] on label "False" at bounding box center [883, 145] width 105 height 41
click at [854, 152] on input "False" at bounding box center [846, 146] width 13 height 11
radio input "true"
click at [732, 247] on span "True" at bounding box center [742, 240] width 23 height 14
click at [727, 246] on input "True" at bounding box center [719, 240] width 13 height 11
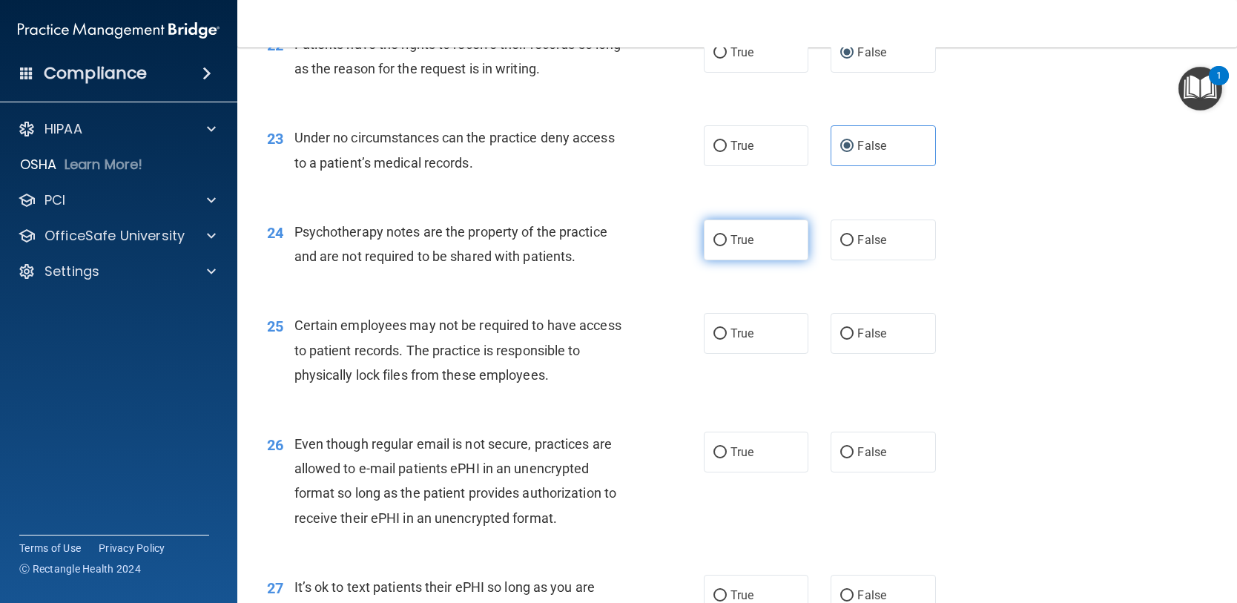
radio input "true"
click at [742, 340] on span "True" at bounding box center [742, 333] width 23 height 14
click at [727, 340] on input "True" at bounding box center [719, 334] width 13 height 11
radio input "true"
click at [718, 458] on input "True" at bounding box center [719, 452] width 13 height 11
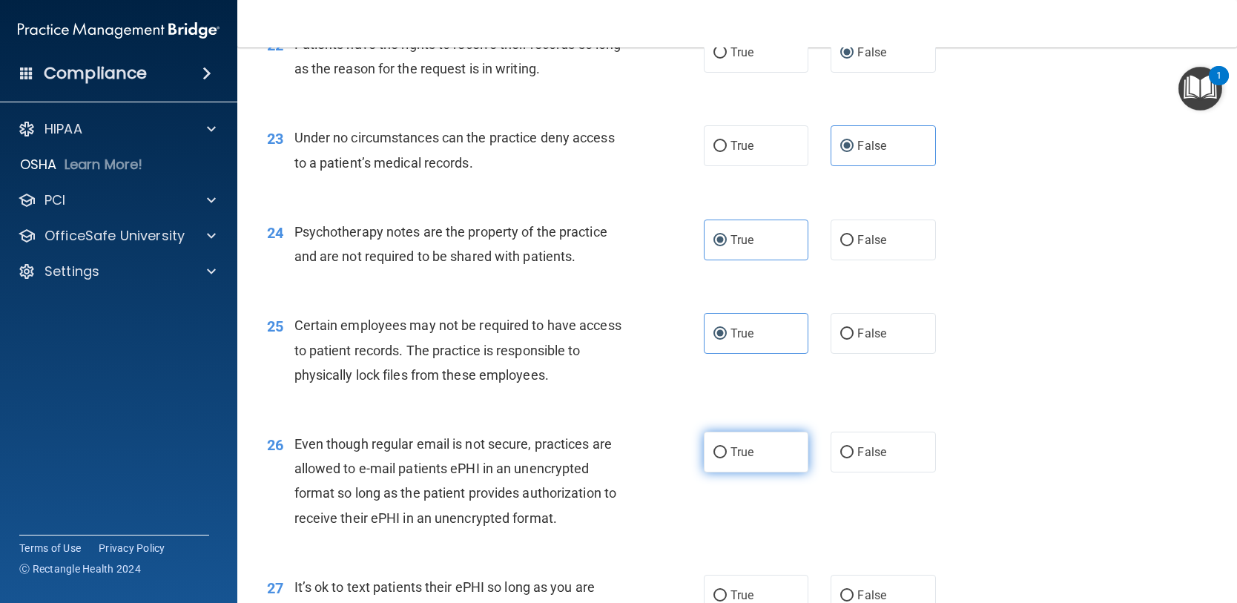
radio input "true"
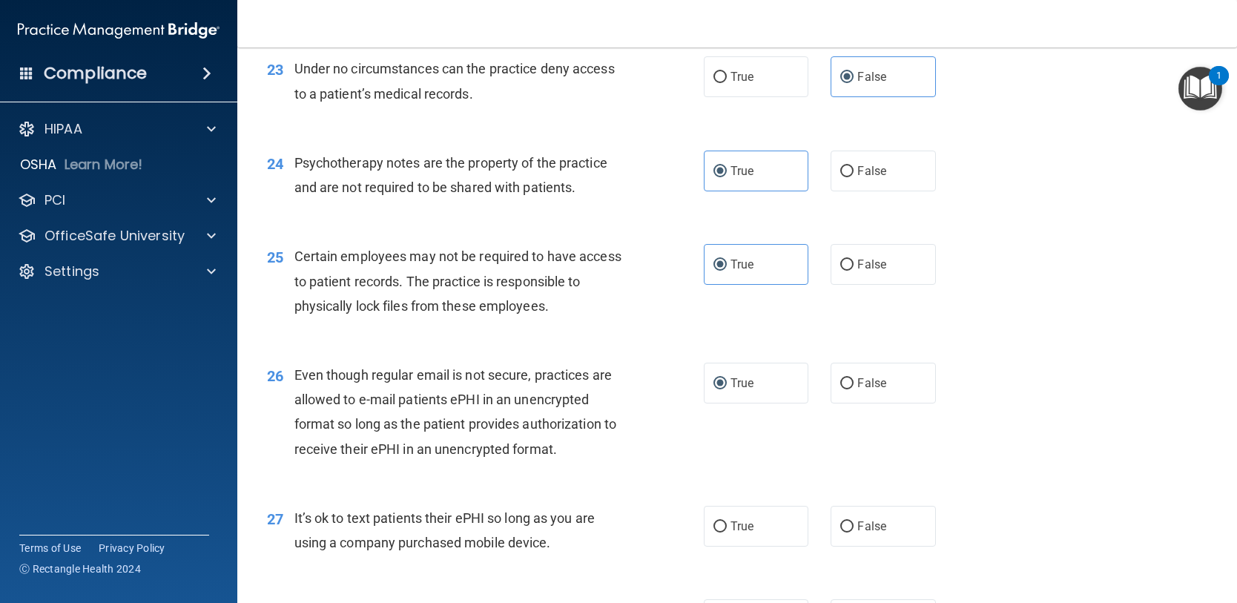
scroll to position [3041, 0]
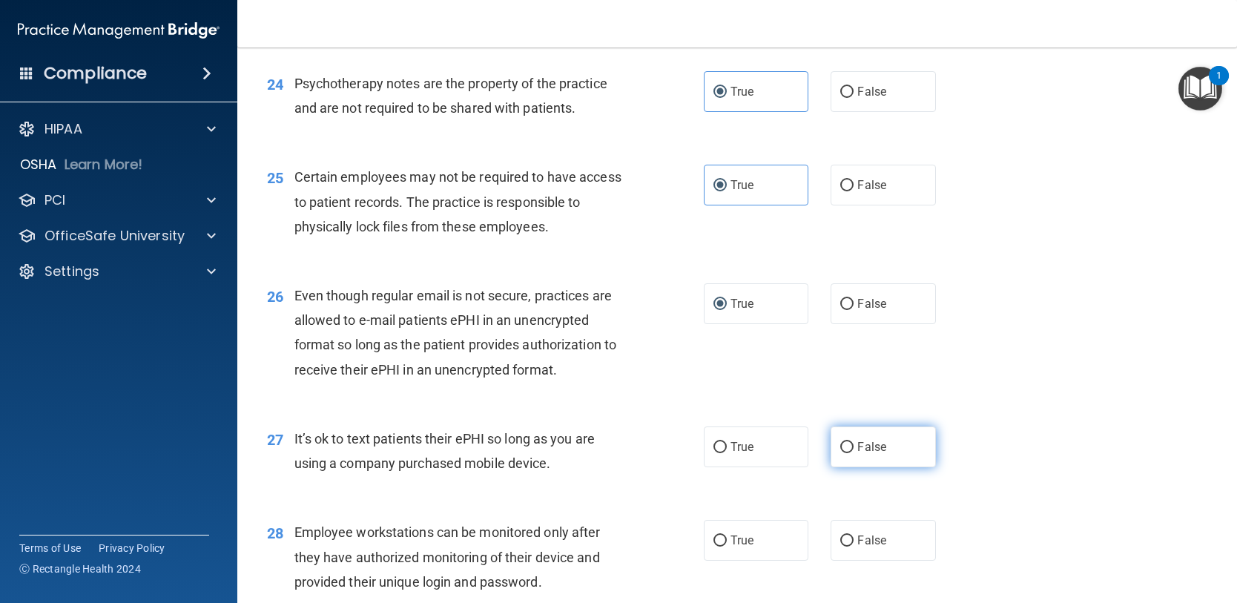
click at [857, 463] on label "False" at bounding box center [883, 446] width 105 height 41
click at [854, 453] on input "False" at bounding box center [846, 447] width 13 height 11
radio input "true"
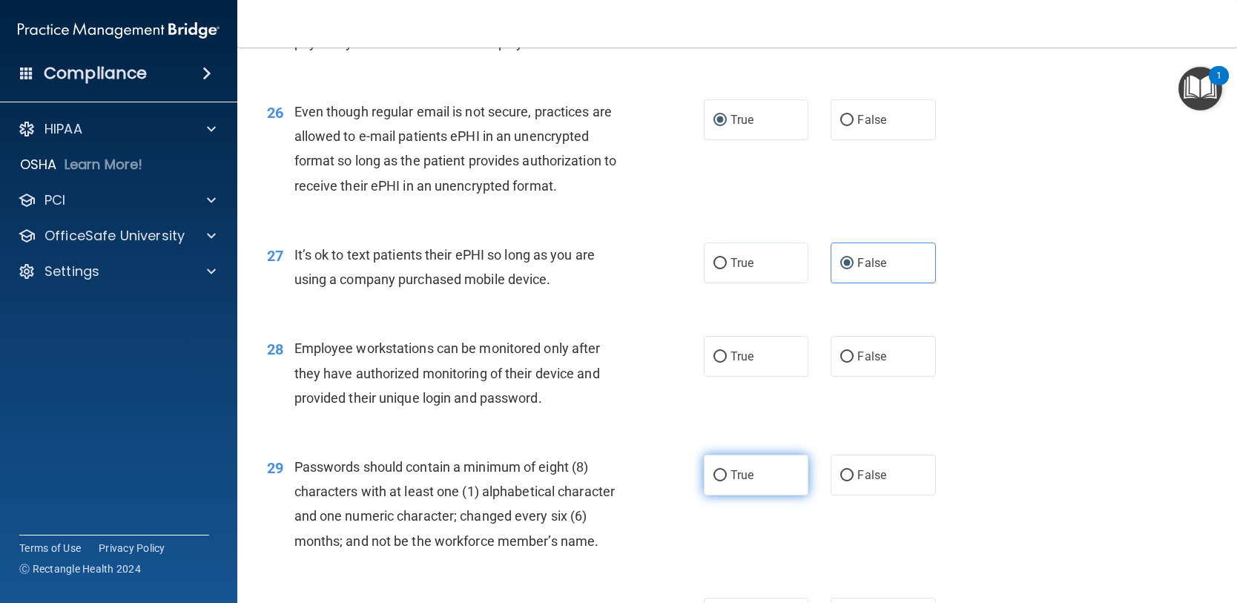
scroll to position [3263, 0]
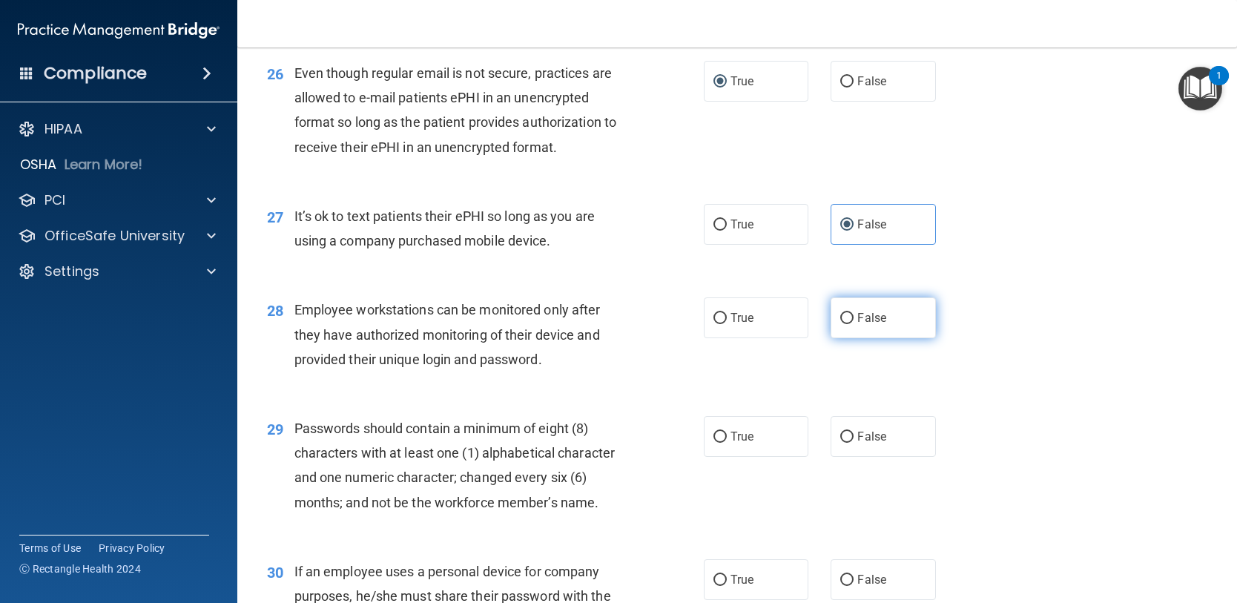
click at [871, 338] on label "False" at bounding box center [883, 317] width 105 height 41
click at [854, 324] on input "False" at bounding box center [846, 318] width 13 height 11
radio input "true"
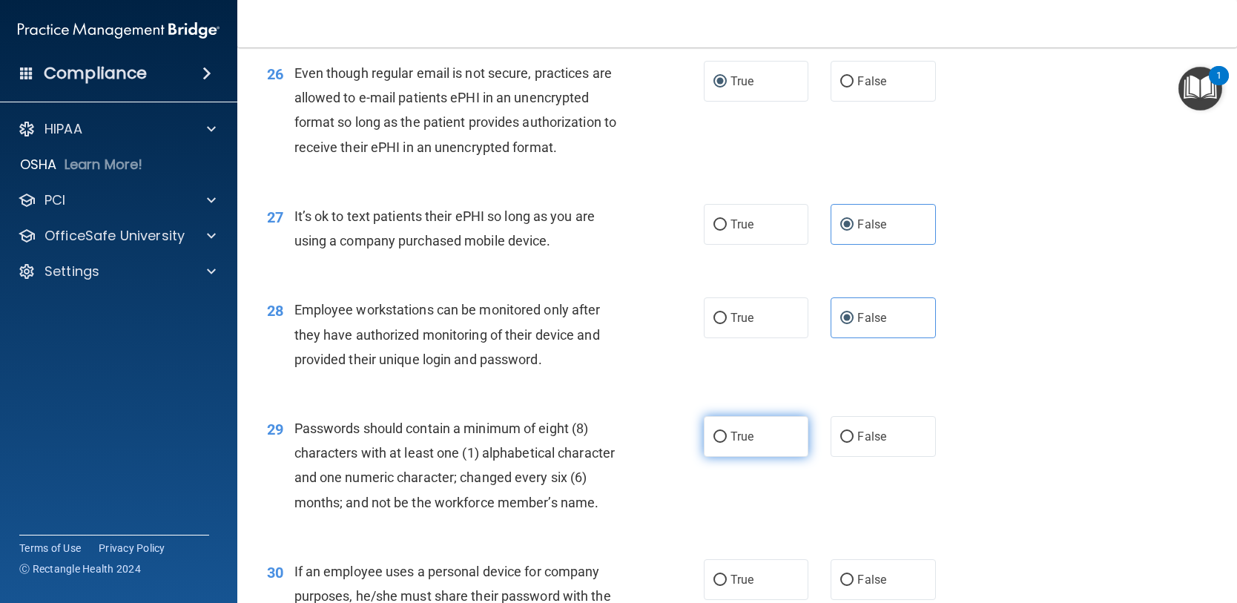
click at [757, 457] on label "True" at bounding box center [756, 436] width 105 height 41
click at [727, 443] on input "True" at bounding box center [719, 437] width 13 height 11
radio input "true"
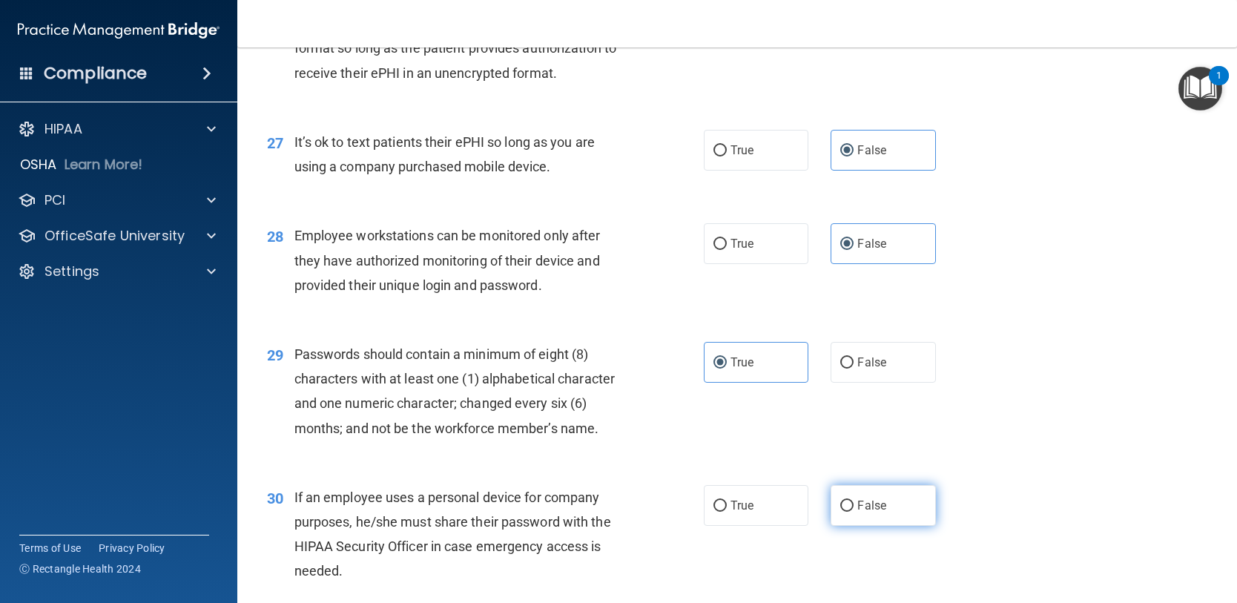
click at [868, 520] on label "False" at bounding box center [883, 505] width 105 height 41
click at [854, 512] on input "False" at bounding box center [846, 506] width 13 height 11
radio input "true"
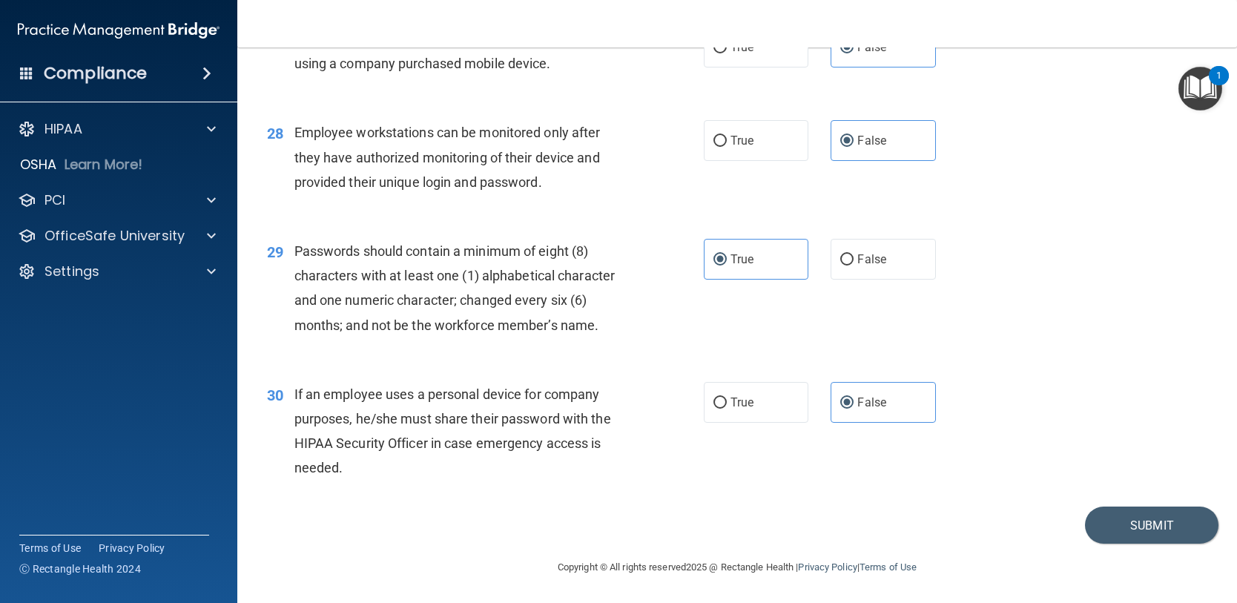
scroll to position [3465, 0]
click at [1103, 522] on button "Submit" at bounding box center [1151, 526] width 133 height 38
